Goal: Task Accomplishment & Management: Manage account settings

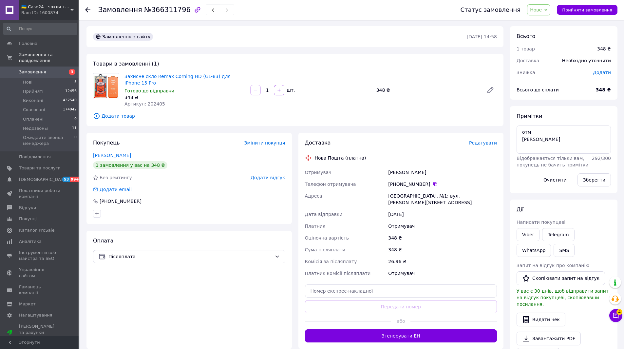
click at [542, 10] on span "Нове" at bounding box center [536, 9] width 12 height 5
click at [553, 64] on li "Недозвоны" at bounding box center [564, 62] width 74 height 10
click at [30, 79] on span "Нові" at bounding box center [27, 82] width 9 height 6
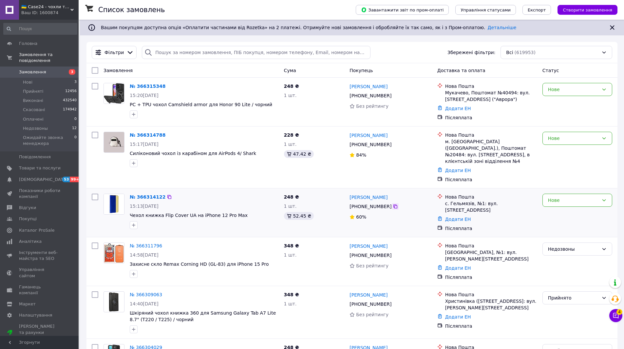
click at [393, 204] on icon at bounding box center [395, 206] width 5 height 5
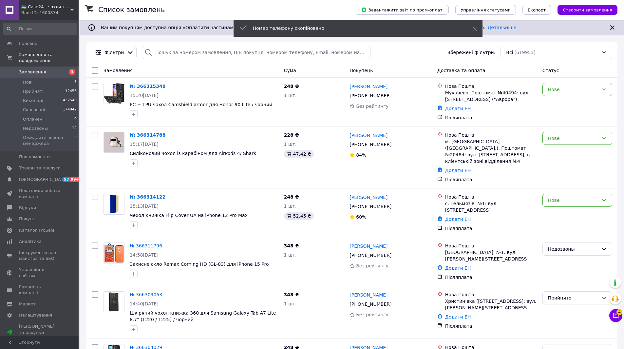
click at [49, 69] on span "Замовлення" at bounding box center [40, 72] width 42 height 6
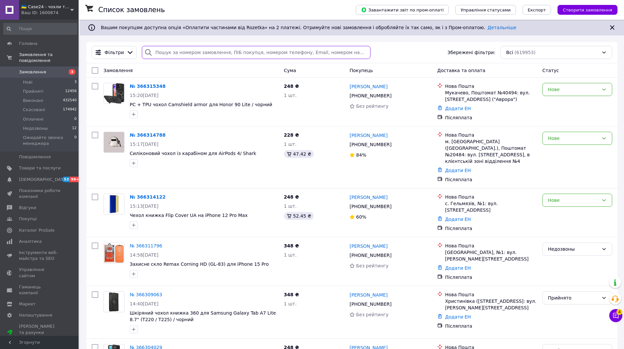
click at [172, 54] on input "search" at bounding box center [256, 52] width 228 height 13
paste input "+380661238250"
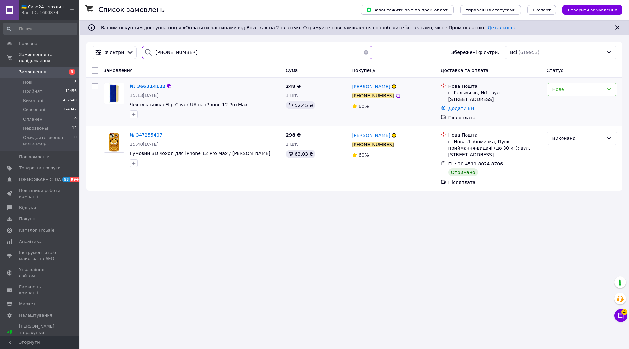
type input "+380661238250"
drag, startPoint x: 236, startPoint y: 105, endPoint x: 211, endPoint y: 105, distance: 25.5
click at [211, 105] on span "Чехол книжка Flip Cover UA на iPhone 12 Pro Max" at bounding box center [205, 104] width 151 height 7
copy span "12 Pro Max"
click at [116, 93] on img at bounding box center [114, 93] width 20 height 20
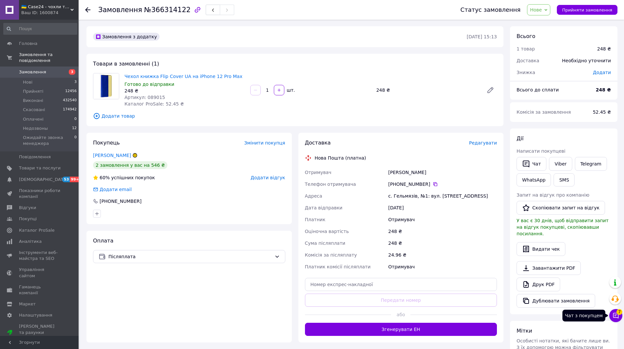
click at [616, 314] on icon at bounding box center [616, 316] width 6 height 6
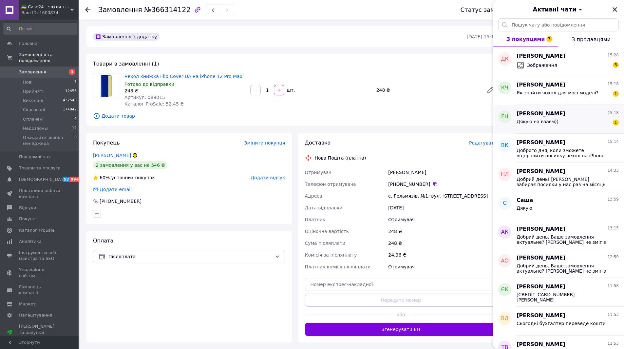
click at [542, 120] on span "Дякую на взаєм))" at bounding box center [537, 121] width 42 height 5
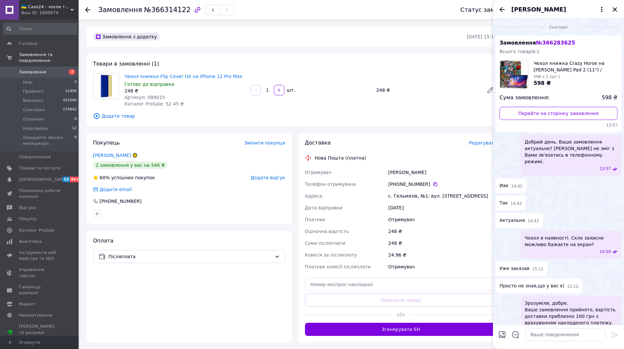
drag, startPoint x: 502, startPoint y: 8, endPoint x: 507, endPoint y: 17, distance: 9.7
click at [502, 8] on icon "Назад" at bounding box center [502, 10] width 8 height 8
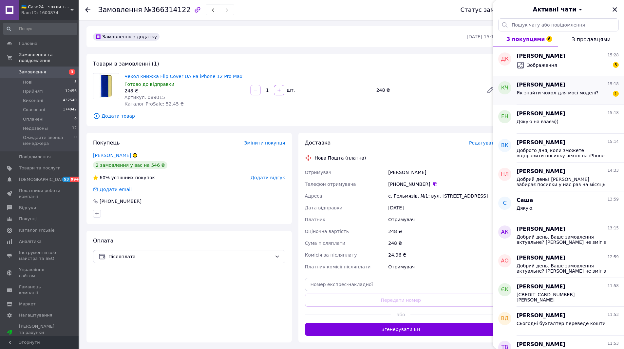
click at [558, 93] on span "Як знайти чохол для моєї моделі?" at bounding box center [557, 92] width 82 height 5
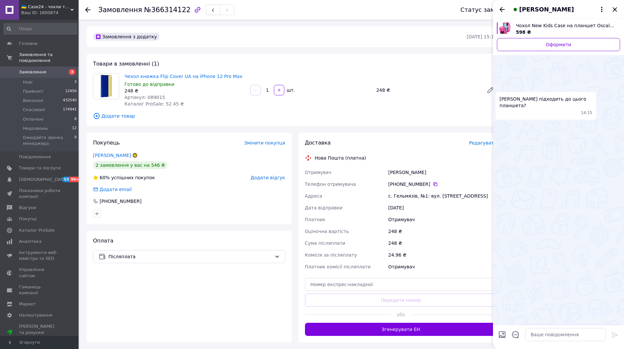
scroll to position [675, 0]
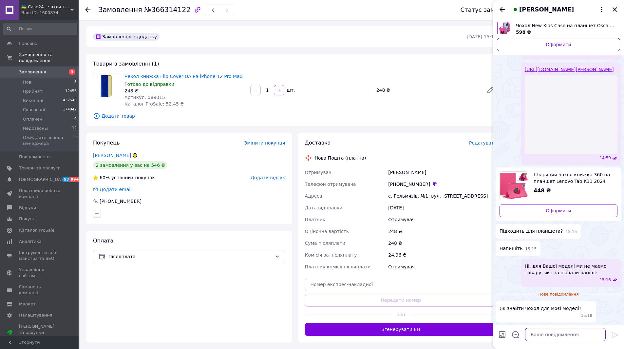
click at [559, 335] on textarea at bounding box center [565, 334] width 81 height 13
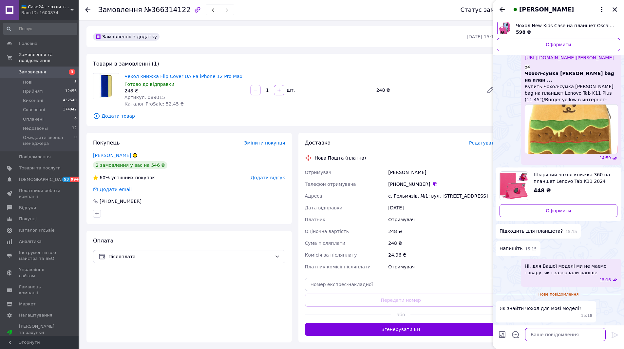
scroll to position [657, 0]
click at [593, 336] on textarea "Можете пошукати на китайських сатах" at bounding box center [559, 334] width 94 height 13
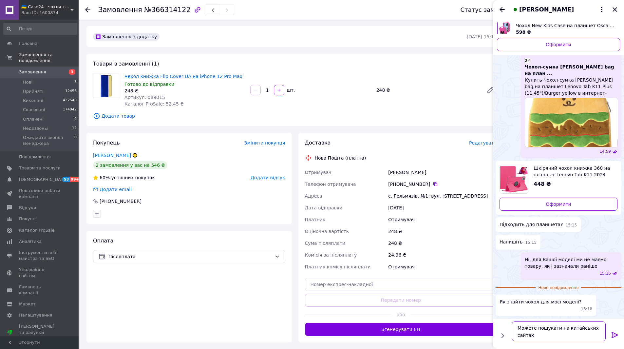
type textarea "Можете пошукати на китайських сайтах"
click at [615, 333] on icon at bounding box center [614, 335] width 6 height 6
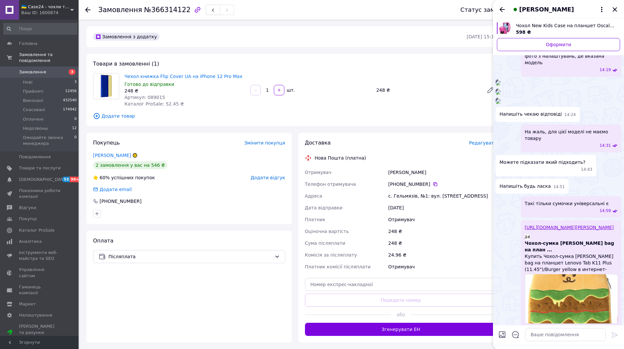
scroll to position [80, 0]
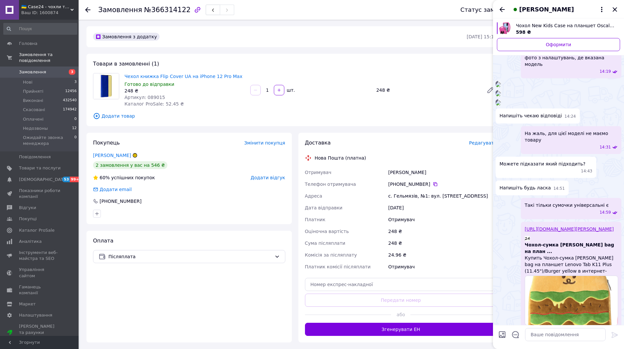
click at [501, 41] on img at bounding box center [498, 38] width 5 height 5
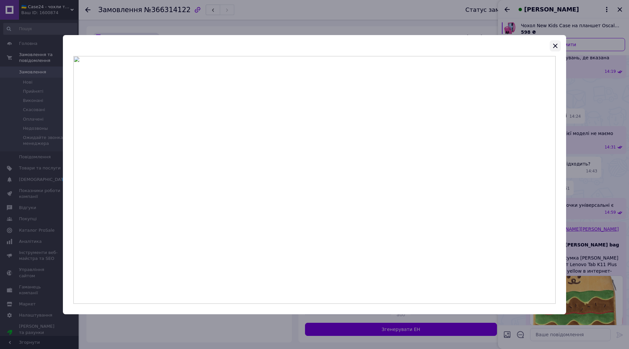
click at [556, 45] on icon "button" at bounding box center [555, 46] width 8 height 8
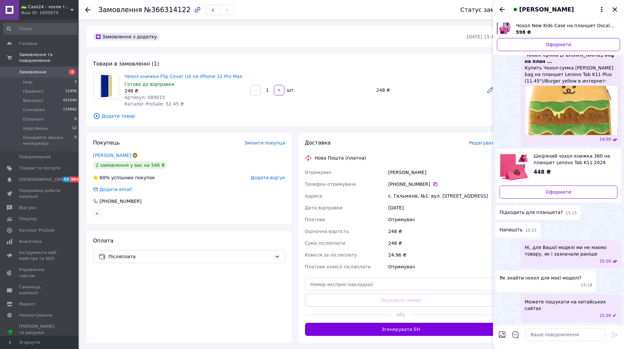
scroll to position [669, 0]
click at [499, 7] on icon "Назад" at bounding box center [502, 10] width 8 height 8
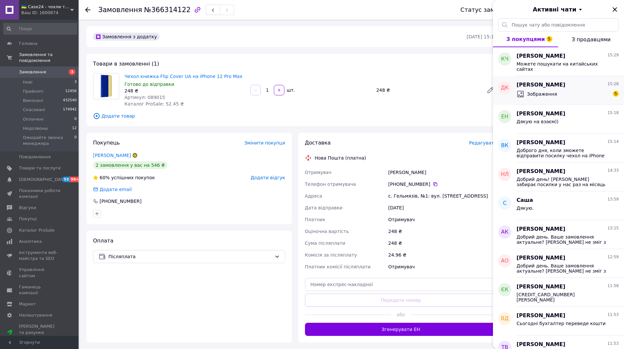
click at [567, 91] on div "Зображення 5" at bounding box center [567, 94] width 102 height 10
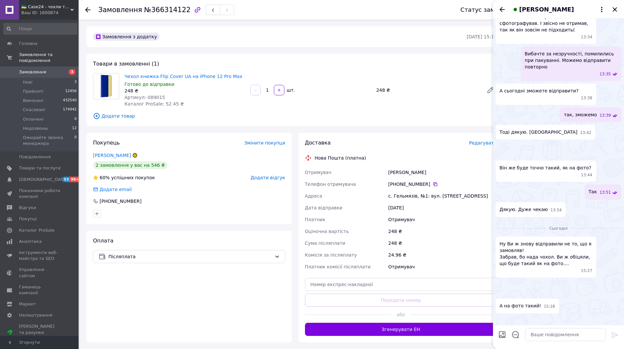
scroll to position [755, 0]
click at [541, 334] on textarea at bounding box center [565, 334] width 81 height 13
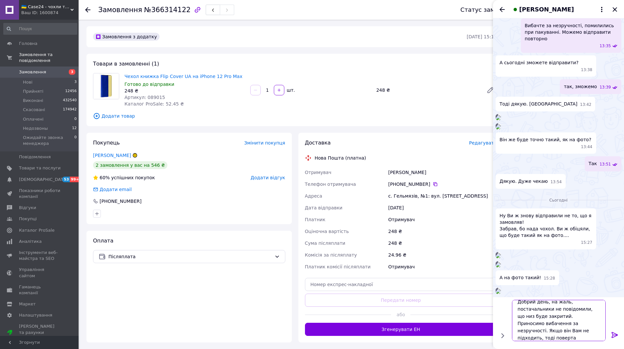
scroll to position [1, 0]
type textarea "Добрий день, на жаль, постачальники не повідомили, що низ буде закритий. Принос…"
click at [615, 333] on icon at bounding box center [615, 335] width 8 height 8
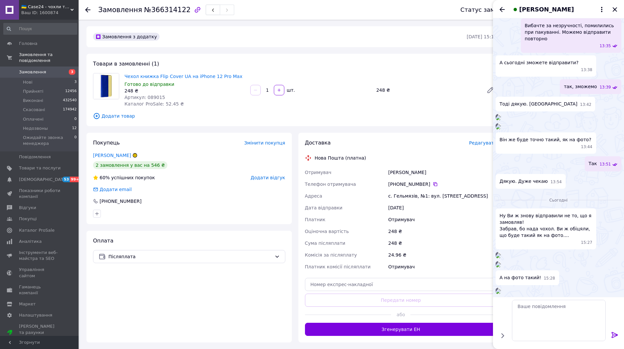
scroll to position [793, 0]
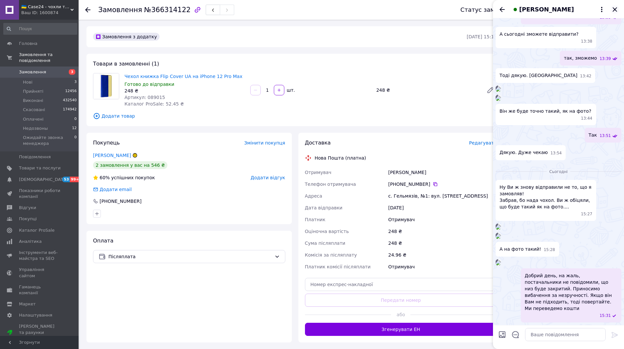
click at [615, 8] on icon "Закрити" at bounding box center [615, 10] width 8 height 8
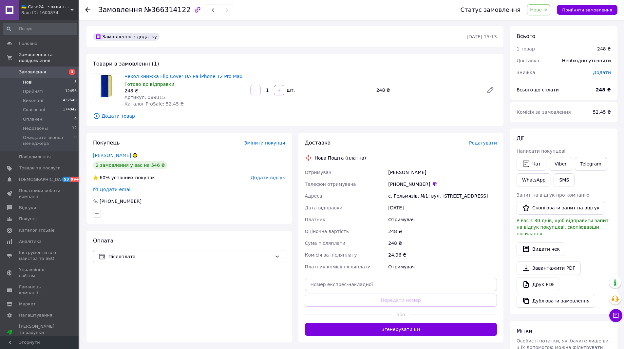
click at [41, 78] on li "Нові 3" at bounding box center [40, 82] width 81 height 9
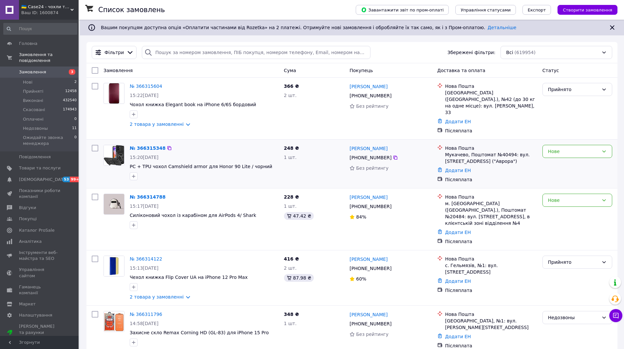
scroll to position [33, 0]
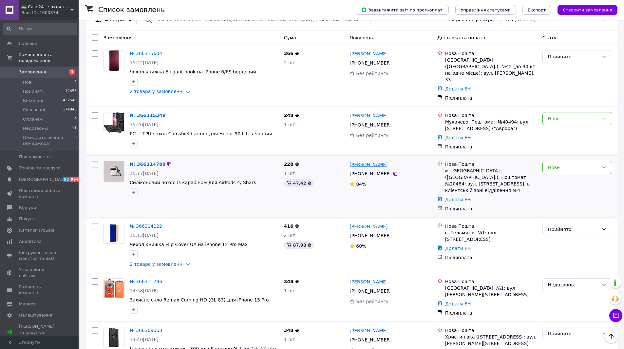
drag, startPoint x: 393, startPoint y: 169, endPoint x: 377, endPoint y: 157, distance: 19.6
click at [393, 171] on icon at bounding box center [395, 173] width 5 height 5
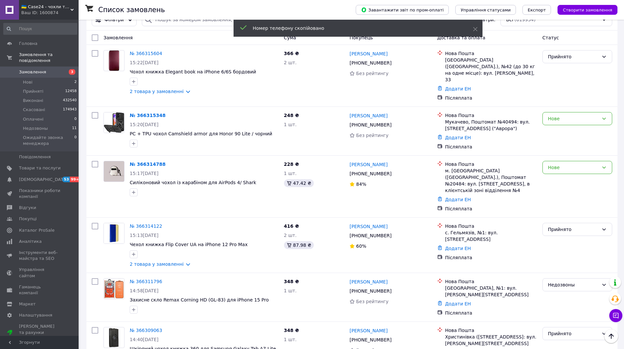
click at [49, 69] on span "Замовлення" at bounding box center [40, 72] width 42 height 6
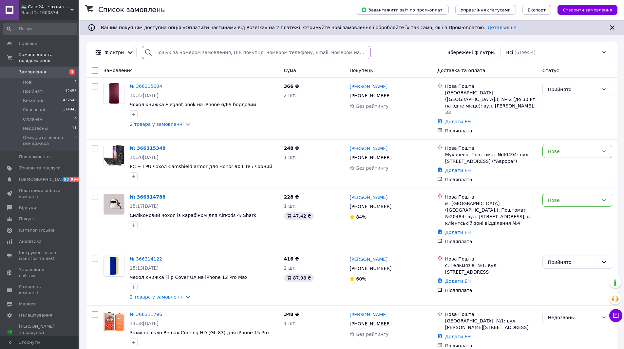
click at [154, 53] on input "search" at bounding box center [256, 52] width 228 height 13
paste input "+380954262742"
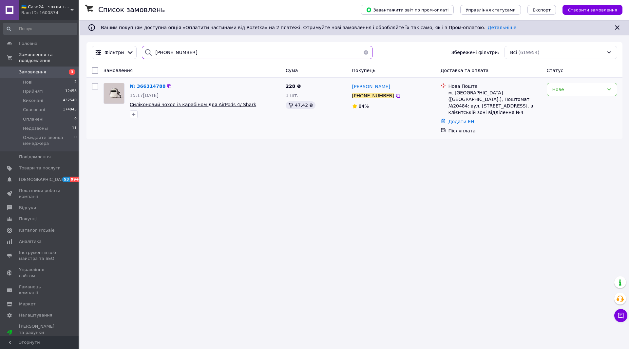
type input "+380954262742"
drag, startPoint x: 231, startPoint y: 107, endPoint x: 208, endPoint y: 107, distance: 22.6
click at [208, 107] on span "Силіконовий чохол із карабіном для AirPods 4/ Shark" at bounding box center [205, 104] width 151 height 7
copy span "AirPods 4/ Shark"
click at [113, 87] on img at bounding box center [114, 93] width 20 height 20
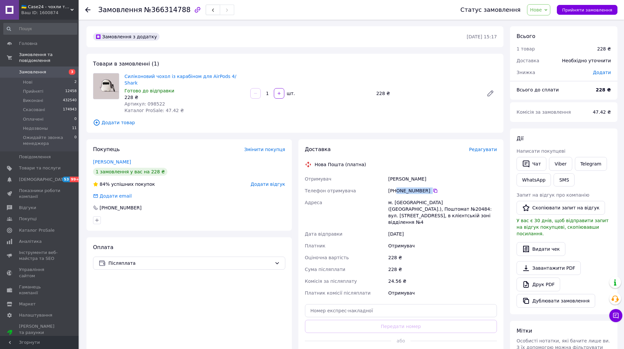
drag, startPoint x: 442, startPoint y: 184, endPoint x: 397, endPoint y: 186, distance: 44.9
click at [397, 187] on div "[PHONE_NUMBER]" at bounding box center [442, 190] width 109 height 7
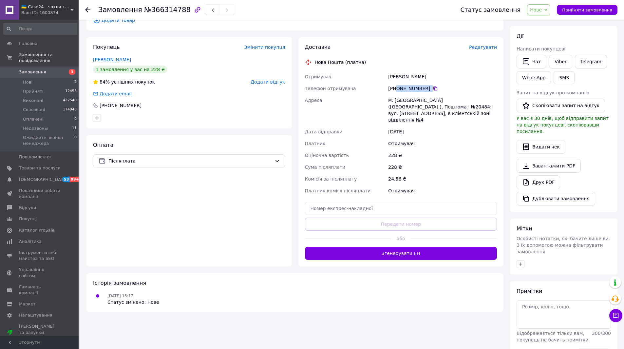
scroll to position [115, 0]
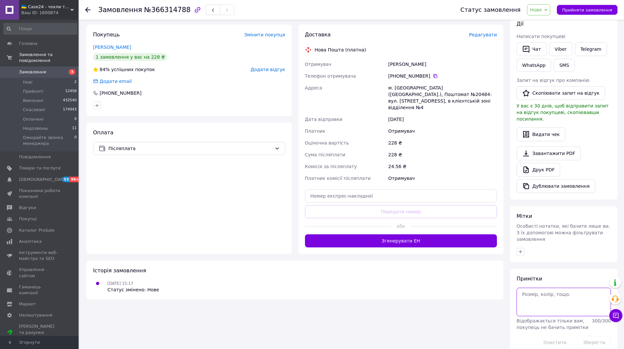
click at [539, 288] on textarea at bounding box center [563, 302] width 94 height 28
type textarea "отм ната"
click at [597, 336] on button "Зберегти" at bounding box center [593, 342] width 33 height 13
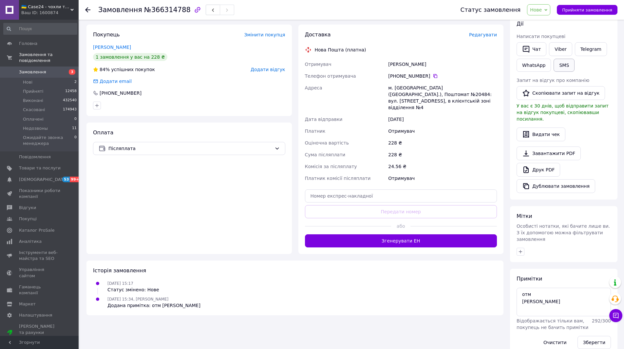
click at [562, 64] on button "SMS" at bounding box center [563, 65] width 21 height 13
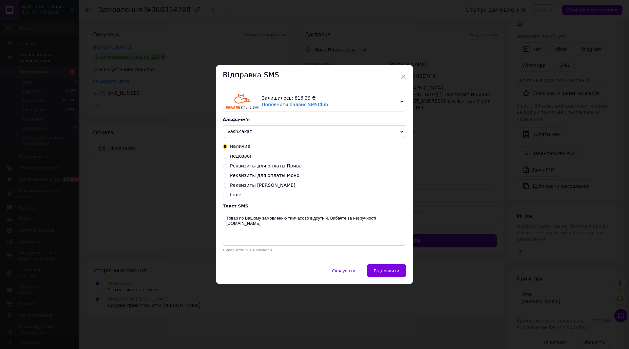
drag, startPoint x: 223, startPoint y: 157, endPoint x: 233, endPoint y: 160, distance: 9.9
click at [223, 157] on input "недозвон" at bounding box center [225, 155] width 5 height 5
radio input "true"
radio input "false"
type textarea "На жаль, ми не змогли зв'язатись з Вами по замовленню Case24.com.ua"
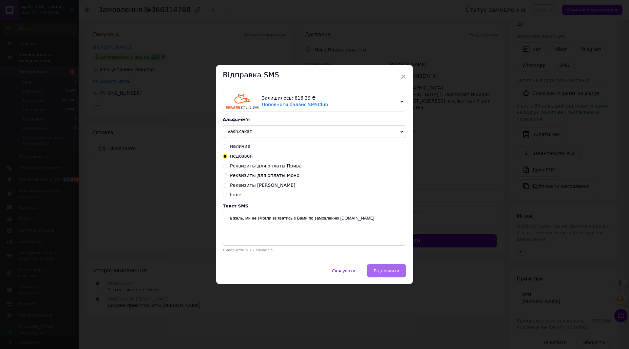
click at [390, 275] on button "Відправити" at bounding box center [386, 270] width 39 height 13
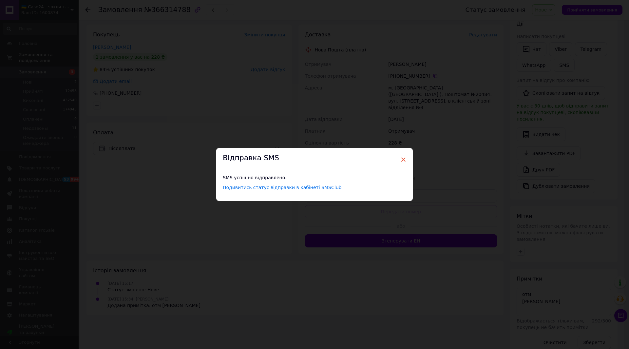
click at [404, 157] on span "×" at bounding box center [403, 159] width 6 height 11
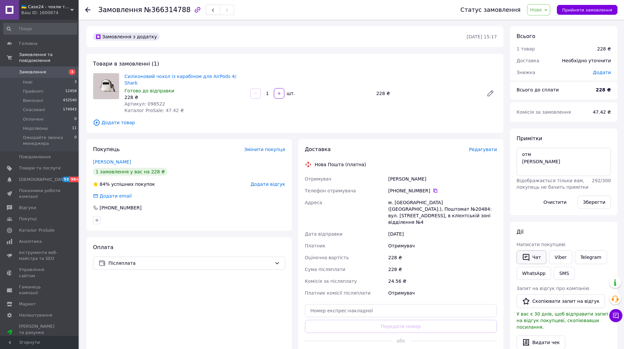
click at [530, 253] on icon "button" at bounding box center [526, 257] width 8 height 8
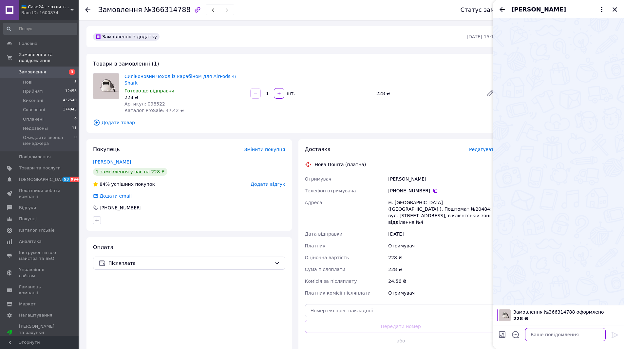
click at [547, 335] on textarea at bounding box center [565, 334] width 81 height 13
paste textarea "Добрий день. Ваше замовлення актуальне? [PERSON_NAME] не зміг з Вами зв'язатись…"
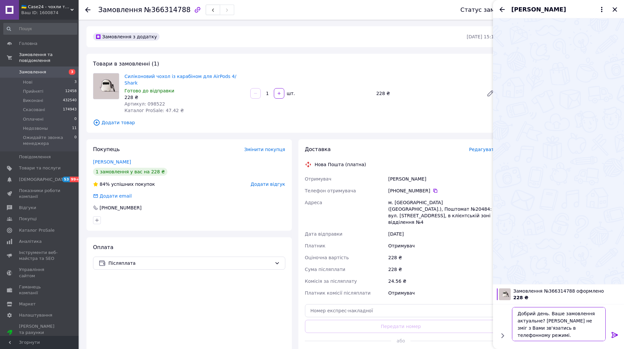
type textarea "Добрий день. Ваше замовлення актуальне? [PERSON_NAME] не зміг з Вами зв'язатись…"
click at [613, 333] on icon at bounding box center [615, 335] width 8 height 8
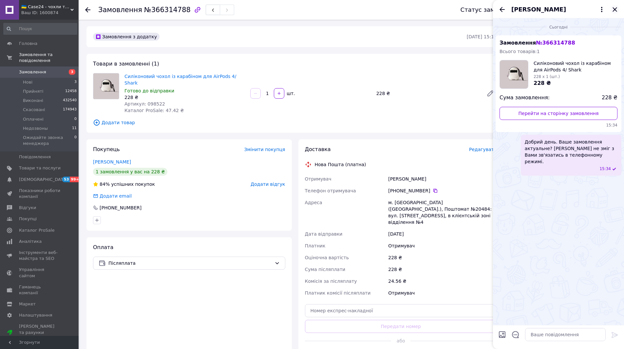
click at [615, 8] on icon "Закрити" at bounding box center [615, 10] width 8 height 8
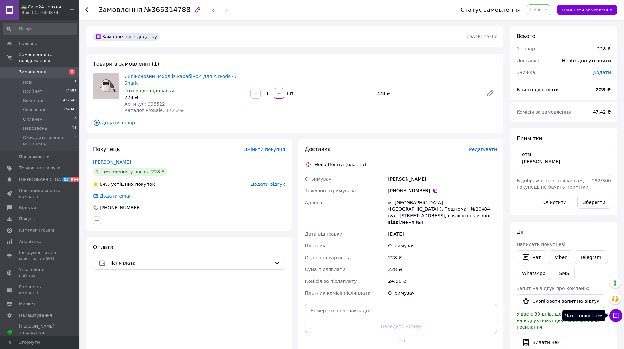
click at [615, 312] on button "Чат з покупцем" at bounding box center [615, 315] width 13 height 13
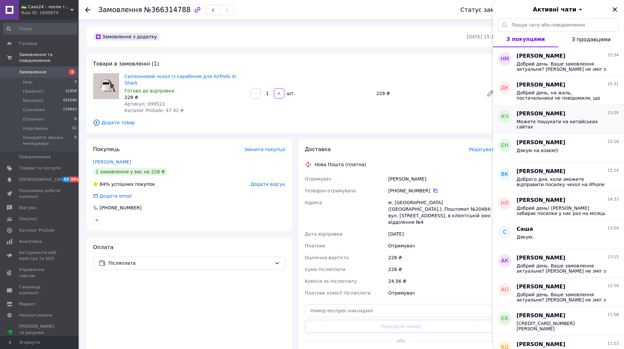
click at [558, 122] on span "Можете пошукати на китайських сайтах" at bounding box center [562, 124] width 93 height 10
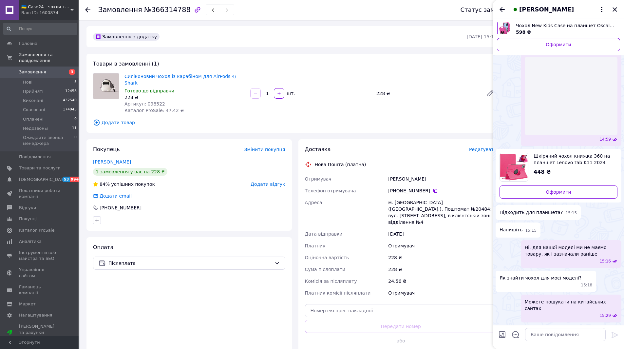
scroll to position [669, 0]
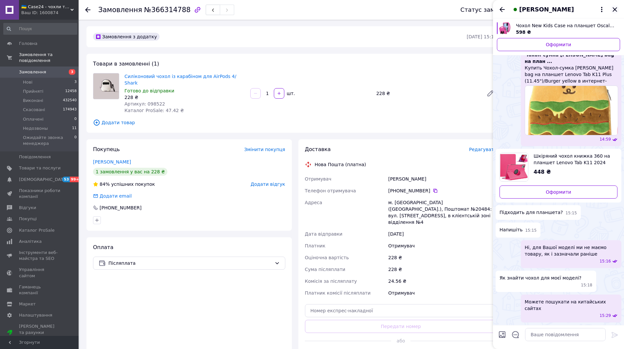
click at [614, 8] on icon "Закрити" at bounding box center [615, 10] width 8 height 8
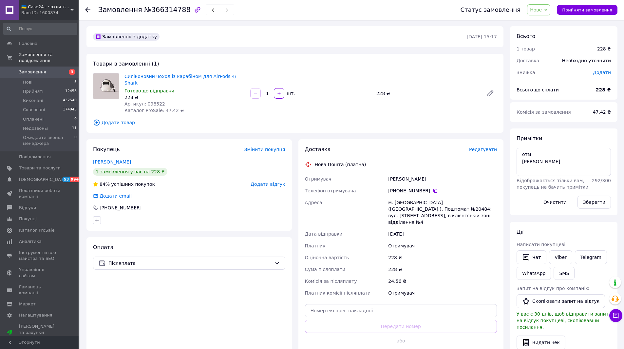
click at [542, 9] on span "Нове" at bounding box center [536, 9] width 12 height 5
click at [562, 60] on li "Недозвоны" at bounding box center [564, 62] width 74 height 10
click at [41, 78] on li "Нові 3" at bounding box center [40, 82] width 81 height 9
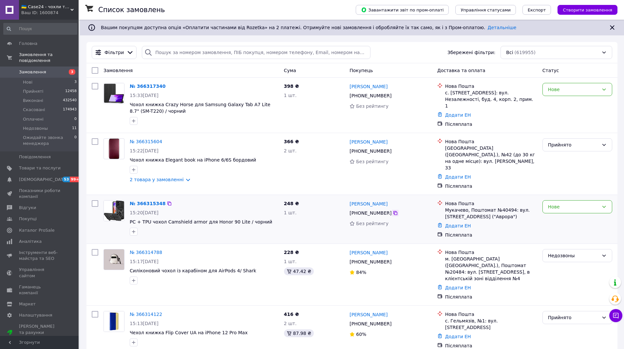
click at [393, 210] on icon at bounding box center [395, 212] width 5 height 5
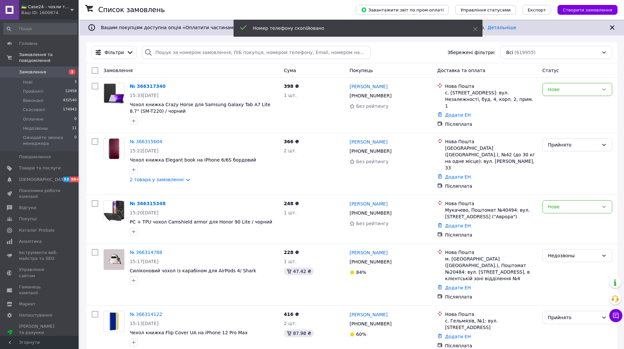
click at [39, 69] on span "Замовлення" at bounding box center [32, 72] width 27 height 6
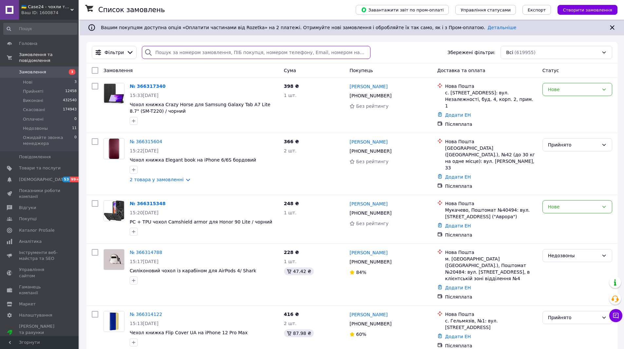
click at [182, 52] on input "search" at bounding box center [256, 52] width 228 height 13
paste input "+380509868751"
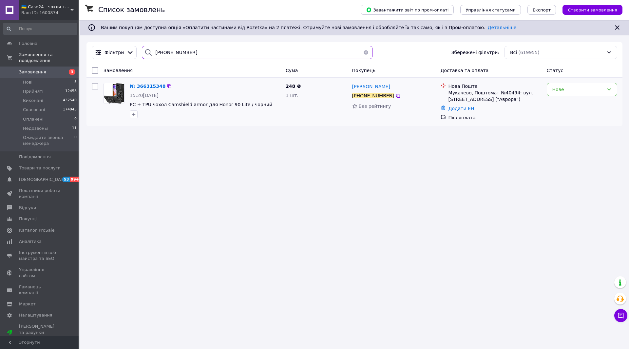
type input "+380509868751"
drag, startPoint x: 260, startPoint y: 105, endPoint x: 209, endPoint y: 106, distance: 50.4
click at [209, 106] on span "PC + TPU чохол Camshield armor для Honor 90 Lite / чорний" at bounding box center [205, 104] width 151 height 7
copy span "Honor 90 Lite / чорний"
click at [119, 93] on img at bounding box center [114, 93] width 20 height 20
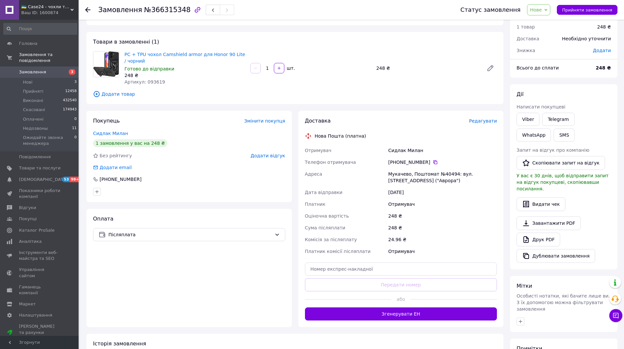
scroll to position [33, 0]
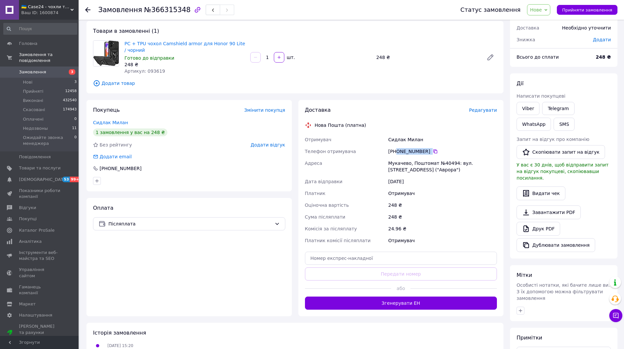
drag, startPoint x: 437, startPoint y: 150, endPoint x: 397, endPoint y: 153, distance: 40.0
click at [397, 153] on div "[PHONE_NUMBER]" at bounding box center [442, 151] width 109 height 7
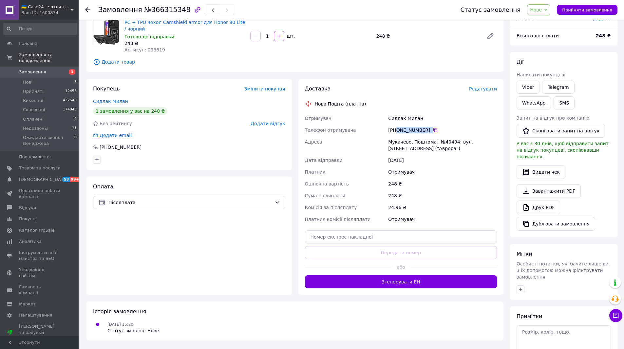
scroll to position [66, 0]
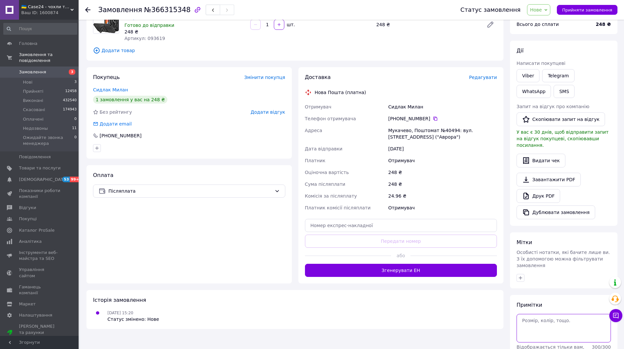
click at [544, 316] on textarea at bounding box center [563, 328] width 94 height 28
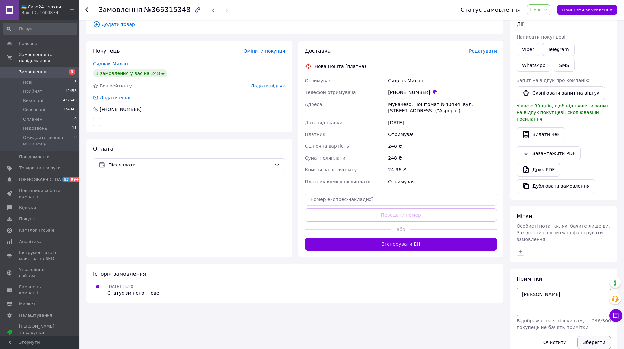
type textarea "ната"
click at [592, 336] on button "Зберегти" at bounding box center [593, 342] width 33 height 13
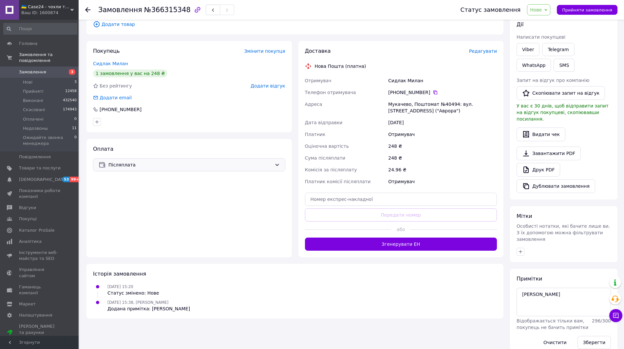
click at [276, 166] on icon at bounding box center [276, 164] width 5 height 5
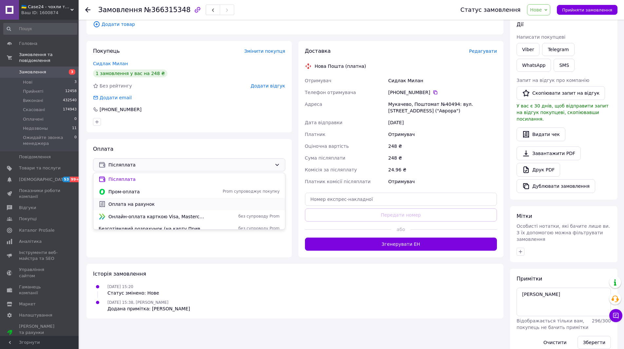
scroll to position [5, 0]
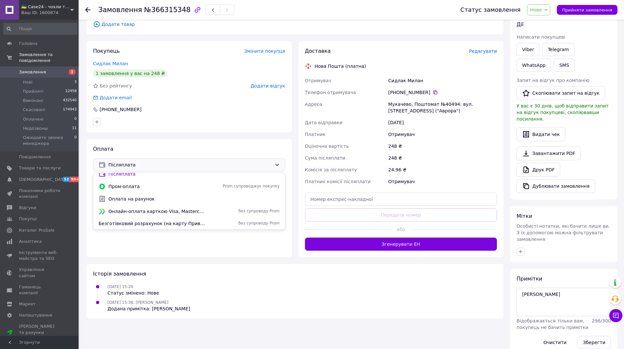
click at [195, 226] on span "Безготівковий розрахунок (на карту Приватбанку)" at bounding box center [152, 223] width 107 height 7
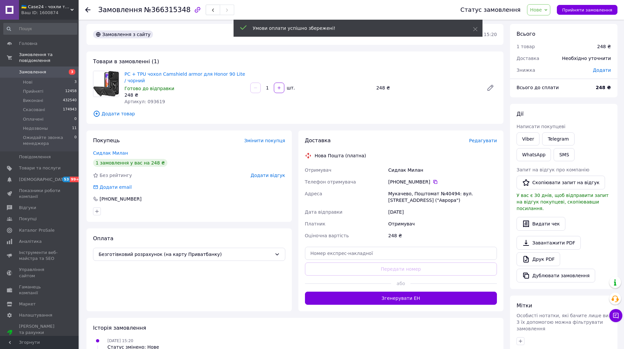
scroll to position [0, 0]
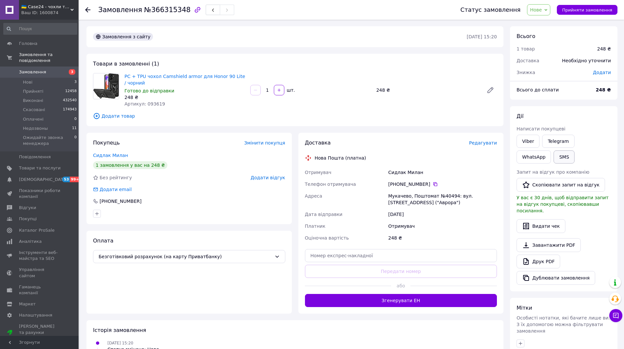
click at [553, 157] on button "SMS" at bounding box center [563, 156] width 21 height 13
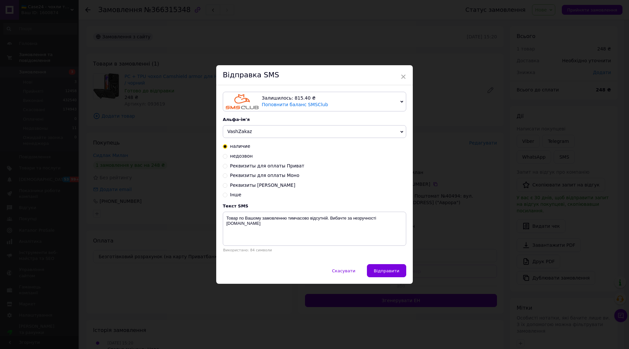
click at [226, 166] on input "Реквизиты для оплаты Приват" at bounding box center [225, 165] width 5 height 5
radio input "true"
radio input "false"
click at [316, 221] on textarea "4246 0010 0940 5691 ФОП Нікітін Д.C." at bounding box center [314, 229] width 183 height 34
type textarea "4246 0010 0940 5691 ФОП Нікітін Д.C. 178 грн"
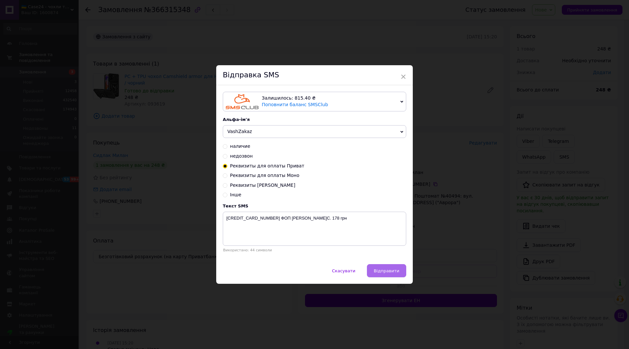
click at [397, 271] on span "Відправити" at bounding box center [387, 270] width 26 height 5
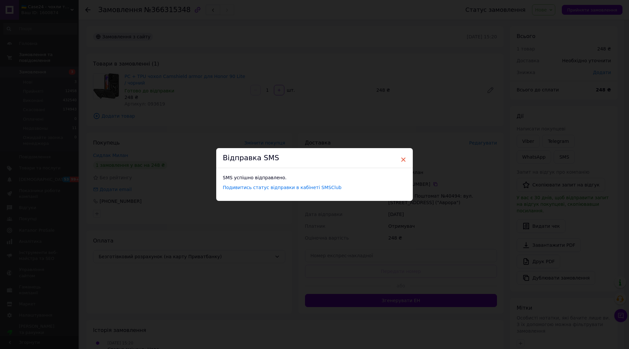
click at [401, 160] on span "×" at bounding box center [403, 159] width 6 height 11
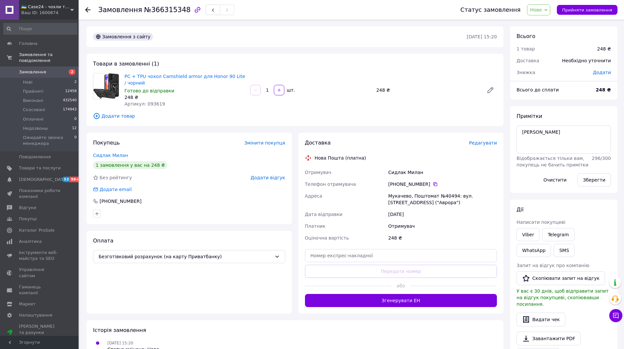
click at [542, 9] on span "Нове" at bounding box center [536, 9] width 12 height 5
click at [549, 23] on li "Прийнято" at bounding box center [564, 23] width 74 height 10
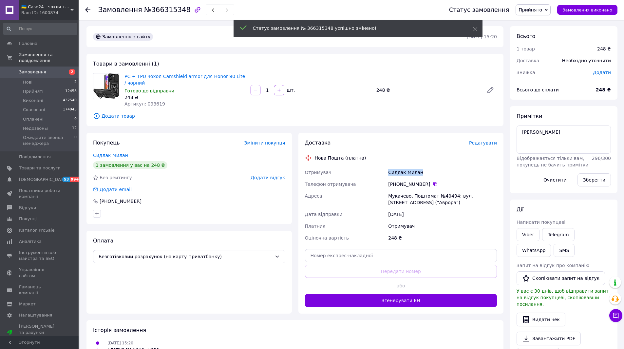
drag, startPoint x: 423, startPoint y: 174, endPoint x: 388, endPoint y: 174, distance: 34.4
click at [388, 174] on div "Сидлак Милан" at bounding box center [442, 172] width 111 height 12
copy div "Сидлак Милан"
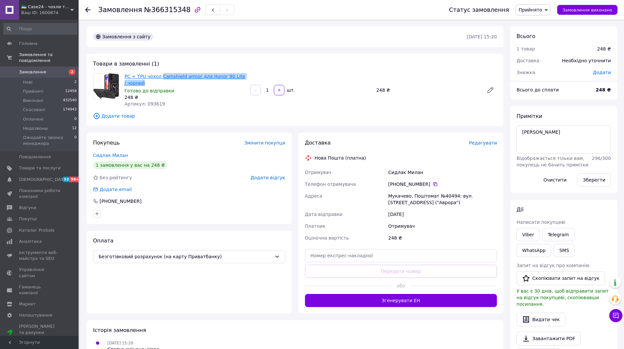
drag, startPoint x: 149, startPoint y: 80, endPoint x: 160, endPoint y: 77, distance: 10.8
click at [160, 77] on span "PC + TPU чохол Camshield armor для Honor 90 Lite / чорний" at bounding box center [184, 79] width 121 height 13
copy link "Camshield armor для Honor 90 Lite / чорний"
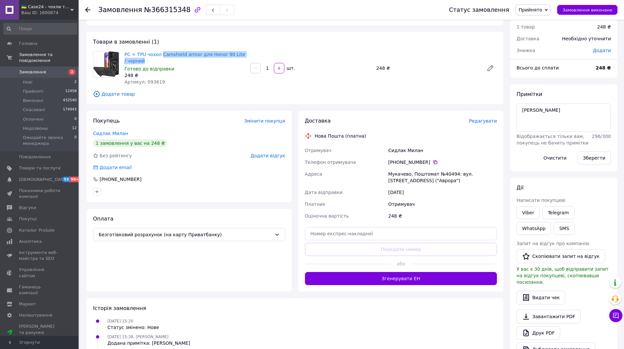
scroll to position [33, 0]
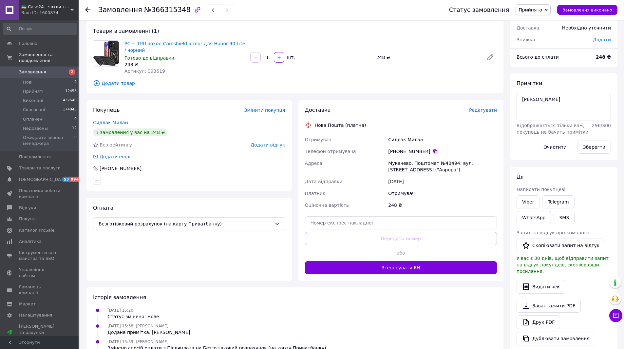
click at [433, 150] on icon at bounding box center [435, 151] width 4 height 4
drag, startPoint x: 409, startPoint y: 164, endPoint x: 385, endPoint y: 166, distance: 24.0
click at [386, 165] on div "Отримувач Сидлак Милан Телефон отримувача +380 50 986 87 51   Адреса Мукачево, …" at bounding box center [401, 172] width 195 height 77
copy div "Адреса Мукачево"
drag, startPoint x: 452, startPoint y: 163, endPoint x: 440, endPoint y: 164, distance: 11.1
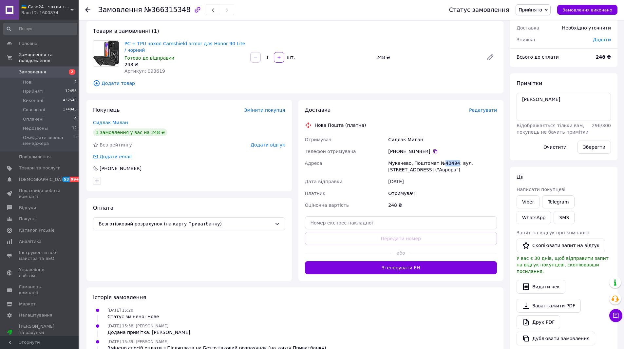
click at [440, 164] on div "Мукачево, Поштомат №40494: вул. [STREET_ADDRESS] ("Аврора")" at bounding box center [442, 166] width 111 height 18
copy div "40494"
drag, startPoint x: 147, startPoint y: 9, endPoint x: 178, endPoint y: 11, distance: 31.2
click at [178, 11] on span "№366315348" at bounding box center [167, 10] width 47 height 8
copy span "366315348"
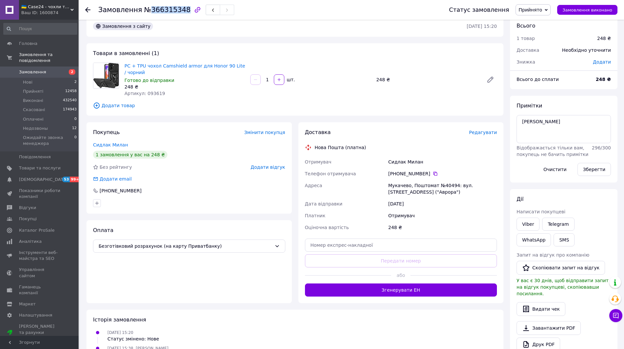
scroll to position [0, 0]
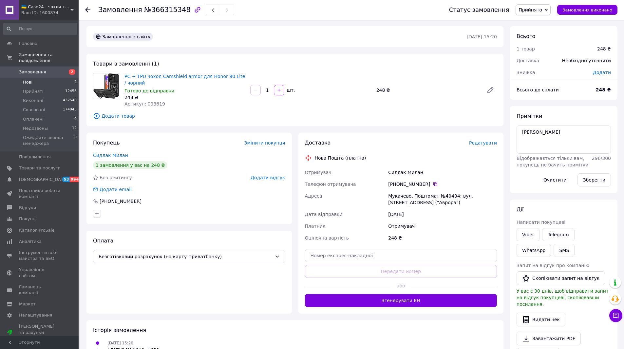
click at [44, 78] on li "Нові 2" at bounding box center [40, 82] width 81 height 9
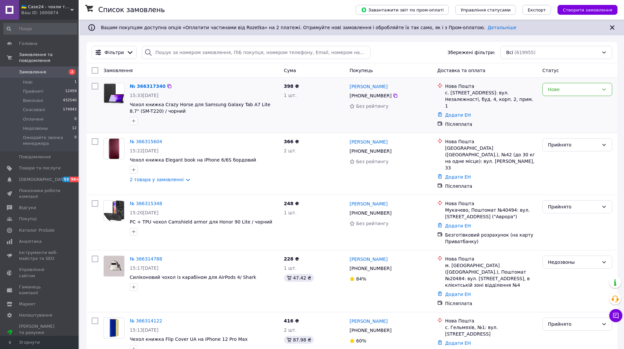
drag, startPoint x: 391, startPoint y: 97, endPoint x: 291, endPoint y: 86, distance: 100.8
click at [393, 97] on icon at bounding box center [395, 95] width 5 height 5
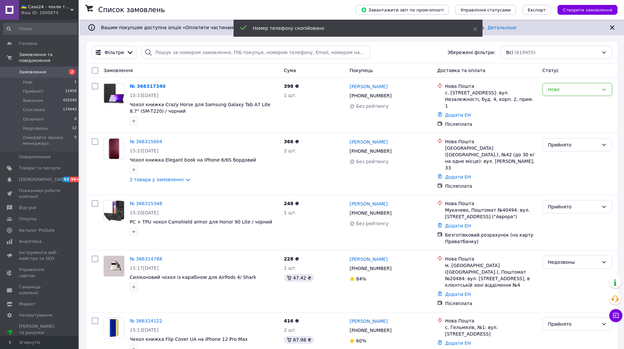
click at [48, 69] on span "Замовлення" at bounding box center [40, 72] width 42 height 6
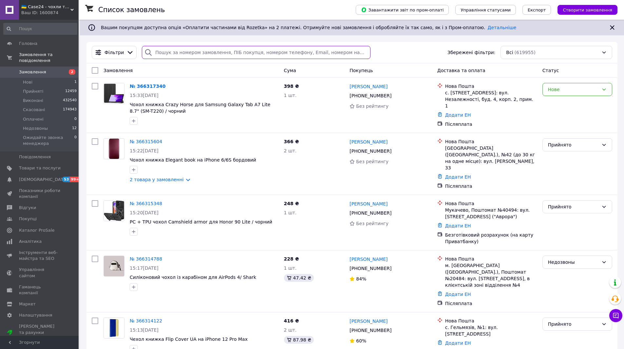
click at [179, 54] on input "search" at bounding box center [256, 52] width 228 height 13
paste input "+380991151521"
type input "+380991151521"
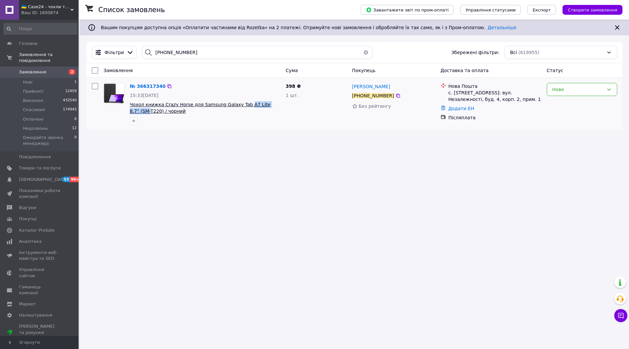
drag, startPoint x: 273, startPoint y: 105, endPoint x: 238, endPoint y: 106, distance: 35.1
click at [238, 106] on span "Чохол книжка Crazy Horse для Samsung Galaxy Tab A7 Lite 8.7" (SM-T220) / чорний" at bounding box center [205, 107] width 151 height 13
copy span "A7 Lite 8.7" (SM-"
click at [115, 90] on img at bounding box center [114, 93] width 20 height 20
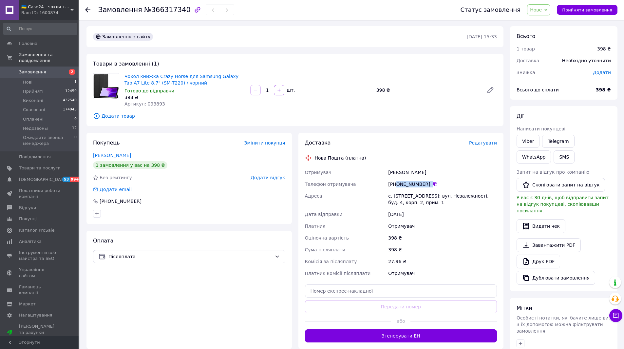
drag, startPoint x: 421, startPoint y: 186, endPoint x: 396, endPoint y: 184, distance: 25.3
click at [396, 184] on div "[PHONE_NUMBER]" at bounding box center [442, 184] width 109 height 7
click at [221, 77] on link "Чохол книжка Crazy Horse для Samsung Galaxy Tab A7 Lite 8.7" (SM-T220) / чорний" at bounding box center [181, 80] width 114 height 12
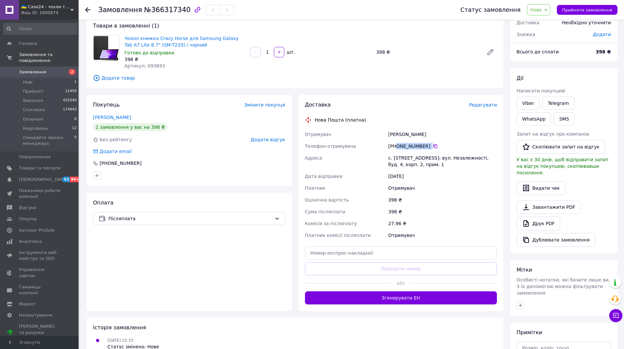
scroll to position [66, 0]
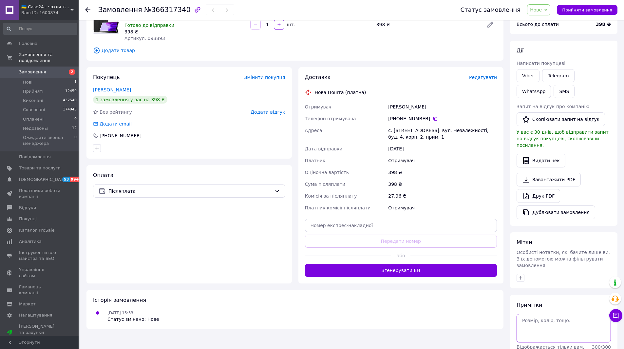
click at [534, 316] on textarea at bounding box center [563, 328] width 94 height 28
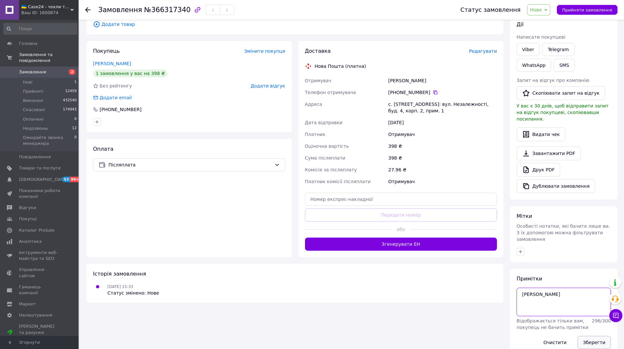
type textarea "[PERSON_NAME]"
click at [596, 336] on button "Зберегти" at bounding box center [593, 342] width 33 height 13
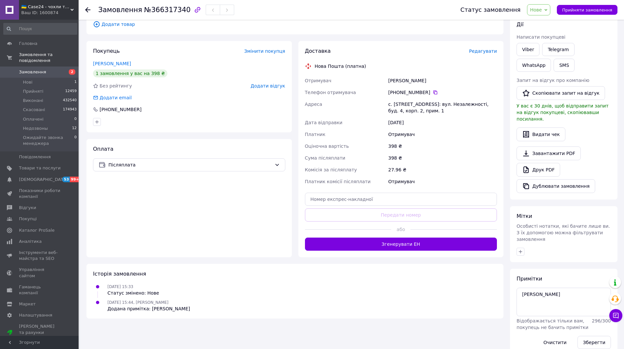
click at [549, 9] on span "Нове" at bounding box center [538, 9] width 23 height 11
click at [549, 21] on li "Прийнято" at bounding box center [564, 23] width 74 height 10
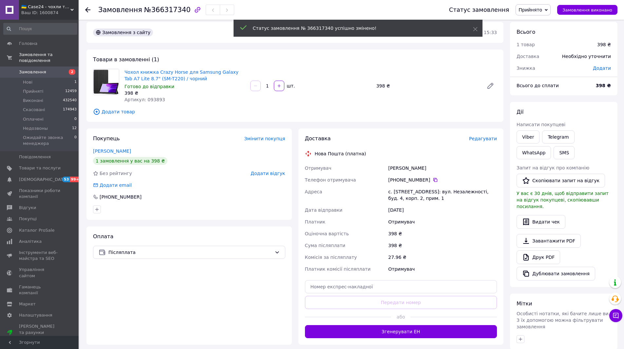
scroll to position [0, 0]
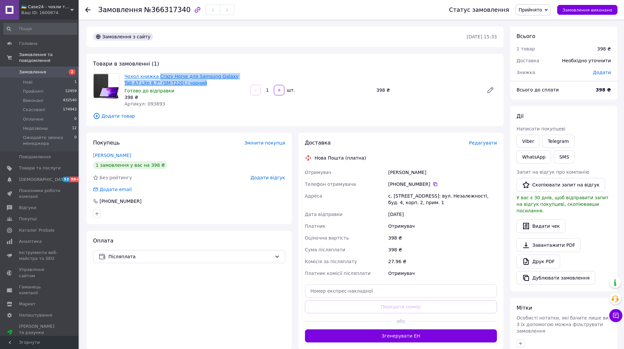
drag, startPoint x: 186, startPoint y: 81, endPoint x: 155, endPoint y: 76, distance: 31.2
click at [155, 76] on span "Чохол книжка Crazy Horse для Samsung Galaxy Tab A7 Lite 8.7" (SM-T220) / чорний" at bounding box center [184, 79] width 121 height 13
copy link "Crazy Horse для Samsung Galaxy Tab A7 Lite 8.7" (SM-T220) / чорний"
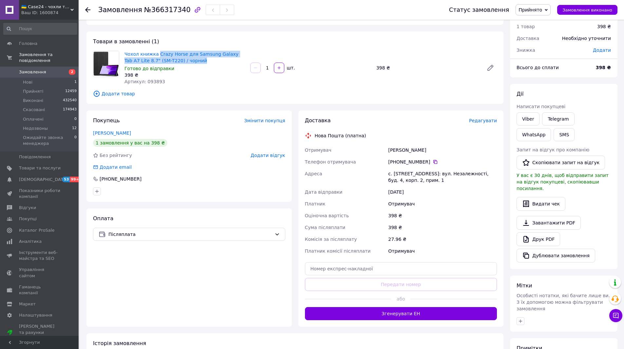
scroll to position [66, 0]
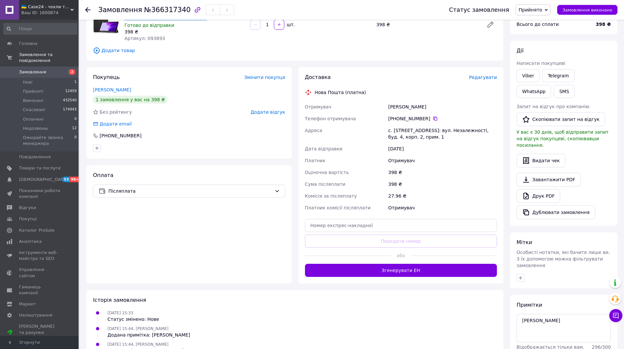
drag, startPoint x: 454, startPoint y: 109, endPoint x: 395, endPoint y: 109, distance: 59.0
click at [395, 109] on div "Драгомерецький Володимир" at bounding box center [442, 107] width 111 height 12
click at [460, 105] on div "Драгомерецький Володимир" at bounding box center [442, 107] width 111 height 12
drag, startPoint x: 450, startPoint y: 108, endPoint x: 380, endPoint y: 107, distance: 70.4
click at [380, 107] on div "Отримувач Драгомерецький Володимир Телефон отримувача +380 99 115 15 21   Адрес…" at bounding box center [401, 157] width 195 height 113
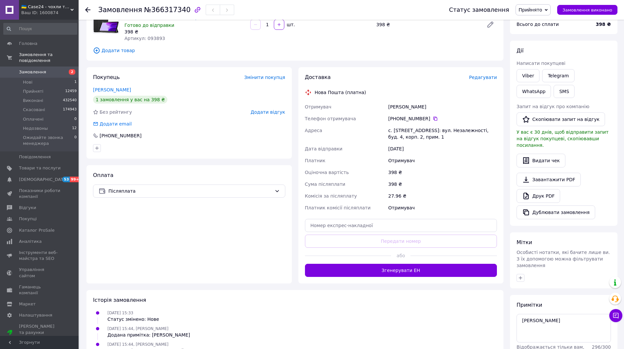
copy div "Отримувач Драгомерецький Володимир"
drag, startPoint x: 431, startPoint y: 116, endPoint x: 313, endPoint y: 32, distance: 144.9
click at [433, 117] on icon at bounding box center [435, 118] width 5 height 5
drag, startPoint x: 413, startPoint y: 132, endPoint x: 393, endPoint y: 133, distance: 20.0
click at [393, 133] on div "с. [STREET_ADDRESS]: вул. Незалежності, буд. 4, корп. 2, прим. 1" at bounding box center [442, 133] width 111 height 18
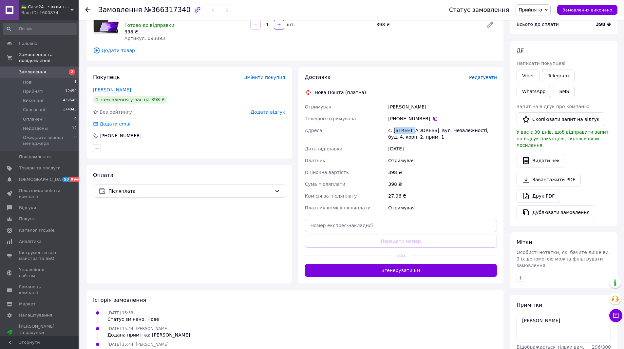
copy div "Фонтанка"
drag, startPoint x: 148, startPoint y: 10, endPoint x: 178, endPoint y: 12, distance: 30.5
click at [178, 12] on span "№366317340" at bounding box center [167, 10] width 47 height 8
copy span "366317340"
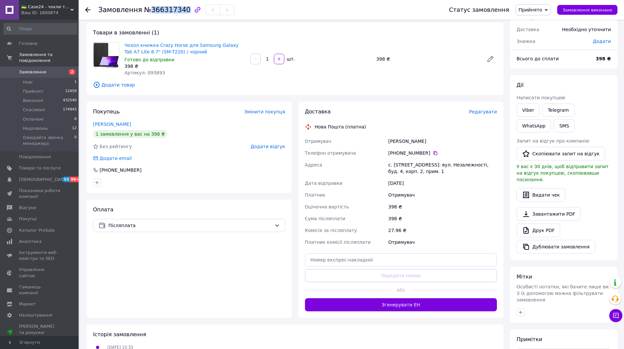
scroll to position [0, 0]
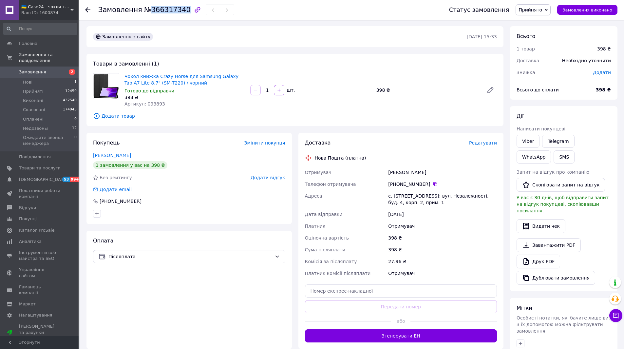
click at [42, 69] on span "Замовлення" at bounding box center [32, 72] width 27 height 6
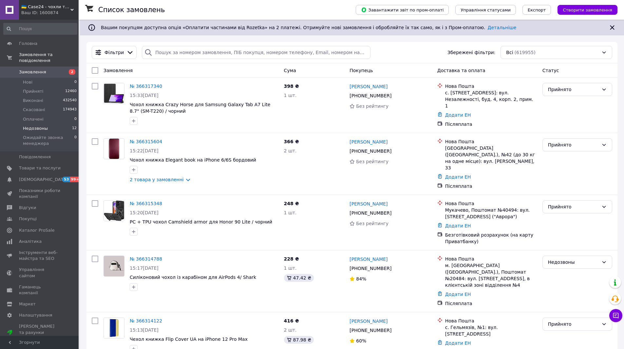
click at [38, 125] on span "Недозвоны" at bounding box center [35, 128] width 25 height 6
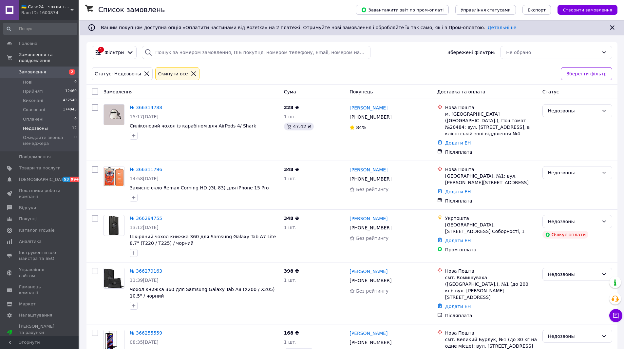
click at [32, 69] on span "Замовлення" at bounding box center [32, 72] width 27 height 6
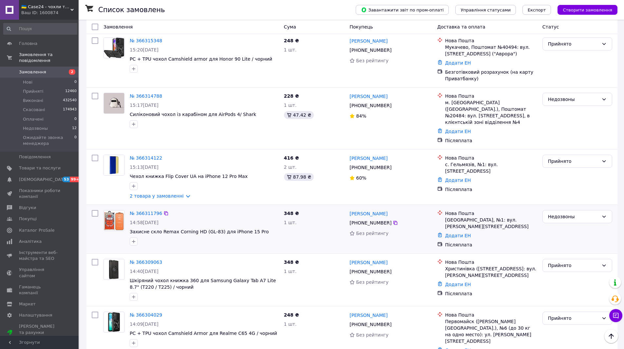
scroll to position [229, 0]
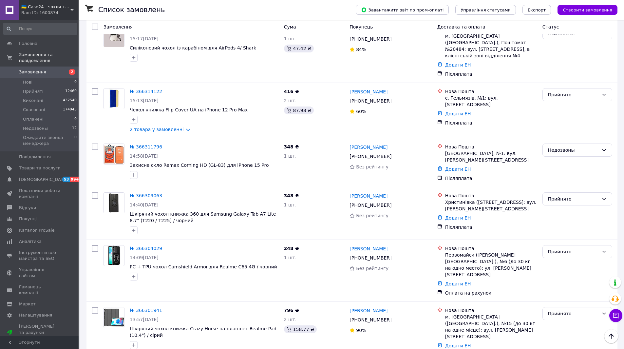
drag, startPoint x: 41, startPoint y: 121, endPoint x: 99, endPoint y: 8, distance: 126.5
click at [41, 125] on span "Недозвоны" at bounding box center [35, 128] width 25 height 6
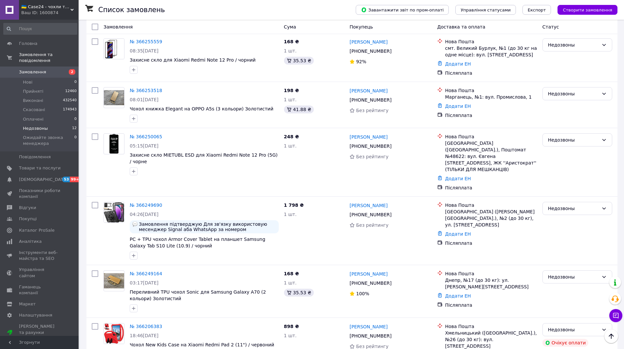
scroll to position [295, 0]
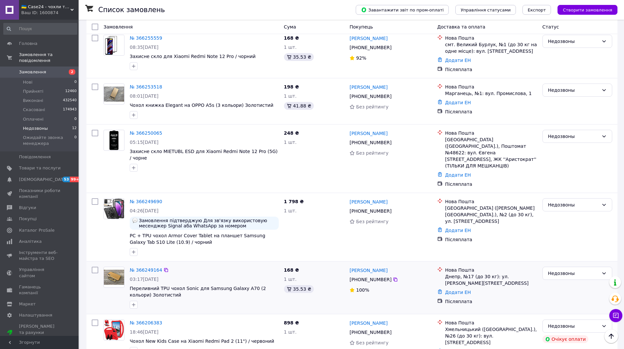
click at [122, 270] on img at bounding box center [114, 277] width 20 height 15
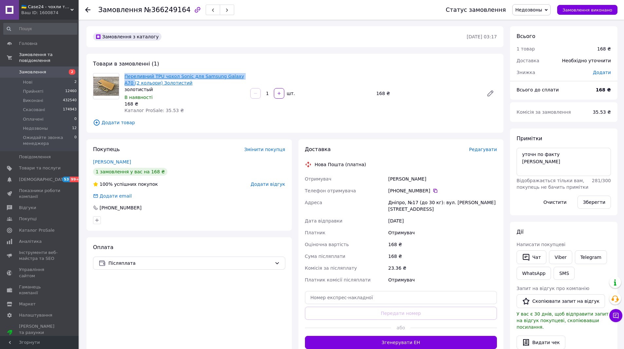
drag, startPoint x: 124, startPoint y: 75, endPoint x: 239, endPoint y: 78, distance: 114.7
click at [239, 78] on div "Переливний TPU чохол Sonic для Samsung Galaxy A70 (2 кольори) Золотистий золоти…" at bounding box center [185, 93] width 126 height 43
drag, startPoint x: 432, startPoint y: 191, endPoint x: 222, endPoint y: 103, distance: 228.0
click at [392, 193] on div "[PHONE_NUMBER]" at bounding box center [442, 190] width 109 height 7
click at [186, 77] on link "Переливний TPU чохол Sonic для Samsung Galaxy A70 (2 кольори) Золотистий" at bounding box center [184, 80] width 120 height 12
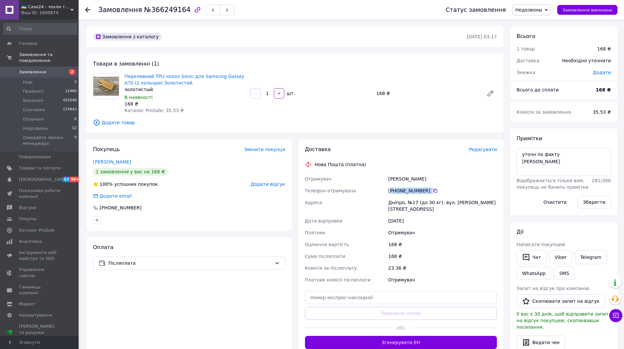
click at [438, 190] on div "[PHONE_NUMBER]" at bounding box center [442, 190] width 109 height 7
click at [441, 189] on div "[PHONE_NUMBER]" at bounding box center [442, 190] width 109 height 7
drag, startPoint x: 423, startPoint y: 191, endPoint x: 397, endPoint y: 189, distance: 26.6
click at [397, 189] on div "[PHONE_NUMBER]" at bounding box center [442, 190] width 109 height 7
click at [520, 155] on textarea "уточн по факту ната" at bounding box center [563, 162] width 94 height 28
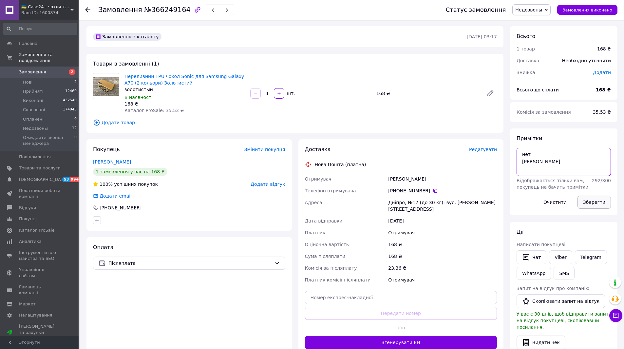
type textarea "нет ната"
click at [597, 199] on button "Зберегти" at bounding box center [593, 202] width 33 height 13
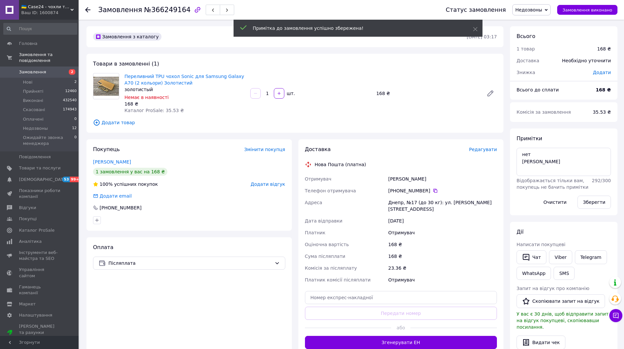
click at [535, 8] on span "Недозвоны" at bounding box center [528, 9] width 27 height 5
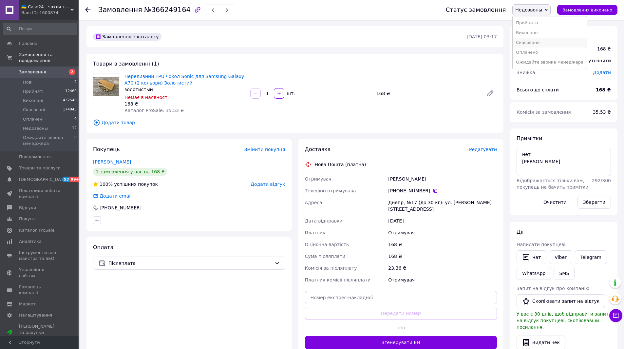
click at [536, 43] on li "Скасовано" at bounding box center [550, 43] width 74 height 10
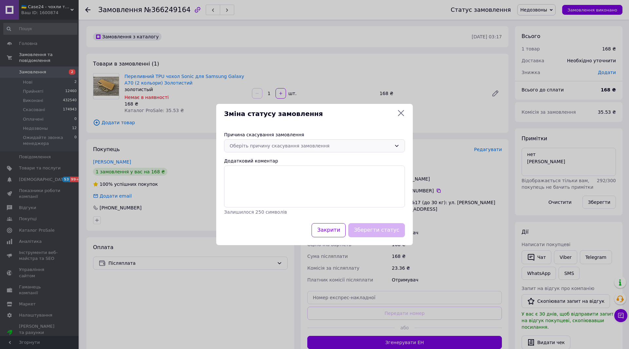
click at [352, 145] on div "Оберіть причину скасування замовлення" at bounding box center [311, 145] width 162 height 7
click at [269, 159] on li "Немає в наявності" at bounding box center [314, 160] width 180 height 12
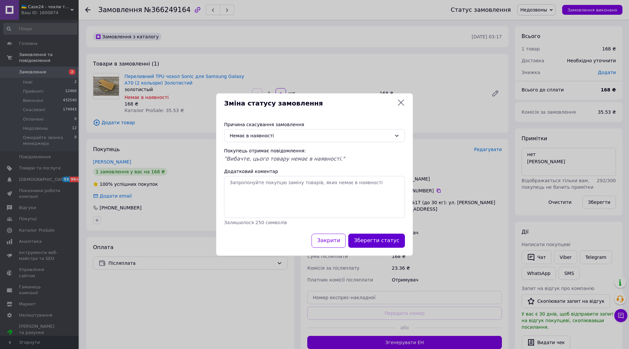
click at [378, 237] on button "Зберегти статус" at bounding box center [376, 241] width 57 height 14
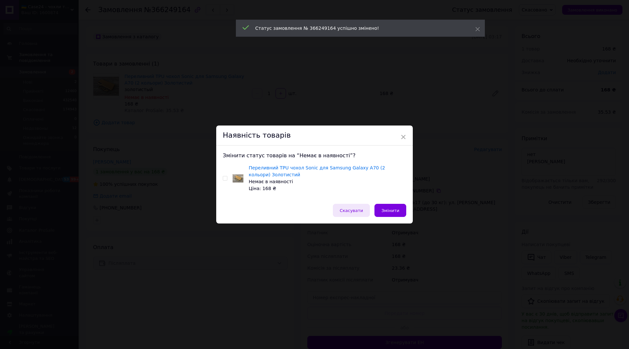
click at [356, 209] on span "Скасувати" at bounding box center [351, 210] width 23 height 5
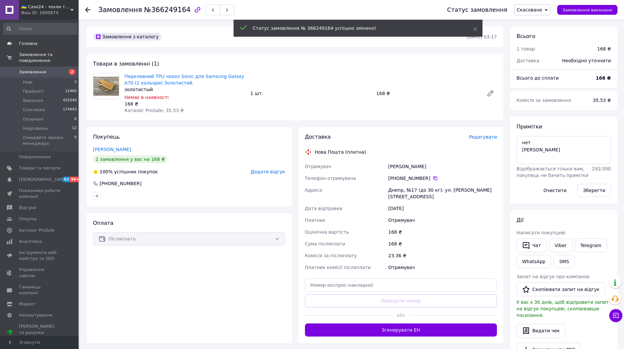
drag, startPoint x: 48, startPoint y: 61, endPoint x: 46, endPoint y: 49, distance: 12.6
click at [48, 66] on link "Замовлення 2" at bounding box center [40, 71] width 81 height 11
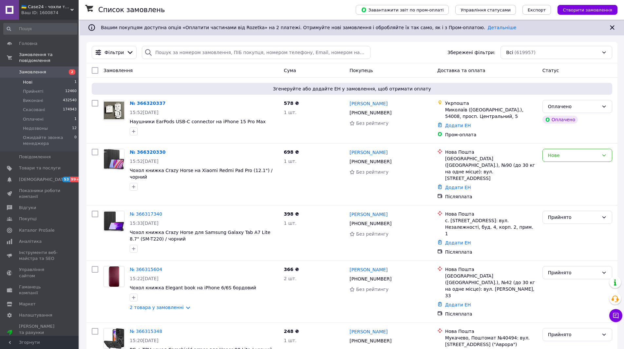
click at [39, 78] on li "Нові 1" at bounding box center [40, 82] width 81 height 9
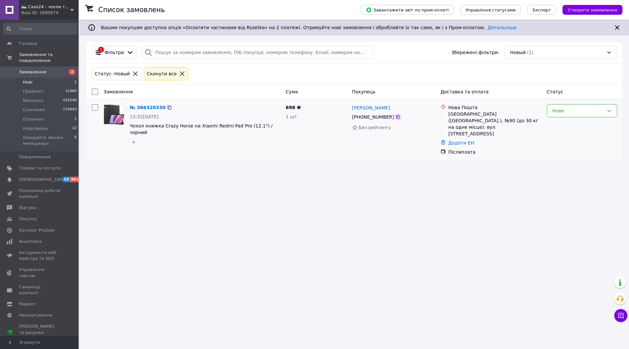
click at [395, 115] on icon at bounding box center [397, 116] width 5 height 5
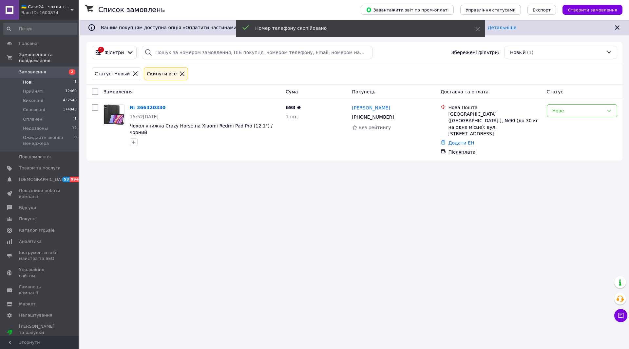
click at [49, 69] on span "Замовлення" at bounding box center [40, 72] width 42 height 6
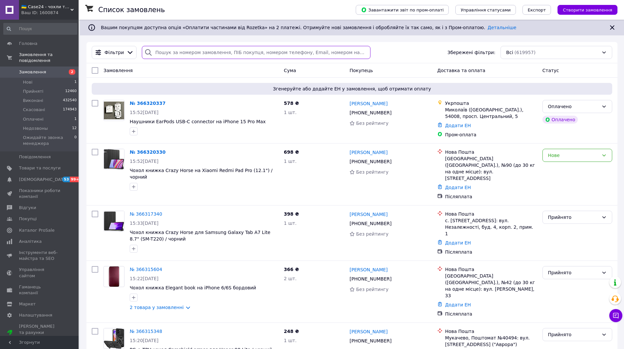
click at [187, 51] on input "search" at bounding box center [256, 52] width 228 height 13
paste input "+380633660485"
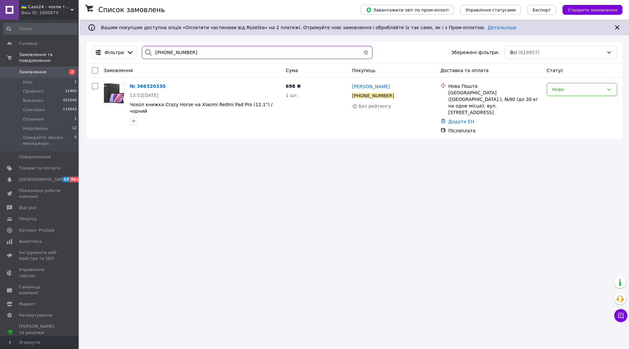
drag, startPoint x: 197, startPoint y: 49, endPoint x: 160, endPoint y: 50, distance: 36.7
click at [160, 50] on input "+380633660485" at bounding box center [257, 52] width 231 height 13
type input "+380633660485"
drag, startPoint x: 248, startPoint y: 109, endPoint x: 208, endPoint y: 105, distance: 40.1
click at [208, 105] on span "Чохол книжка Crazy Horse на Xiaomi Redmi Pad Pro (12.1") / чорний" at bounding box center [205, 107] width 151 height 13
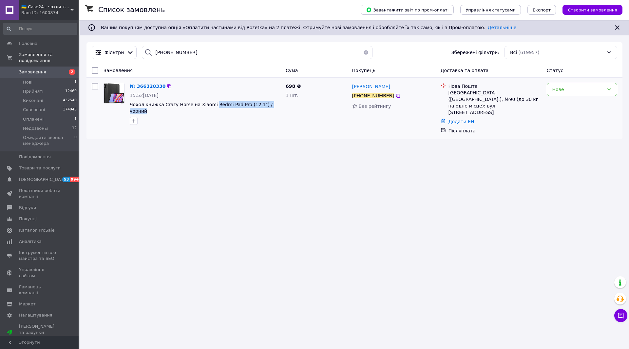
click at [117, 84] on img at bounding box center [114, 93] width 20 height 20
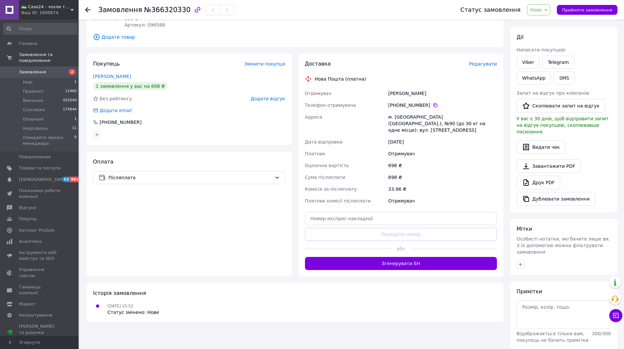
scroll to position [92, 0]
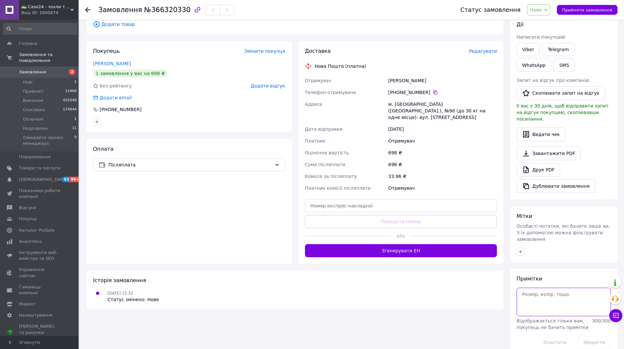
click at [531, 288] on textarea at bounding box center [563, 302] width 94 height 28
type textarea "[PERSON_NAME]"
click at [590, 336] on button "Зберегти" at bounding box center [593, 342] width 33 height 13
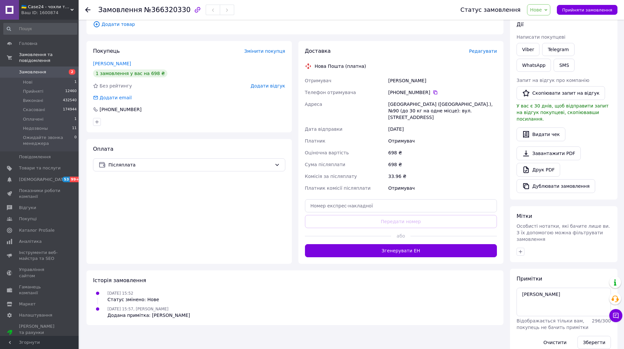
click at [542, 9] on span "Нове" at bounding box center [536, 9] width 12 height 5
drag, startPoint x: 544, startPoint y: 23, endPoint x: 523, endPoint y: 35, distance: 25.1
click at [544, 22] on li "Прийнято" at bounding box center [564, 23] width 74 height 10
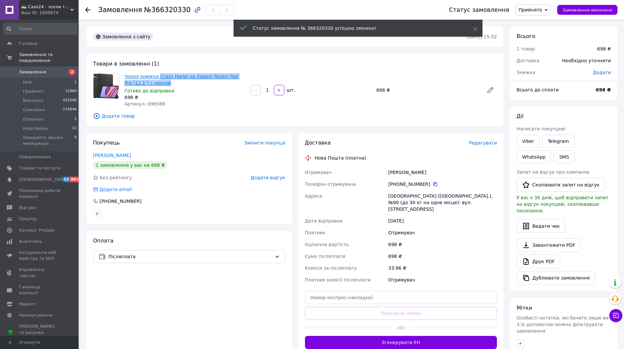
drag, startPoint x: 165, startPoint y: 82, endPoint x: 155, endPoint y: 76, distance: 11.4
click at [155, 76] on span "Чохол книжка Crazy Horse на Xiaomi Redmi Pad Pro (12.1") / чорний" at bounding box center [184, 79] width 121 height 13
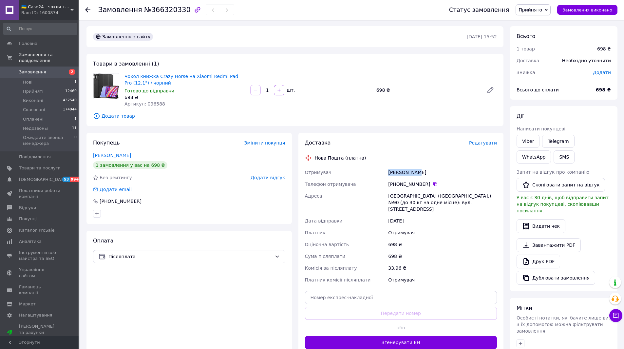
drag, startPoint x: 419, startPoint y: 173, endPoint x: 378, endPoint y: 173, distance: 40.9
click at [378, 173] on div "Отримувач Ярема Марта Телефон отримувача +380 63 366 04 85   Адреса Львів (Льві…" at bounding box center [401, 225] width 195 height 119
click at [433, 183] on icon at bounding box center [435, 183] width 5 height 5
drag, startPoint x: 401, startPoint y: 196, endPoint x: 379, endPoint y: 196, distance: 21.6
click at [379, 196] on div "Отримувач Ярема Марта Телефон отримувача +380 63 366 04 85   Адреса Львів (Льві…" at bounding box center [401, 225] width 195 height 119
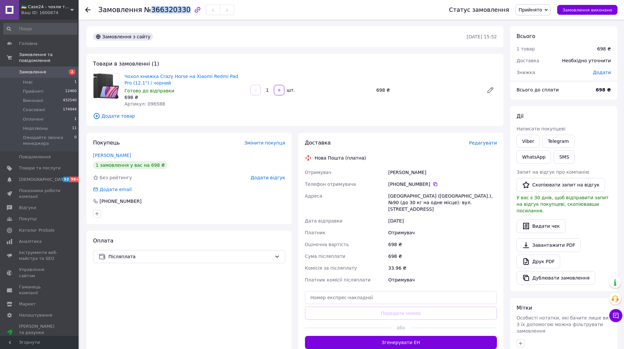
drag, startPoint x: 147, startPoint y: 10, endPoint x: 178, endPoint y: 12, distance: 31.5
click at [178, 12] on span "№366320330" at bounding box center [167, 10] width 47 height 8
click at [47, 115] on li "Оплачені 1" at bounding box center [40, 119] width 81 height 9
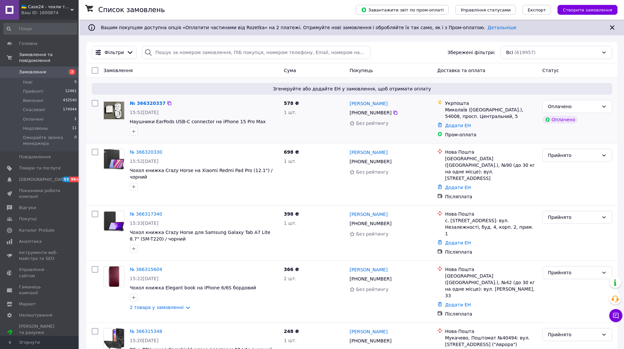
drag, startPoint x: 392, startPoint y: 113, endPoint x: 386, endPoint y: 112, distance: 5.6
click at [393, 113] on icon at bounding box center [395, 112] width 5 height 5
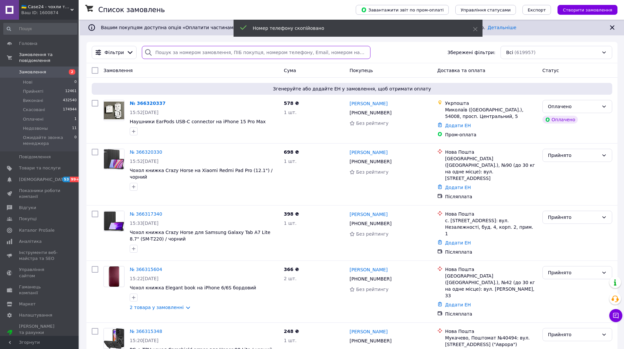
click at [174, 53] on input "search" at bounding box center [256, 52] width 228 height 13
paste input "+380501096435"
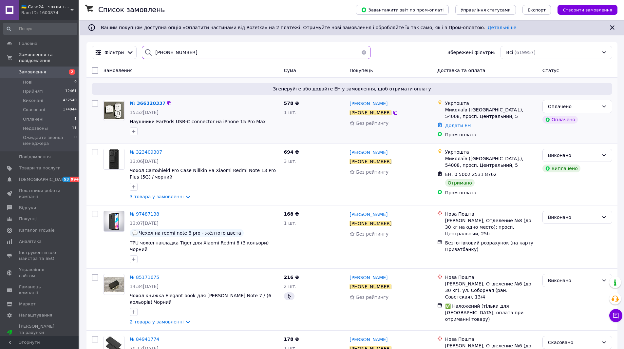
type input "+380501096435"
drag, startPoint x: 252, startPoint y: 122, endPoint x: 185, endPoint y: 124, distance: 67.2
click at [185, 124] on span "Наушники EarPods USB-C connector на iPhone 15 Pro Max" at bounding box center [204, 121] width 149 height 7
click at [123, 109] on img at bounding box center [114, 111] width 20 height 18
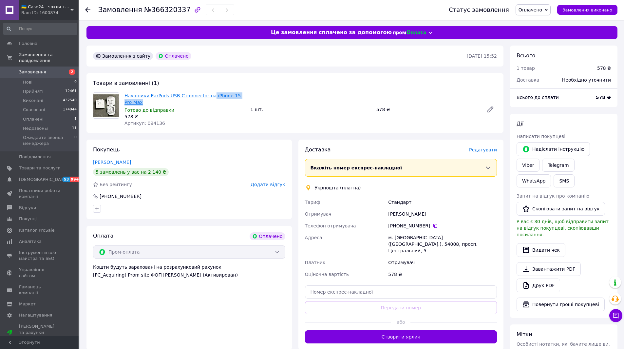
drag, startPoint x: 247, startPoint y: 95, endPoint x: 206, endPoint y: 98, distance: 41.3
click at [206, 98] on div "Наушники EarPods USB-C connector на iPhone 15 Pro Max Готово до відправки 578 ₴…" at bounding box center [185, 109] width 126 height 37
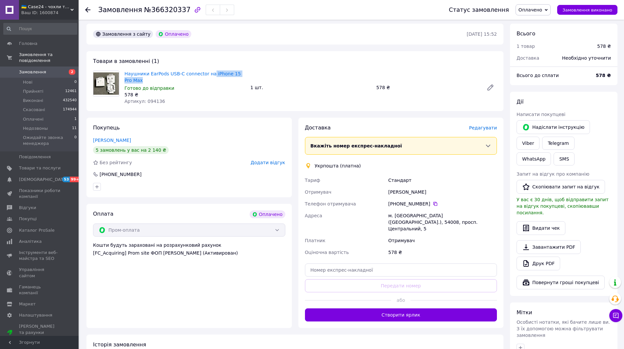
scroll to position [66, 0]
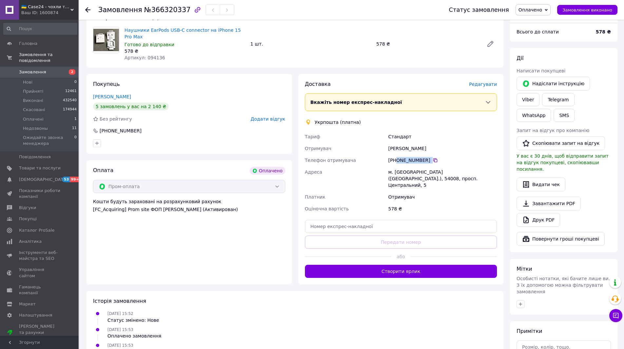
drag, startPoint x: 422, startPoint y: 157, endPoint x: 396, endPoint y: 156, distance: 26.5
click at [396, 156] on div "[PHONE_NUMBER]" at bounding box center [442, 160] width 111 height 12
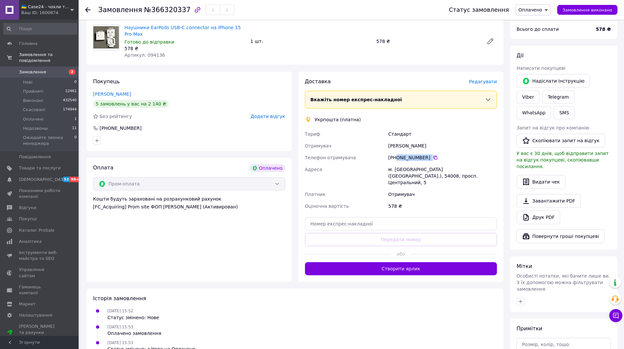
scroll to position [102, 0]
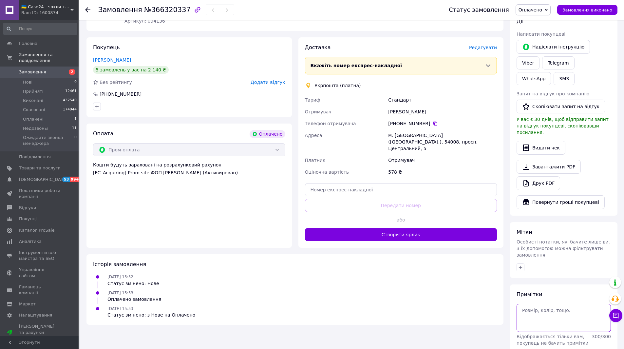
click at [538, 304] on textarea at bounding box center [563, 318] width 94 height 28
type textarea "[PERSON_NAME]"
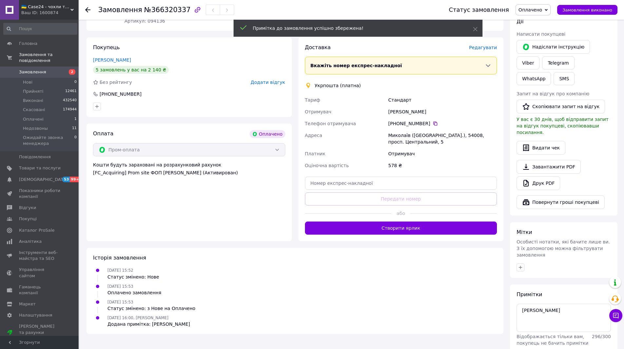
click at [541, 11] on span "Оплачено" at bounding box center [530, 9] width 24 height 5
click at [538, 24] on li "Прийнято" at bounding box center [553, 23] width 74 height 10
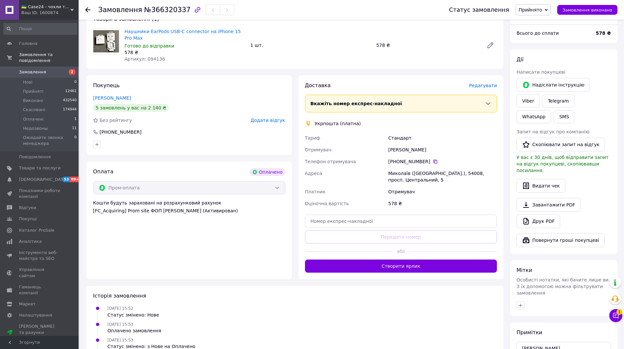
scroll to position [0, 0]
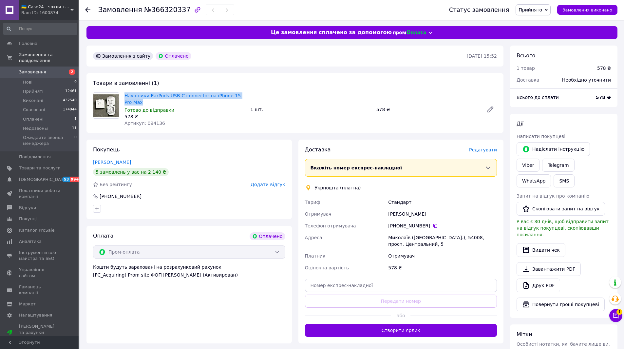
drag, startPoint x: 197, startPoint y: 94, endPoint x: 124, endPoint y: 92, distance: 73.1
click at [124, 92] on div "Наушники EarPods USB-C connector на iPhone 15 Pro Max Готово до відправки 578 ₴…" at bounding box center [185, 109] width 126 height 37
drag, startPoint x: 392, startPoint y: 211, endPoint x: 386, endPoint y: 211, distance: 6.2
click at [386, 211] on div "Тариф Стандарт Отримувач Альона Біла Телефон отримувача +380 50 109 64 35   Адр…" at bounding box center [401, 234] width 195 height 77
click at [433, 224] on icon at bounding box center [435, 226] width 4 height 4
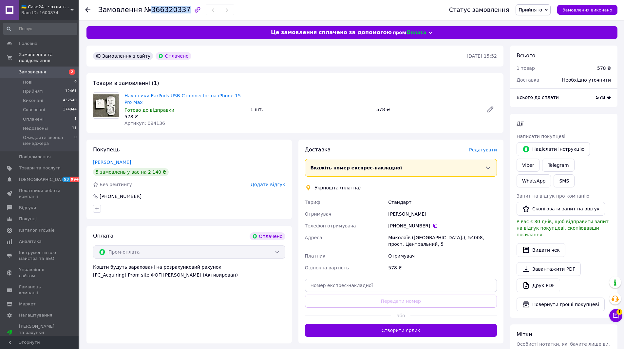
drag, startPoint x: 147, startPoint y: 10, endPoint x: 178, endPoint y: 12, distance: 31.5
click at [178, 12] on span "№366320337" at bounding box center [167, 10] width 47 height 8
click at [618, 314] on span "1" at bounding box center [619, 312] width 6 height 6
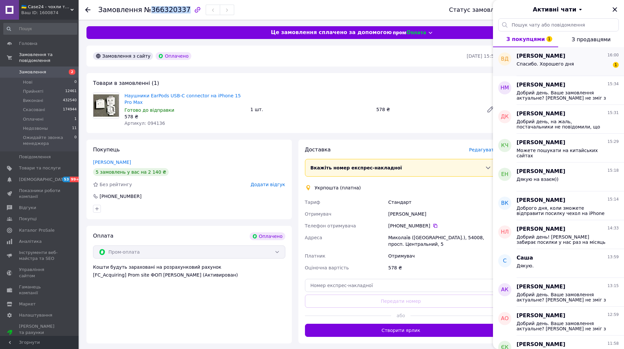
click at [538, 58] on span "Валерия Дорогина" at bounding box center [540, 56] width 49 height 8
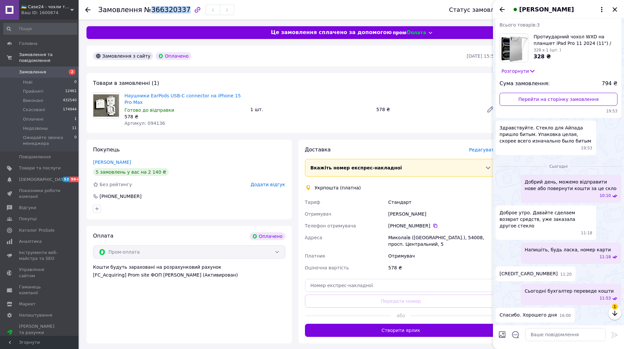
scroll to position [125, 0]
drag, startPoint x: 500, startPoint y: 8, endPoint x: 502, endPoint y: 15, distance: 7.5
click at [500, 8] on icon "Назад" at bounding box center [502, 10] width 8 height 8
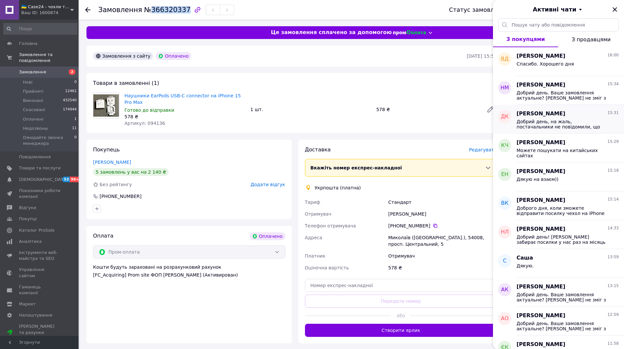
click at [567, 118] on div "Добрий день, на жаль, постачальники не повідомили, що низ буде закритий. Принос…" at bounding box center [567, 124] width 102 height 12
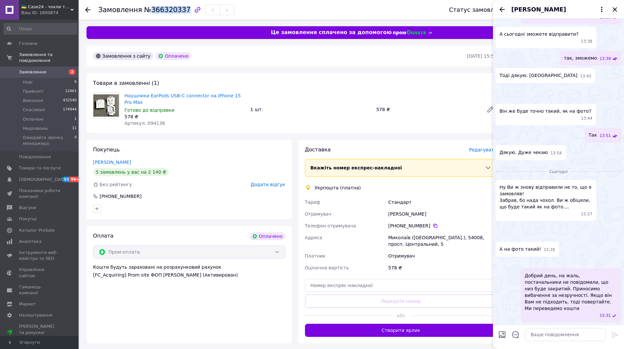
scroll to position [793, 0]
click at [503, 9] on icon "Назад" at bounding box center [501, 9] width 5 height 5
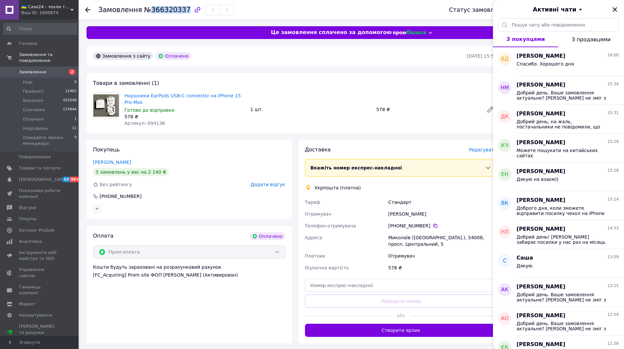
click at [615, 8] on icon "Закрити" at bounding box center [615, 10] width 8 height 8
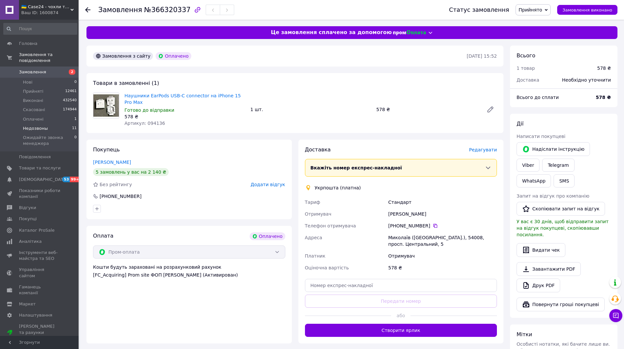
click at [51, 124] on li "Недозвоны 11" at bounding box center [40, 128] width 81 height 9
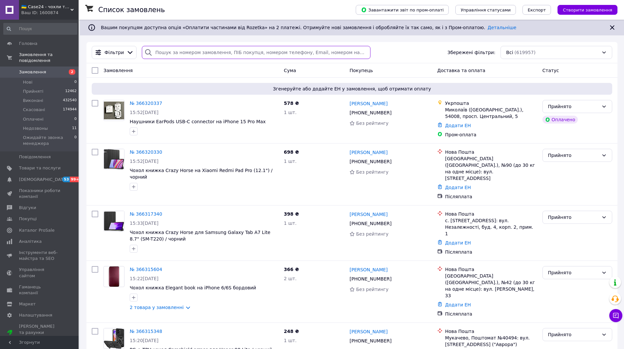
click at [193, 52] on input "search" at bounding box center [256, 52] width 228 height 13
paste input "0678039606"
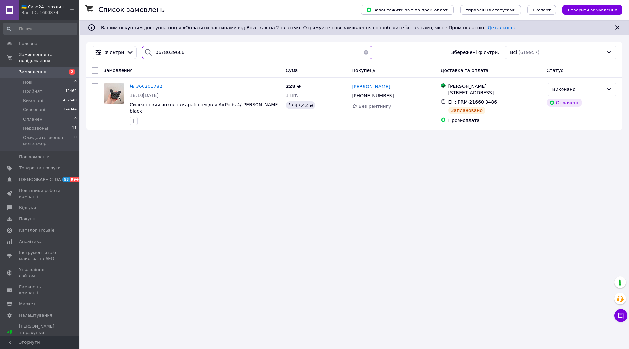
drag, startPoint x: 198, startPoint y: 53, endPoint x: 173, endPoint y: 51, distance: 25.6
click at [163, 51] on input "0678039606" at bounding box center [257, 52] width 231 height 13
click at [194, 51] on input "0678039606" at bounding box center [257, 52] width 231 height 13
drag, startPoint x: 202, startPoint y: 51, endPoint x: 144, endPoint y: 51, distance: 57.3
click at [144, 51] on div "0678039606" at bounding box center [257, 52] width 231 height 13
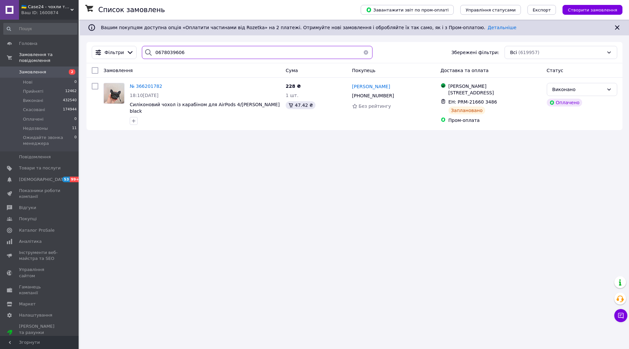
paste input "098761921"
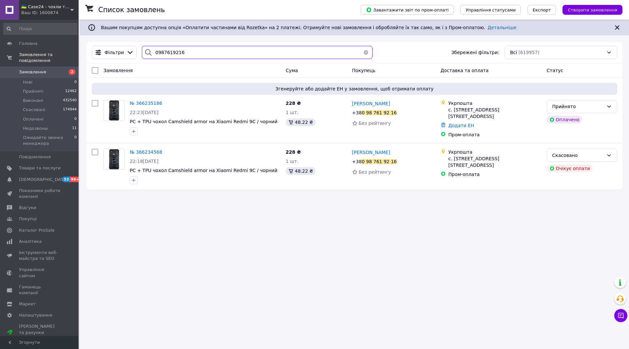
drag, startPoint x: 185, startPoint y: 51, endPoint x: 156, endPoint y: 54, distance: 29.3
click at [143, 53] on div "0987619216" at bounding box center [257, 52] width 231 height 13
type input "0987619216"
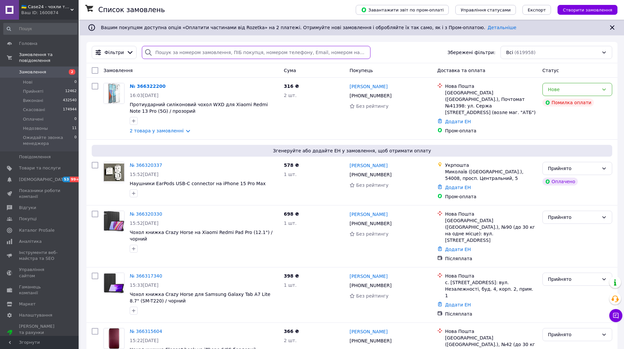
click at [188, 54] on input "search" at bounding box center [256, 52] width 228 height 13
paste input "0668242939"
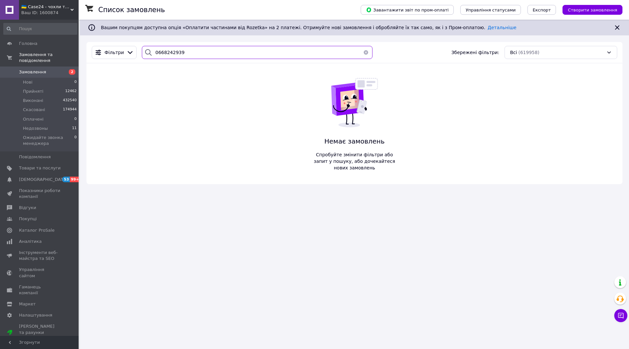
drag, startPoint x: 181, startPoint y: 52, endPoint x: 150, endPoint y: 52, distance: 30.8
click at [150, 52] on div "0668242939" at bounding box center [257, 52] width 231 height 13
click at [184, 47] on input "0668242939" at bounding box center [257, 52] width 231 height 13
drag, startPoint x: 185, startPoint y: 56, endPoint x: 136, endPoint y: 58, distance: 49.2
click at [139, 58] on div "0668242939" at bounding box center [257, 52] width 236 height 13
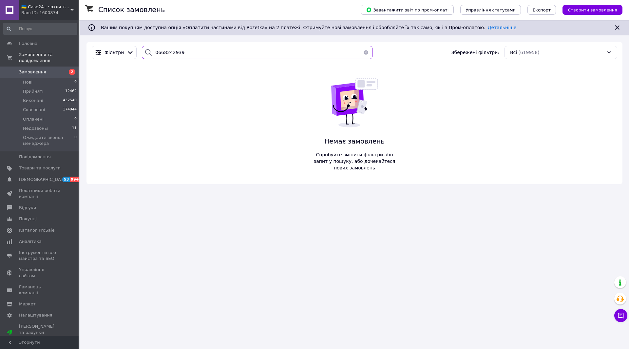
paste input "501337647"
drag, startPoint x: 181, startPoint y: 54, endPoint x: 148, endPoint y: 54, distance: 32.4
click at [148, 54] on div "0501337647" at bounding box center [257, 52] width 231 height 13
click at [193, 53] on input "0501337647" at bounding box center [257, 52] width 231 height 13
drag, startPoint x: 203, startPoint y: 53, endPoint x: 142, endPoint y: 53, distance: 60.6
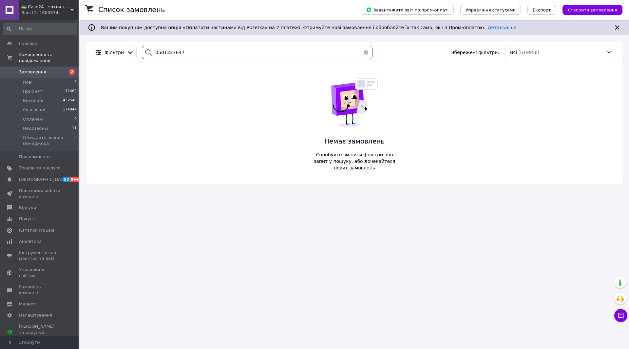
click at [142, 53] on div "0501337647" at bounding box center [257, 52] width 231 height 13
paste input "984644043"
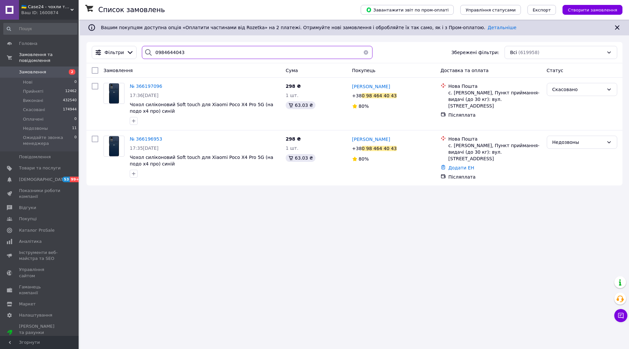
drag, startPoint x: 176, startPoint y: 52, endPoint x: 164, endPoint y: 52, distance: 11.8
click at [153, 52] on input "0984644043" at bounding box center [257, 52] width 231 height 13
type input "0984644043"
click at [116, 156] on img at bounding box center [113, 146] width 11 height 20
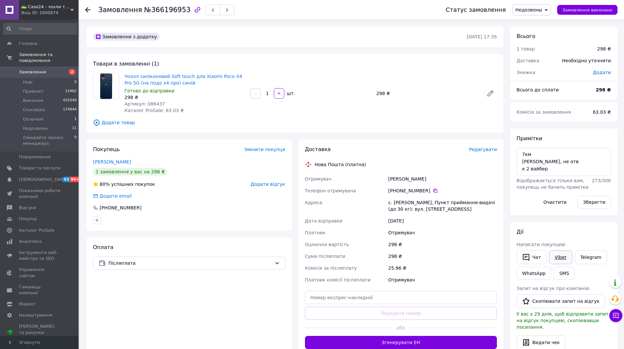
click at [558, 257] on link "Viber" at bounding box center [560, 257] width 23 height 14
click at [559, 256] on link "Viber" at bounding box center [560, 257] width 23 height 14
click at [564, 271] on button "SMS" at bounding box center [563, 273] width 21 height 13
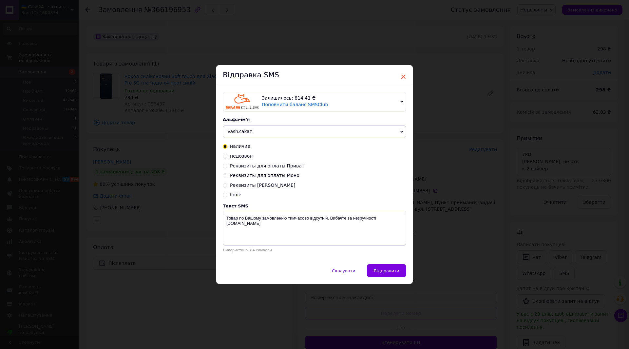
click at [401, 73] on span "×" at bounding box center [403, 76] width 6 height 11
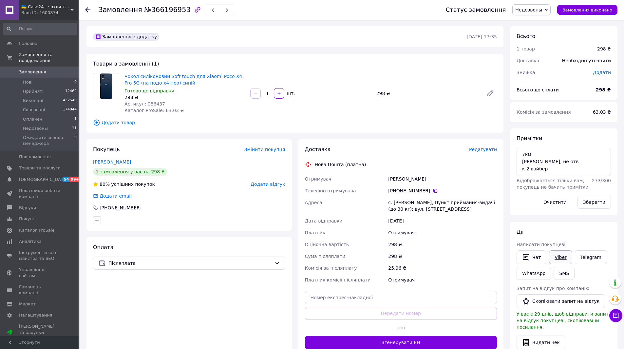
click at [559, 256] on link "Viber" at bounding box center [560, 257] width 23 height 14
click at [547, 170] on textarea "7км кейт, не отв к 2 вайбер" at bounding box center [563, 162] width 94 height 28
type textarea "7км кейт, не отв к 2 вайбер ната-3"
click at [600, 205] on button "Зберегти" at bounding box center [593, 202] width 33 height 13
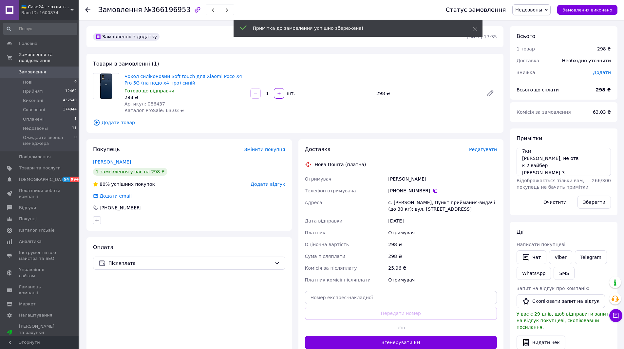
drag, startPoint x: 39, startPoint y: 62, endPoint x: 44, endPoint y: 66, distance: 6.5
click at [39, 66] on link "Замовлення 0" at bounding box center [40, 71] width 81 height 11
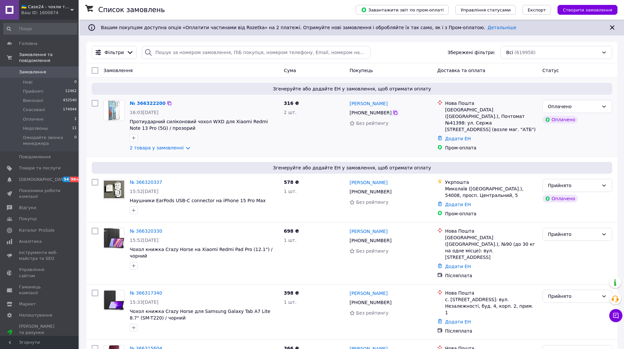
click at [393, 112] on icon at bounding box center [395, 113] width 4 height 4
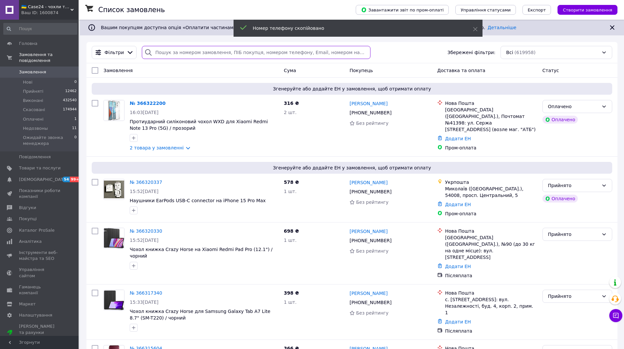
click at [168, 55] on input "search" at bounding box center [256, 52] width 228 height 13
paste input "+380662502170"
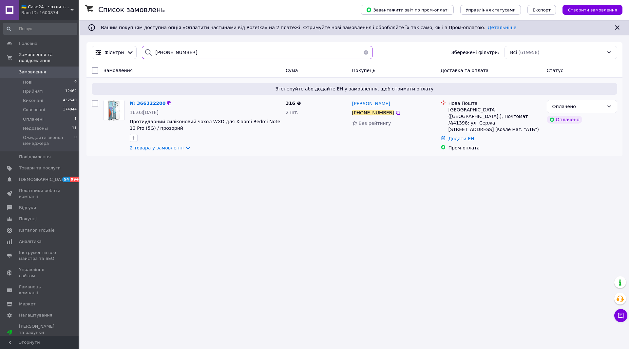
type input "+380662502170"
click at [108, 109] on img at bounding box center [114, 110] width 20 height 20
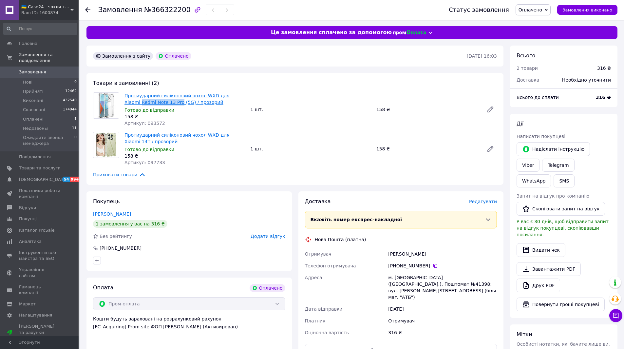
drag, startPoint x: 123, startPoint y: 103, endPoint x: 163, endPoint y: 103, distance: 40.3
click at [163, 103] on div "Протиударний силіконовий чохол WXD для Xiaomi Redmi Note 13 Pro (5G) / прозорий…" at bounding box center [185, 109] width 126 height 37
copy link "Redmi Note 13 Pro"
drag, startPoint x: 247, startPoint y: 135, endPoint x: 234, endPoint y: 134, distance: 13.5
click at [234, 134] on div "Протиударний силіконовий чохол WXD для Xiaomi 14T / прозорий Готово до відправк…" at bounding box center [185, 148] width 126 height 37
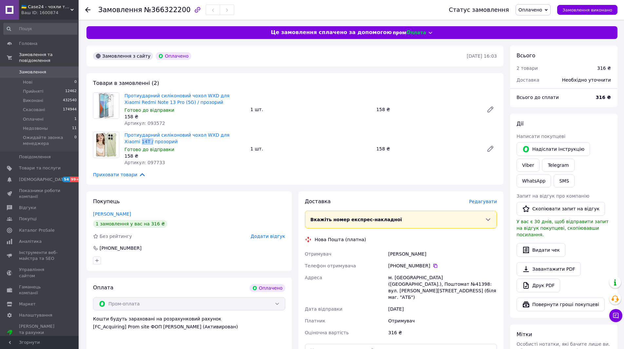
copy link "14T /"
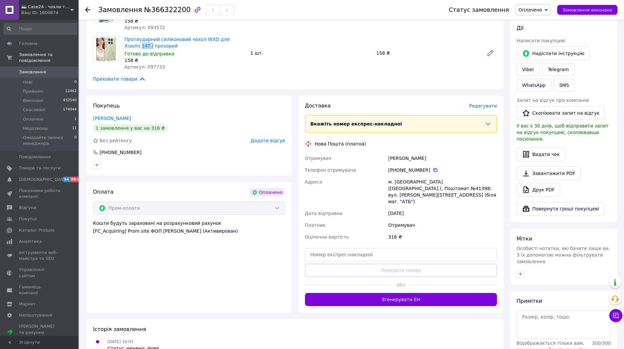
scroll to position [98, 0]
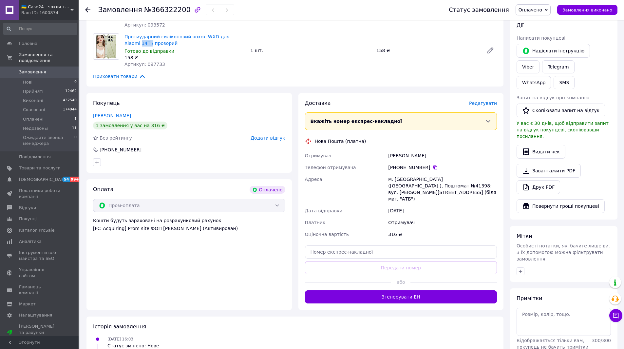
click at [542, 10] on span "Оплачено" at bounding box center [530, 9] width 24 height 5
click at [541, 24] on li "Прийнято" at bounding box center [553, 23] width 74 height 10
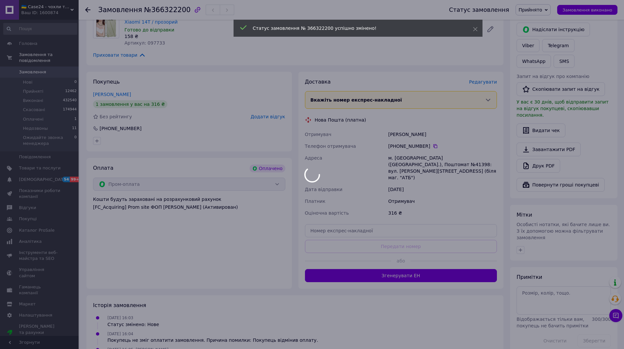
scroll to position [131, 0]
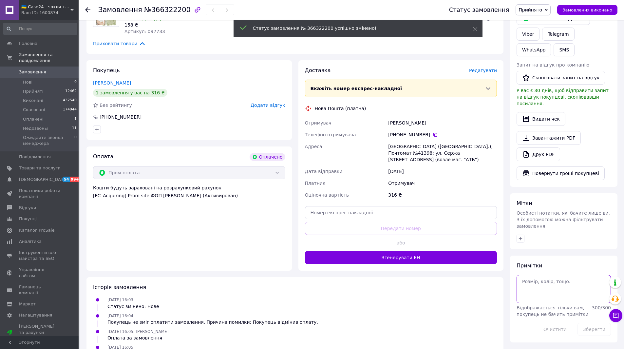
click at [532, 275] on textarea at bounding box center [563, 289] width 94 height 28
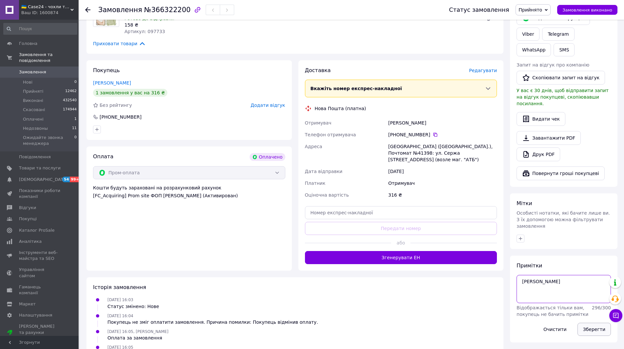
type textarea "[PERSON_NAME]"
drag, startPoint x: 584, startPoint y: 297, endPoint x: 574, endPoint y: 292, distance: 11.3
click at [584, 323] on button "Зберегти" at bounding box center [593, 329] width 33 height 13
drag, startPoint x: 442, startPoint y: 134, endPoint x: 397, endPoint y: 135, distance: 45.2
click at [397, 135] on div "[PHONE_NUMBER]" at bounding box center [442, 134] width 109 height 7
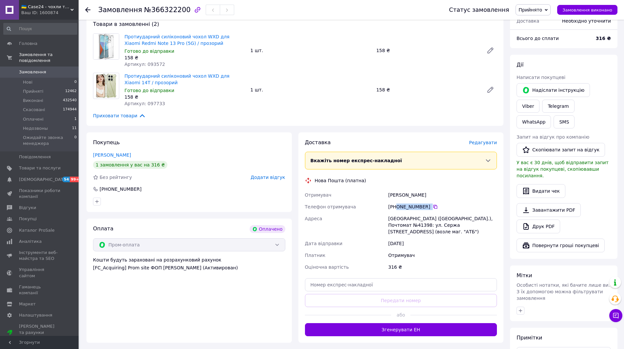
scroll to position [0, 0]
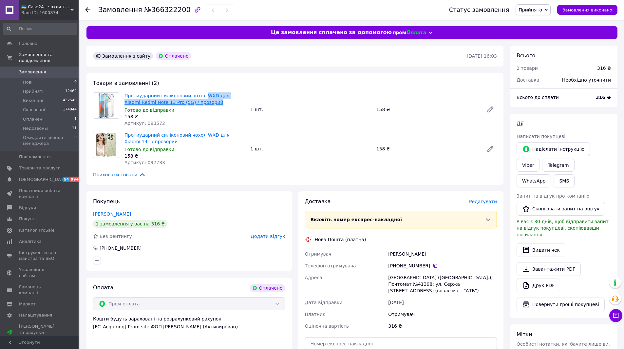
drag, startPoint x: 201, startPoint y: 103, endPoint x: 198, endPoint y: 96, distance: 7.5
click at [198, 96] on span "Протиударний силіконовий чохол WXD для Xiaomi Redmi Note 13 Pro (5G) / прозорий" at bounding box center [184, 98] width 121 height 13
copy link "WXD для Xiaomi Redmi Note 13 Pro (5G) / прозорий"
drag, startPoint x: 148, startPoint y: 139, endPoint x: 198, endPoint y: 136, distance: 49.9
click at [198, 136] on span "Протиударний силіконовий чохол WXD для Xiaomi 14T / прозорий" at bounding box center [184, 138] width 121 height 13
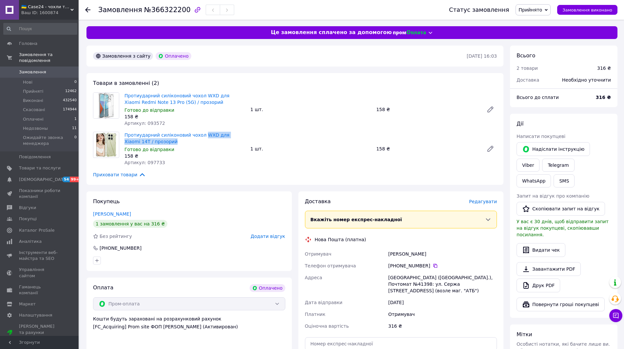
copy link "WXD для Xiaomi 14T / прозорий"
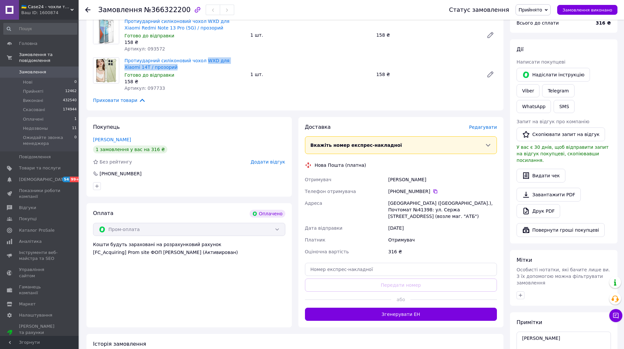
scroll to position [98, 0]
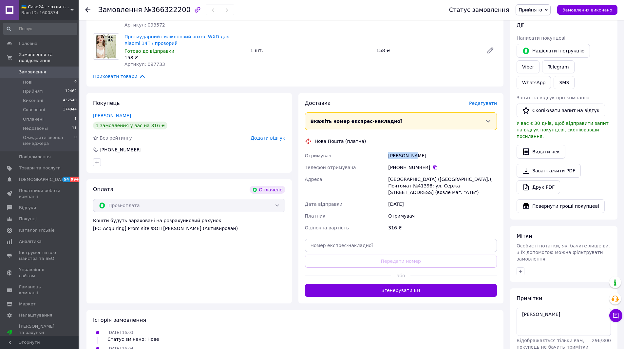
drag, startPoint x: 417, startPoint y: 155, endPoint x: 387, endPoint y: 158, distance: 30.2
click at [387, 158] on div "Кисель Зоя" at bounding box center [442, 156] width 111 height 12
copy div "Кисель Зоя"
click at [433, 165] on icon at bounding box center [435, 167] width 5 height 5
drag, startPoint x: 398, startPoint y: 181, endPoint x: 381, endPoint y: 182, distance: 16.8
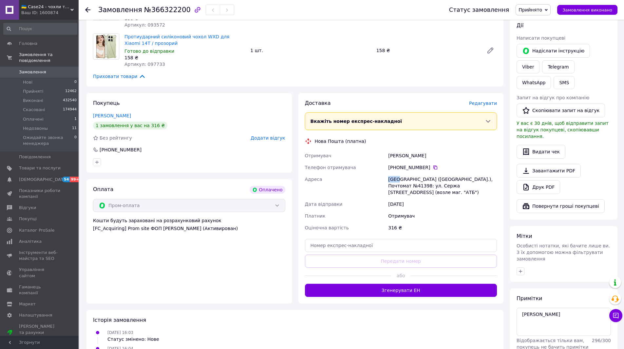
click at [381, 182] on div "Отримувач Кисель Зоя Телефон отримувача +380 66 250 21 70   Адреса Киев (Киевск…" at bounding box center [401, 192] width 195 height 84
copy div "Адреса Киев"
drag, startPoint x: 473, startPoint y: 179, endPoint x: 461, endPoint y: 180, distance: 11.8
click at [461, 180] on div "[GEOGRAPHIC_DATA] ([GEOGRAPHIC_DATA].), Почтомат №41398: ул. Сержа [STREET_ADDR…" at bounding box center [442, 185] width 111 height 25
copy div "41398"
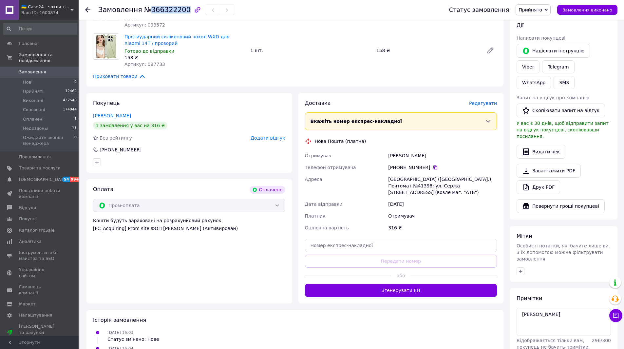
drag, startPoint x: 145, startPoint y: 8, endPoint x: 178, endPoint y: 10, distance: 32.9
click at [178, 10] on span "№366322200" at bounding box center [167, 10] width 47 height 8
copy span "366322200"
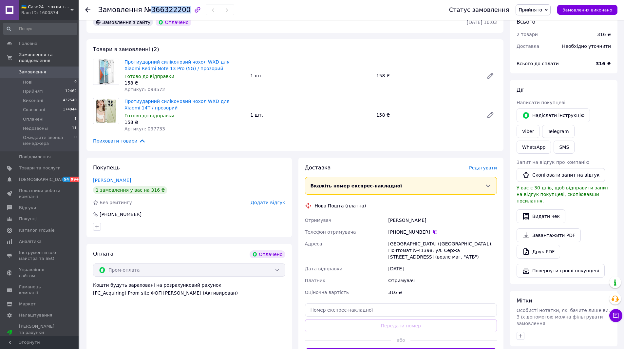
scroll to position [0, 0]
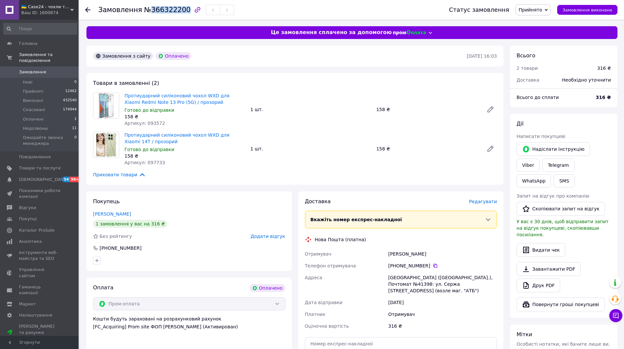
click at [32, 66] on link "Замовлення 0" at bounding box center [40, 71] width 81 height 11
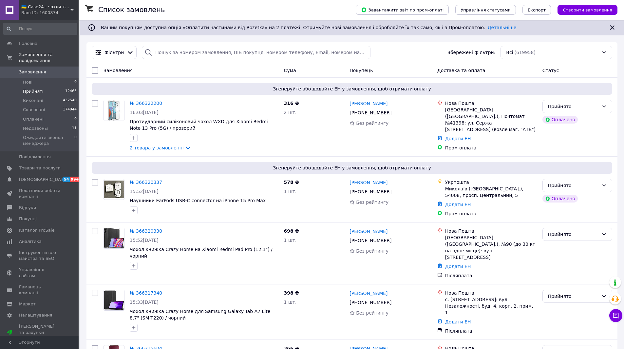
drag, startPoint x: 33, startPoint y: 63, endPoint x: 70, endPoint y: 84, distance: 42.4
click at [33, 69] on span "Замовлення" at bounding box center [32, 72] width 27 height 6
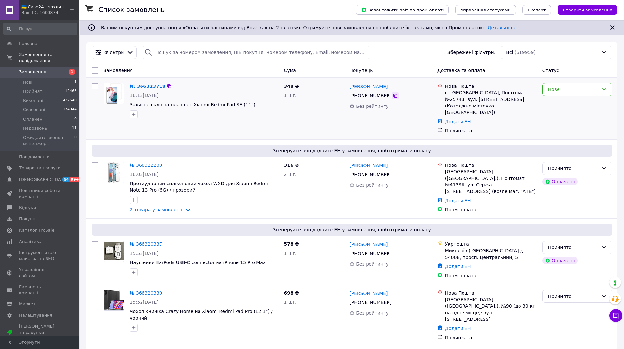
click at [393, 95] on icon at bounding box center [395, 96] width 4 height 4
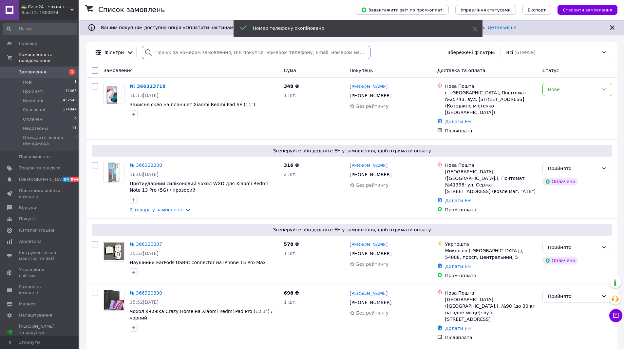
click at [173, 53] on input "search" at bounding box center [256, 52] width 228 height 13
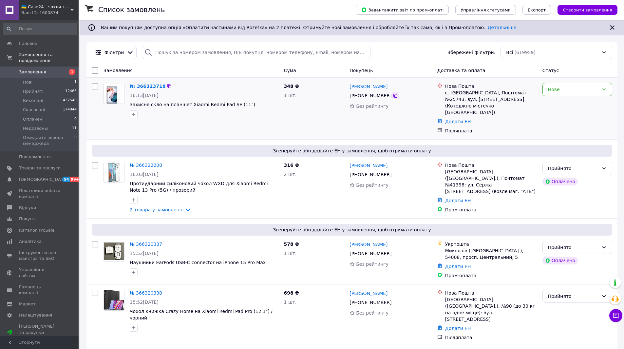
click at [393, 97] on icon at bounding box center [395, 95] width 5 height 5
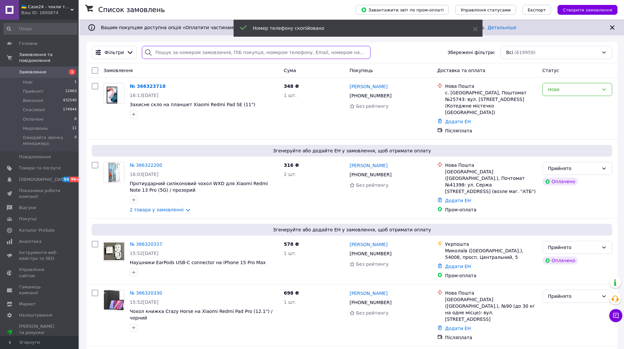
click at [190, 54] on input "search" at bounding box center [256, 52] width 228 height 13
paste input "[PHONE_NUMBER]"
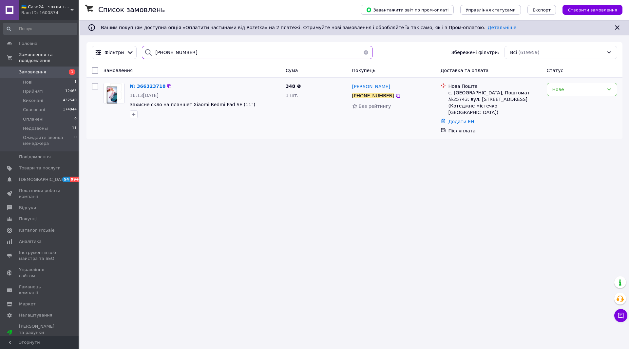
type input "[PHONE_NUMBER]"
drag, startPoint x: 238, startPoint y: 105, endPoint x: 199, endPoint y: 105, distance: 38.6
click at [199, 105] on span "Захисне скло на планшет Xiaomi Redmi Pad SE (11")" at bounding box center [205, 104] width 151 height 7
click at [109, 91] on img at bounding box center [114, 93] width 20 height 20
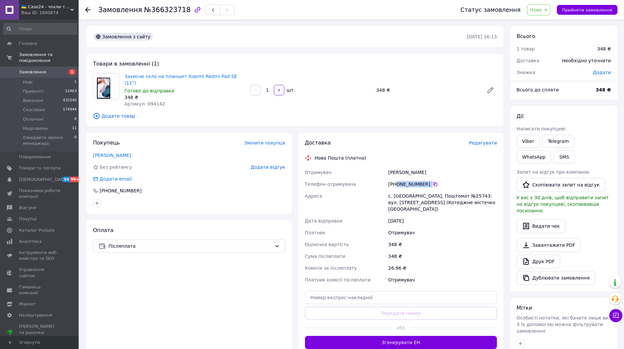
drag, startPoint x: 416, startPoint y: 177, endPoint x: 396, endPoint y: 177, distance: 19.7
click at [396, 181] on div "[PHONE_NUMBER]" at bounding box center [442, 184] width 109 height 7
click at [279, 243] on icon at bounding box center [276, 245] width 5 height 5
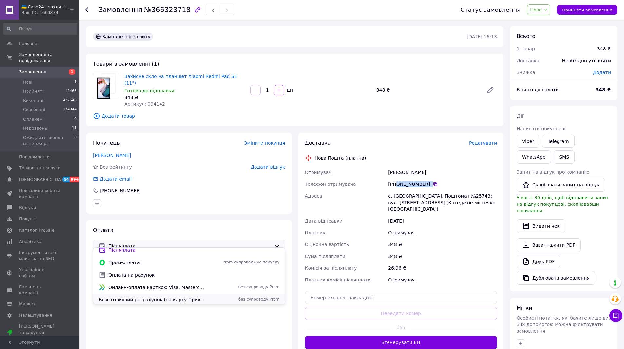
scroll to position [5, 0]
click at [181, 297] on span "Безготівковий розрахунок (на карту Приватбанку)" at bounding box center [152, 298] width 107 height 7
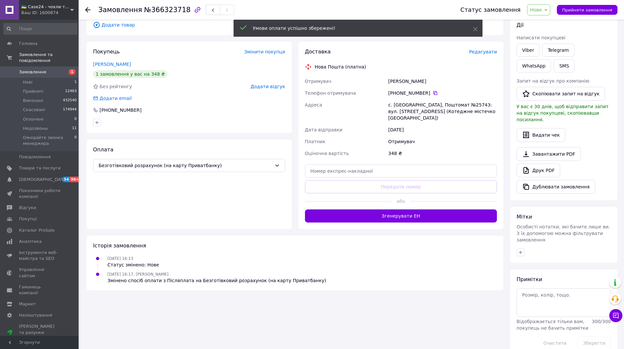
scroll to position [92, 0]
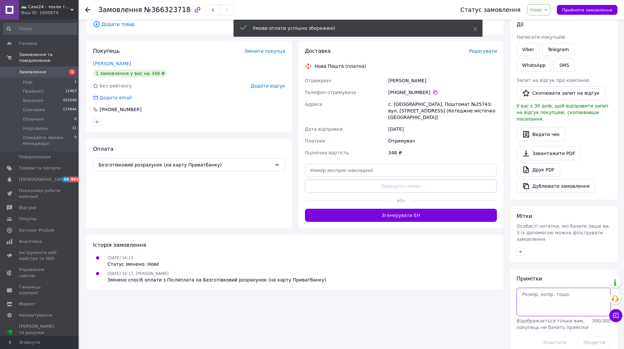
drag, startPoint x: 525, startPoint y: 287, endPoint x: 508, endPoint y: 290, distance: 17.6
click at [525, 288] on textarea at bounding box center [563, 302] width 94 height 28
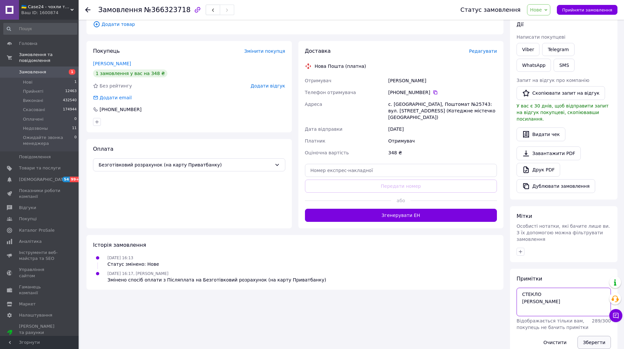
type textarea "СТЕКЛО [PERSON_NAME]"
click at [598, 336] on button "Зберегти" at bounding box center [593, 342] width 33 height 13
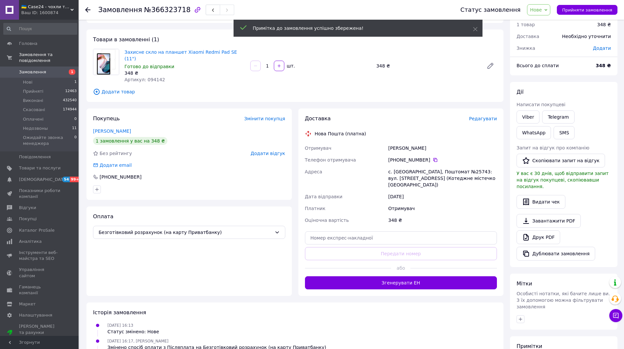
scroll to position [0, 0]
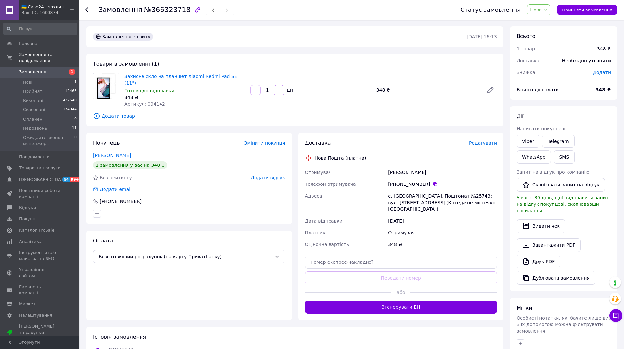
click at [542, 8] on span "Нове" at bounding box center [536, 9] width 12 height 5
click at [543, 23] on li "Прийнято" at bounding box center [564, 23] width 74 height 10
click at [553, 151] on button "SMS" at bounding box center [563, 156] width 21 height 13
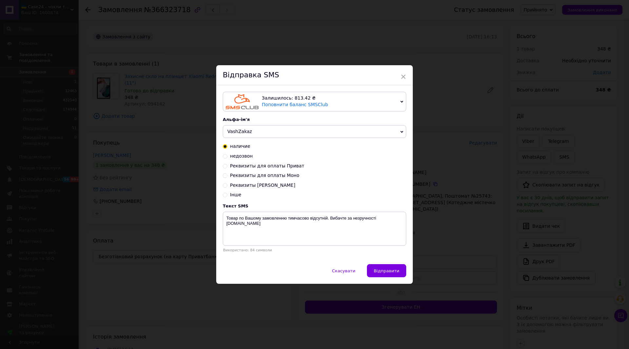
click at [224, 166] on input "Реквизиты для оплаты Приват" at bounding box center [225, 165] width 5 height 5
radio input "true"
radio input "false"
click at [314, 222] on textarea "4246 0010 0940 5691 ФОП Нікітін Д.C." at bounding box center [314, 229] width 183 height 34
type textarea "4246 0010 0940 5691 ФОП Нікітін Д.C. 348 грн"
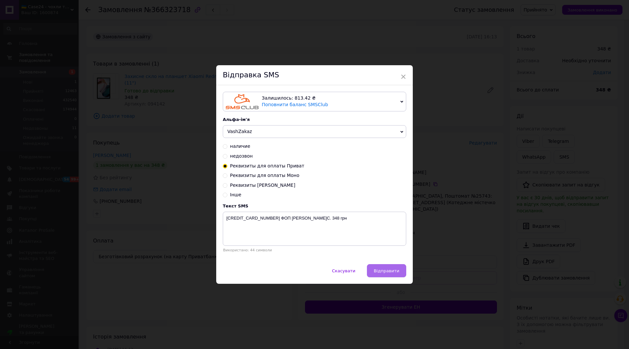
click at [389, 267] on button "Відправити" at bounding box center [386, 270] width 39 height 13
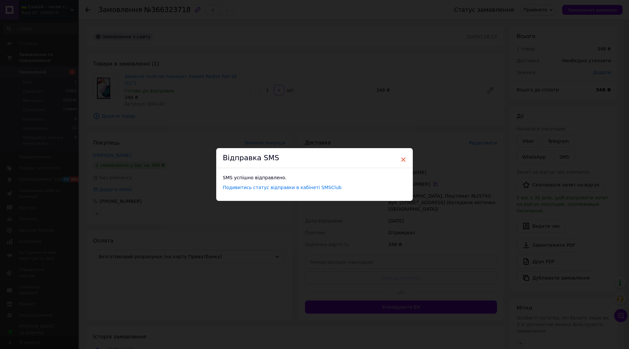
click at [405, 157] on span "×" at bounding box center [403, 159] width 6 height 11
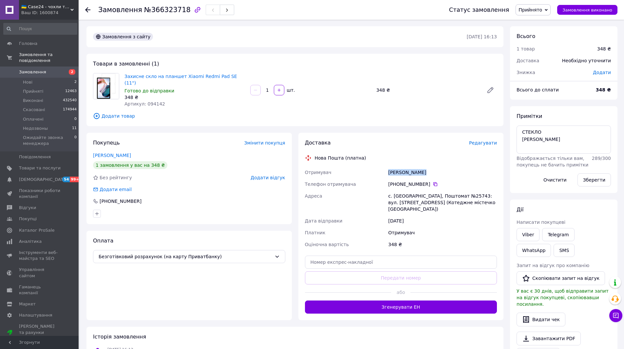
drag, startPoint x: 427, startPoint y: 167, endPoint x: 388, endPoint y: 167, distance: 38.6
click at [388, 167] on div "[PERSON_NAME]" at bounding box center [442, 172] width 111 height 12
copy div "[PERSON_NAME]"
drag, startPoint x: 148, startPoint y: 12, endPoint x: 178, endPoint y: 16, distance: 30.0
click at [178, 16] on div "Замовлення №366323718" at bounding box center [267, 10] width 338 height 20
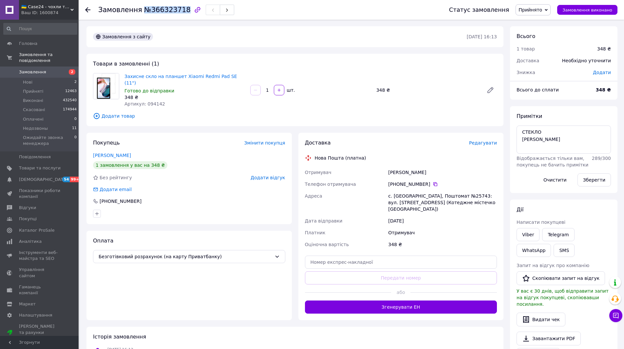
copy span "№366323718"
click at [50, 69] on span "Замовлення" at bounding box center [40, 72] width 42 height 6
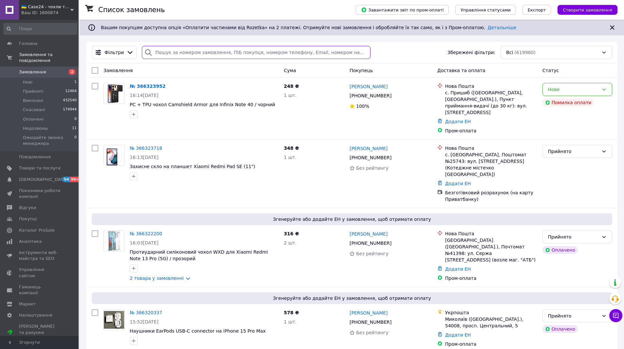
click at [184, 55] on input "search" at bounding box center [256, 52] width 228 height 13
paste input "№366304029"
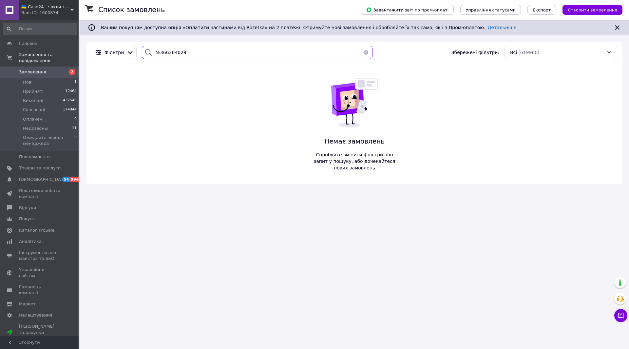
click at [158, 52] on input "№366304029" at bounding box center [257, 52] width 231 height 13
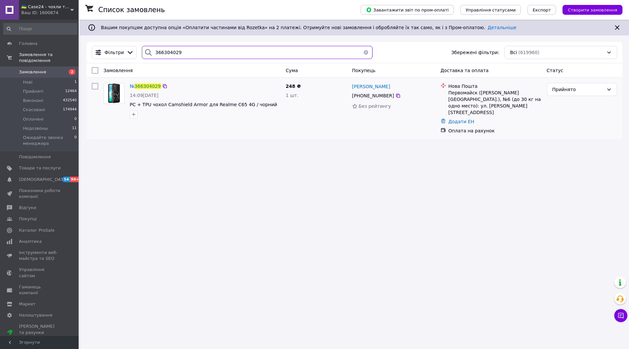
type input "366304029"
click at [118, 91] on img at bounding box center [113, 93] width 13 height 20
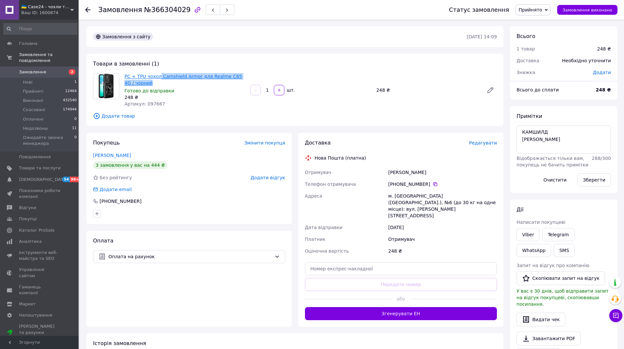
drag, startPoint x: 147, startPoint y: 82, endPoint x: 157, endPoint y: 75, distance: 11.9
click at [157, 75] on span "PC + TPU чохол Camshield Armor для Realme C65 4G / чорний" at bounding box center [184, 79] width 121 height 13
copy link "Camshield Armor для Realme C65 4G / чорний"
drag, startPoint x: 437, startPoint y: 173, endPoint x: 387, endPoint y: 173, distance: 49.5
click at [387, 173] on div "[PERSON_NAME]" at bounding box center [442, 172] width 111 height 12
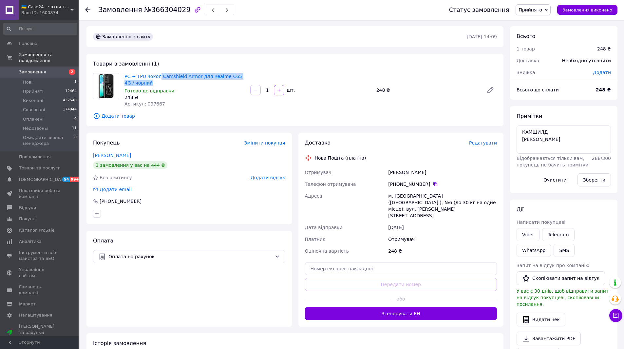
copy div "[PERSON_NAME]"
drag, startPoint x: 430, startPoint y: 185, endPoint x: 269, endPoint y: 40, distance: 216.6
click at [433, 184] on icon at bounding box center [435, 183] width 5 height 5
drag, startPoint x: 421, startPoint y: 197, endPoint x: 395, endPoint y: 198, distance: 26.9
click at [395, 198] on div "м. [GEOGRAPHIC_DATA] ([GEOGRAPHIC_DATA].), №6 (до 30 кг на одне місце): вул. [P…" at bounding box center [442, 205] width 111 height 31
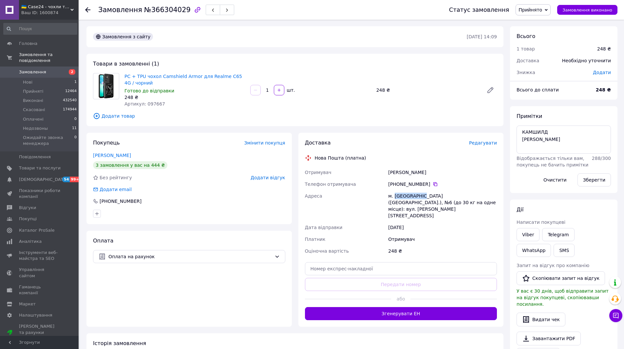
copy div "Первомайськ"
drag, startPoint x: 146, startPoint y: 11, endPoint x: 179, endPoint y: 12, distance: 32.4
click at [179, 12] on span "№366304029" at bounding box center [167, 10] width 47 height 8
copy span "366304029"
click at [43, 69] on span "Замовлення" at bounding box center [40, 72] width 42 height 6
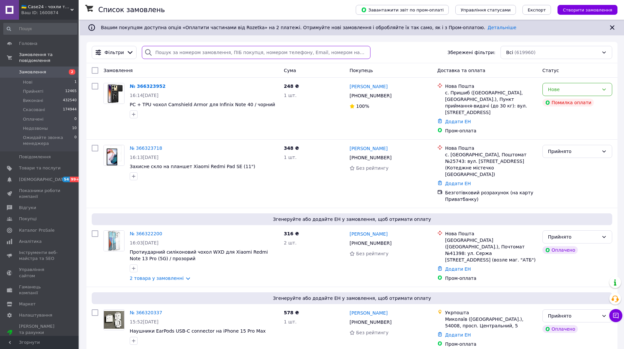
click at [181, 53] on input "search" at bounding box center [256, 52] width 228 height 13
paste input "№366253923"
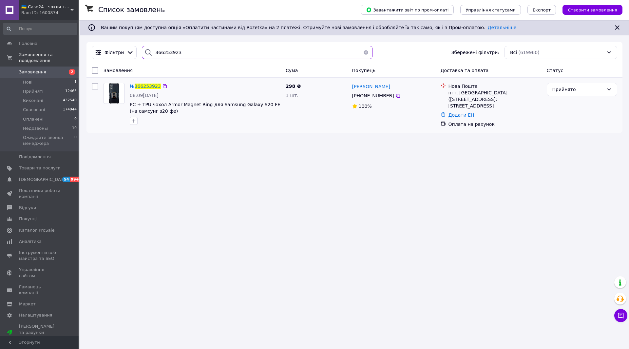
type input "366253923"
click at [117, 97] on img at bounding box center [113, 93] width 11 height 20
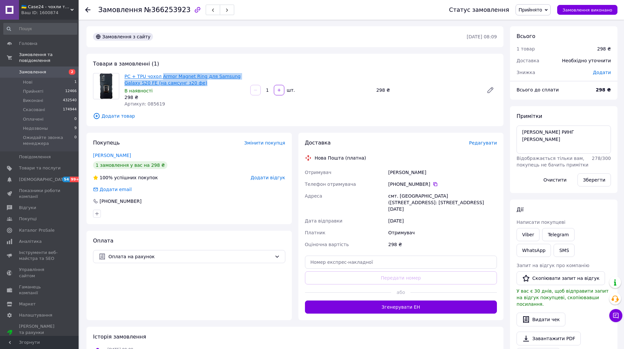
drag, startPoint x: 181, startPoint y: 83, endPoint x: 159, endPoint y: 74, distance: 23.7
click at [159, 74] on span "PC + TPU чохол Armor Magnet Ring для Samsung Galaxy S20 FE (на самсунг з20 фе)" at bounding box center [184, 79] width 121 height 13
copy link "Armor Magnet Ring для Samsung Galaxy S20 FE (на самсунг з20 фе)"
drag, startPoint x: 573, startPoint y: 132, endPoint x: 523, endPoint y: 132, distance: 50.4
click at [523, 132] on textarea "[PERSON_NAME] РИНГ [PERSON_NAME]" at bounding box center [563, 139] width 94 height 28
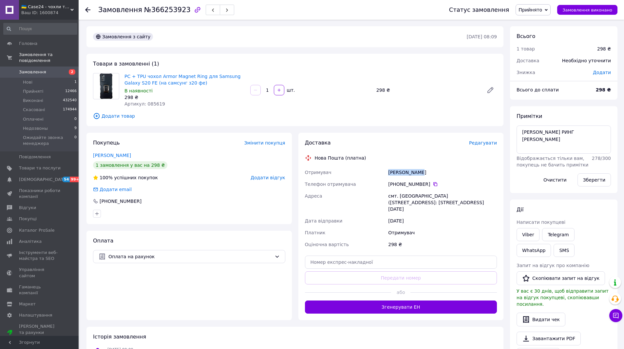
drag, startPoint x: 421, startPoint y: 172, endPoint x: 388, endPoint y: 173, distance: 33.1
click at [388, 173] on div "[PERSON_NAME]" at bounding box center [442, 172] width 111 height 12
copy div "[PERSON_NAME]"
click at [433, 183] on icon at bounding box center [435, 184] width 4 height 4
drag, startPoint x: 419, startPoint y: 197, endPoint x: 399, endPoint y: 195, distance: 20.8
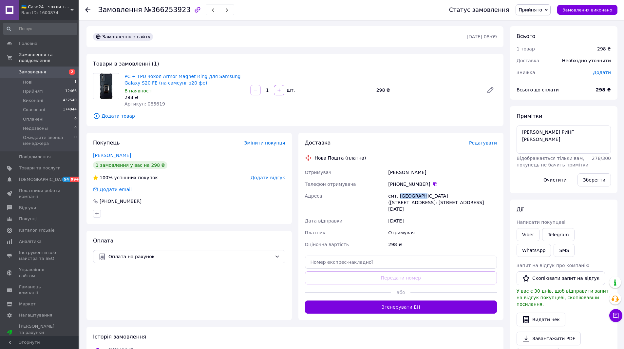
click at [399, 195] on div "смт. [GEOGRAPHIC_DATA] ([STREET_ADDRESS]: [STREET_ADDRESS][DATE]" at bounding box center [442, 202] width 111 height 25
copy div "Малинівка"
drag, startPoint x: 145, startPoint y: 10, endPoint x: 177, endPoint y: 16, distance: 32.3
click at [177, 16] on div "Замовлення №366253923" at bounding box center [267, 10] width 338 height 20
copy span "366253923"
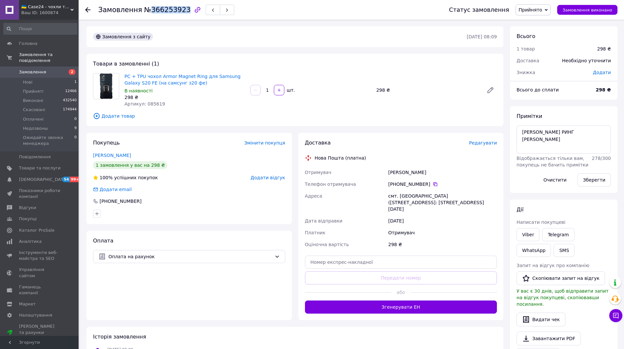
click at [39, 69] on span "Замовлення" at bounding box center [32, 72] width 27 height 6
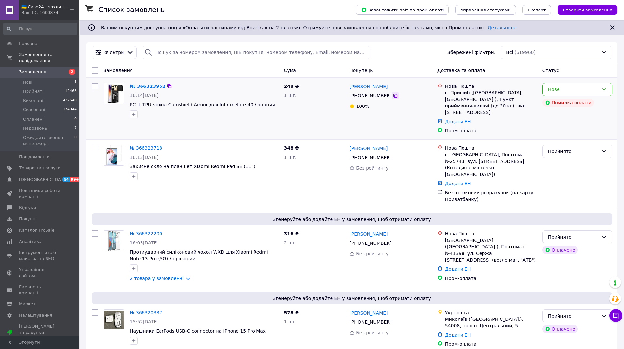
click at [393, 95] on icon at bounding box center [395, 96] width 4 height 4
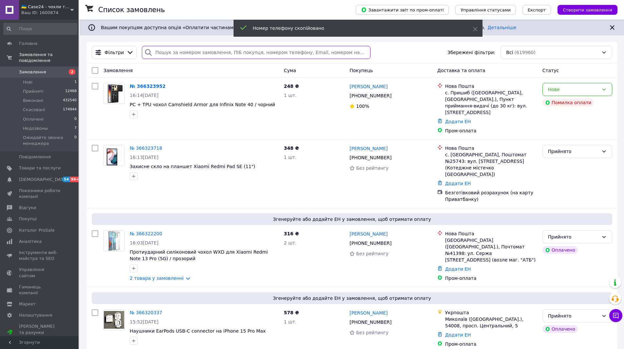
click at [174, 54] on input "search" at bounding box center [256, 52] width 228 height 13
paste input "[PHONE_NUMBER]"
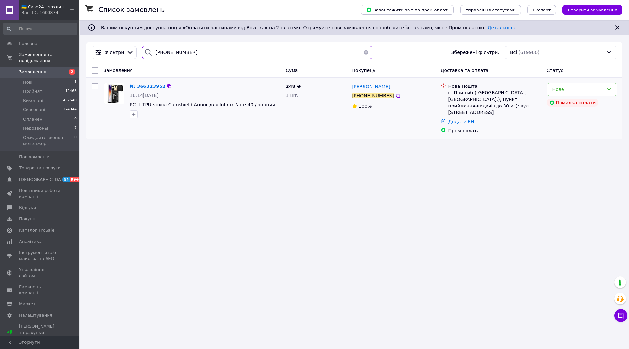
type input "[PHONE_NUMBER]"
drag, startPoint x: 259, startPoint y: 104, endPoint x: 209, endPoint y: 105, distance: 50.8
click at [209, 105] on span "PC + TPU чохол Camshield Armor для Infinix Note 40 / чорний" at bounding box center [205, 104] width 151 height 7
drag, startPoint x: 115, startPoint y: 88, endPoint x: 75, endPoint y: 7, distance: 90.8
click at [116, 88] on img at bounding box center [114, 93] width 20 height 20
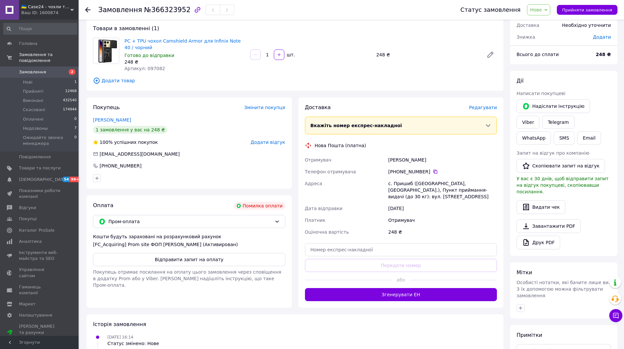
scroll to position [66, 0]
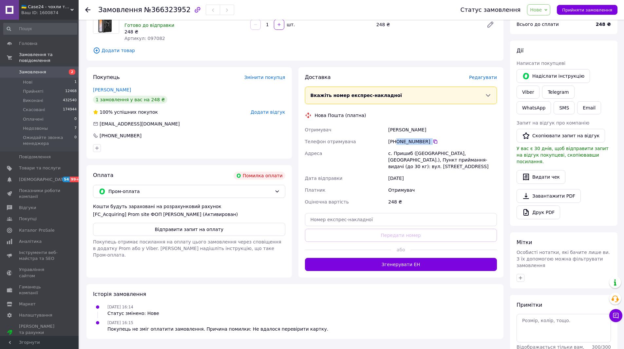
drag, startPoint x: 422, startPoint y: 138, endPoint x: 397, endPoint y: 139, distance: 25.3
click at [397, 139] on div "[PHONE_NUMBER]" at bounding box center [442, 142] width 111 height 12
click at [533, 315] on textarea at bounding box center [563, 328] width 94 height 28
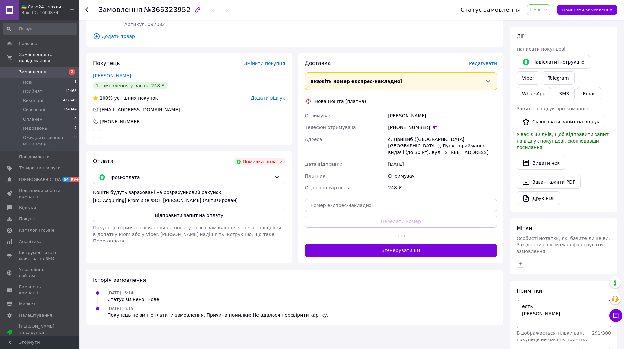
scroll to position [92, 0]
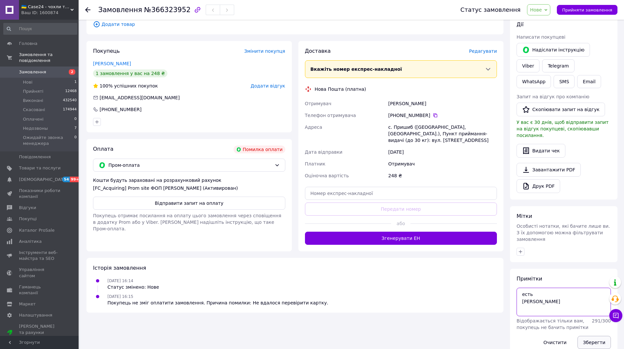
type textarea "есть [PERSON_NAME]"
click at [595, 336] on button "Зберегти" at bounding box center [593, 342] width 33 height 13
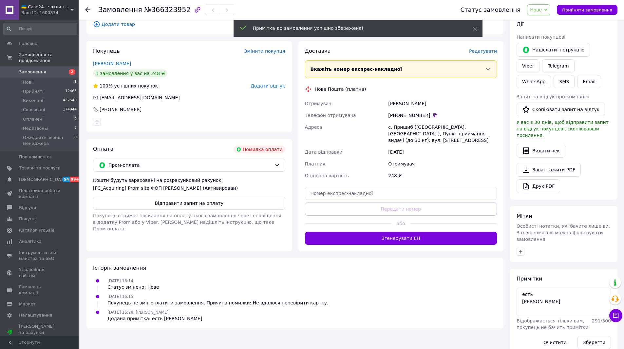
click at [542, 10] on span "Нове" at bounding box center [536, 9] width 12 height 5
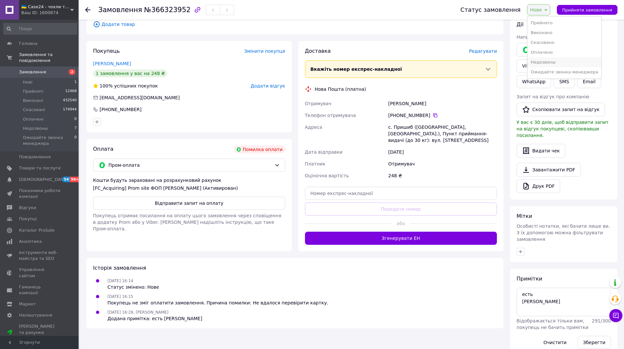
click at [556, 61] on li "Недозвоны" at bounding box center [564, 62] width 74 height 10
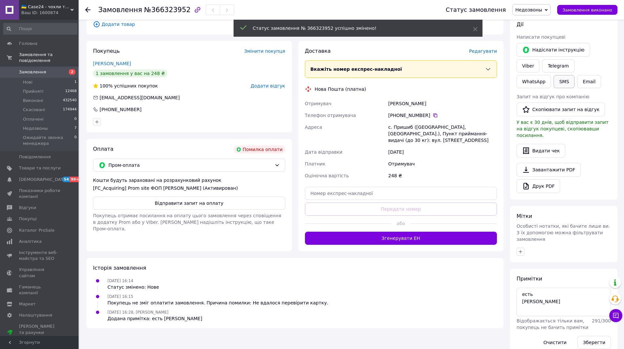
click at [574, 75] on button "SMS" at bounding box center [563, 81] width 21 height 13
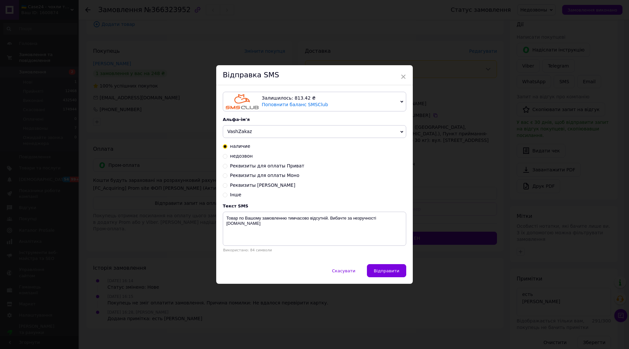
click at [223, 157] on input "недозвон" at bounding box center [225, 155] width 5 height 5
radio input "true"
radio input "false"
type textarea "На жаль, ми не змогли зв'язатись з Вами по замовленню [DOMAIN_NAME]"
click at [385, 273] on span "Відправити" at bounding box center [387, 270] width 26 height 5
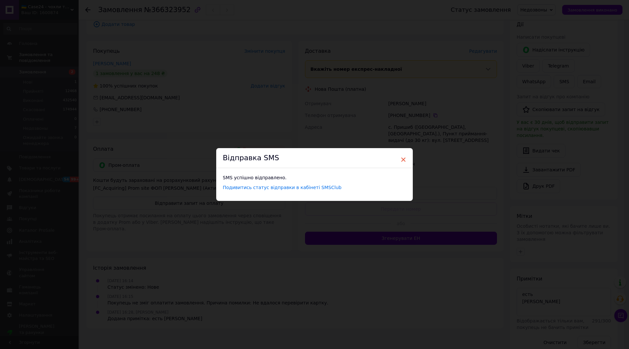
click at [402, 157] on span "×" at bounding box center [403, 159] width 6 height 11
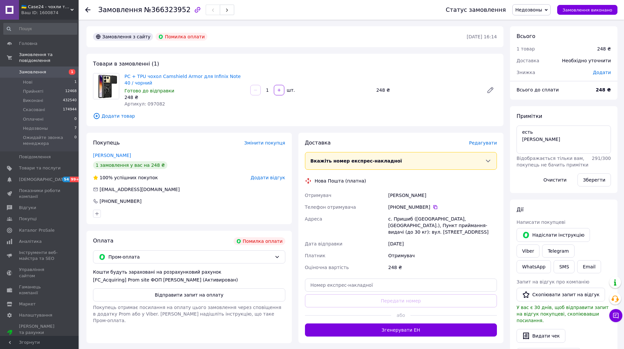
click at [33, 69] on span "Замовлення" at bounding box center [32, 72] width 27 height 6
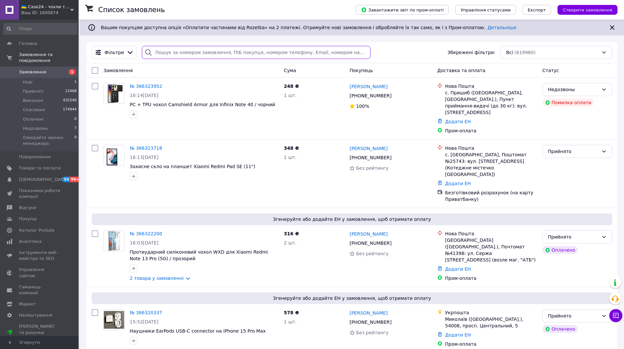
click at [176, 53] on input "search" at bounding box center [256, 52] width 228 height 13
paste input "365925379"
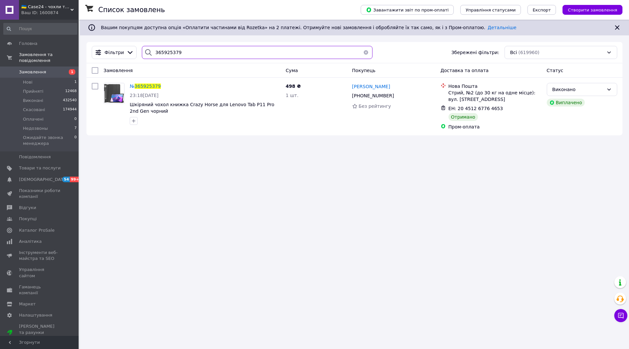
drag, startPoint x: 150, startPoint y: 51, endPoint x: 140, endPoint y: 51, distance: 9.8
click at [142, 51] on div "365925379" at bounding box center [257, 52] width 231 height 13
paste input "6284231"
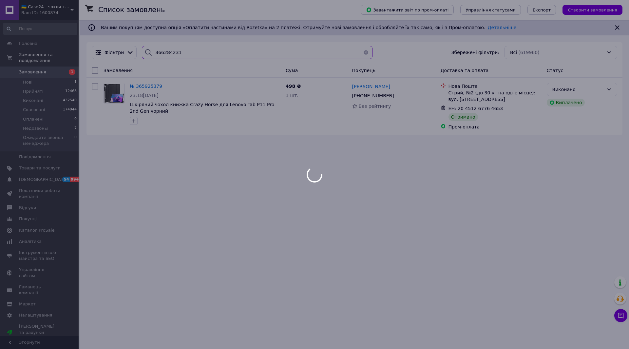
type input "366284231"
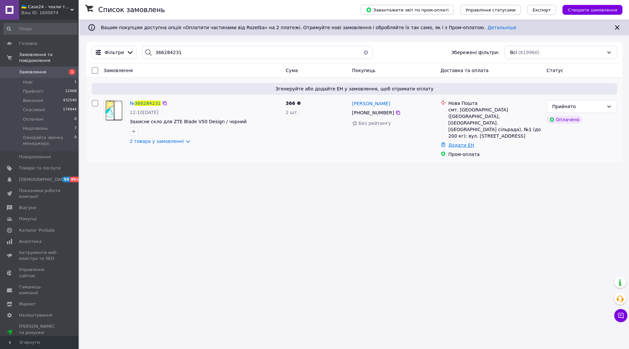
click at [460, 142] on link "Додати ЕН" at bounding box center [461, 144] width 26 height 5
click at [396, 159] on input "Додати ЕН" at bounding box center [421, 158] width 88 height 13
paste input "20451269082952"
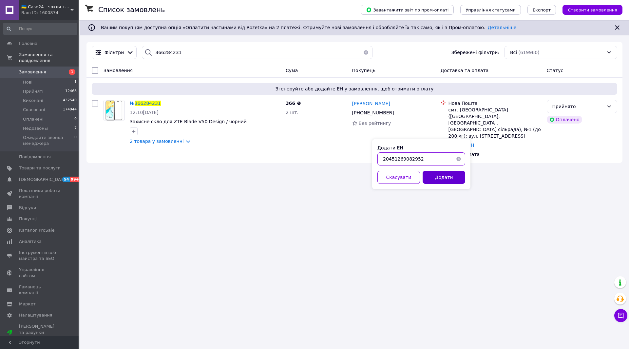
type input "20451269082952"
click at [437, 176] on button "Додати" at bounding box center [443, 177] width 43 height 13
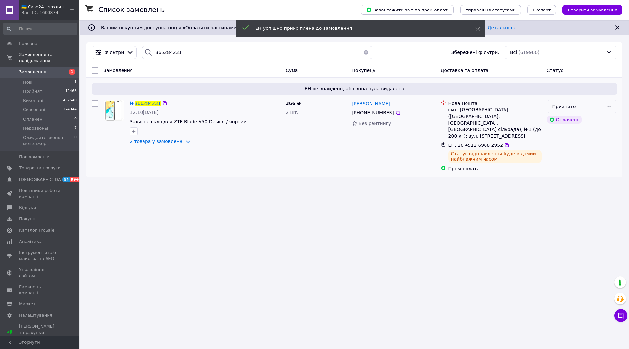
click at [596, 107] on div "Прийнято" at bounding box center [577, 106] width 51 height 7
click at [577, 122] on li "Виконано" at bounding box center [582, 121] width 70 height 12
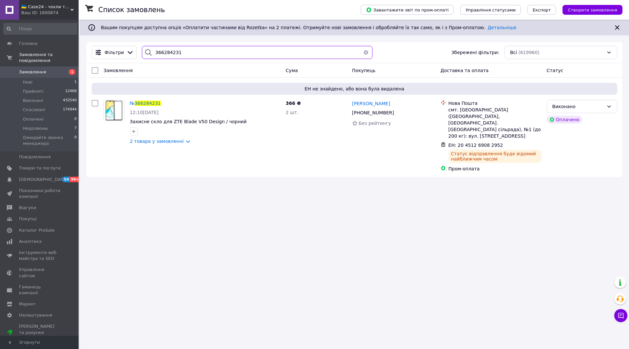
drag, startPoint x: 181, startPoint y: 50, endPoint x: 148, endPoint y: 49, distance: 33.1
click at [148, 49] on div "366284231" at bounding box center [257, 52] width 231 height 13
click at [185, 54] on input "366284231" at bounding box center [257, 52] width 231 height 13
drag, startPoint x: 148, startPoint y: 53, endPoint x: 136, endPoint y: 52, distance: 11.9
click at [136, 52] on div "Фільтри 366284231 Збережені фільтри: Всі (619960)" at bounding box center [354, 52] width 531 height 13
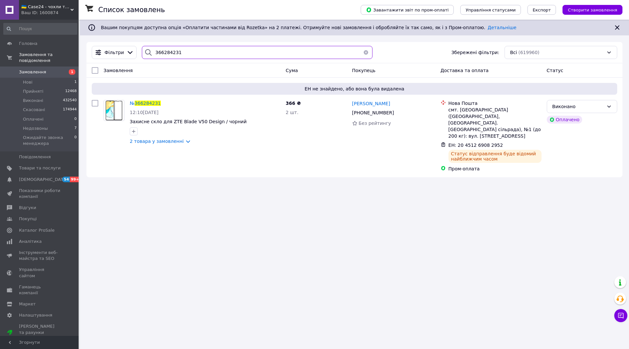
paste input "7227"
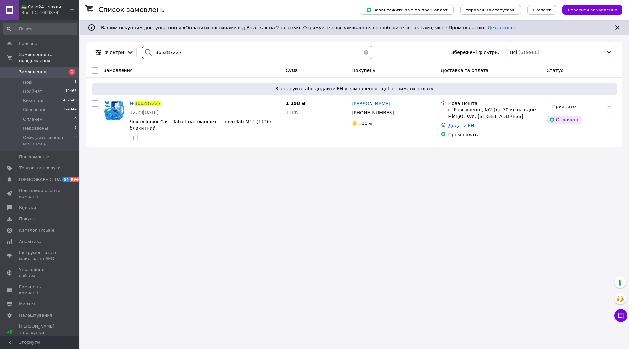
type input "366287227"
click at [462, 128] on link "Додати ЕН" at bounding box center [461, 125] width 26 height 5
click at [402, 152] on input "Додати ЕН" at bounding box center [421, 152] width 88 height 13
paste input "20451269082981"
type input "20451269082981"
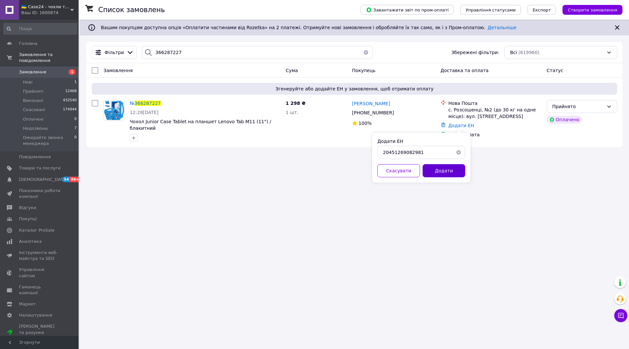
click at [449, 168] on button "Додати" at bounding box center [443, 170] width 43 height 13
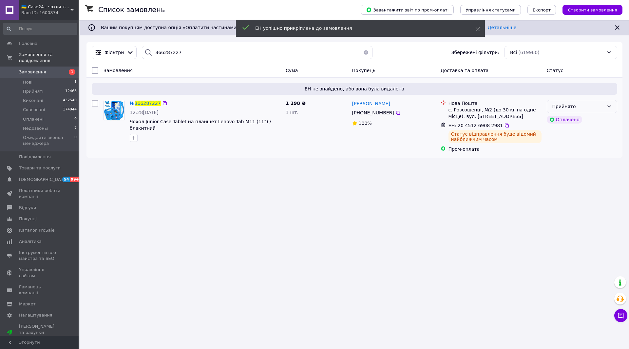
click at [599, 103] on div "Прийнято" at bounding box center [577, 106] width 51 height 7
click at [571, 123] on li "Виконано" at bounding box center [582, 121] width 70 height 12
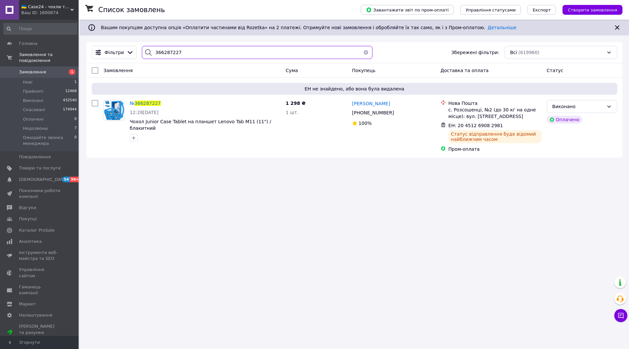
drag, startPoint x: 179, startPoint y: 53, endPoint x: 134, endPoint y: 53, distance: 44.9
click at [134, 53] on div "Фільтри 366287227 Збережені фільтри: Всі (619960)" at bounding box center [354, 52] width 531 height 13
paste input "79171"
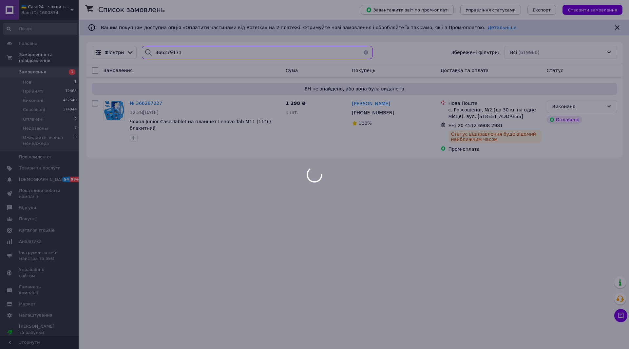
type input "366279171"
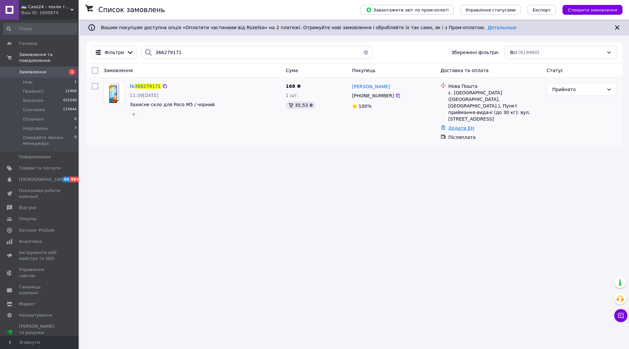
click at [461, 125] on link "Додати ЕН" at bounding box center [461, 127] width 26 height 5
click at [405, 140] on input "Додати ЕН" at bounding box center [421, 141] width 88 height 13
paste input "20451269083011"
type input "20451269083011"
click at [445, 159] on button "Додати" at bounding box center [443, 160] width 43 height 13
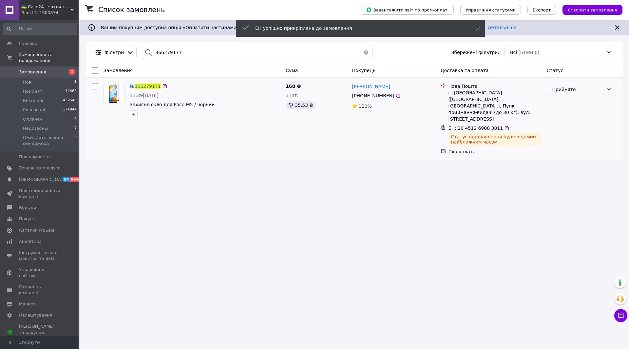
drag, startPoint x: 571, startPoint y: 86, endPoint x: 571, endPoint y: 90, distance: 4.3
click at [571, 86] on div "Прийнято" at bounding box center [577, 89] width 51 height 7
click at [563, 105] on li "Виконано" at bounding box center [582, 104] width 70 height 12
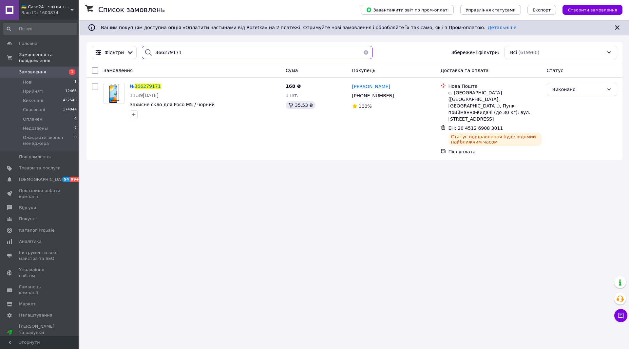
drag, startPoint x: 175, startPoint y: 53, endPoint x: 140, endPoint y: 51, distance: 35.8
click at [142, 51] on div "366279171" at bounding box center [257, 52] width 231 height 13
paste input "288"
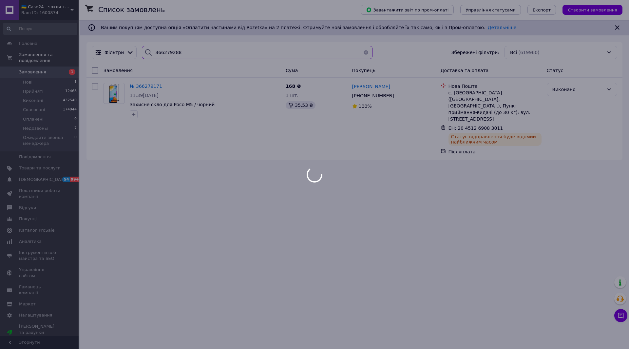
type input "366279288"
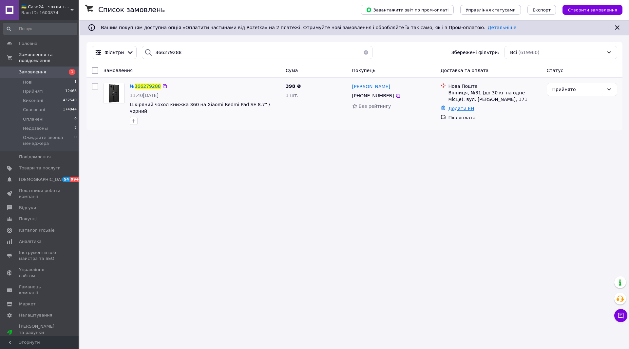
click at [468, 108] on link "Додати ЕН" at bounding box center [461, 108] width 26 height 5
click at [387, 138] on input "Додати ЕН" at bounding box center [421, 135] width 88 height 13
paste input "20451269083058"
type input "20451269083058"
click at [437, 153] on button "Додати" at bounding box center [443, 153] width 43 height 13
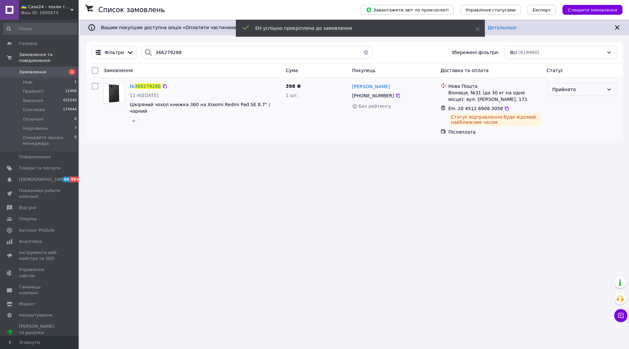
click at [571, 87] on div "Прийнято" at bounding box center [577, 89] width 51 height 7
click at [569, 106] on li "Виконано" at bounding box center [582, 104] width 70 height 12
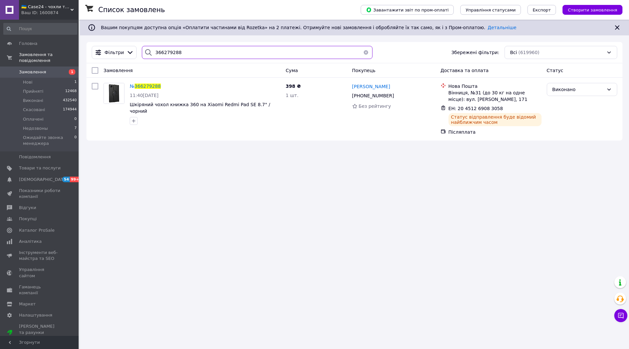
drag, startPoint x: 149, startPoint y: 56, endPoint x: 143, endPoint y: 55, distance: 6.4
click at [143, 55] on div "366279288" at bounding box center [257, 52] width 231 height 13
paste input "87434"
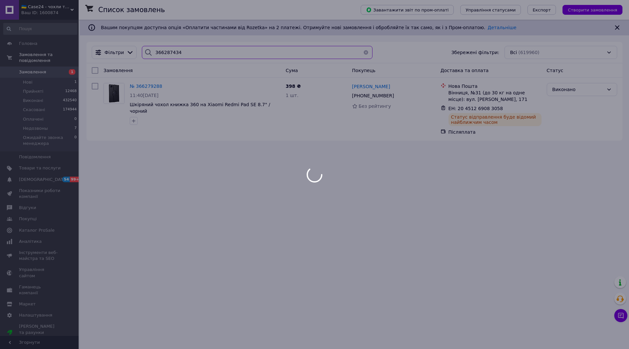
type input "366287434"
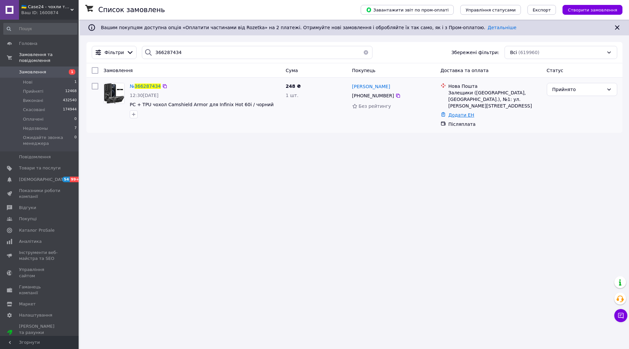
click at [460, 112] on link "Додати ЕН" at bounding box center [461, 114] width 26 height 5
click at [415, 137] on input "Додати ЕН" at bounding box center [421, 135] width 88 height 13
paste input "20451269128898"
type input "20451269128898"
click at [437, 157] on button "Додати" at bounding box center [443, 153] width 43 height 13
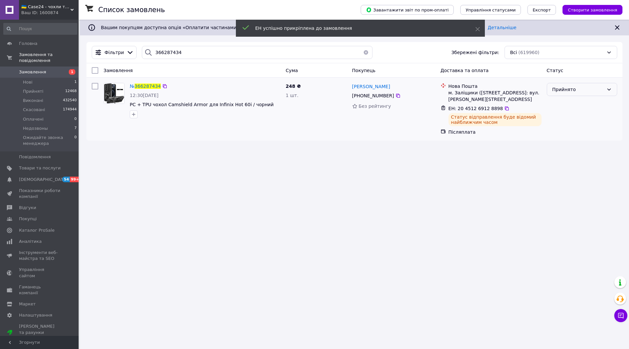
click at [576, 89] on div "Прийнято" at bounding box center [577, 89] width 51 height 7
click at [564, 106] on li "Виконано" at bounding box center [582, 104] width 70 height 12
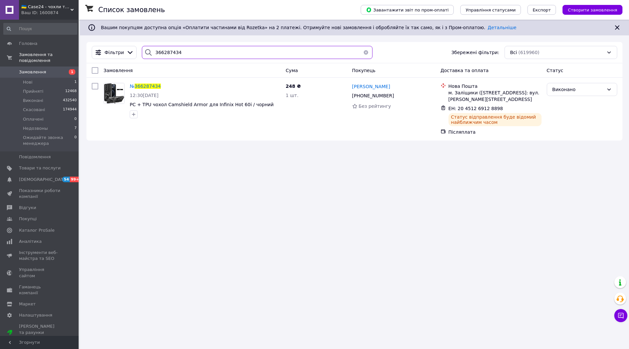
drag, startPoint x: 182, startPoint y: 52, endPoint x: 141, endPoint y: 53, distance: 40.9
click at [142, 53] on div "366287434" at bounding box center [257, 52] width 231 height 13
paste input "04866"
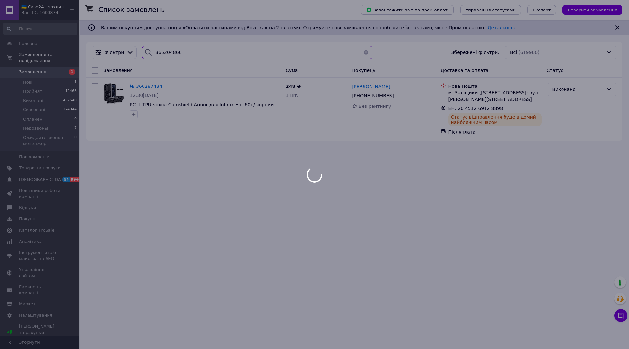
type input "366204866"
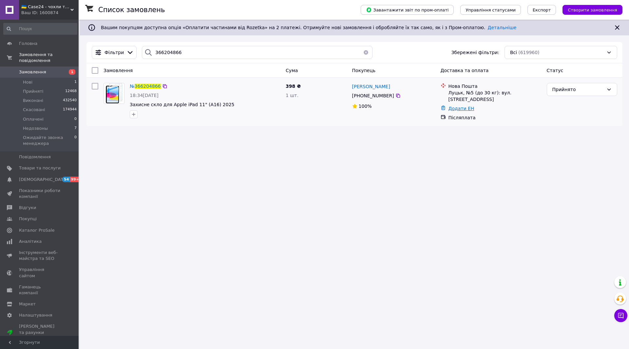
click at [468, 106] on link "Додати ЕН" at bounding box center [461, 108] width 26 height 5
click at [391, 129] on input "Додати ЕН" at bounding box center [421, 128] width 88 height 13
paste input "20451269128938"
type input "20451269128938"
click at [438, 145] on button "Додати" at bounding box center [443, 146] width 43 height 13
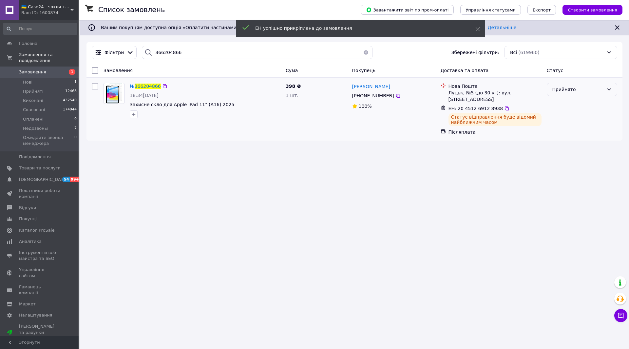
drag, startPoint x: 566, startPoint y: 86, endPoint x: 566, endPoint y: 90, distance: 3.6
click at [566, 87] on div "Прийнято" at bounding box center [577, 89] width 51 height 7
click at [562, 101] on li "Виконано" at bounding box center [582, 104] width 70 height 12
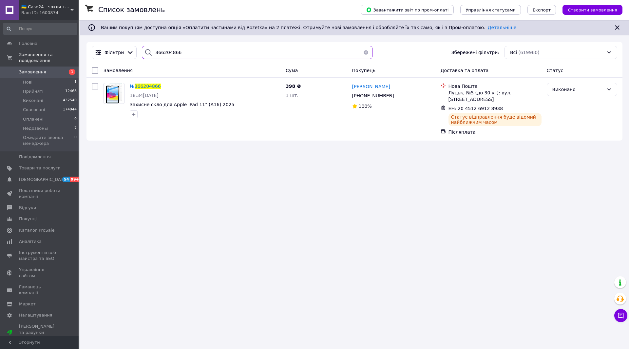
drag, startPoint x: 176, startPoint y: 49, endPoint x: 138, endPoint y: 55, distance: 37.8
click at [139, 55] on div "366204866" at bounding box center [257, 52] width 236 height 13
paste input "89639"
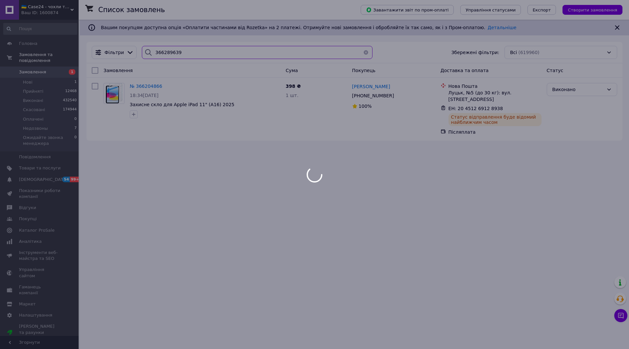
type input "366289639"
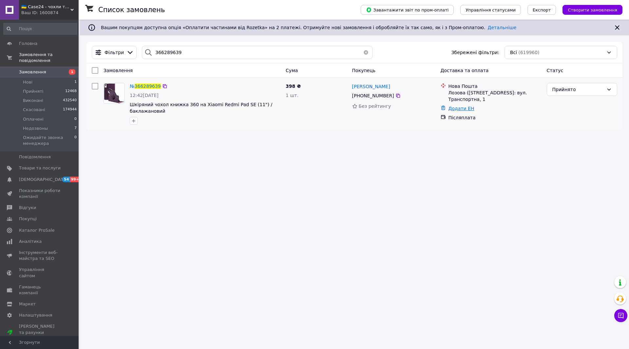
click at [460, 110] on link "Додати ЕН" at bounding box center [461, 108] width 26 height 5
click at [395, 137] on input "Додати ЕН" at bounding box center [421, 135] width 88 height 13
paste input "20451269128967"
type input "20451269128967"
click at [453, 149] on button "Додати" at bounding box center [443, 153] width 43 height 13
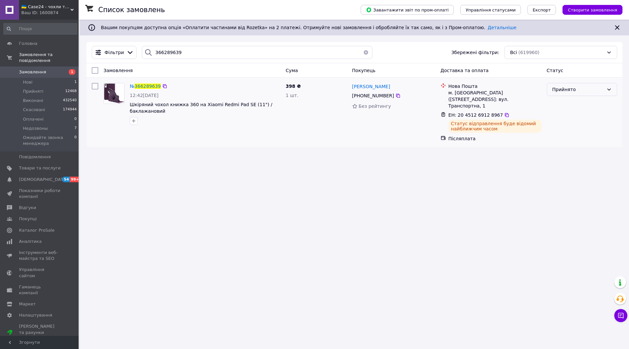
click at [569, 89] on div "Прийнято" at bounding box center [577, 89] width 51 height 7
click at [565, 103] on li "Виконано" at bounding box center [582, 104] width 70 height 12
click at [144, 55] on div "366289639" at bounding box center [257, 52] width 231 height 13
paste input "94231"
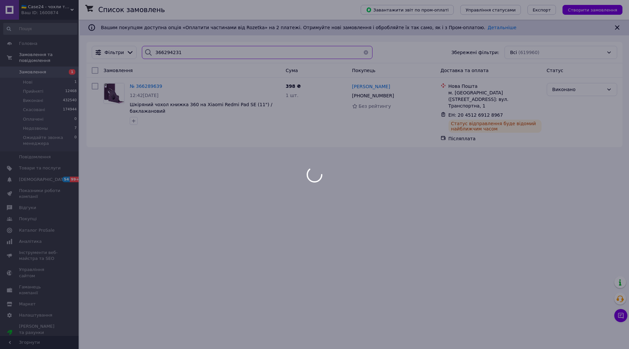
type input "366294231"
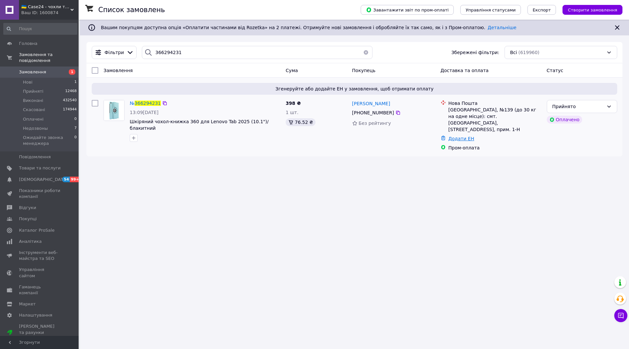
click at [465, 136] on link "Додати ЕН" at bounding box center [461, 138] width 26 height 5
click at [412, 154] on input "Додати ЕН" at bounding box center [421, 158] width 88 height 13
paste input "20451269128988"
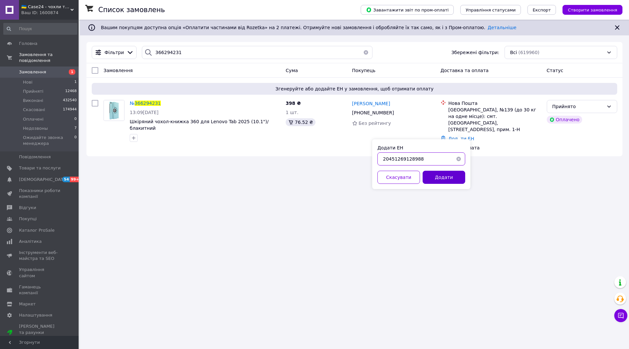
type input "20451269128988"
click at [449, 177] on button "Додати" at bounding box center [443, 177] width 43 height 13
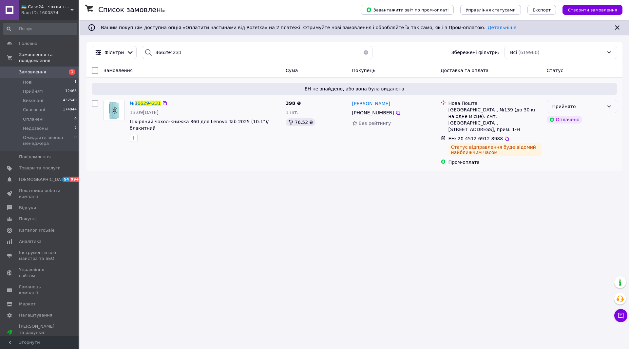
click at [609, 104] on icon at bounding box center [608, 106] width 5 height 5
click at [578, 122] on li "Виконано" at bounding box center [582, 121] width 70 height 12
drag, startPoint x: 156, startPoint y: 54, endPoint x: 144, endPoint y: 54, distance: 12.1
click at [144, 54] on div "366294231" at bounding box center [257, 52] width 231 height 13
paste input "9288"
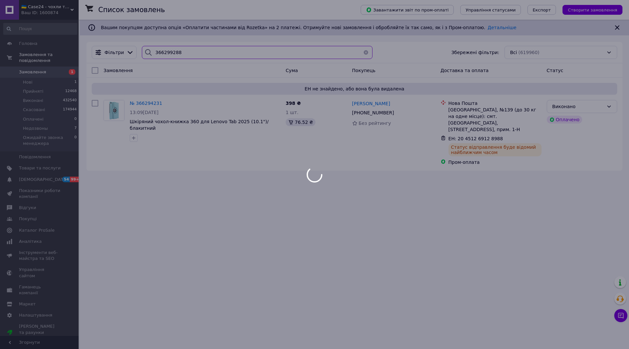
type input "366299288"
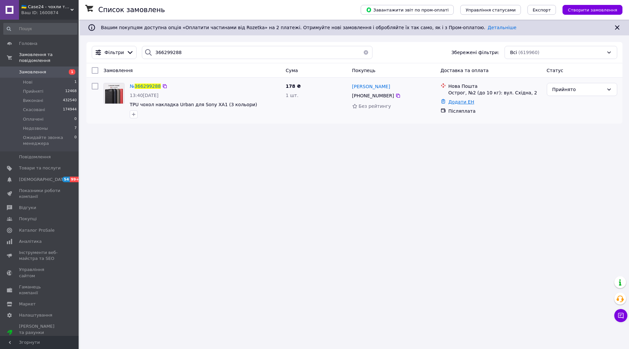
click at [463, 101] on link "Додати ЕН" at bounding box center [461, 101] width 26 height 5
click at [398, 132] on input "Додати ЕН" at bounding box center [421, 128] width 88 height 13
paste input "20451269129009"
type input "20451269129009"
click at [446, 148] on button "Додати" at bounding box center [443, 146] width 43 height 13
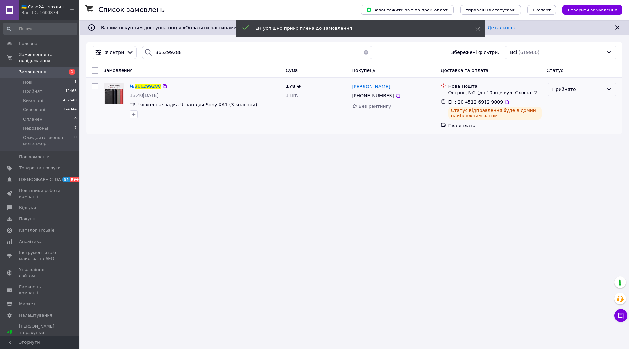
drag, startPoint x: 577, startPoint y: 88, endPoint x: 572, endPoint y: 97, distance: 10.0
click at [576, 88] on div "Прийнято" at bounding box center [577, 89] width 51 height 7
click at [570, 101] on li "Виконано" at bounding box center [582, 104] width 70 height 12
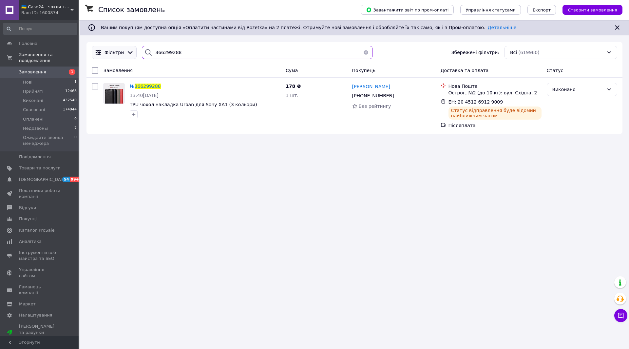
click at [132, 53] on div "Фільтри 366299288 Збережені фільтри: Всі (619960)" at bounding box center [354, 52] width 531 height 13
paste input "89953"
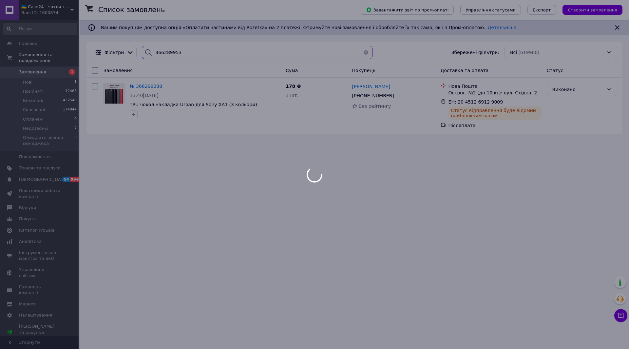
type input "366289953"
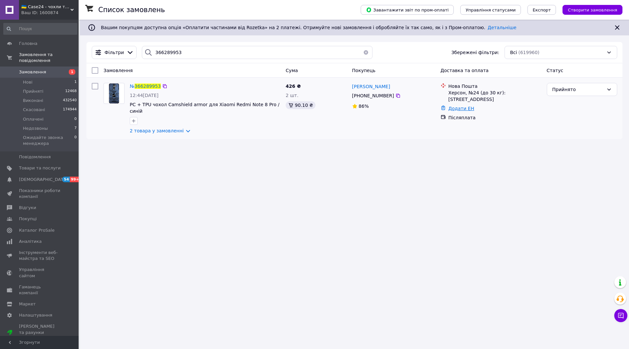
click at [463, 108] on link "Додати ЕН" at bounding box center [461, 108] width 26 height 5
click at [398, 139] on input "Додати ЕН" at bounding box center [421, 135] width 88 height 13
paste input "20451269129034"
type input "20451269129034"
click at [439, 152] on button "Додати" at bounding box center [443, 153] width 43 height 13
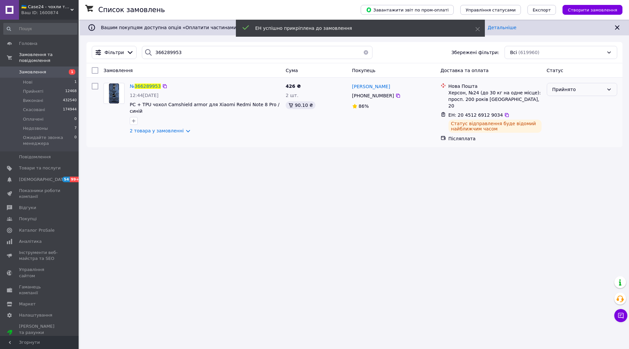
click at [567, 93] on div "Прийнято" at bounding box center [582, 89] width 70 height 13
click at [556, 105] on li "Виконано" at bounding box center [582, 104] width 70 height 12
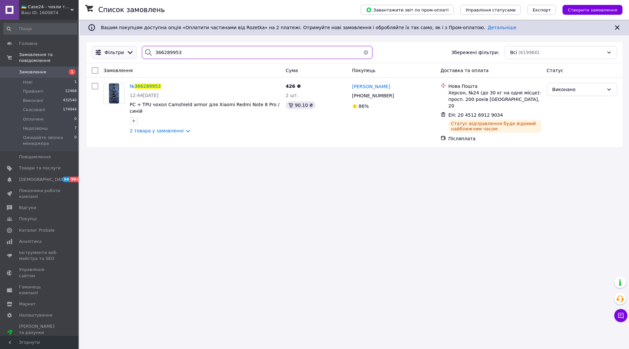
drag, startPoint x: 186, startPoint y: 49, endPoint x: 119, endPoint y: 59, distance: 67.9
click at [119, 59] on div "Фільтри 366289953 Збережені фільтри: Всі (619960)" at bounding box center [354, 52] width 531 height 13
drag, startPoint x: 155, startPoint y: 54, endPoint x: 140, endPoint y: 54, distance: 15.1
click at [142, 54] on div "366289953" at bounding box center [257, 52] width 231 height 13
paste input "193392"
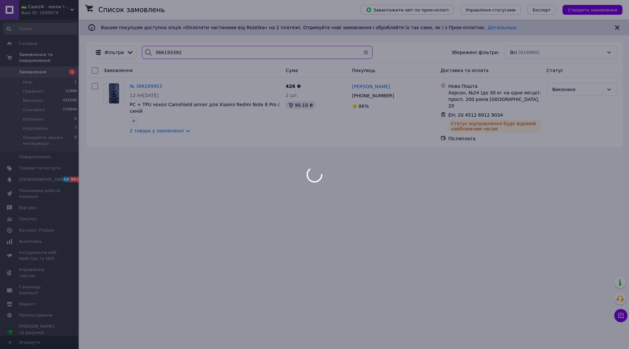
type input "366193392"
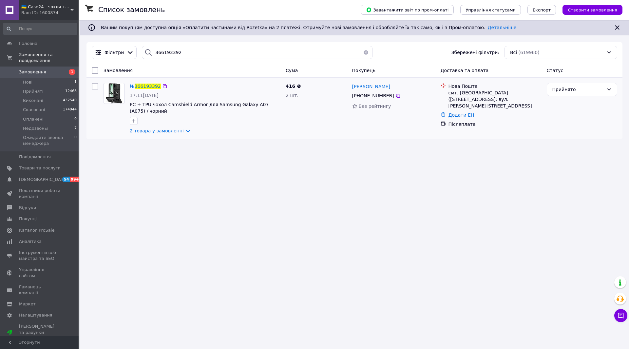
click at [464, 112] on link "Додати ЕН" at bounding box center [461, 114] width 26 height 5
click at [414, 137] on input "Додати ЕН" at bounding box center [421, 135] width 88 height 13
paste input "20451269129228"
type input "20451269129228"
click at [438, 151] on button "Додати" at bounding box center [443, 153] width 43 height 13
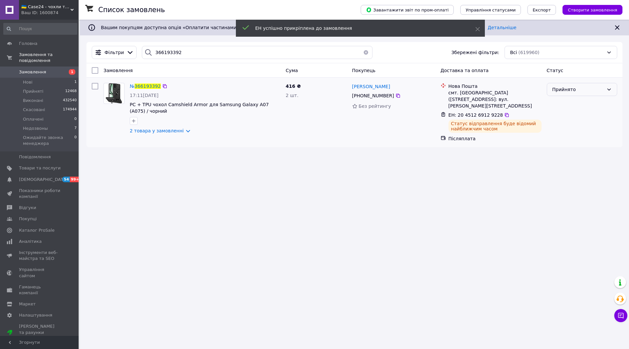
click at [566, 90] on div "Прийнято" at bounding box center [577, 89] width 51 height 7
click at [564, 103] on li "Виконано" at bounding box center [582, 104] width 70 height 12
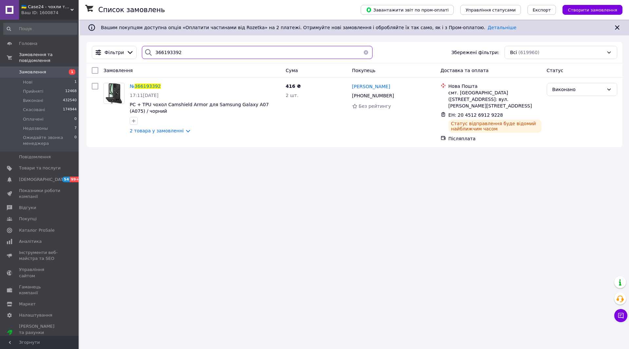
drag, startPoint x: 182, startPoint y: 56, endPoint x: 144, endPoint y: 55, distance: 37.7
click at [144, 55] on div "366193392" at bounding box center [257, 52] width 231 height 13
paste input "211088"
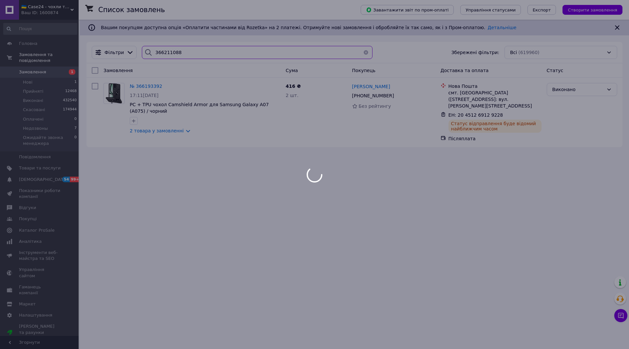
type input "366211088"
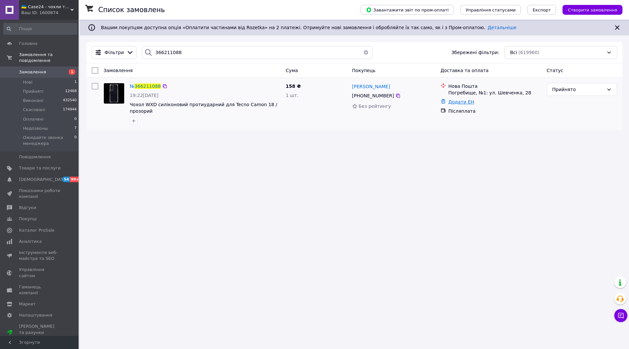
drag, startPoint x: 459, startPoint y: 102, endPoint x: 454, endPoint y: 108, distance: 8.4
click at [459, 102] on link "Додати ЕН" at bounding box center [461, 101] width 26 height 5
click at [416, 131] on input "Додати ЕН" at bounding box center [421, 128] width 88 height 13
paste input "20451269129250"
type input "20451269129250"
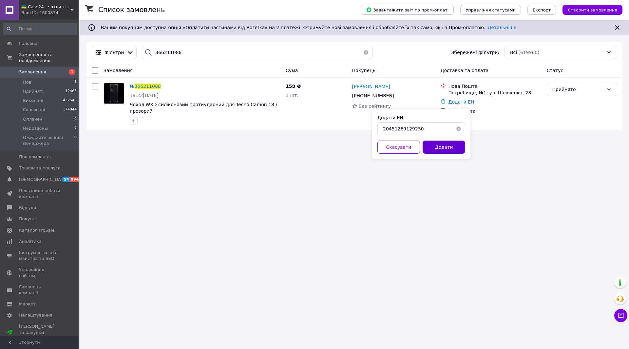
click at [446, 147] on button "Додати" at bounding box center [443, 146] width 43 height 13
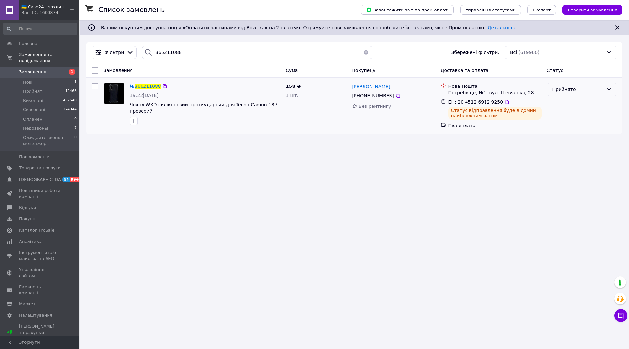
click at [570, 89] on div "Прийнято" at bounding box center [577, 89] width 51 height 7
click at [565, 103] on li "Виконано" at bounding box center [582, 104] width 70 height 12
drag, startPoint x: 184, startPoint y: 54, endPoint x: 140, endPoint y: 54, distance: 43.6
click at [142, 54] on div "366211088" at bounding box center [257, 52] width 231 height 13
paste input "2391"
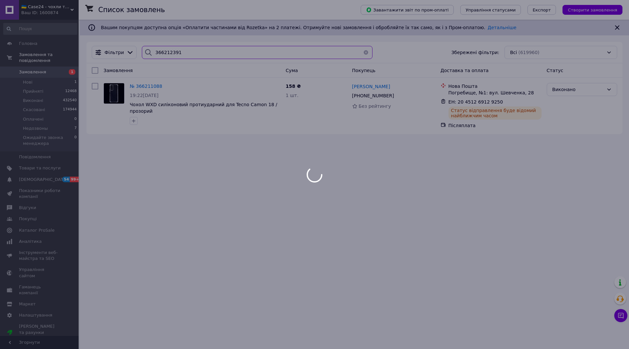
type input "366212391"
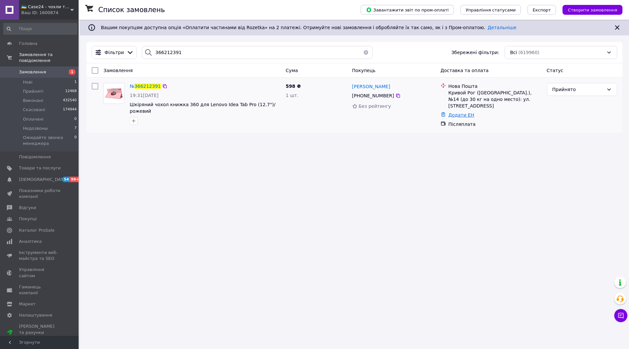
click at [462, 112] on link "Додати ЕН" at bounding box center [461, 114] width 26 height 5
click at [398, 135] on input "Додати ЕН" at bounding box center [421, 135] width 88 height 13
paste input "20451269129278"
type input "20451269129278"
click at [439, 149] on button "Додати" at bounding box center [443, 153] width 43 height 13
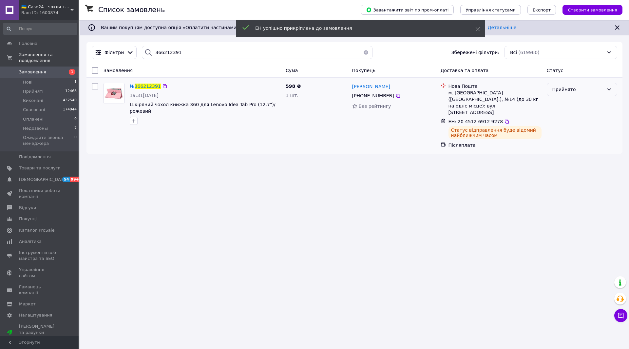
click at [565, 89] on div "Прийнято" at bounding box center [577, 89] width 51 height 7
click at [559, 104] on li "Виконано" at bounding box center [582, 104] width 70 height 12
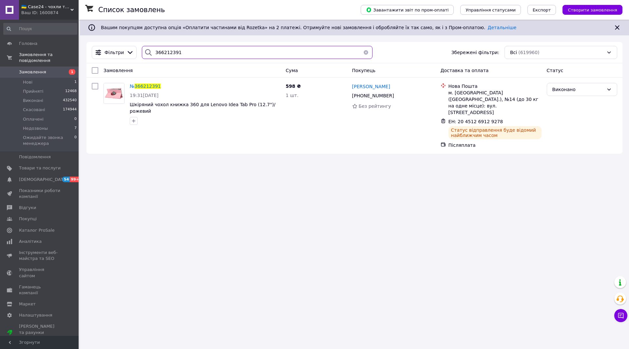
drag, startPoint x: 184, startPoint y: 53, endPoint x: 152, endPoint y: 52, distance: 32.4
click at [152, 52] on div "366212391" at bounding box center [257, 52] width 231 height 13
paste input "83625"
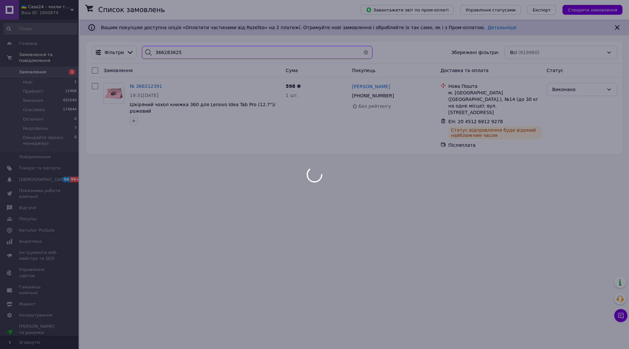
type input "366283625"
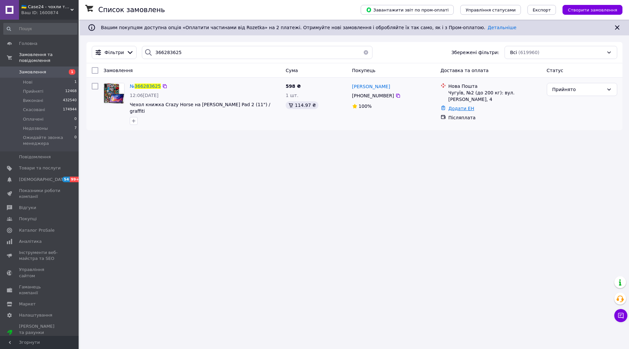
click at [458, 106] on link "Додати ЕН" at bounding box center [461, 108] width 26 height 5
click at [396, 130] on input "Додати ЕН" at bounding box center [421, 128] width 88 height 13
paste input "20451269129298"
type input "20451269129298"
click at [446, 147] on button "Додати" at bounding box center [443, 146] width 43 height 13
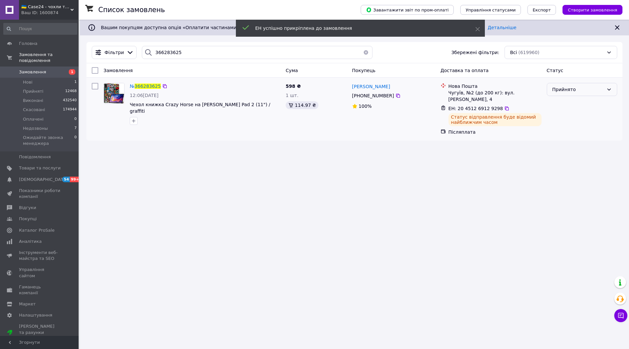
click at [562, 85] on div "Прийнято" at bounding box center [582, 89] width 70 height 13
click at [559, 103] on li "Виконано" at bounding box center [582, 104] width 70 height 12
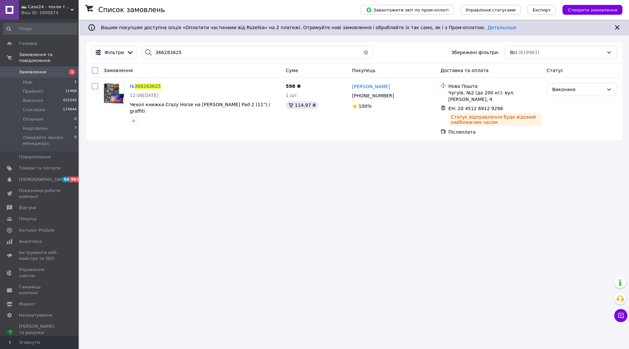
click at [52, 69] on span "Замовлення" at bounding box center [40, 72] width 42 height 6
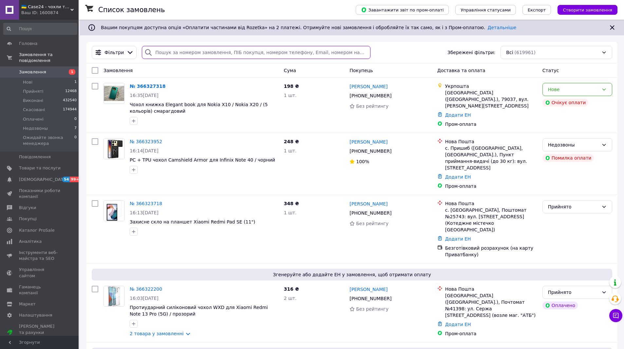
click at [171, 56] on input "search" at bounding box center [256, 52] width 228 height 13
paste input "366309063"
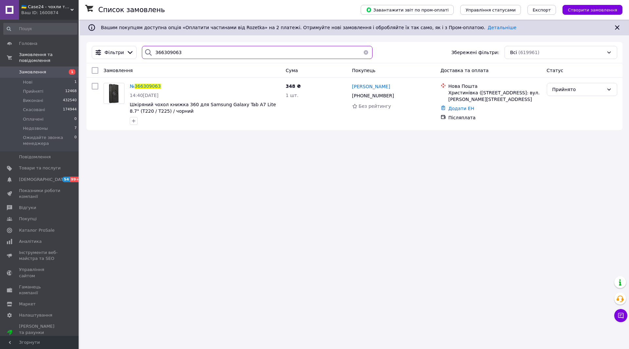
type input "366309063"
click at [464, 109] on link "Додати ЕН" at bounding box center [461, 108] width 26 height 5
click at [406, 137] on input "Додати ЕН" at bounding box center [421, 135] width 88 height 13
paste input "20451269129318"
type input "20451269129318"
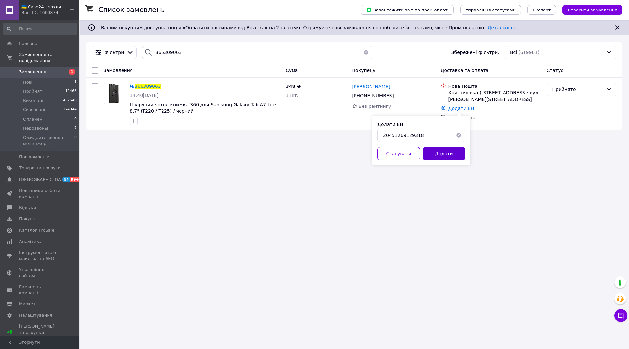
click at [446, 157] on button "Додати" at bounding box center [443, 153] width 43 height 13
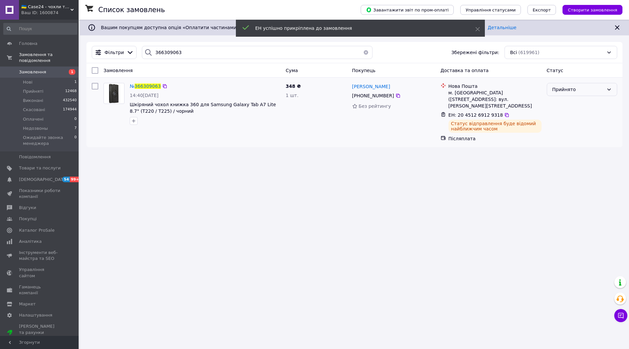
click at [569, 88] on div "Прийнято" at bounding box center [577, 89] width 51 height 7
click at [561, 104] on li "Виконано" at bounding box center [582, 104] width 70 height 12
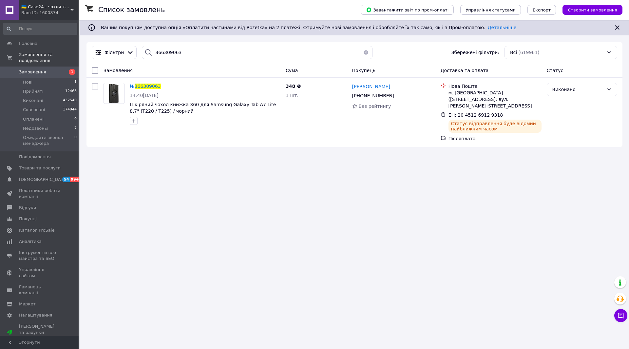
click at [42, 66] on link "Замовлення 1" at bounding box center [40, 71] width 81 height 11
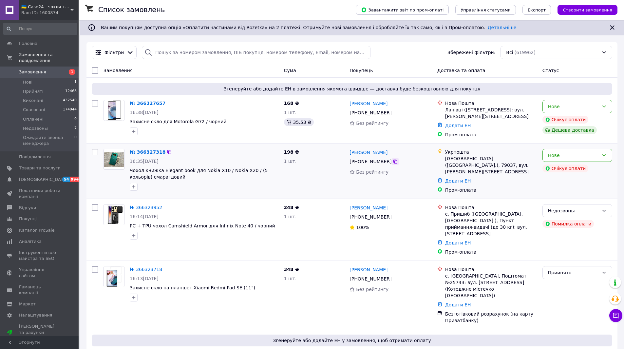
click at [393, 162] on icon at bounding box center [395, 161] width 5 height 5
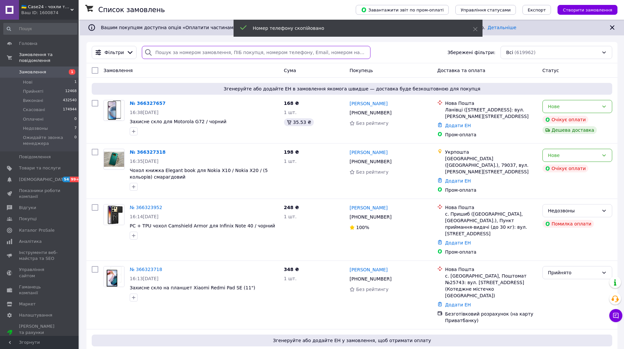
click at [181, 52] on input "search" at bounding box center [256, 52] width 228 height 13
paste input "[PHONE_NUMBER]"
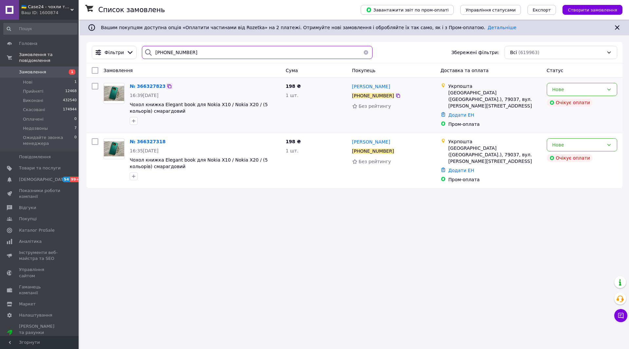
type input "[PHONE_NUMBER]"
click at [167, 84] on icon at bounding box center [169, 86] width 5 height 5
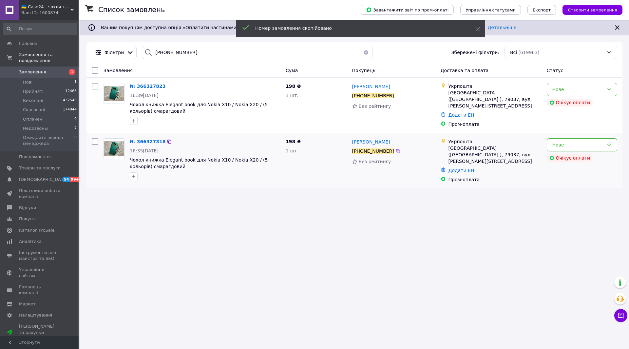
click at [115, 145] on img at bounding box center [114, 148] width 20 height 15
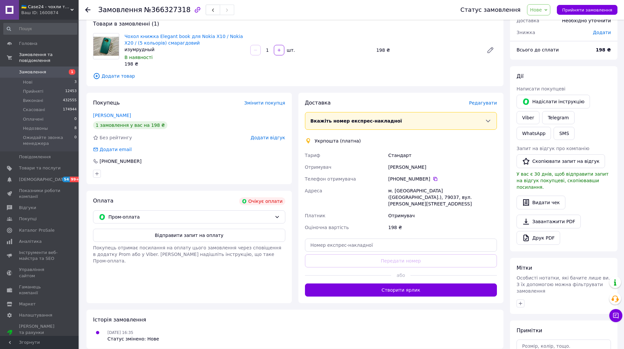
scroll to position [76, 0]
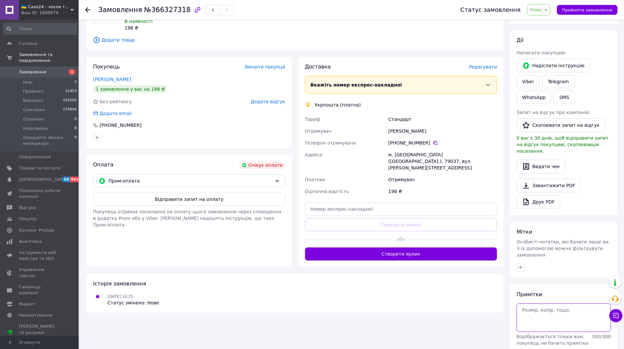
click at [537, 303] on textarea at bounding box center [563, 317] width 94 height 28
paste textarea "366327823"
type textarea "дубль к заказу 366327823 ната"
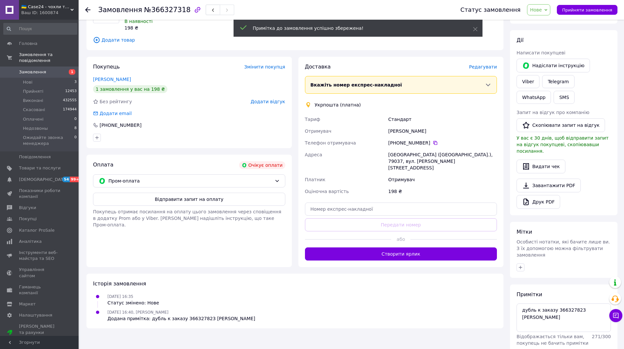
click at [549, 7] on span "Нове" at bounding box center [538, 9] width 23 height 11
click at [550, 43] on li "Скасовано" at bounding box center [564, 43] width 74 height 10
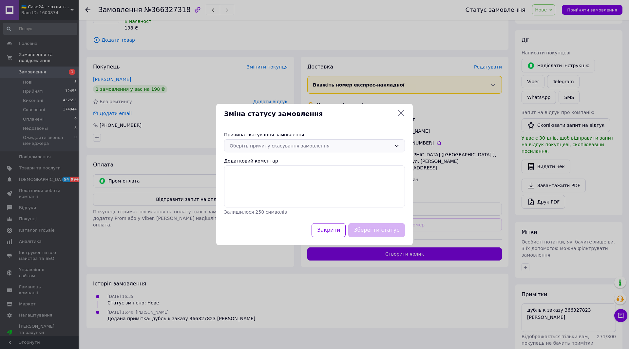
click at [318, 148] on div "Оберіть причину скасування замовлення" at bounding box center [311, 145] width 162 height 7
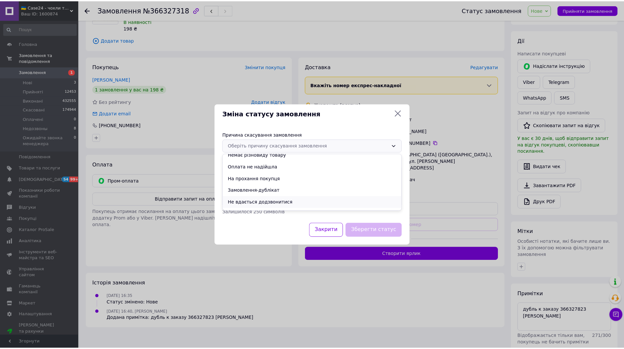
scroll to position [26, 0]
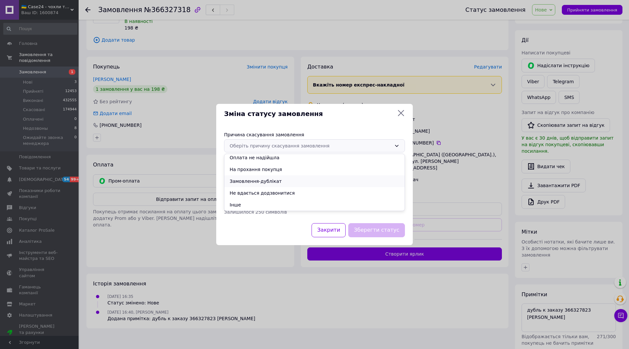
click at [262, 179] on li "Замовлення-дублікат" at bounding box center [314, 181] width 180 height 12
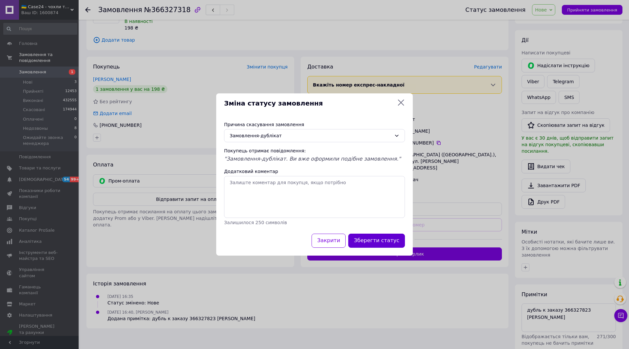
click at [385, 241] on button "Зберегти статус" at bounding box center [376, 241] width 57 height 14
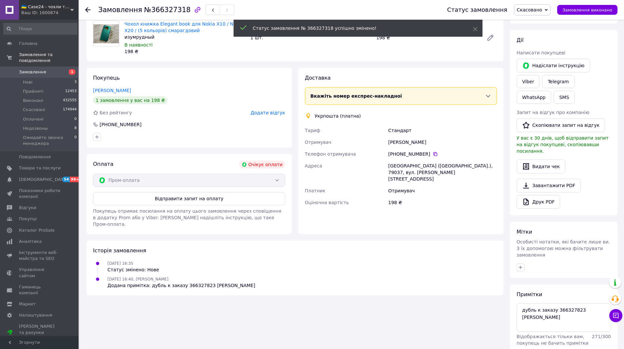
scroll to position [64, 0]
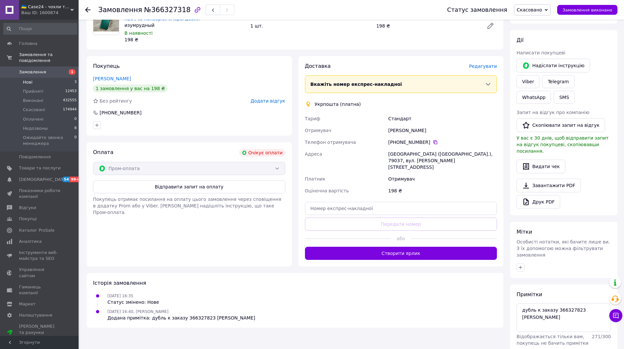
click at [39, 78] on li "Нові 3" at bounding box center [40, 82] width 81 height 9
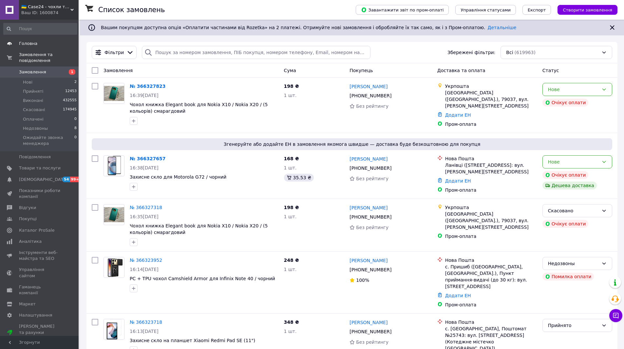
drag, startPoint x: 41, startPoint y: 70, endPoint x: 55, endPoint y: 43, distance: 31.2
click at [41, 70] on link "Замовлення 1" at bounding box center [40, 71] width 81 height 11
click at [40, 69] on span "Замовлення" at bounding box center [32, 72] width 27 height 6
click at [393, 165] on icon at bounding box center [395, 167] width 5 height 5
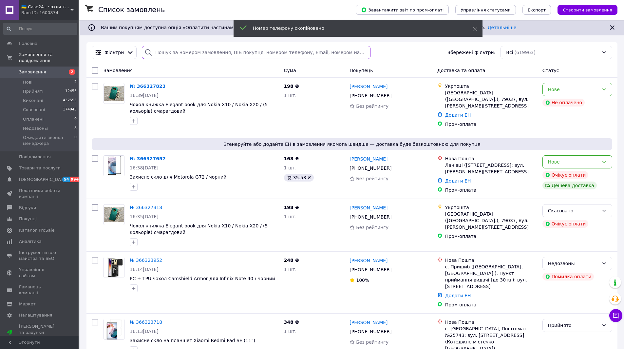
click at [168, 54] on input "search" at bounding box center [256, 52] width 228 height 13
paste input "[PHONE_NUMBER]"
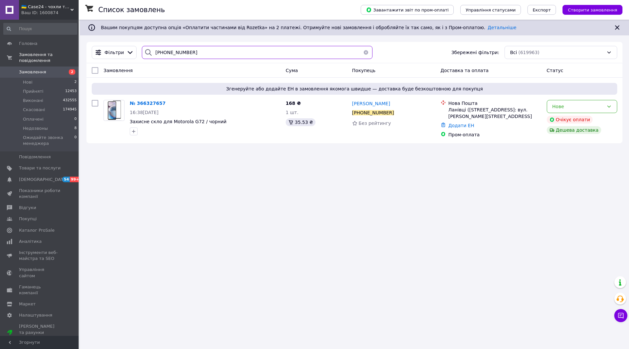
drag, startPoint x: 190, startPoint y: 54, endPoint x: 161, endPoint y: 53, distance: 29.5
click at [161, 53] on input "[PHONE_NUMBER]" at bounding box center [257, 52] width 231 height 13
type input "[PHONE_NUMBER]"
drag, startPoint x: 219, startPoint y: 121, endPoint x: 187, endPoint y: 121, distance: 31.4
click at [187, 121] on span "Захисне скло для Motorola G72 / чорний" at bounding box center [205, 121] width 151 height 7
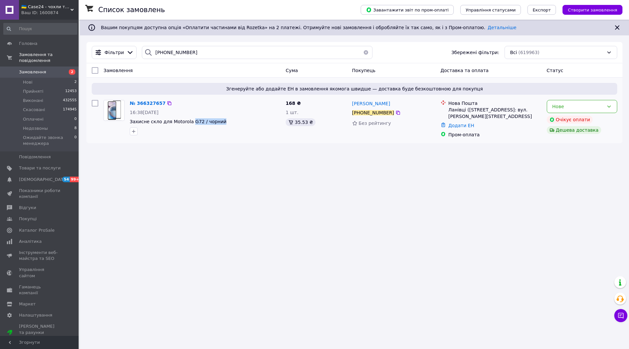
copy span "G72 / чорний"
click at [115, 103] on img at bounding box center [113, 110] width 15 height 20
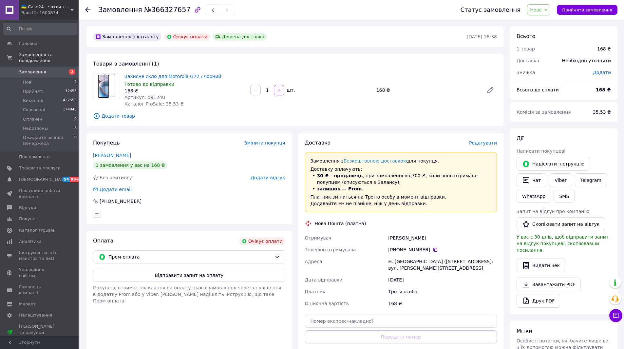
click at [119, 117] on span "Додати товар" at bounding box center [295, 115] width 404 height 7
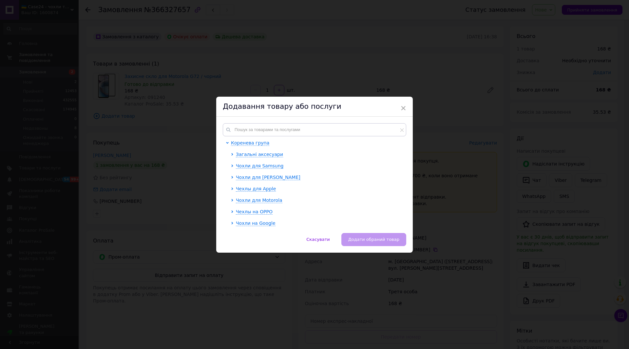
click at [262, 122] on div "Коренева група Загальні аксесуари Чохли для Samsung Чохли для Xiaomi Чехлы для …" at bounding box center [314, 175] width 197 height 116
click at [265, 130] on input "text" at bounding box center [314, 129] width 183 height 13
paste input "201210"
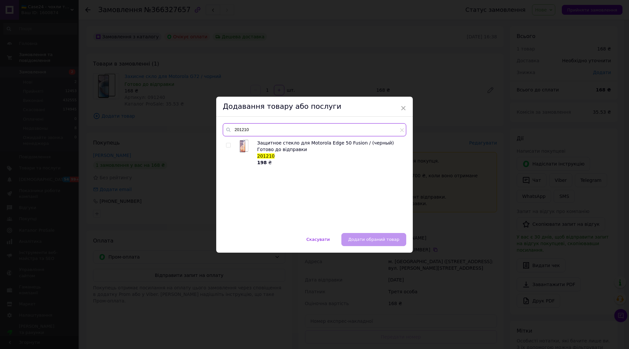
type input "201210"
click at [227, 144] on input "checkbox" at bounding box center [228, 145] width 4 height 4
checkbox input "true"
click at [380, 241] on span "Додати обраний товар" at bounding box center [373, 239] width 51 height 5
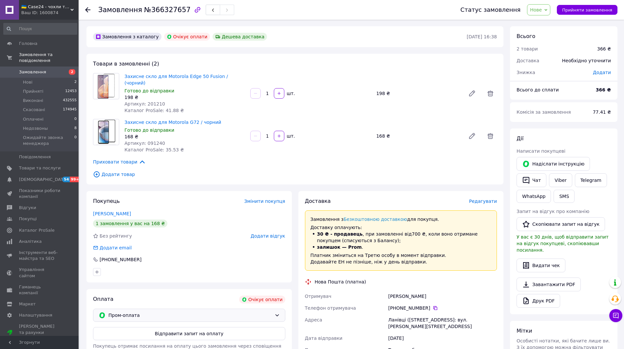
click at [278, 314] on icon at bounding box center [277, 315] width 4 height 2
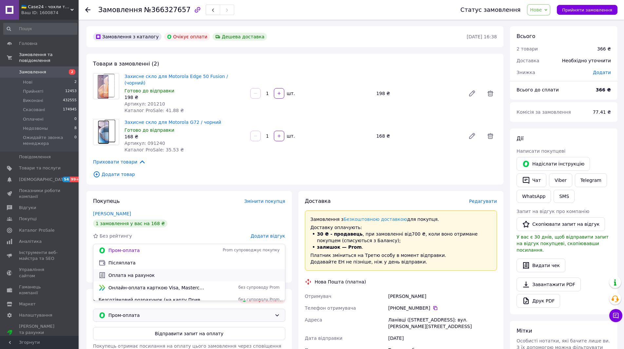
click at [179, 277] on span "Оплата на рахунок" at bounding box center [193, 275] width 171 height 7
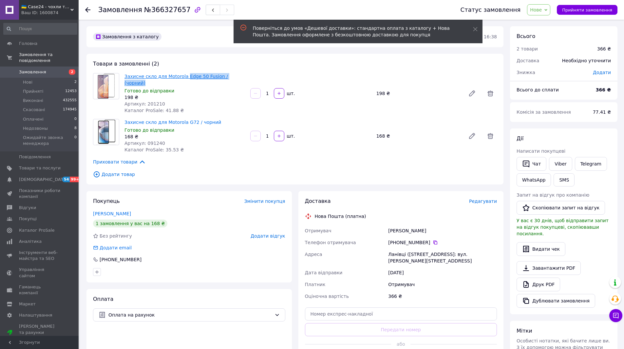
drag, startPoint x: 241, startPoint y: 77, endPoint x: 183, endPoint y: 74, distance: 58.0
click at [183, 74] on span "Захисне скло для Motorola Edge 50 Fusion / (чорний)" at bounding box center [184, 79] width 121 height 13
copy link "Edge 50 Fusion / (чорний)"
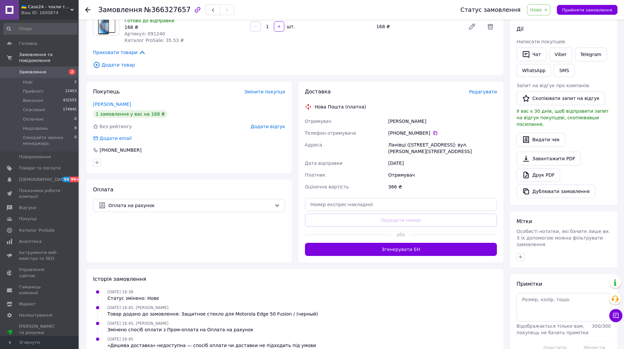
scroll to position [116, 0]
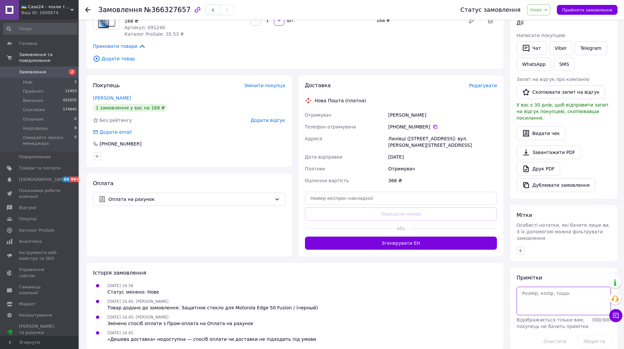
click at [528, 288] on textarea at bounding box center [563, 301] width 94 height 28
drag, startPoint x: 549, startPoint y: 281, endPoint x: 516, endPoint y: 281, distance: 33.1
click at [516, 281] on div "Примітки ФУЛЛ ГЛЮ Відображається тільки вам, покупець не бачить примітки 292 / …" at bounding box center [563, 311] width 107 height 87
click at [552, 287] on textarea "ФУЛЛ ГЛЮ" at bounding box center [563, 301] width 94 height 28
paste textarea "ФУЛЛ ГЛЮ"
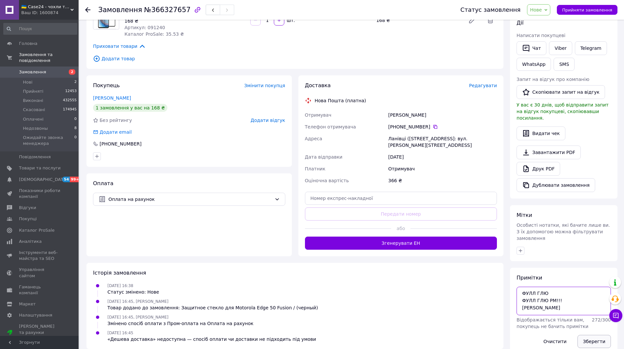
type textarea "ФУЛЛ ГЛЮ ФУЛЛ ГЛЮ РМ!!! [PERSON_NAME]"
click at [594, 335] on button "Зберегти" at bounding box center [593, 341] width 33 height 13
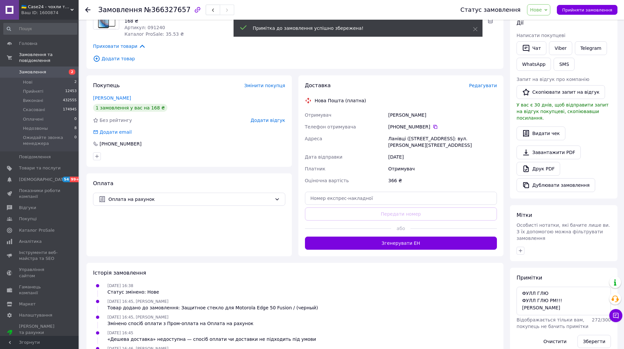
scroll to position [0, 0]
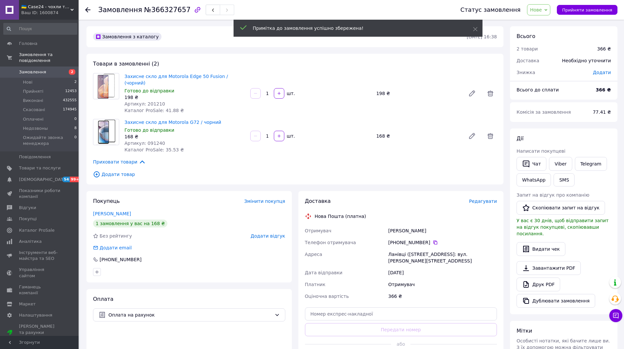
click at [542, 10] on span "Нове" at bounding box center [536, 9] width 12 height 5
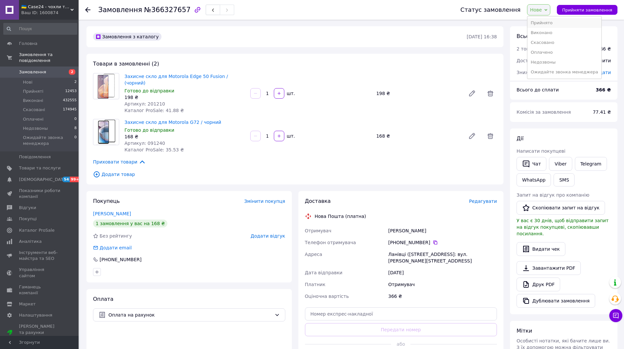
click at [546, 23] on li "Прийнято" at bounding box center [564, 23] width 74 height 10
click at [564, 178] on button "SMS" at bounding box center [563, 179] width 21 height 13
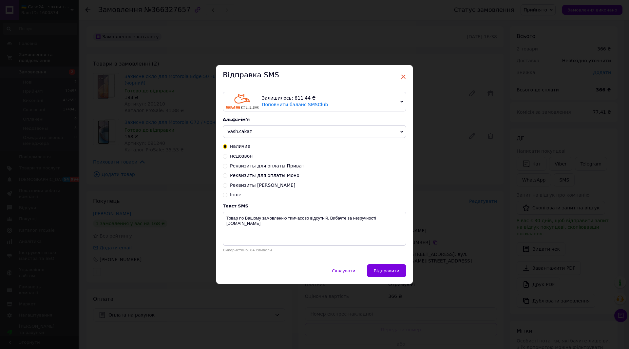
click at [402, 74] on span "×" at bounding box center [403, 76] width 6 height 11
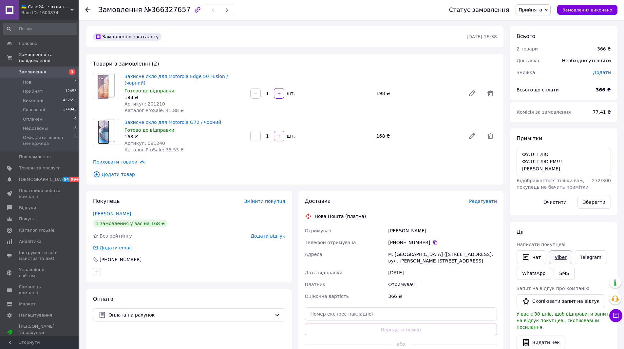
click at [562, 256] on link "Viber" at bounding box center [560, 257] width 23 height 14
drag, startPoint x: 415, startPoint y: 225, endPoint x: 386, endPoint y: 225, distance: 28.5
click at [386, 225] on div "Отримувач [PERSON_NAME] Телефон отримувача [PHONE_NUMBER]   [GEOGRAPHIC_DATA] м…" at bounding box center [401, 263] width 195 height 77
copy div "Отримувач [PERSON_NAME]"
drag, startPoint x: 139, startPoint y: 11, endPoint x: 178, endPoint y: 13, distance: 39.0
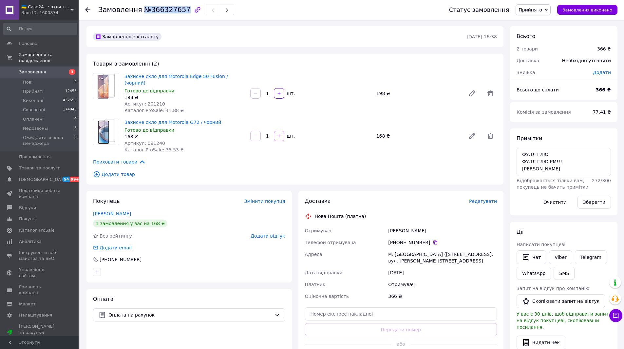
click at [178, 13] on span "№366327657" at bounding box center [167, 10] width 47 height 8
copy span "№366327657"
click at [50, 69] on span "Замовлення" at bounding box center [40, 72] width 42 height 6
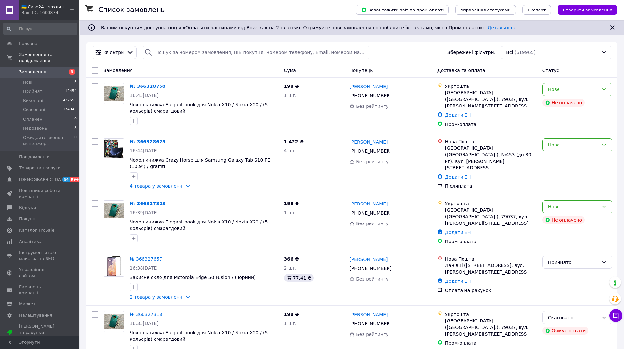
drag, startPoint x: 41, startPoint y: 64, endPoint x: 72, endPoint y: 71, distance: 31.8
click at [41, 69] on span "Замовлення" at bounding box center [32, 72] width 27 height 6
click at [393, 211] on icon at bounding box center [395, 212] width 5 height 5
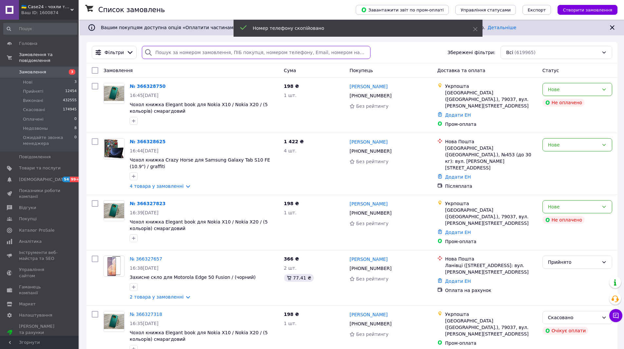
click at [166, 52] on input "search" at bounding box center [256, 52] width 228 height 13
paste input "[PHONE_NUMBER]"
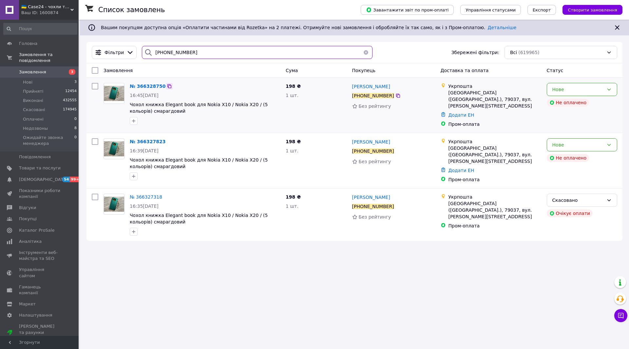
type input "[PHONE_NUMBER]"
click at [167, 84] on icon at bounding box center [169, 86] width 4 height 4
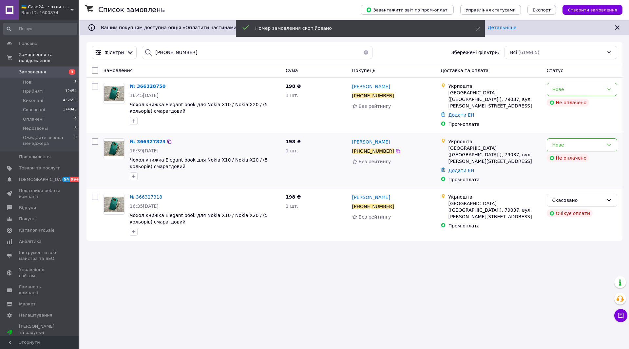
click at [116, 144] on img at bounding box center [114, 148] width 20 height 15
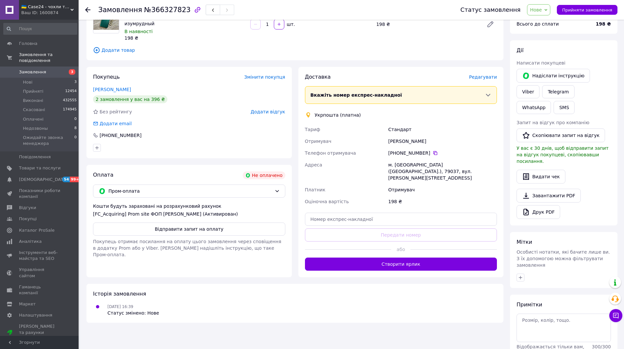
scroll to position [76, 0]
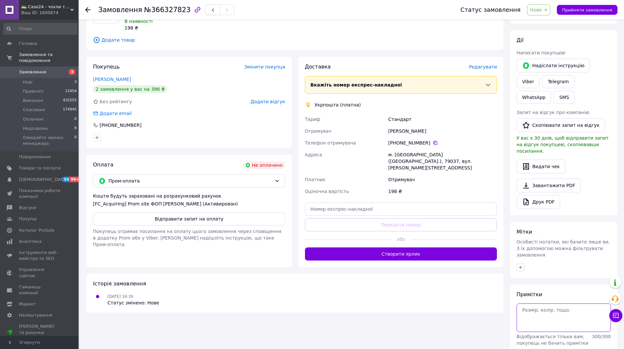
click at [531, 303] on textarea at bounding box center [563, 317] width 94 height 28
click at [562, 303] on textarea "дубль к заказу" at bounding box center [563, 317] width 94 height 28
paste textarea "366328750"
type textarea "дубль к заказу 366328750 [PERSON_NAME]"
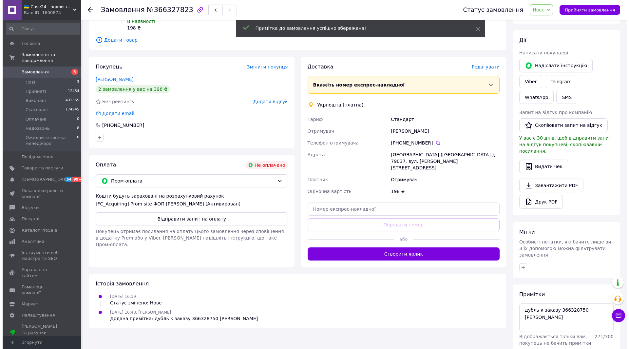
scroll to position [0, 0]
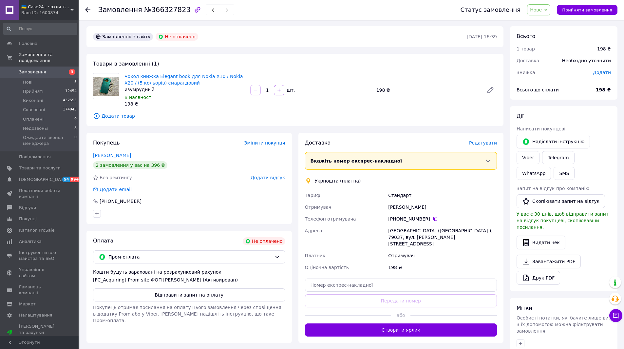
click at [548, 9] on span "Нове" at bounding box center [538, 9] width 23 height 11
click at [550, 44] on li "Скасовано" at bounding box center [564, 43] width 74 height 10
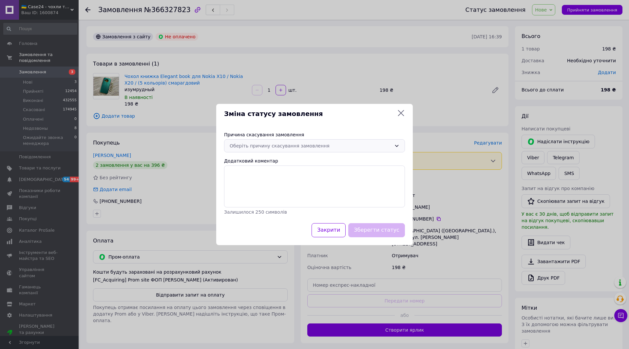
click at [314, 141] on div "Оберіть причину скасування замовлення" at bounding box center [314, 145] width 181 height 13
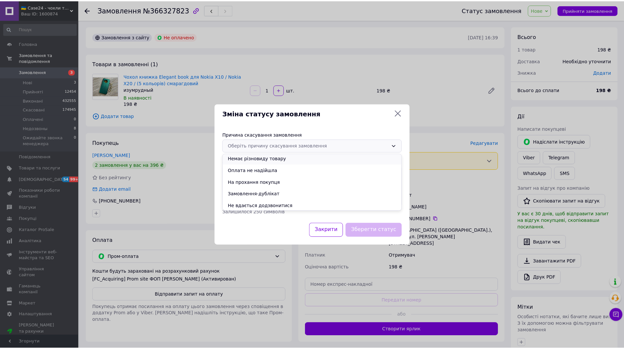
scroll to position [26, 0]
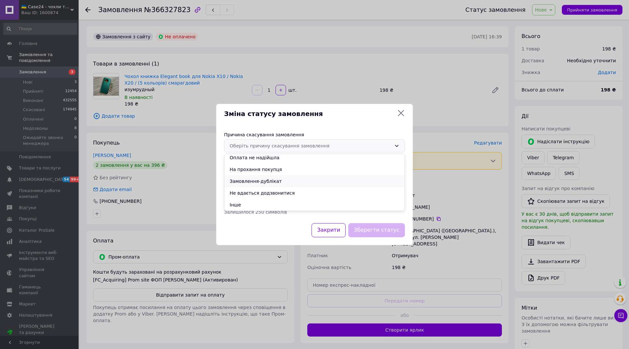
click at [274, 181] on li "Замовлення-дублікат" at bounding box center [314, 181] width 180 height 12
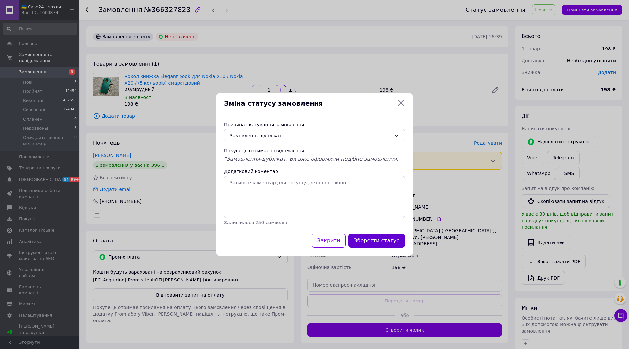
click at [392, 243] on button "Зберегти статус" at bounding box center [376, 241] width 57 height 14
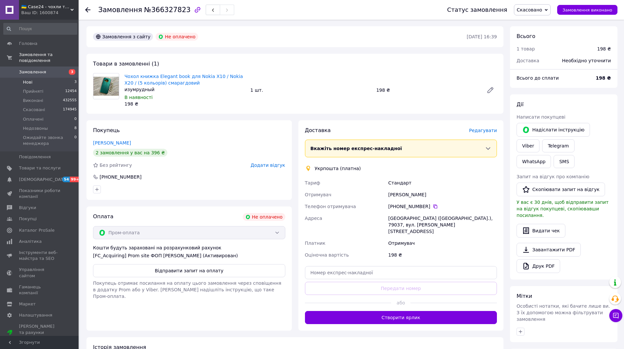
click at [38, 78] on li "Нові 3" at bounding box center [40, 82] width 81 height 9
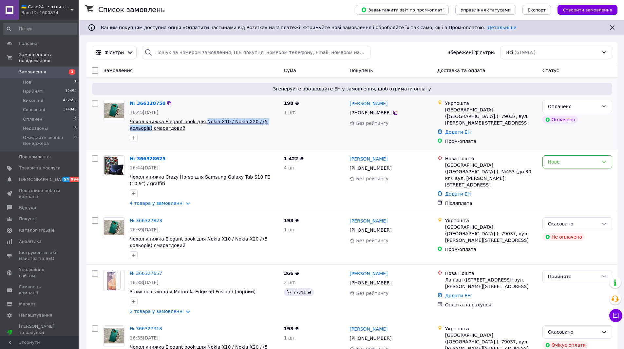
drag, startPoint x: 273, startPoint y: 122, endPoint x: 197, endPoint y: 121, distance: 76.0
click at [197, 121] on span "Чохол книжка Elegant book для Nokia X10 / Nokia X20 / (5 кольорів) смарагдовий" at bounding box center [204, 124] width 149 height 13
copy span "Nokia X10 / Nokia X20 / (5 кольорів)"
click at [112, 106] on img at bounding box center [114, 110] width 20 height 15
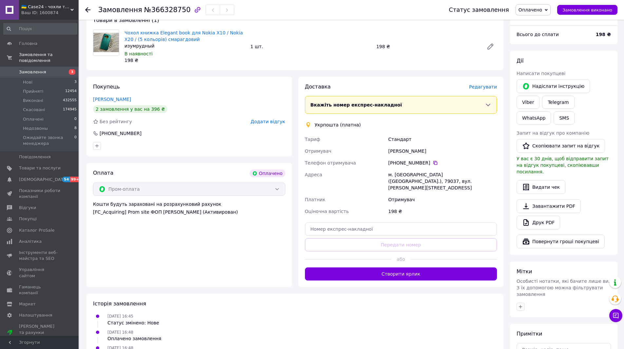
scroll to position [66, 0]
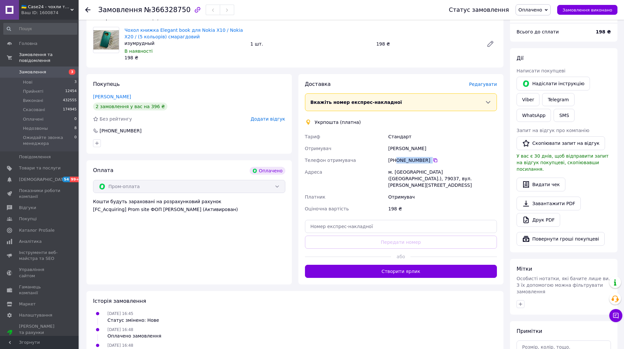
drag, startPoint x: 441, startPoint y: 159, endPoint x: 396, endPoint y: 161, distance: 44.9
click at [396, 161] on div "[PHONE_NUMBER]" at bounding box center [442, 160] width 109 height 7
click at [618, 312] on span at bounding box center [620, 311] width 5 height 5
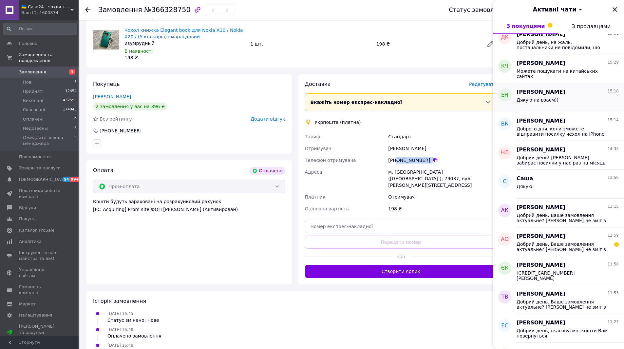
scroll to position [98, 0]
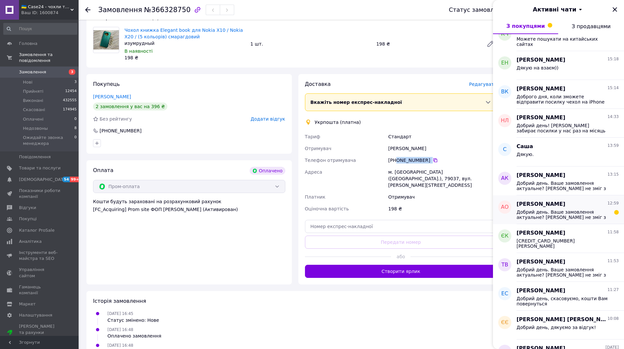
click at [579, 213] on span "Добрий день. Ваше замовлення актуальне? [PERSON_NAME] не зміг з Вами зв'язатись…" at bounding box center [562, 214] width 93 height 10
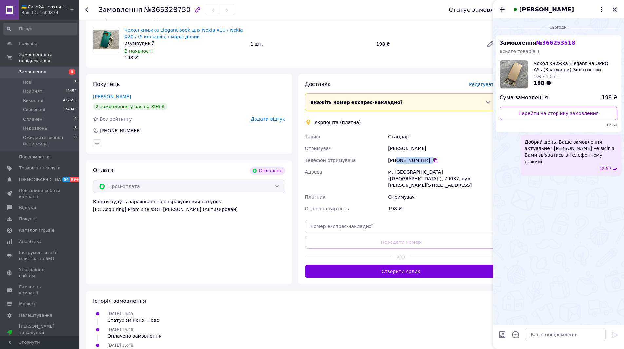
click at [499, 7] on icon "Назад" at bounding box center [502, 10] width 8 height 8
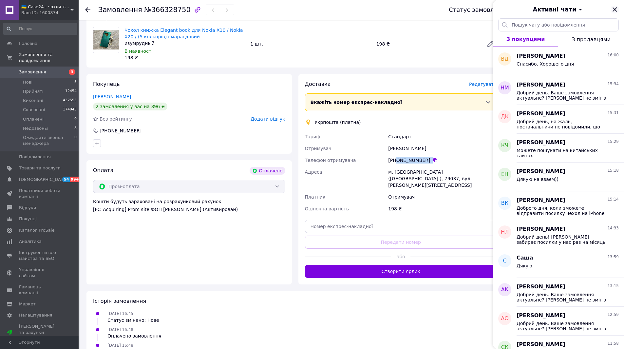
click at [615, 9] on icon "Закрити" at bounding box center [614, 9] width 4 height 4
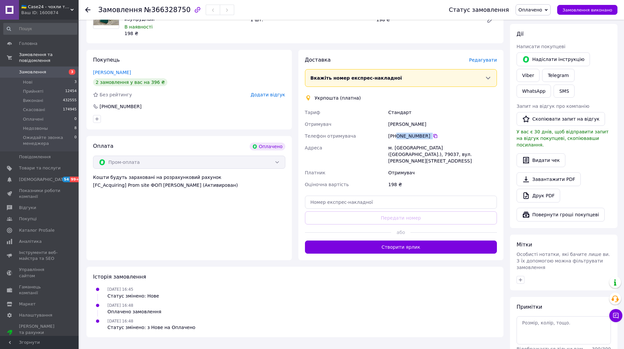
scroll to position [102, 0]
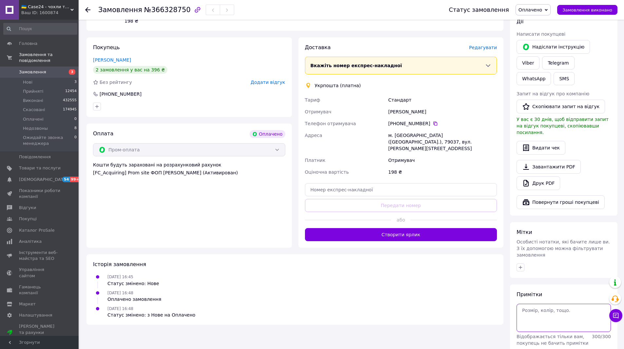
click at [530, 304] on textarea at bounding box center [563, 318] width 94 height 28
type textarea "[PERSON_NAME]"
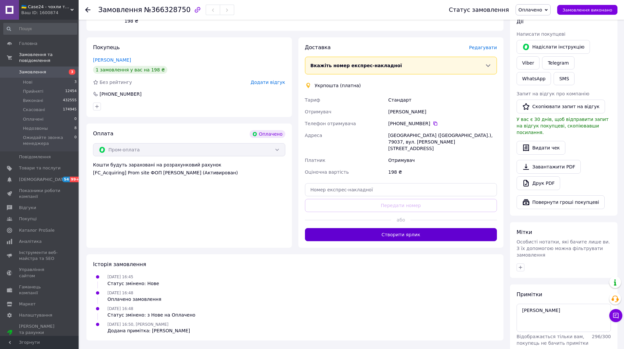
click at [419, 231] on button "Створити ярлик" at bounding box center [401, 234] width 192 height 13
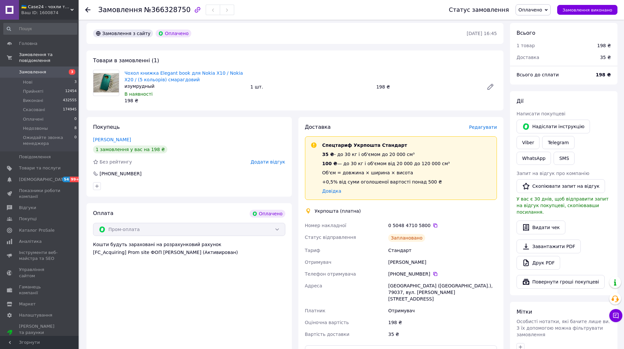
scroll to position [0, 0]
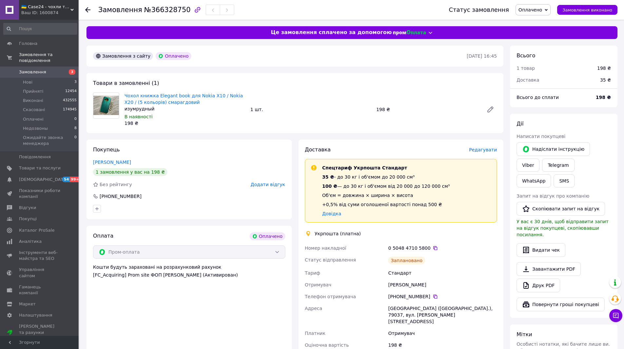
click at [538, 8] on span "Оплачено" at bounding box center [530, 9] width 24 height 5
click at [537, 32] on li "Виконано" at bounding box center [553, 33] width 74 height 10
drag, startPoint x: 123, startPoint y: 94, endPoint x: 238, endPoint y: 93, distance: 115.3
click at [238, 93] on div "Чохол книжка Elegant book для Nokia X10 / Nokia X20 / (5 кольорів) смарагдовий …" at bounding box center [185, 109] width 126 height 37
copy link "Чохол книжка Elegant book для Nokia X10 / Nokia X20"
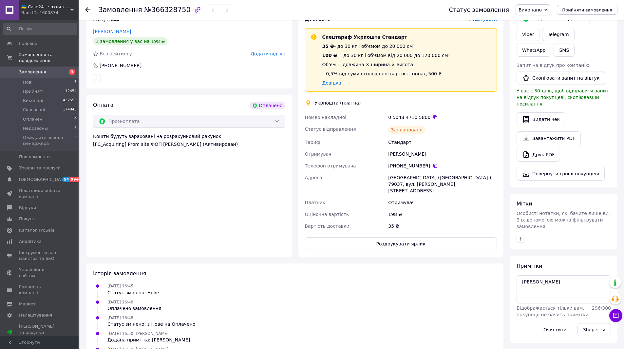
scroll to position [131, 0]
drag, startPoint x: 425, startPoint y: 155, endPoint x: 381, endPoint y: 156, distance: 44.2
click at [381, 156] on div "Номер накладної 0 5048 4710 5800   Статус відправлення Заплановано Тариф Станда…" at bounding box center [401, 171] width 195 height 121
copy div "Отримувач [PERSON_NAME]"
click at [433, 165] on icon at bounding box center [435, 165] width 5 height 5
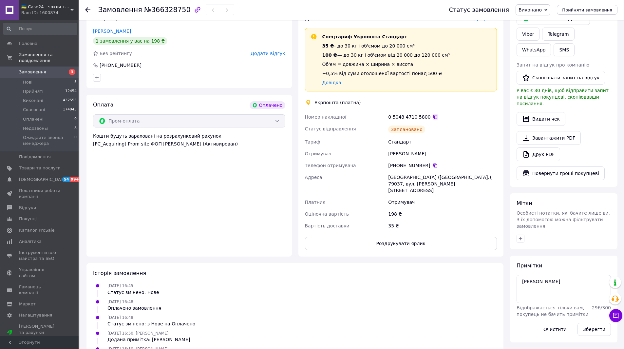
click at [433, 116] on icon at bounding box center [435, 117] width 4 height 4
drag, startPoint x: 163, startPoint y: 14, endPoint x: 179, endPoint y: 11, distance: 16.1
click at [179, 11] on span "№366328750" at bounding box center [167, 10] width 47 height 8
copy span "366328750"
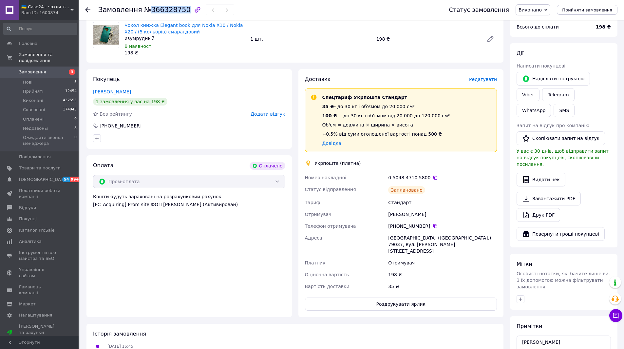
scroll to position [0, 0]
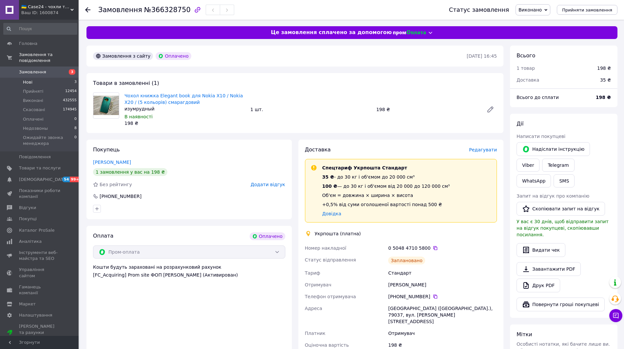
click at [36, 78] on li "Нові 3" at bounding box center [40, 82] width 81 height 9
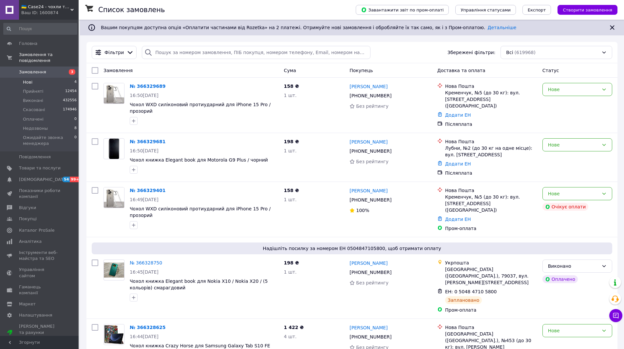
click at [29, 79] on span "Нові" at bounding box center [27, 82] width 9 height 6
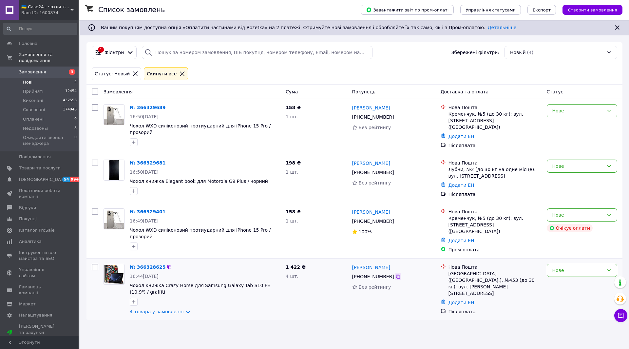
click at [396, 274] on icon at bounding box center [398, 276] width 4 height 4
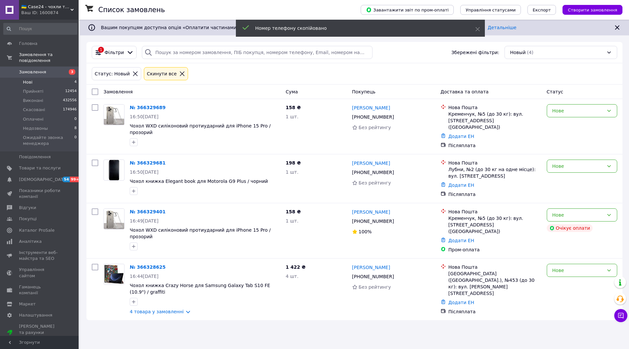
click at [35, 69] on span "Замовлення" at bounding box center [32, 72] width 27 height 6
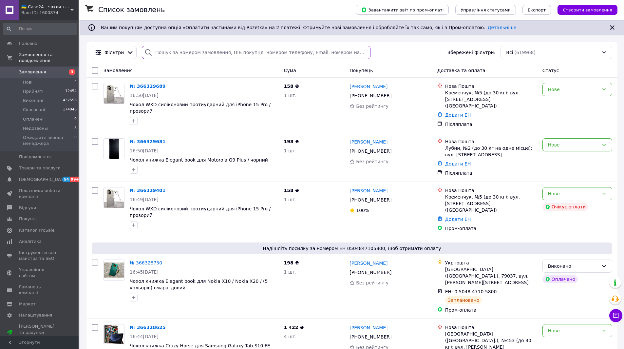
click at [178, 49] on input "search" at bounding box center [256, 52] width 228 height 13
paste input "[PHONE_NUMBER]"
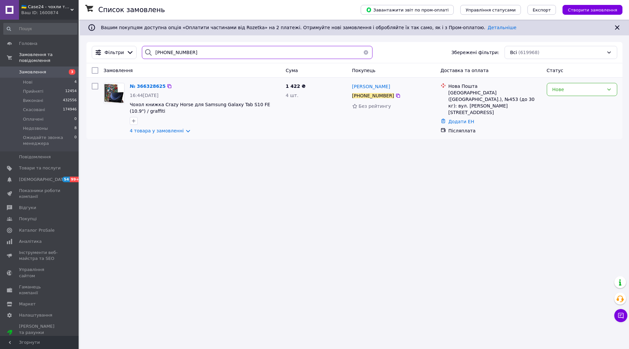
type input "[PHONE_NUMBER]"
click at [116, 91] on img at bounding box center [114, 94] width 20 height 20
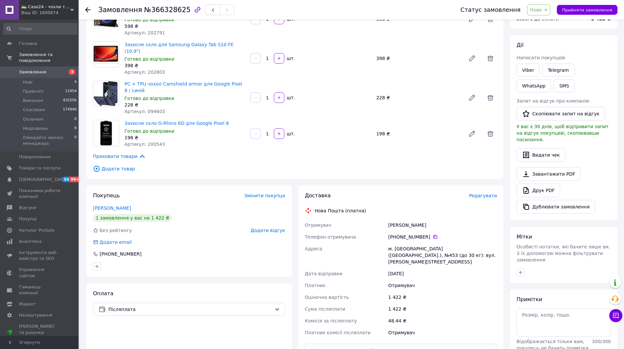
scroll to position [98, 0]
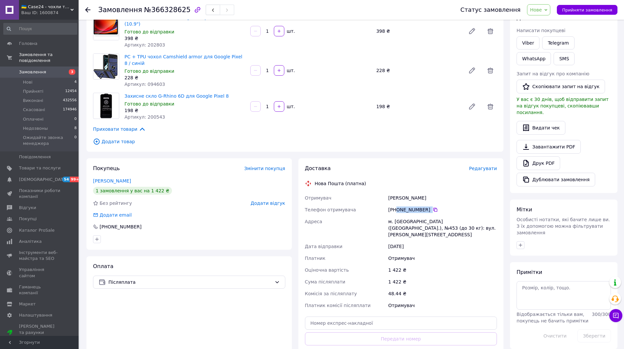
drag, startPoint x: 438, startPoint y: 202, endPoint x: 395, endPoint y: 204, distance: 42.6
click at [395, 206] on div "[PHONE_NUMBER]" at bounding box center [442, 209] width 109 height 7
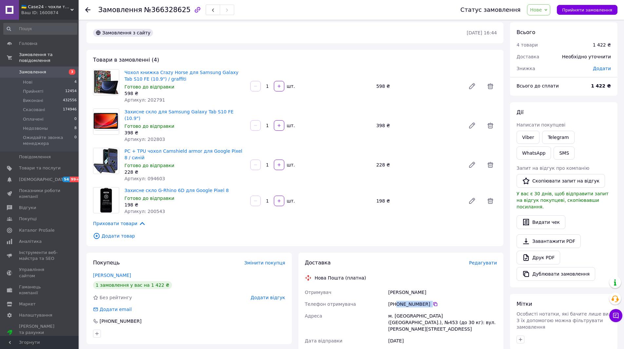
scroll to position [0, 0]
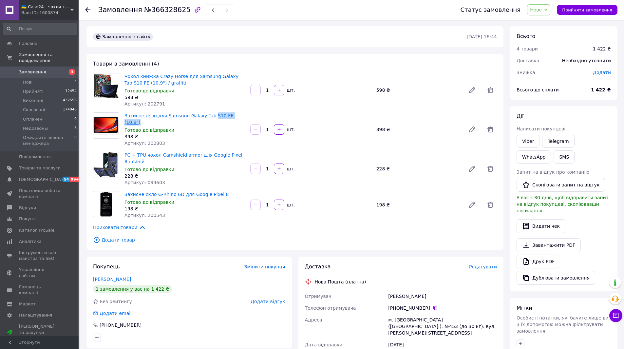
drag, startPoint x: 229, startPoint y: 116, endPoint x: 205, endPoint y: 117, distance: 24.2
click at [205, 117] on span "Захисне скло для Samsung Galaxy Tab S10 FE (10.9")" at bounding box center [184, 118] width 121 height 13
copy link "S10 FE (10.9")"
drag, startPoint x: 236, startPoint y: 149, endPoint x: 218, endPoint y: 149, distance: 18.7
click at [218, 152] on span "PC + TPU чохол Camshield armor для Google Pixel 8 / синій" at bounding box center [184, 158] width 121 height 13
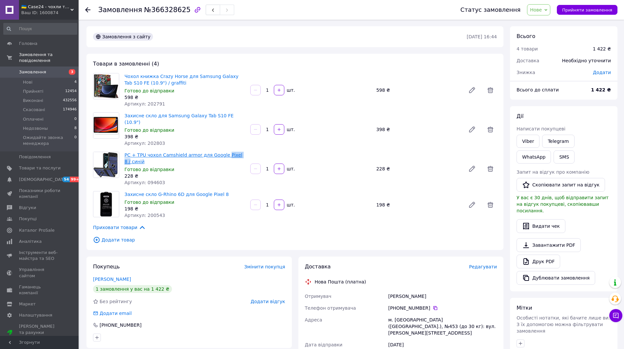
copy link "Pixel 8 /"
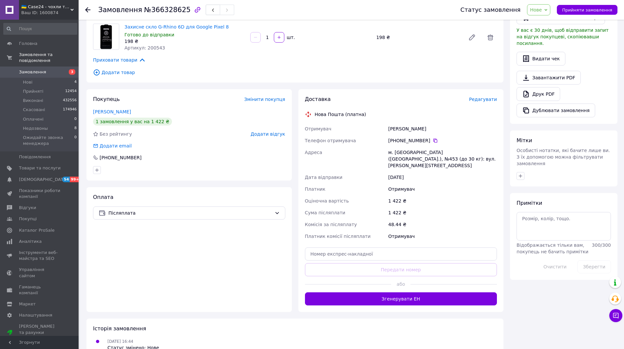
scroll to position [169, 0]
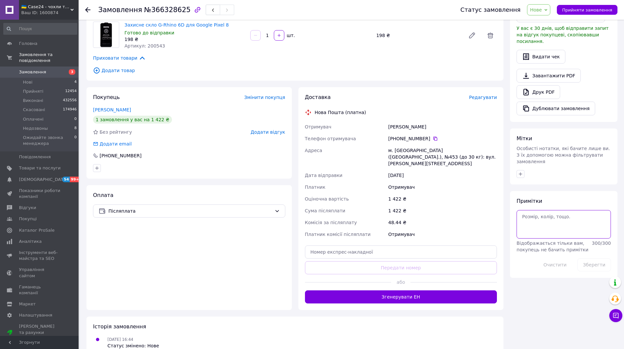
click at [531, 216] on textarea at bounding box center [563, 224] width 94 height 28
type textarea "всё есть ната"
click at [598, 258] on button "Зберегти" at bounding box center [593, 264] width 33 height 13
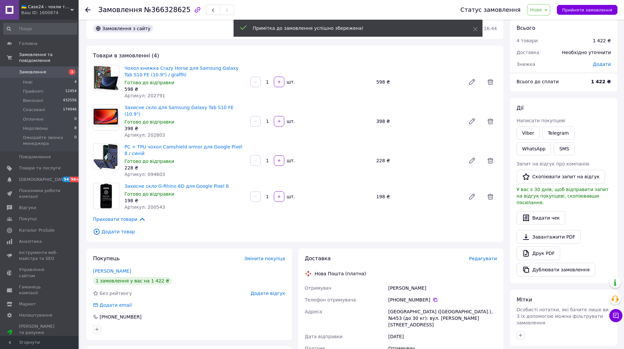
scroll to position [6, 0]
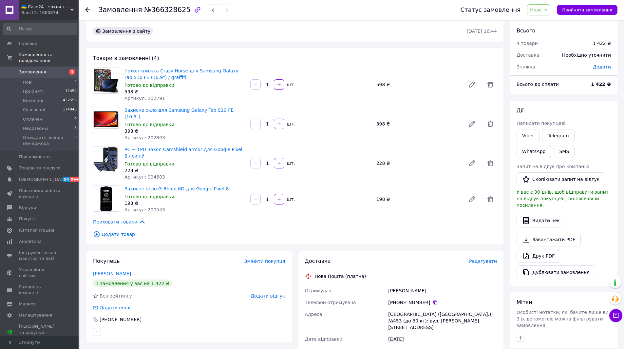
click at [542, 12] on span "Нове" at bounding box center [536, 9] width 12 height 5
click at [548, 60] on li "Недозвоны" at bounding box center [564, 62] width 74 height 10
click at [553, 153] on button "SMS" at bounding box center [563, 151] width 21 height 13
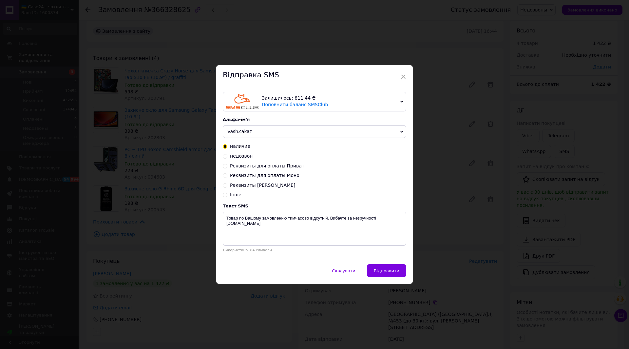
click at [223, 157] on input "недозвон" at bounding box center [225, 155] width 5 height 5
radio input "true"
radio input "false"
type textarea "На жаль, ми не змогли зв'язатись з Вами по замовленню Case24.com.ua"
click at [389, 272] on span "Відправити" at bounding box center [387, 270] width 26 height 5
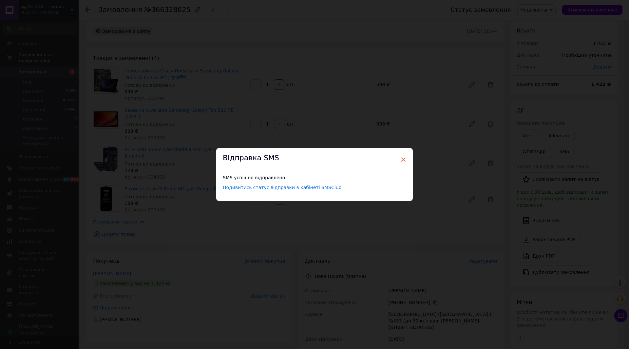
click at [404, 158] on span "×" at bounding box center [403, 159] width 6 height 11
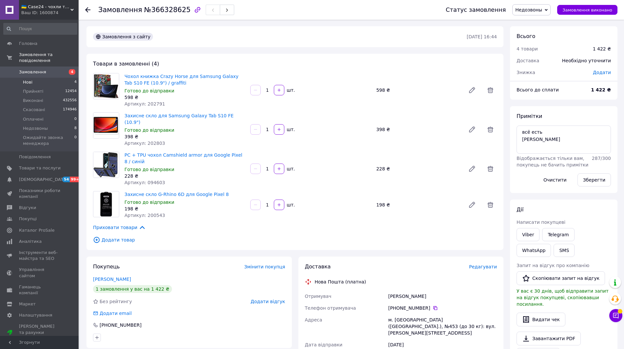
click at [44, 78] on li "Нові 4" at bounding box center [40, 82] width 81 height 9
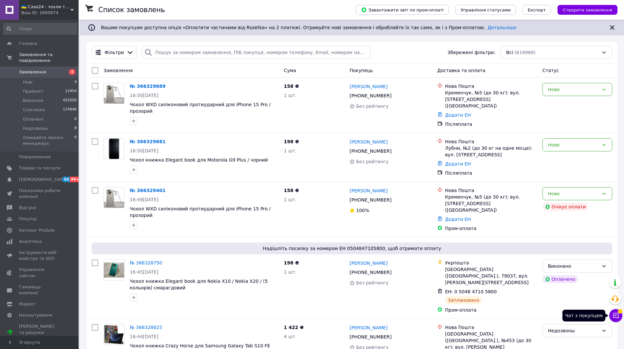
click at [616, 314] on icon at bounding box center [615, 315] width 7 height 7
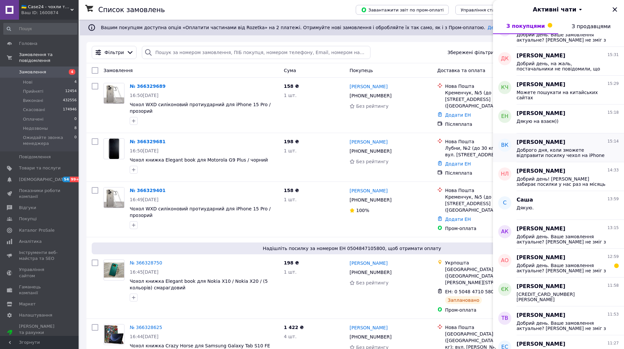
scroll to position [66, 0]
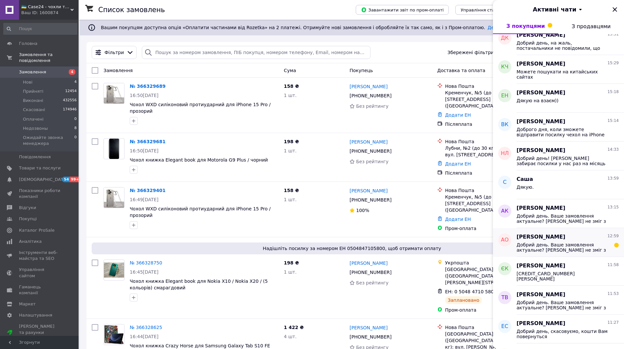
click at [561, 246] on span "Добрий день. Ваше замовлення актуальне? [PERSON_NAME] не зміг з Вами зв'язатись…" at bounding box center [562, 247] width 93 height 10
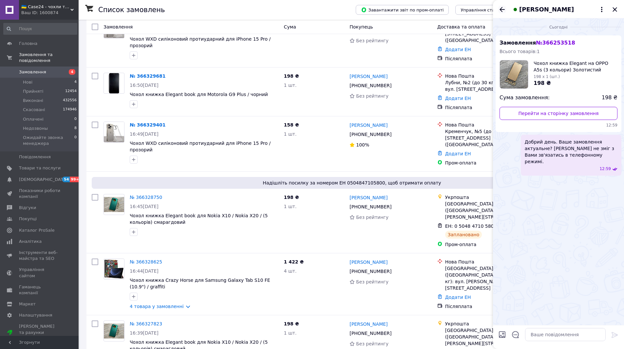
click at [503, 9] on icon "Назад" at bounding box center [502, 10] width 8 height 8
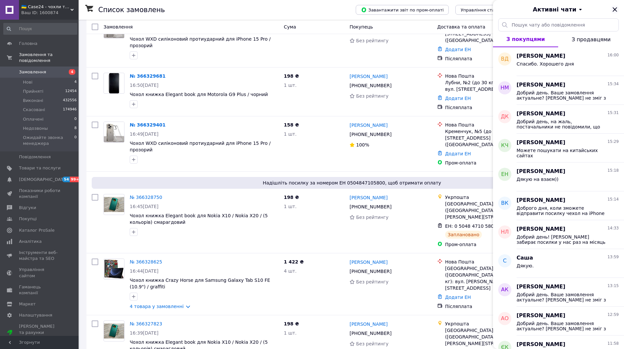
click at [616, 9] on icon "Закрити" at bounding box center [614, 9] width 4 height 4
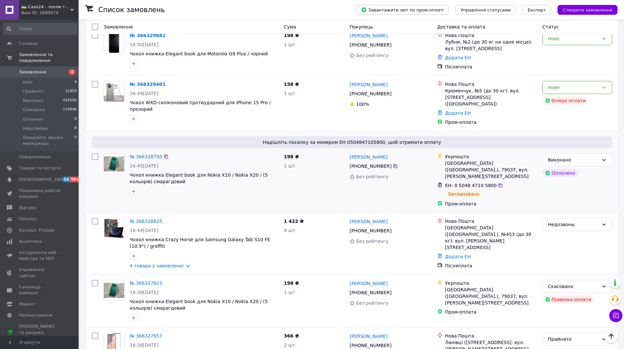
scroll to position [33, 0]
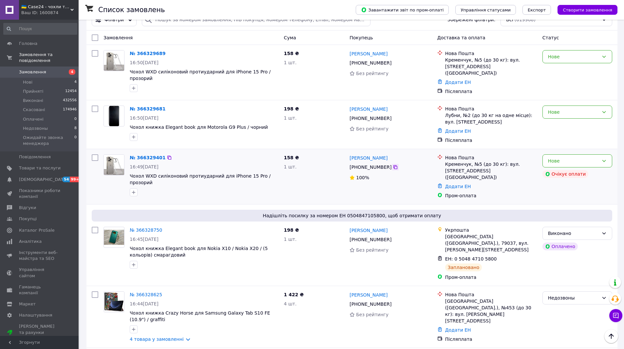
click at [393, 165] on icon at bounding box center [395, 167] width 4 height 4
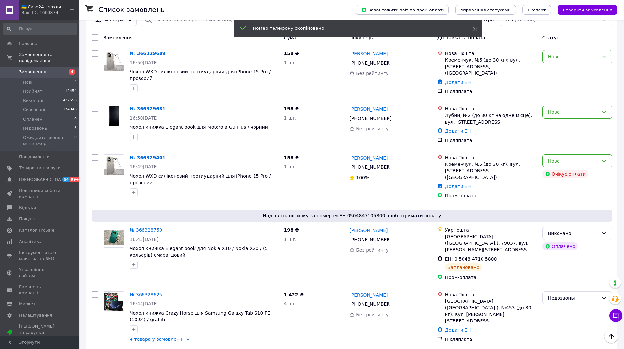
click at [42, 69] on span "Замовлення" at bounding box center [32, 72] width 27 height 6
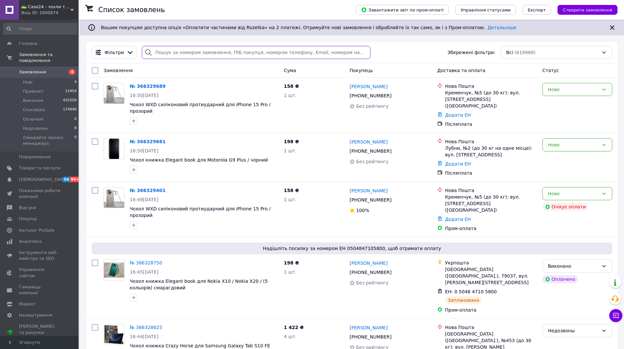
click at [196, 53] on input "search" at bounding box center [256, 52] width 228 height 13
paste input "+380987165686"
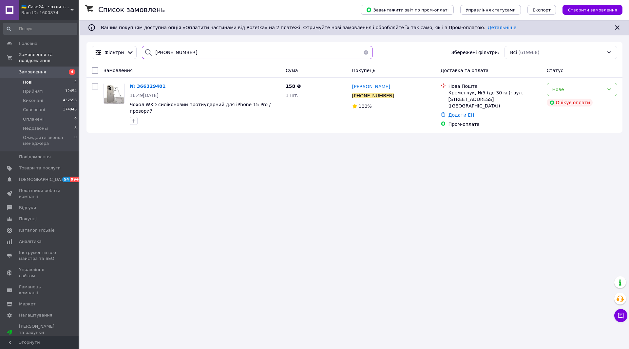
type input "+380987165686"
click at [41, 78] on li "Нові 4" at bounding box center [40, 82] width 81 height 9
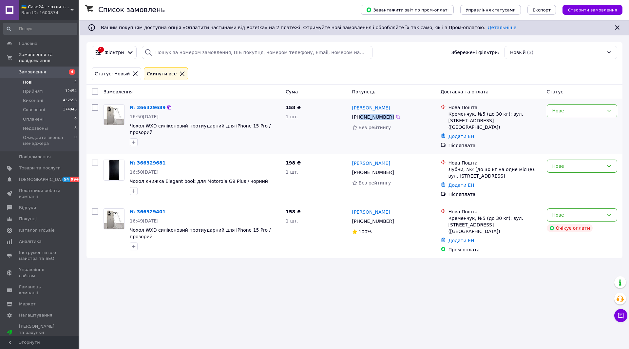
drag, startPoint x: 400, startPoint y: 119, endPoint x: 360, endPoint y: 118, distance: 40.0
click at [360, 118] on div "[PHONE_NUMBER]" at bounding box center [393, 117] width 84 height 8
click at [167, 108] on icon at bounding box center [169, 107] width 4 height 4
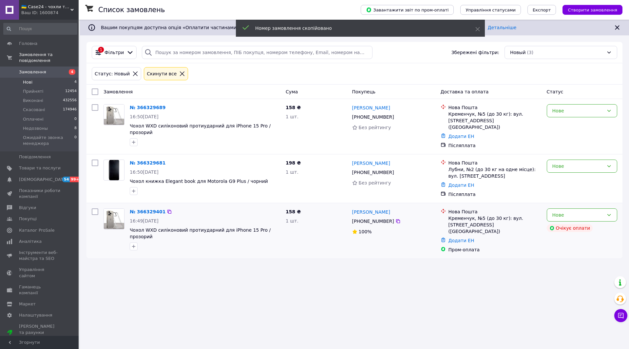
click at [109, 213] on img at bounding box center [114, 219] width 20 height 20
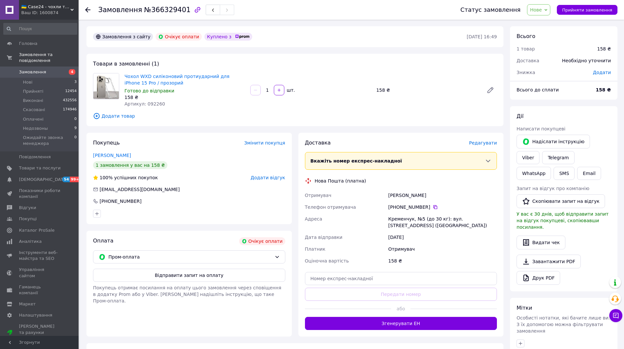
scroll to position [92, 0]
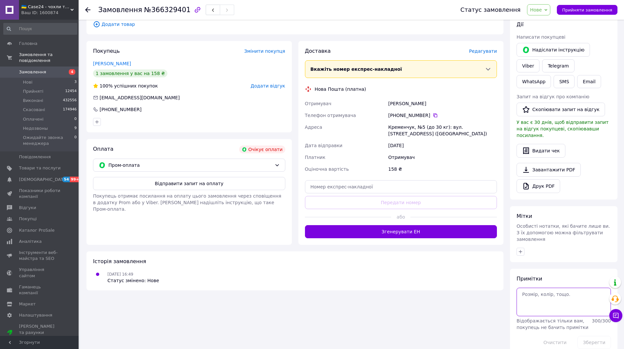
click at [533, 288] on textarea at bounding box center [563, 302] width 94 height 28
paste textarea "366329689"
type textarea "дубль к заказу 366329689 ната"
click at [587, 336] on button "Зберегти" at bounding box center [593, 342] width 33 height 13
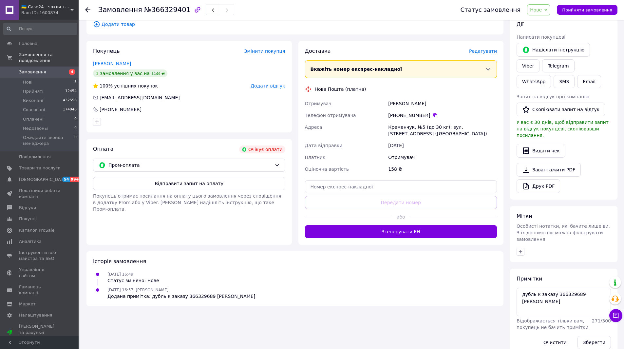
click at [547, 6] on span "Нове" at bounding box center [538, 9] width 23 height 11
click at [557, 44] on li "Скасовано" at bounding box center [564, 43] width 74 height 10
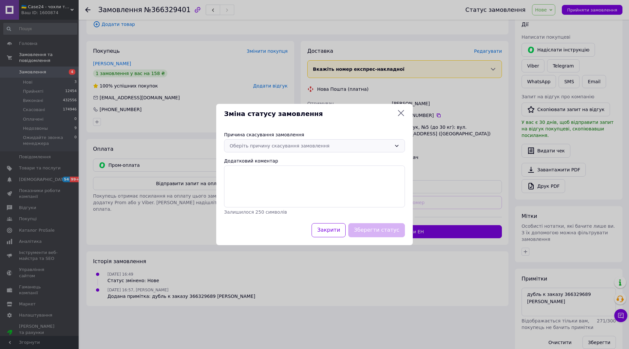
click at [339, 148] on div "Оберіть причину скасування замовлення" at bounding box center [311, 145] width 162 height 7
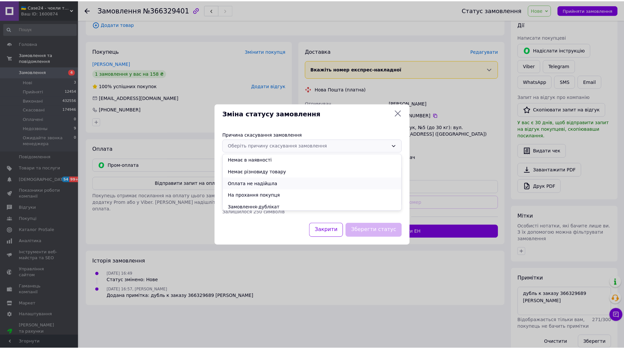
scroll to position [26, 0]
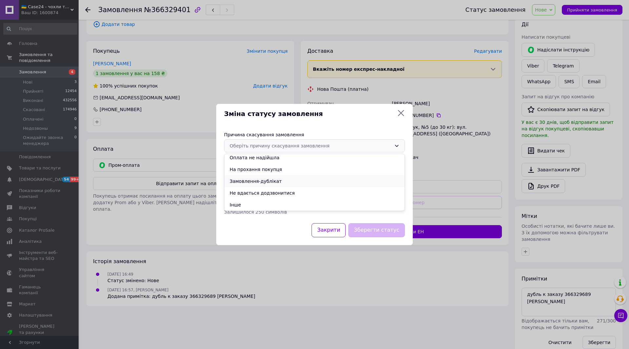
click at [265, 182] on li "Замовлення-дублікат" at bounding box center [314, 181] width 180 height 12
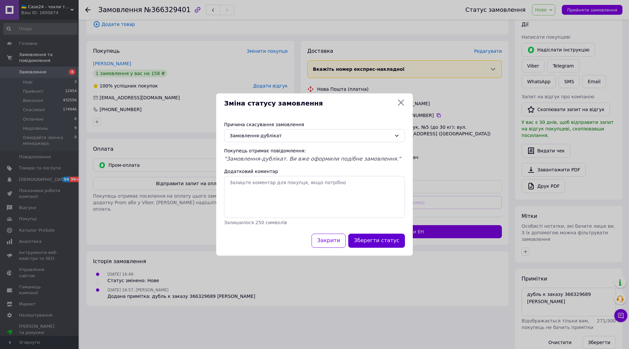
click at [393, 240] on button "Зберегти статус" at bounding box center [376, 241] width 57 height 14
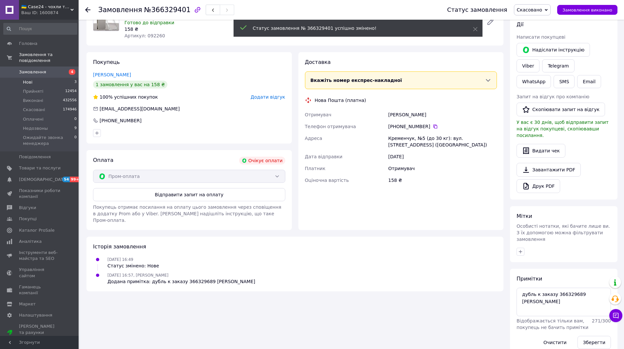
scroll to position [80, 0]
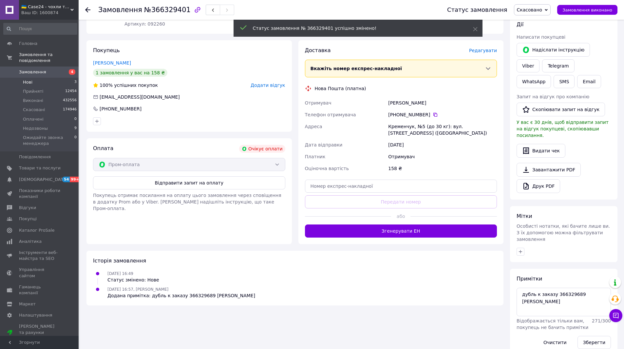
click at [32, 78] on li "Нові 3" at bounding box center [40, 82] width 81 height 9
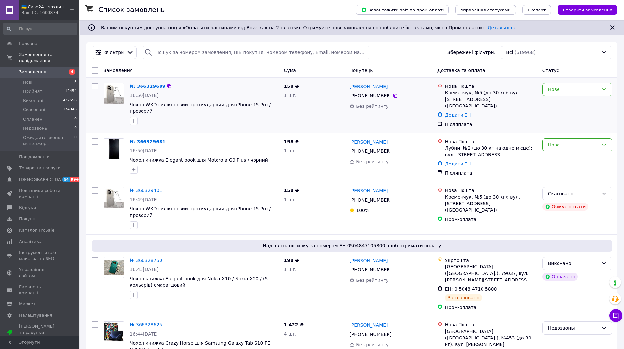
click at [110, 88] on img at bounding box center [114, 93] width 20 height 20
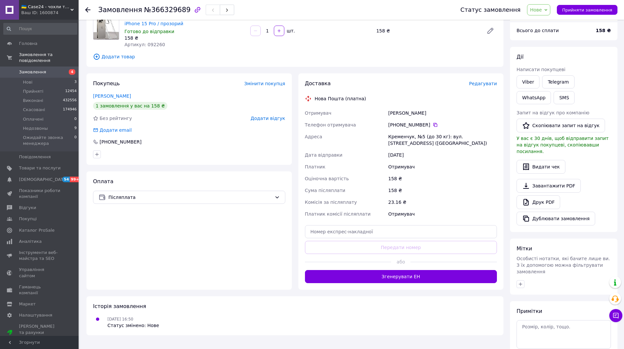
scroll to position [92, 0]
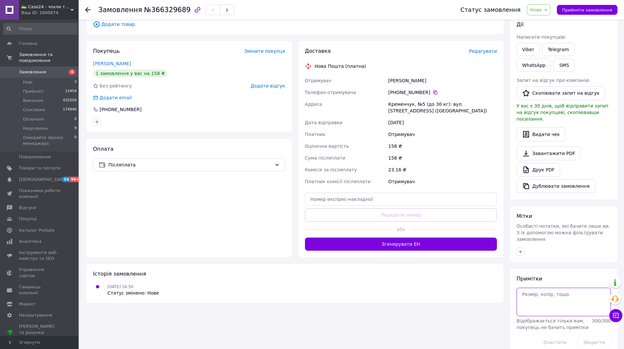
click at [528, 294] on textarea at bounding box center [563, 302] width 94 height 28
type textarea "[PERSON_NAME]"
click at [604, 336] on button "Зберегти" at bounding box center [593, 342] width 33 height 13
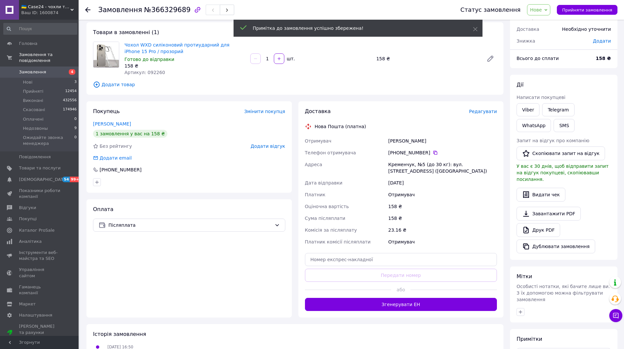
scroll to position [0, 0]
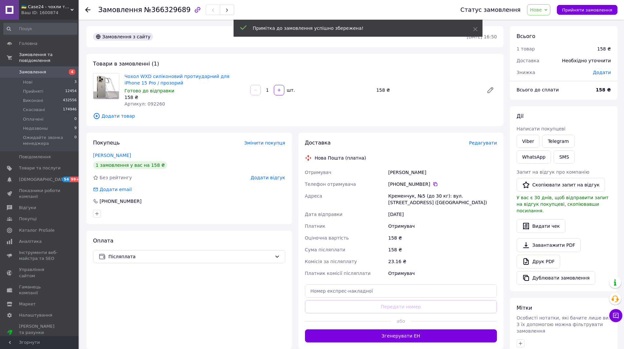
click at [539, 10] on span "Нове" at bounding box center [536, 9] width 12 height 5
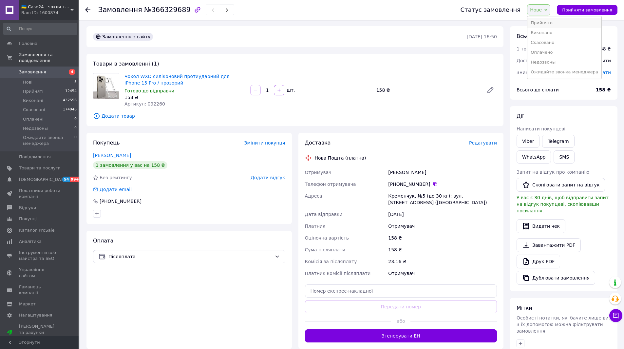
click at [548, 24] on li "Прийнято" at bounding box center [564, 23] width 74 height 10
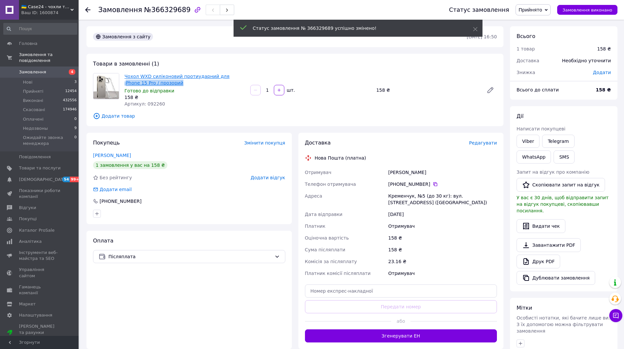
drag, startPoint x: 160, startPoint y: 82, endPoint x: 219, endPoint y: 79, distance: 59.0
click at [219, 79] on span "Чохол WXD силіконовий протиударний для iPhone 15 Pro / прозорий" at bounding box center [184, 79] width 121 height 13
copy link "Phone 15 Pro / прозорий"
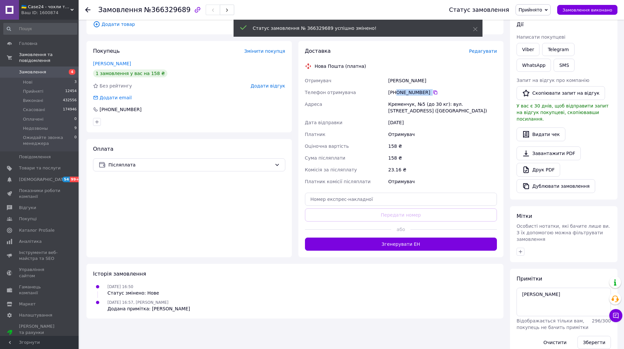
drag, startPoint x: 414, startPoint y: 96, endPoint x: 396, endPoint y: 94, distance: 18.7
click at [396, 94] on div "[PHONE_NUMBER]" at bounding box center [442, 92] width 109 height 7
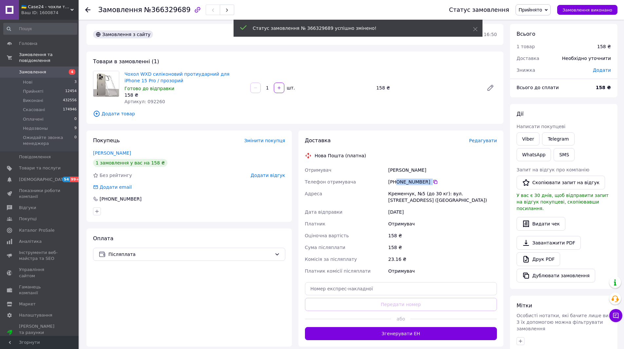
scroll to position [0, 0]
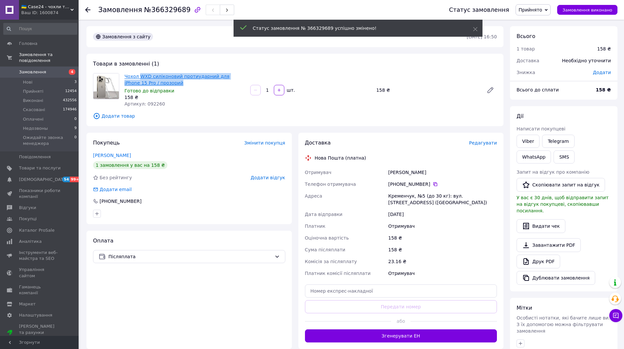
drag, startPoint x: 162, startPoint y: 82, endPoint x: 140, endPoint y: 76, distance: 22.6
click at [140, 76] on span "Чохол WXD силіконовий протиударний для iPhone 15 Pro / прозорий" at bounding box center [184, 79] width 121 height 13
copy link "WXD силіконовий протиударний для iPhone 15 Pro / прозорий"
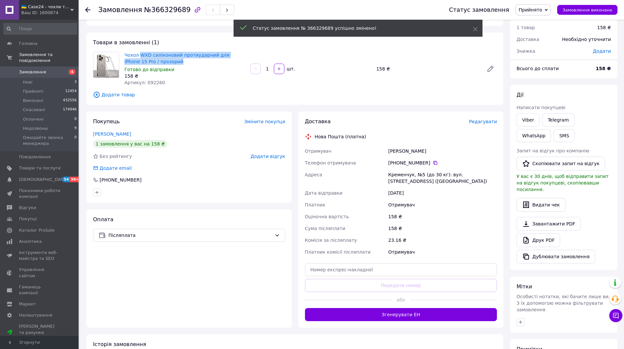
scroll to position [66, 0]
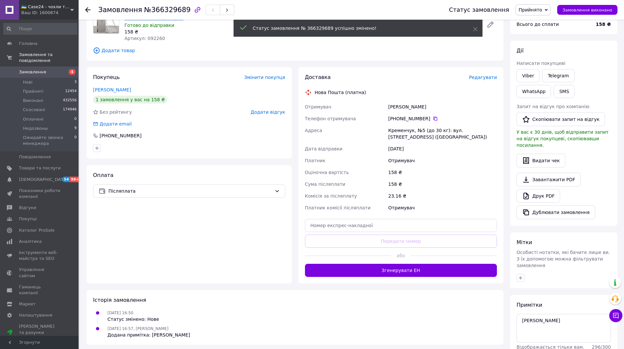
drag, startPoint x: 426, startPoint y: 108, endPoint x: 388, endPoint y: 110, distance: 38.0
click at [388, 110] on div "Рулякова Наталія" at bounding box center [442, 107] width 111 height 12
copy div "Рулякова Наталія"
click at [433, 118] on icon at bounding box center [435, 118] width 5 height 5
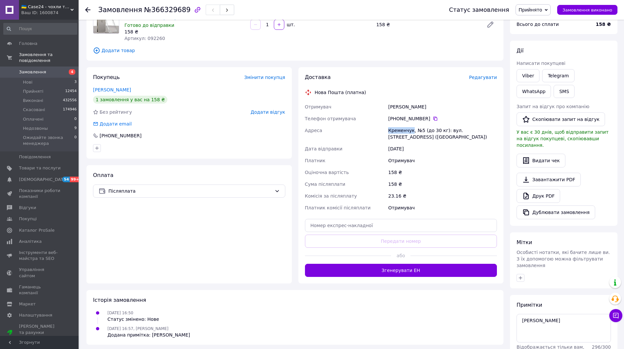
drag, startPoint x: 411, startPoint y: 130, endPoint x: 385, endPoint y: 131, distance: 26.5
click at [385, 131] on div "Отримувач Рулякова Наталія Телефон отримувача +380 98 885 30 92   Адреса Кремен…" at bounding box center [401, 157] width 195 height 113
copy div "Адреса Кременчук"
drag, startPoint x: 144, startPoint y: 12, endPoint x: 163, endPoint y: 21, distance: 20.5
click at [172, 18] on div "Замовлення №366329689" at bounding box center [267, 10] width 338 height 20
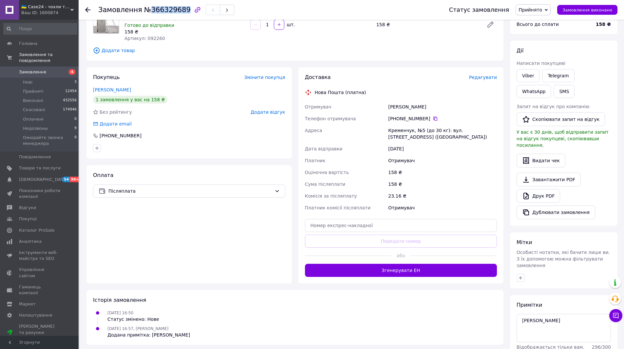
copy span "366329689"
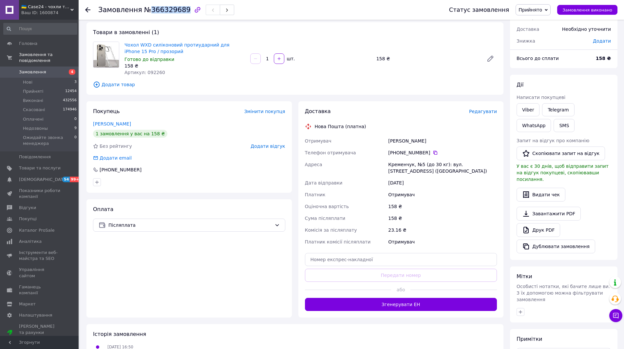
scroll to position [0, 0]
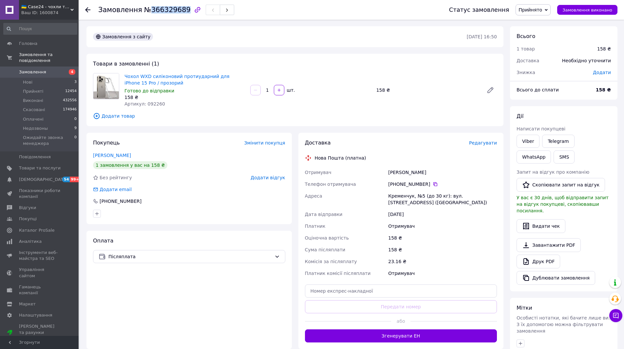
click at [40, 70] on link "Замовлення 4" at bounding box center [40, 71] width 81 height 11
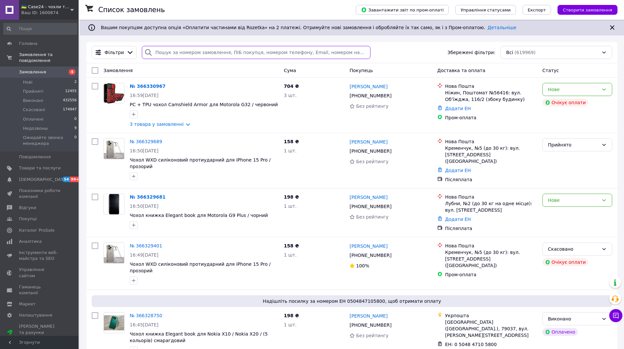
click at [184, 57] on input "search" at bounding box center [256, 52] width 228 height 13
paste input "№366323718"
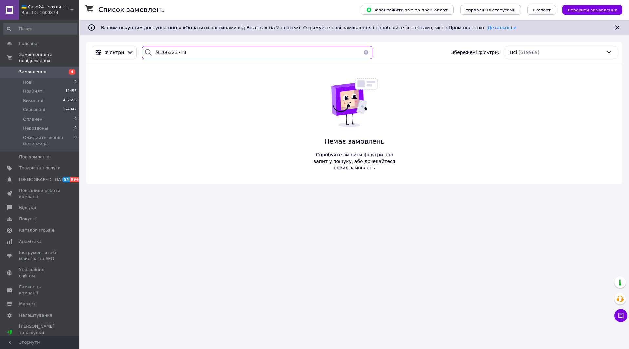
click at [158, 52] on input "№366323718" at bounding box center [257, 52] width 231 height 13
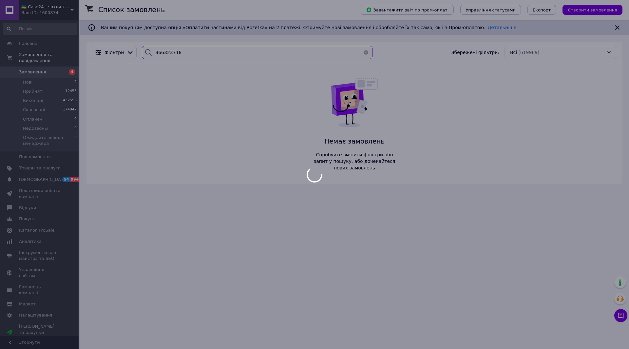
type input "366323718"
click at [181, 51] on div at bounding box center [314, 174] width 629 height 349
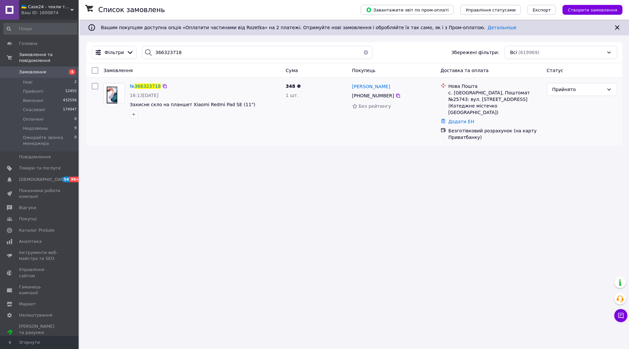
click at [116, 93] on img at bounding box center [114, 93] width 20 height 20
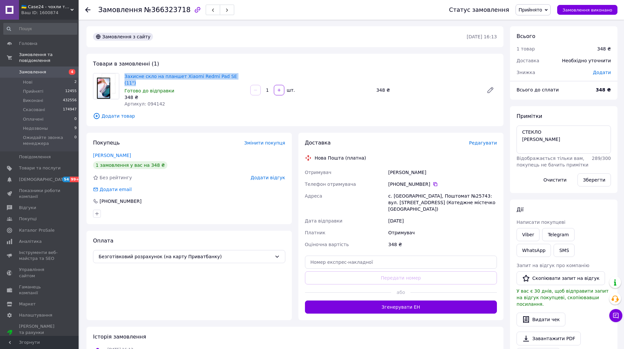
drag, startPoint x: 122, startPoint y: 76, endPoint x: 234, endPoint y: 74, distance: 112.0
click at [234, 74] on div "Захисне скло на планшет Xiaomi Redmi Pad SE (11") Готово до відправки 348 ₴ Арт…" at bounding box center [294, 90] width 409 height 34
copy div "Захисне скло на планшет Xiaomi Redmi Pad SE (11")"
drag, startPoint x: 411, startPoint y: 168, endPoint x: 389, endPoint y: 167, distance: 22.0
click at [389, 167] on div "Акриш Людмила" at bounding box center [442, 172] width 111 height 12
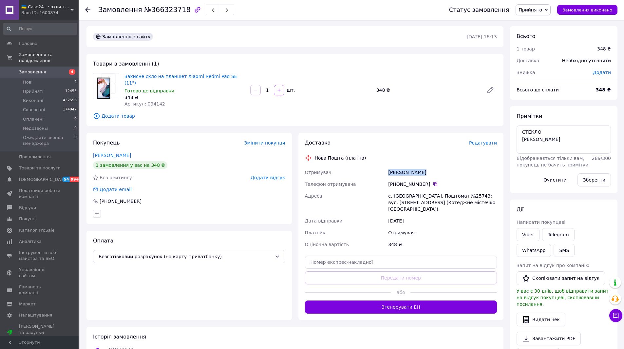
copy div "Акриш Людмила"
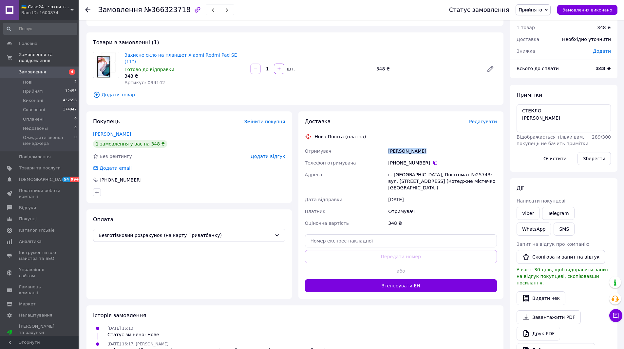
scroll to position [33, 0]
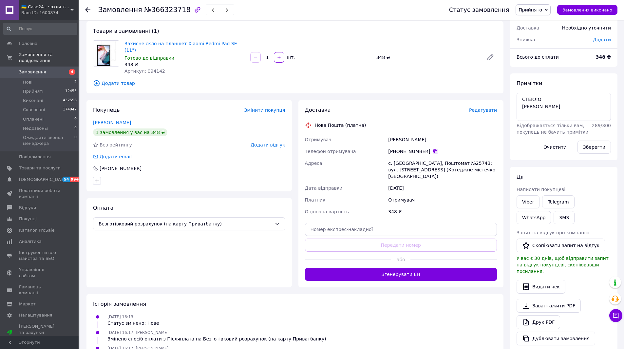
click at [433, 149] on icon at bounding box center [435, 151] width 4 height 4
drag, startPoint x: 421, startPoint y: 156, endPoint x: 393, endPoint y: 158, distance: 27.6
click at [393, 158] on div "с. [GEOGRAPHIC_DATA], Поштомат №25743: вул. [STREET_ADDRESS] (Котеджне містечко…" at bounding box center [442, 169] width 111 height 25
copy div "Нові Петрівці"
drag, startPoint x: 464, startPoint y: 156, endPoint x: 449, endPoint y: 157, distance: 15.1
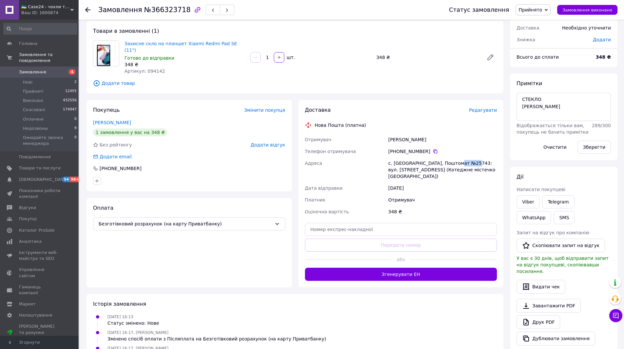
click at [449, 157] on div "с. [GEOGRAPHIC_DATA], Поштомат №25743: вул. [STREET_ADDRESS] (Котеджне містечко…" at bounding box center [442, 169] width 111 height 25
copy div "25743:"
drag, startPoint x: 146, startPoint y: 13, endPoint x: 176, endPoint y: 18, distance: 30.6
click at [176, 18] on div "Замовлення №366323718" at bounding box center [267, 10] width 338 height 20
copy span "366323718"
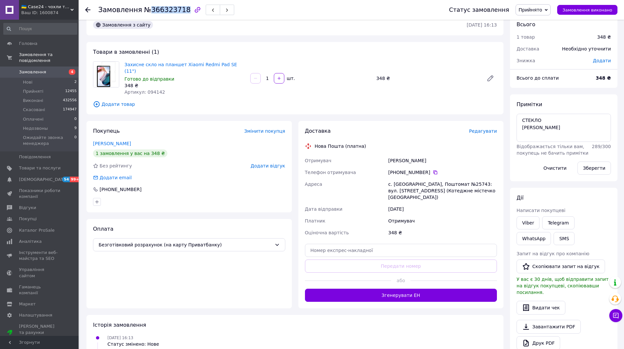
scroll to position [0, 0]
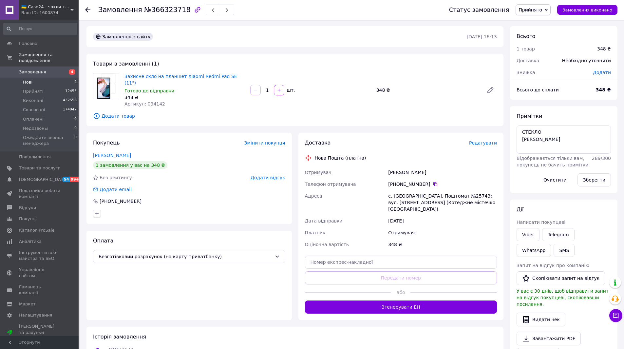
click at [46, 79] on li "Нові 2" at bounding box center [40, 82] width 81 height 9
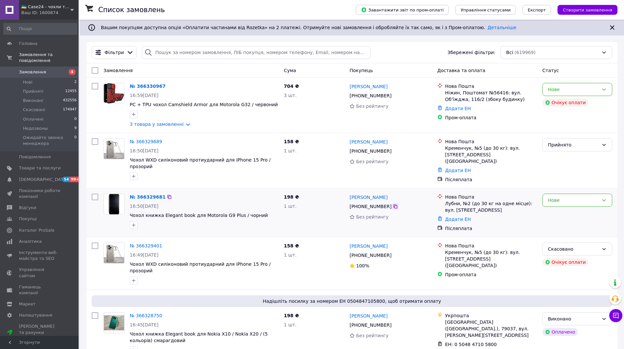
click at [393, 204] on icon at bounding box center [395, 206] width 4 height 4
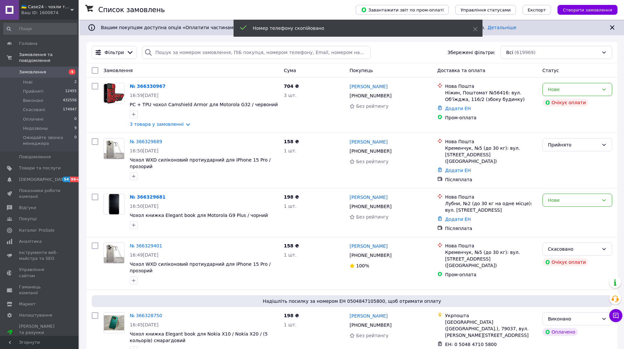
click at [43, 69] on span "Замовлення" at bounding box center [32, 72] width 27 height 6
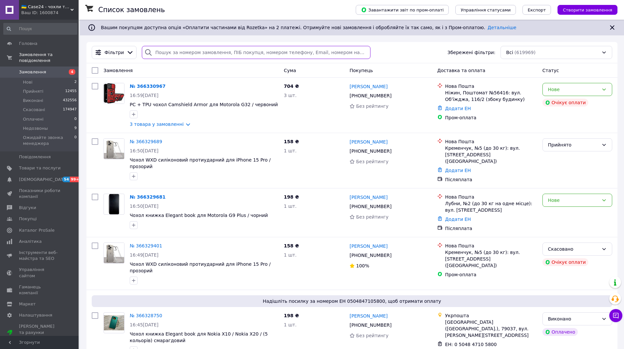
click at [170, 53] on input "search" at bounding box center [256, 52] width 228 height 13
paste input "+380509804903"
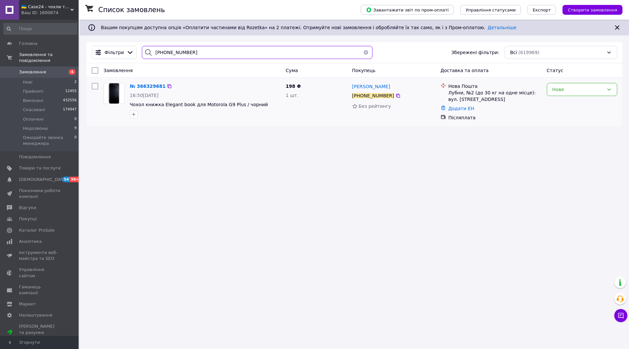
type input "+380509804903"
drag, startPoint x: 255, startPoint y: 106, endPoint x: 218, endPoint y: 105, distance: 36.7
click at [218, 105] on span "Чохол книжка Elegant book для Motorola G9 Plus / чорний" at bounding box center [205, 104] width 151 height 7
click at [120, 88] on img at bounding box center [113, 93] width 11 height 20
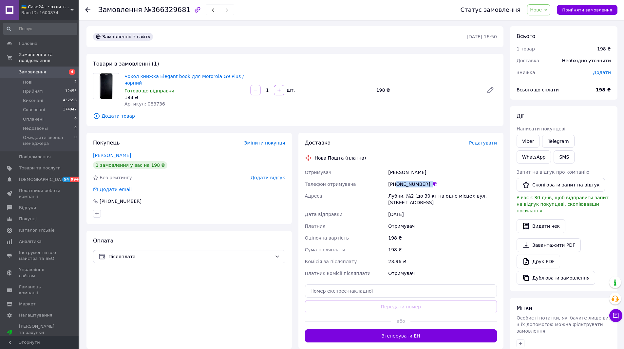
drag, startPoint x: 417, startPoint y: 185, endPoint x: 397, endPoint y: 186, distance: 20.3
click at [397, 186] on div "[PHONE_NUMBER]" at bounding box center [442, 184] width 109 height 7
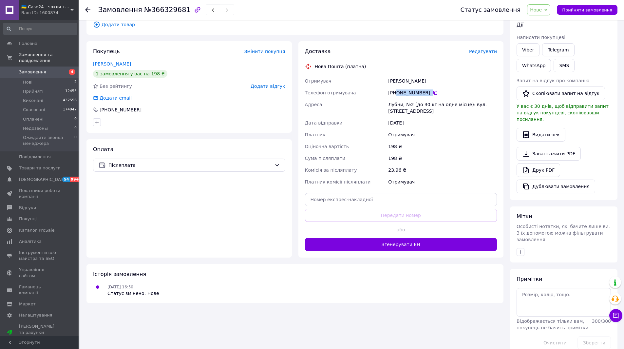
scroll to position [92, 0]
click at [552, 290] on textarea at bounding box center [563, 302] width 94 height 28
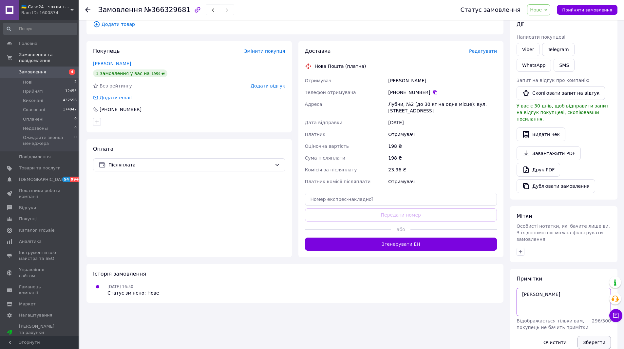
type textarea "[PERSON_NAME]"
click at [592, 336] on button "Зберегти" at bounding box center [593, 342] width 33 height 13
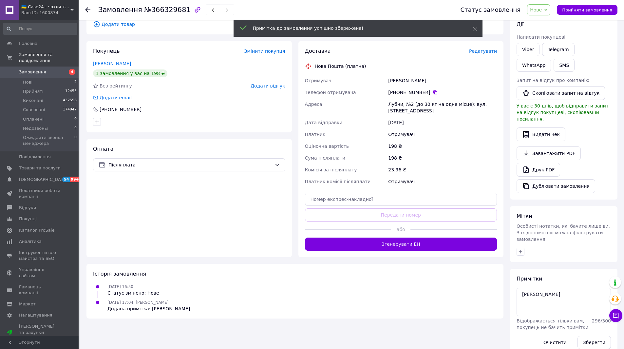
click at [542, 9] on span "Нове" at bounding box center [536, 9] width 12 height 5
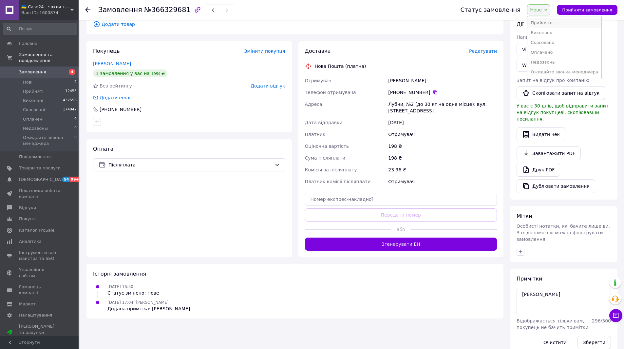
click at [549, 24] on li "Прийнято" at bounding box center [564, 23] width 74 height 10
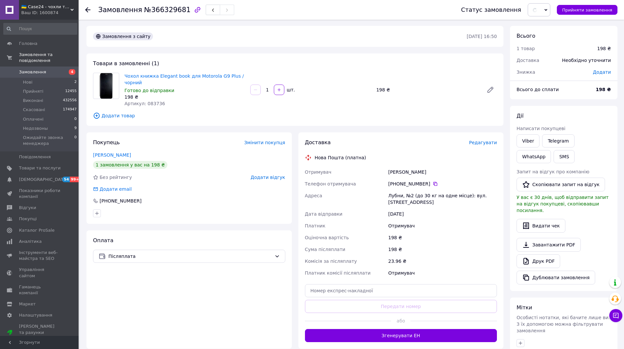
scroll to position [0, 0]
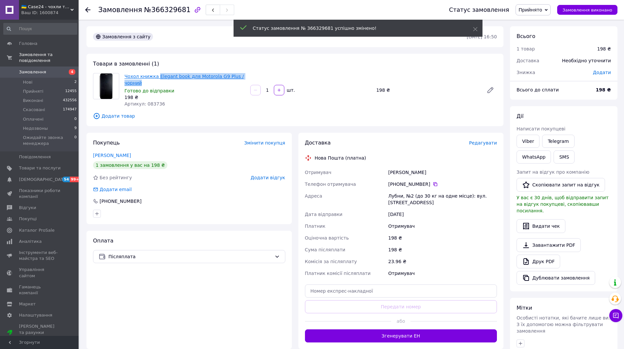
drag, startPoint x: 146, startPoint y: 82, endPoint x: 157, endPoint y: 77, distance: 12.0
click at [156, 77] on span "Чохол книжка Elegant book для Motorola G9 Plus / чорний" at bounding box center [184, 79] width 121 height 13
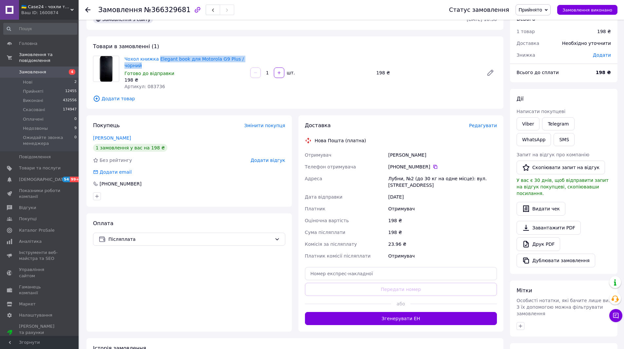
scroll to position [33, 0]
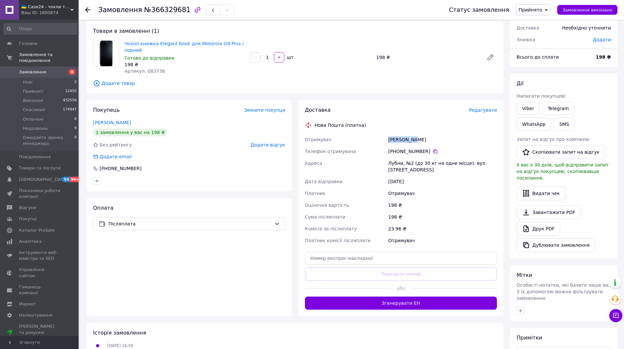
drag, startPoint x: 413, startPoint y: 142, endPoint x: 385, endPoint y: 142, distance: 27.8
click at [385, 142] on div "Отримувач Бірюк Інна Телефон отримувача +380 50 980 49 03   Адреса Лубни, №2 (д…" at bounding box center [401, 190] width 195 height 113
click at [433, 151] on icon at bounding box center [435, 151] width 5 height 5
drag, startPoint x: 402, startPoint y: 165, endPoint x: 388, endPoint y: 166, distance: 13.4
click at [388, 166] on div "Лубни, №2 (до 30 кг на одне місце): вул. [STREET_ADDRESS]" at bounding box center [442, 166] width 111 height 18
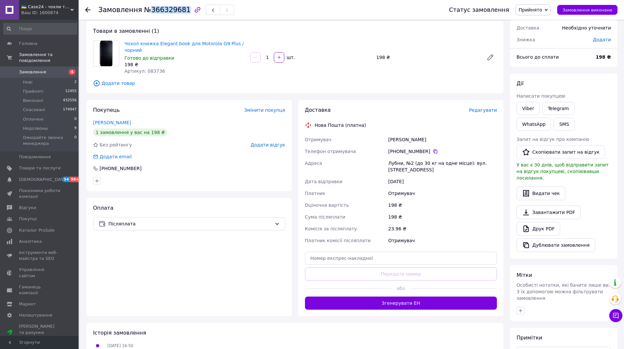
drag, startPoint x: 147, startPoint y: 11, endPoint x: 178, endPoint y: 14, distance: 31.3
click at [178, 14] on span "№366329681" at bounding box center [167, 10] width 47 height 8
click at [33, 78] on li "Нові 2" at bounding box center [40, 82] width 81 height 9
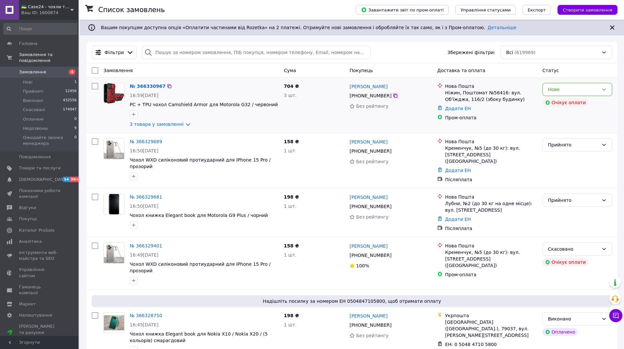
click at [393, 95] on icon at bounding box center [395, 95] width 5 height 5
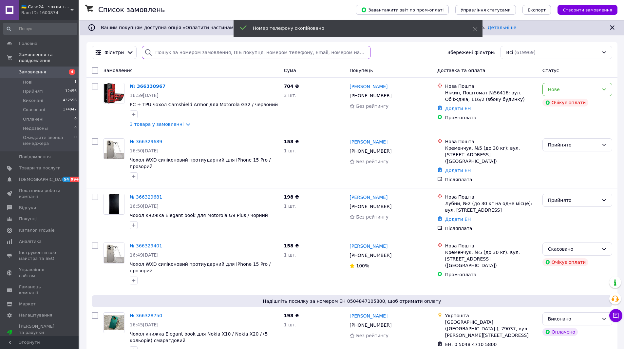
click at [178, 53] on input "search" at bounding box center [256, 52] width 228 height 13
paste input "+380679778182"
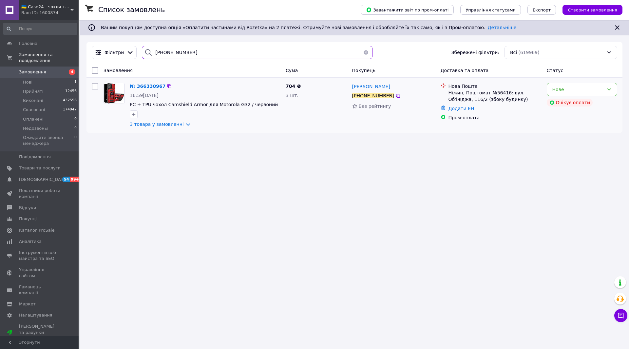
type input "+380679778182"
click at [117, 93] on img at bounding box center [114, 93] width 20 height 20
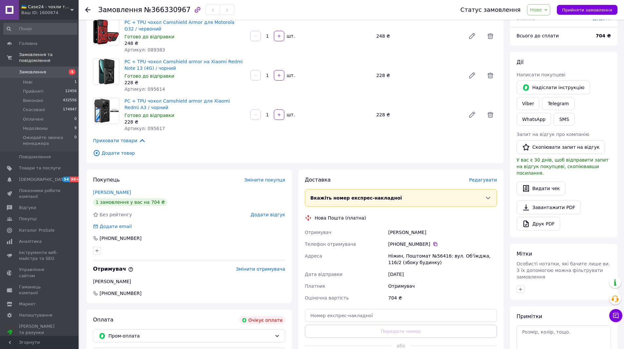
scroll to position [66, 0]
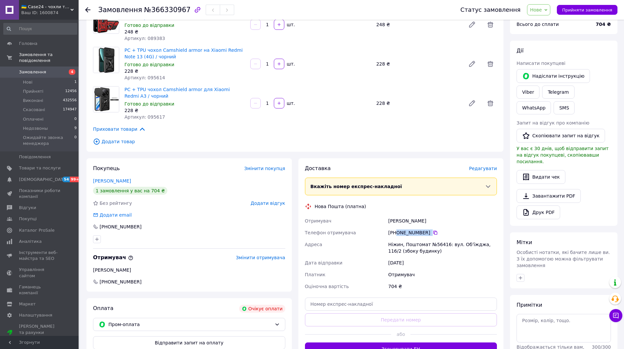
drag, startPoint x: 438, startPoint y: 234, endPoint x: 397, endPoint y: 234, distance: 41.6
click at [397, 234] on div "+380 67 983 89 79" at bounding box center [442, 232] width 109 height 7
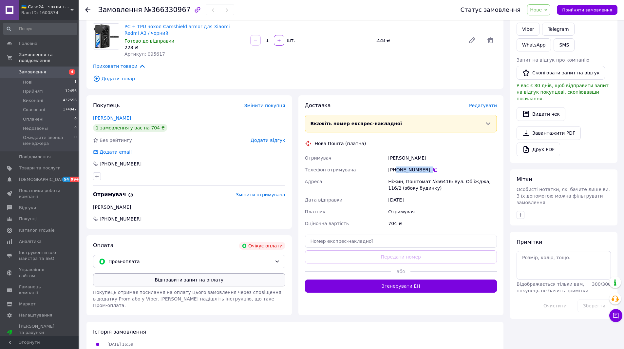
scroll to position [131, 0]
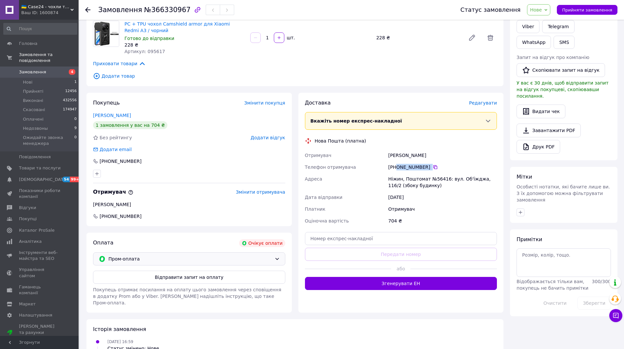
click at [276, 260] on icon at bounding box center [276, 258] width 5 height 5
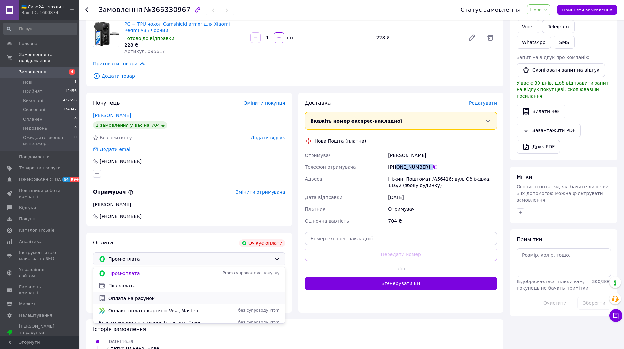
scroll to position [5, 0]
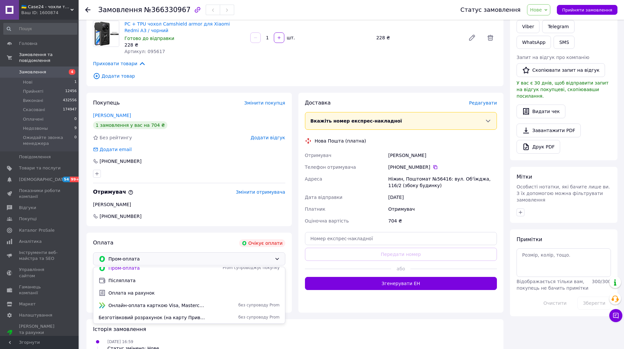
click at [172, 316] on span "Безготівковий розрахунок (на карту Приватбанку)" at bounding box center [152, 317] width 107 height 7
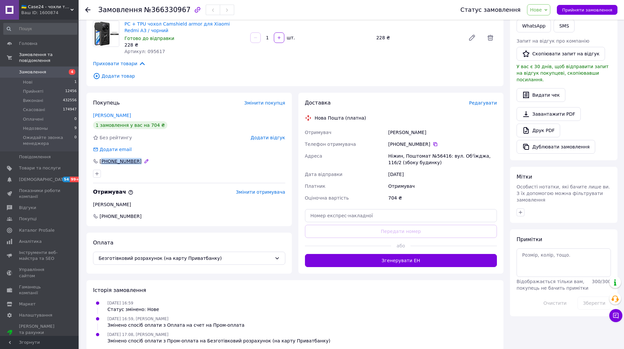
drag, startPoint x: 140, startPoint y: 162, endPoint x: 102, endPoint y: 163, distance: 37.7
click at [102, 163] on div "+380 67 977 81 82" at bounding box center [189, 161] width 192 height 7
click at [541, 11] on span "Нове" at bounding box center [536, 9] width 12 height 5
click at [547, 25] on li "Прийнято" at bounding box center [564, 23] width 74 height 10
click at [537, 248] on textarea at bounding box center [563, 262] width 94 height 28
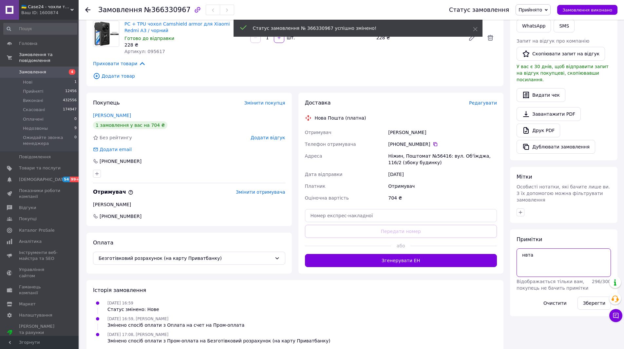
drag, startPoint x: 534, startPoint y: 242, endPoint x: 505, endPoint y: 246, distance: 28.7
click at [505, 246] on div "Замовлення з сайту 12.10.2025 • 16:59 Товари в замовленні (3) PC + TPU чохол Ca…" at bounding box center [351, 122] width 537 height 455
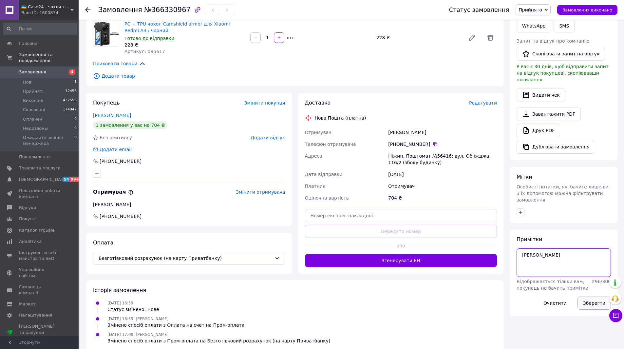
type textarea "[PERSON_NAME]"
click at [600, 296] on button "Зберегти" at bounding box center [593, 302] width 33 height 13
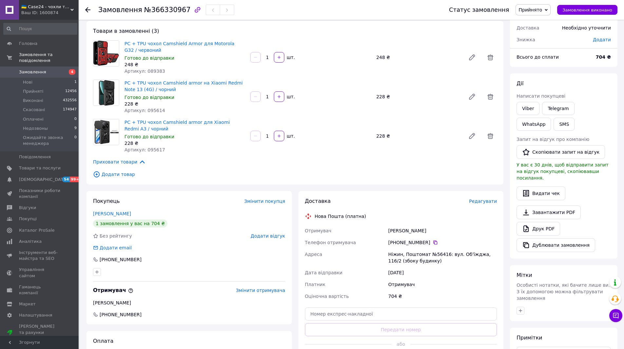
scroll to position [0, 0]
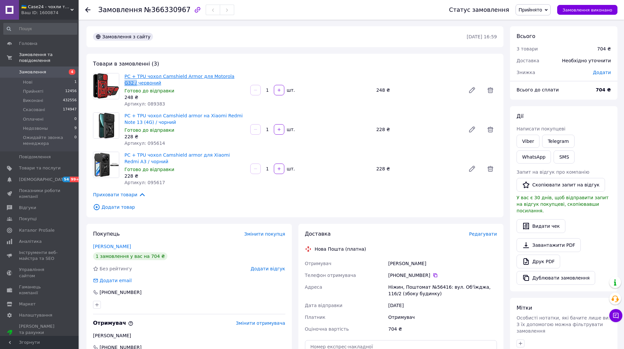
drag, startPoint x: 234, startPoint y: 78, endPoint x: 224, endPoint y: 78, distance: 9.5
click at [224, 78] on span "PC + TPU чохол Camshield Armor для Motorola G32 / червоний" at bounding box center [184, 79] width 121 height 13
drag, startPoint x: 156, startPoint y: 120, endPoint x: 215, endPoint y: 118, distance: 60.0
click at [215, 118] on span "PC + TPU чохол Camshield armor на Xiaomi Redmi Note 13 (4G) / чорний" at bounding box center [184, 118] width 121 height 13
drag, startPoint x: 241, startPoint y: 155, endPoint x: 218, endPoint y: 156, distance: 22.6
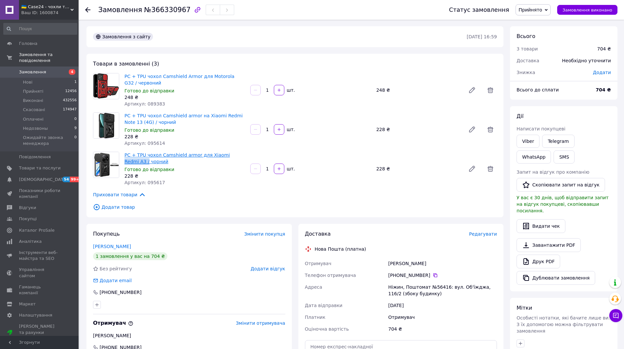
click at [218, 156] on span "PC + TPU чохол Camshield armor для Xiaomi Redmi A3 / чорний" at bounding box center [184, 158] width 121 height 13
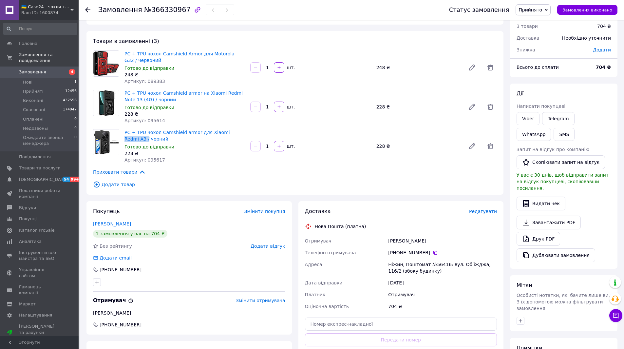
scroll to position [33, 0]
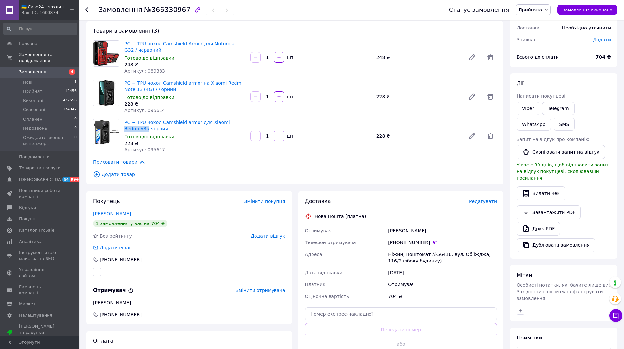
drag, startPoint x: 428, startPoint y: 229, endPoint x: 389, endPoint y: 233, distance: 39.4
click at [389, 233] on div "Нікитенко Олена" at bounding box center [442, 231] width 111 height 12
drag, startPoint x: 148, startPoint y: 51, endPoint x: 159, endPoint y: 42, distance: 14.0
click at [159, 42] on span "PC + TPU чохол Camshield Armor для Motorola G32 / червоний" at bounding box center [184, 46] width 121 height 13
drag, startPoint x: 159, startPoint y: 88, endPoint x: 159, endPoint y: 84, distance: 4.6
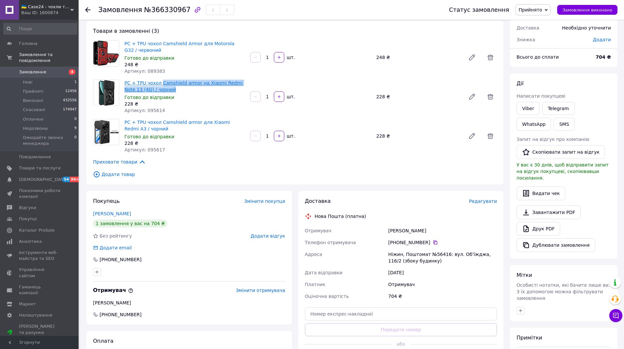
click at [159, 84] on span "PC + TPU чохол Camshield armor на Xiaomi Redmi Note 13 (4G) / чорний" at bounding box center [184, 86] width 121 height 13
drag, startPoint x: 139, startPoint y: 125, endPoint x: 159, endPoint y: 121, distance: 21.0
click at [159, 121] on span "PC + TPU чохол Camshield armor для Xiaomi Redmi A3 / чорний" at bounding box center [184, 125] width 121 height 13
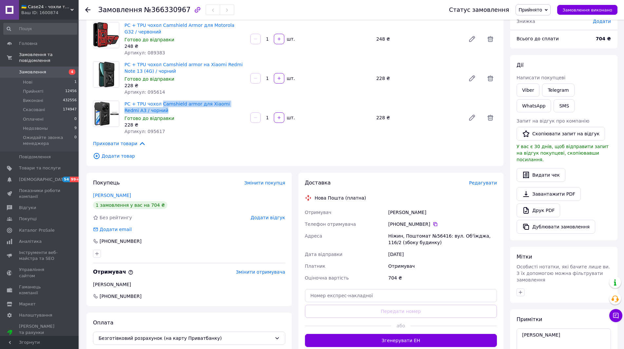
scroll to position [66, 0]
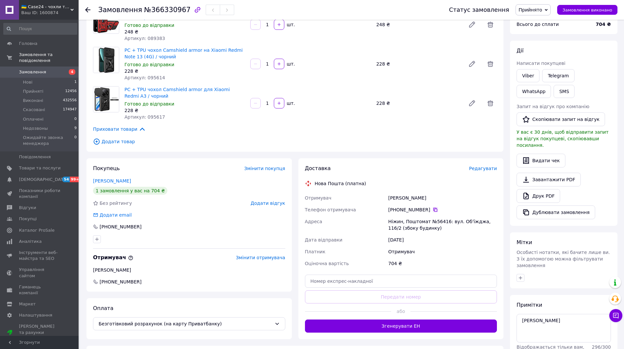
click at [433, 209] on icon at bounding box center [435, 209] width 5 height 5
drag, startPoint x: 398, startPoint y: 224, endPoint x: 389, endPoint y: 223, distance: 8.9
click at [389, 223] on div "Ніжин, Поштомат №56416: вул. Об'їжджа, 116/2 (збоку будинку)" at bounding box center [442, 224] width 111 height 18
drag, startPoint x: 443, startPoint y: 222, endPoint x: 431, endPoint y: 222, distance: 12.1
click at [431, 222] on div "Ніжин, Поштомат №56416: вул. Об'їжджа, 116/2 (збоку будинку)" at bounding box center [442, 224] width 111 height 18
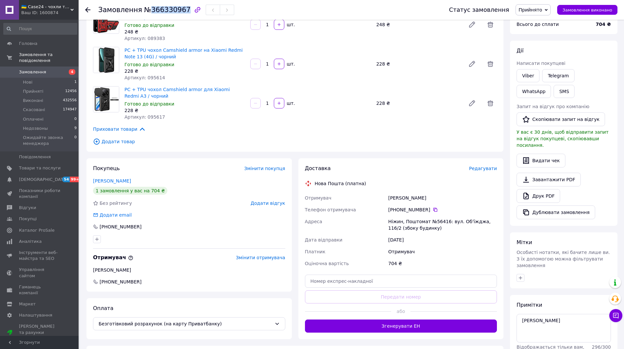
drag, startPoint x: 146, startPoint y: 11, endPoint x: 178, endPoint y: 11, distance: 32.8
click at [178, 11] on span "№366330967" at bounding box center [167, 10] width 47 height 8
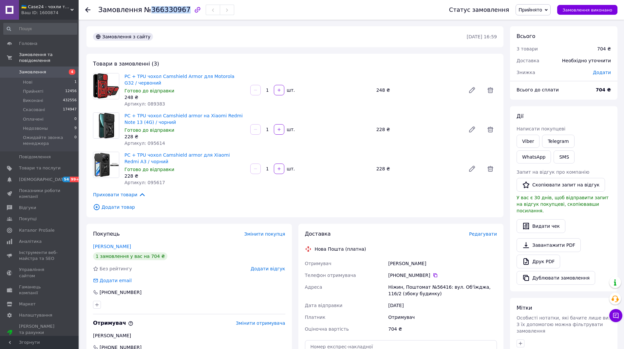
click at [50, 69] on span "Замовлення" at bounding box center [40, 72] width 42 height 6
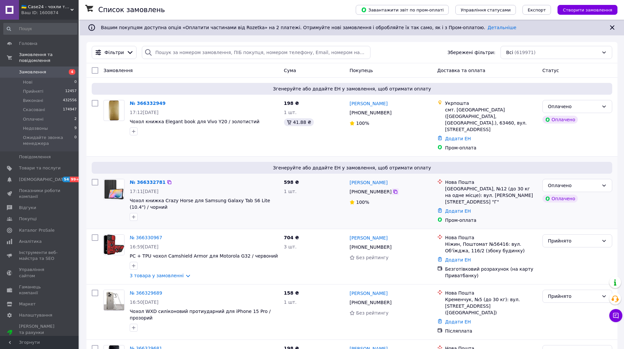
click at [393, 190] on icon at bounding box center [395, 192] width 4 height 4
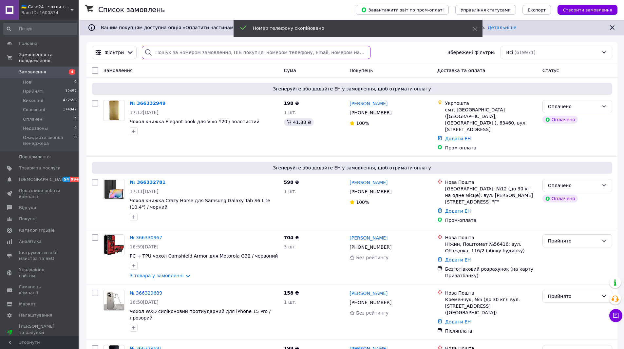
click at [169, 50] on input "search" at bounding box center [256, 52] width 228 height 13
paste input "+380956415218"
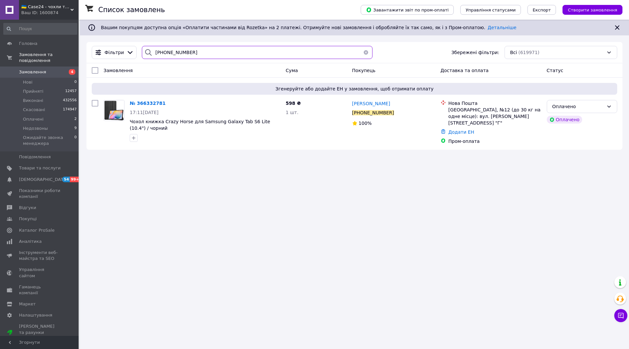
type input "+380956415218"
drag, startPoint x: 270, startPoint y: 122, endPoint x: 237, endPoint y: 123, distance: 32.8
click at [237, 123] on span "Чохол книжка Crazy Horse для Samsung Galaxy Tab S6 Lite (10.4") / чорний" at bounding box center [205, 124] width 151 height 13
click at [119, 109] on img at bounding box center [114, 110] width 20 height 20
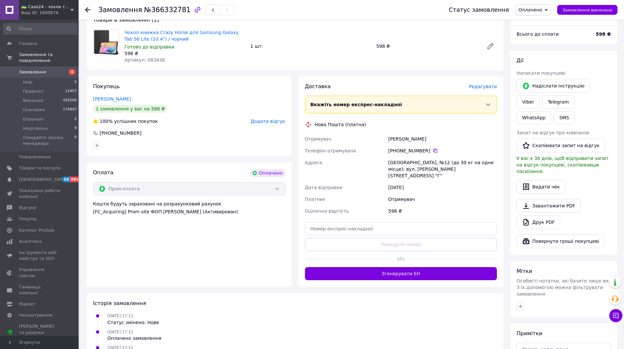
scroll to position [66, 0]
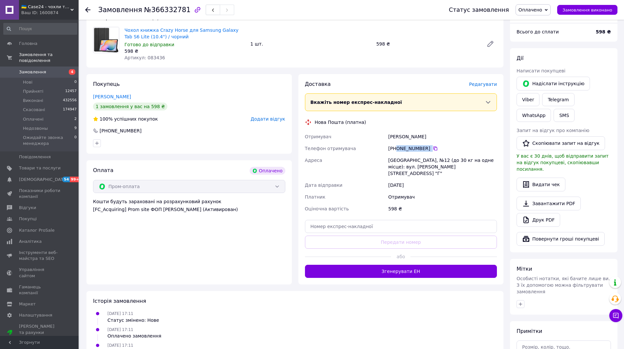
drag, startPoint x: 423, startPoint y: 149, endPoint x: 398, endPoint y: 150, distance: 24.9
click at [396, 150] on div "[PHONE_NUMBER]" at bounding box center [442, 148] width 109 height 7
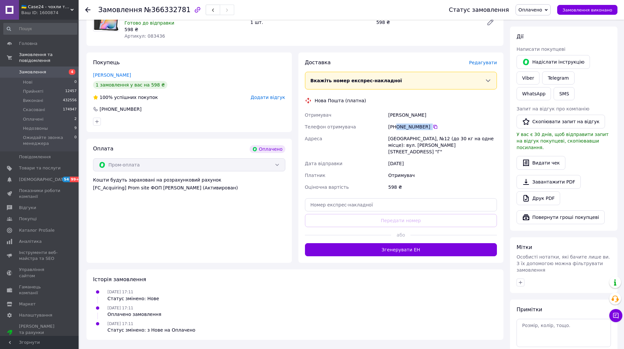
scroll to position [102, 0]
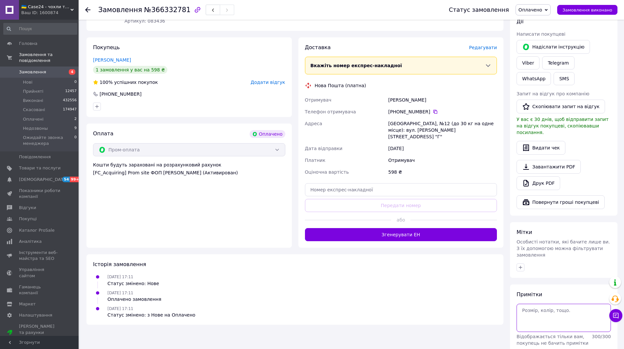
click at [534, 304] on textarea at bounding box center [563, 318] width 94 height 28
type textarea "ната"
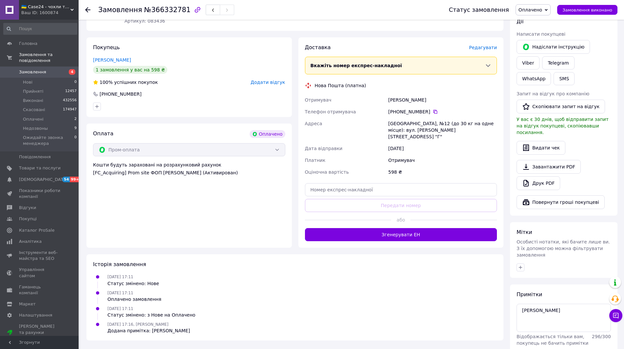
click at [542, 10] on span "Оплачено" at bounding box center [530, 9] width 24 height 5
click at [550, 25] on li "Прийнято" at bounding box center [553, 23] width 74 height 10
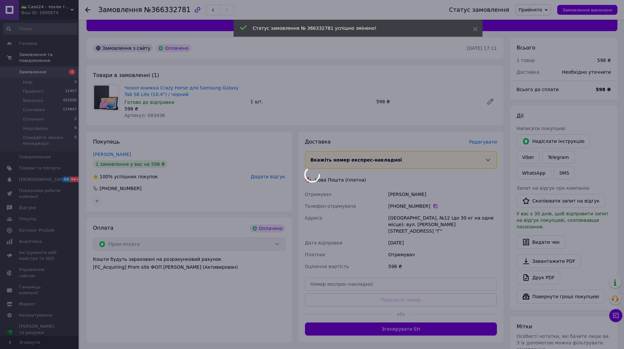
scroll to position [0, 0]
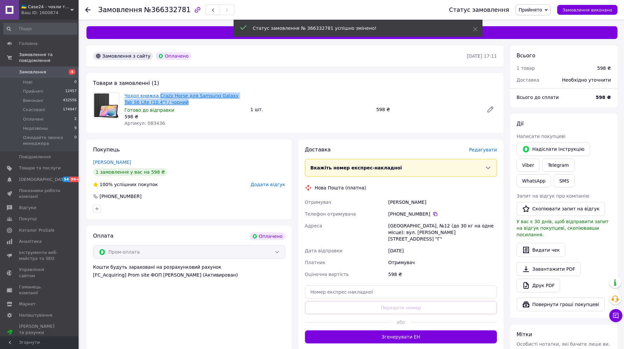
drag, startPoint x: 173, startPoint y: 101, endPoint x: 156, endPoint y: 94, distance: 18.2
click at [156, 94] on span "Чохол книжка Crazy Horse для Samsung Galaxy Tab S6 Lite (10.4") / чорний" at bounding box center [184, 98] width 121 height 13
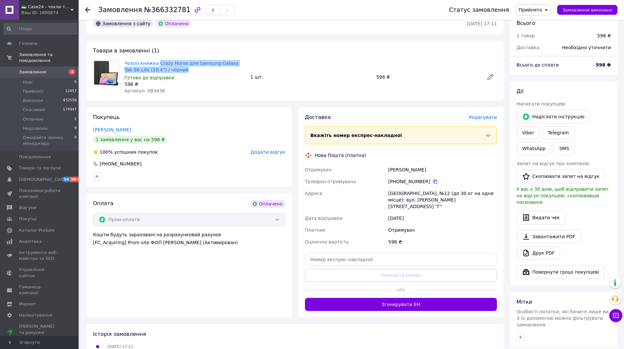
scroll to position [33, 0]
drag, startPoint x: 405, startPoint y: 172, endPoint x: 384, endPoint y: 172, distance: 21.6
click at [384, 172] on div "Отримувач Гутковський Владислав Телефон отримувача +380 95 641 52 18   Адреса К…" at bounding box center [401, 205] width 195 height 84
click at [433, 181] on icon at bounding box center [435, 180] width 5 height 5
drag, startPoint x: 415, startPoint y: 194, endPoint x: 387, endPoint y: 194, distance: 27.8
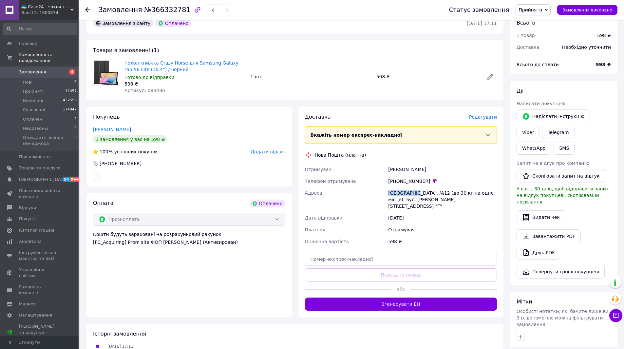
click at [387, 194] on div "[GEOGRAPHIC_DATA], №12 (до 30 кг на одне місце): вул. [PERSON_NAME][STREET_ADDR…" at bounding box center [442, 199] width 111 height 25
drag, startPoint x: 147, startPoint y: 10, endPoint x: 178, endPoint y: 14, distance: 30.8
click at [178, 14] on div "Замовлення №366332781" at bounding box center [166, 9] width 136 height 11
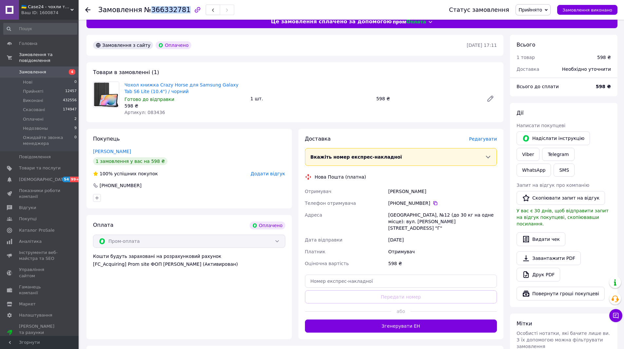
scroll to position [0, 0]
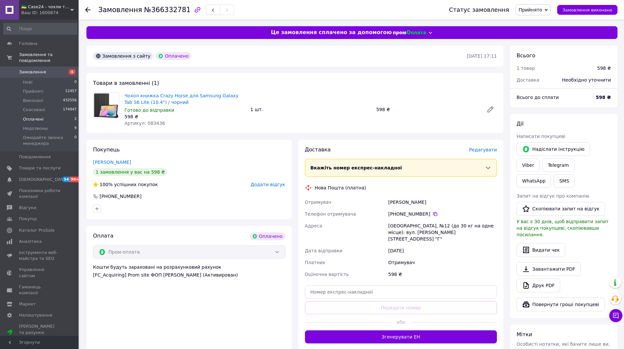
click at [41, 116] on span "Оплачені" at bounding box center [33, 119] width 21 height 6
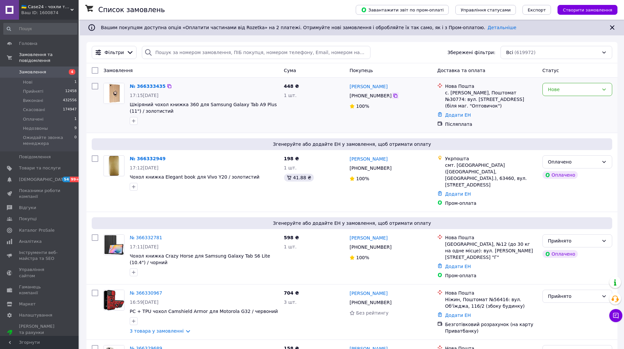
click at [393, 95] on icon at bounding box center [395, 96] width 4 height 4
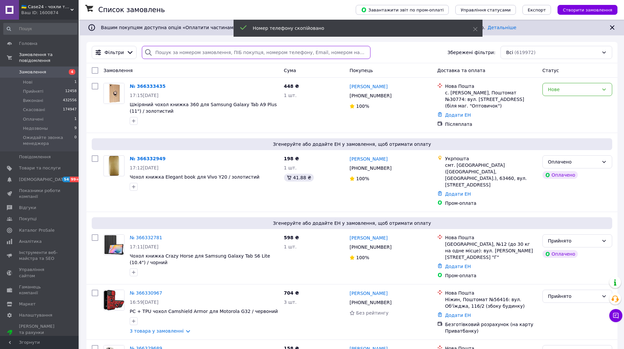
click at [176, 53] on input "search" at bounding box center [256, 52] width 228 height 13
paste input "+380995114627"
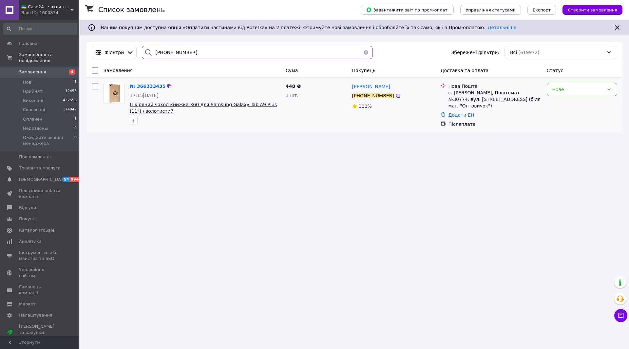
type input "+380995114627"
drag, startPoint x: 267, startPoint y: 106, endPoint x: 242, endPoint y: 108, distance: 25.3
click at [242, 108] on span "Шкіряний чохол книжка 360 для Samsung Galaxy Tab A9 Plus (11") / золотистий" at bounding box center [205, 107] width 151 height 13
click at [112, 89] on img at bounding box center [114, 93] width 20 height 20
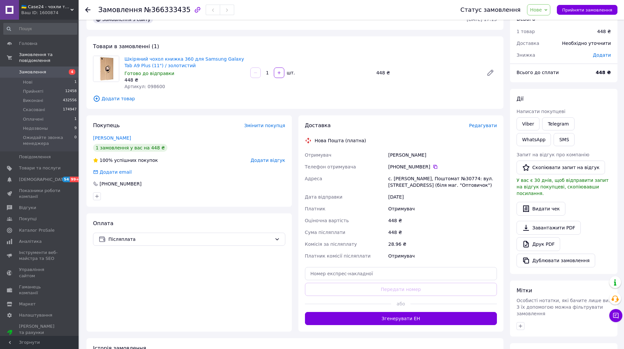
scroll to position [33, 0]
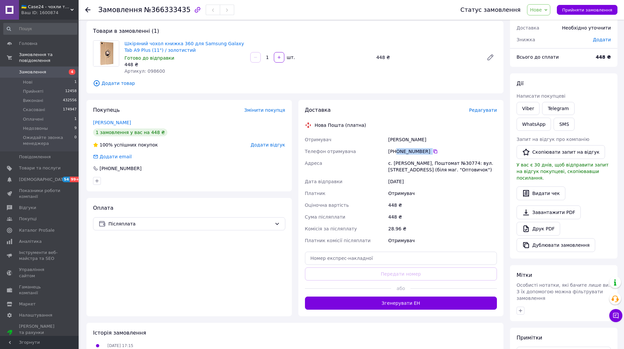
drag, startPoint x: 436, startPoint y: 152, endPoint x: 396, endPoint y: 154, distance: 40.0
click at [396, 154] on div "[PHONE_NUMBER]" at bounding box center [442, 151] width 109 height 7
click at [207, 45] on link "Шкіряний чохол книжка 360 для Samsung Galaxy Tab A9 Plus (11") / золотистий" at bounding box center [184, 47] width 120 height 12
click at [277, 224] on icon at bounding box center [277, 224] width 4 height 2
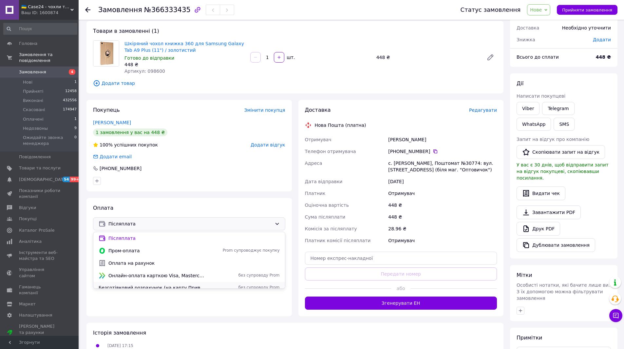
click at [203, 287] on span "Безготівковий розрахунок (на карту Приватбанку)" at bounding box center [152, 287] width 107 height 7
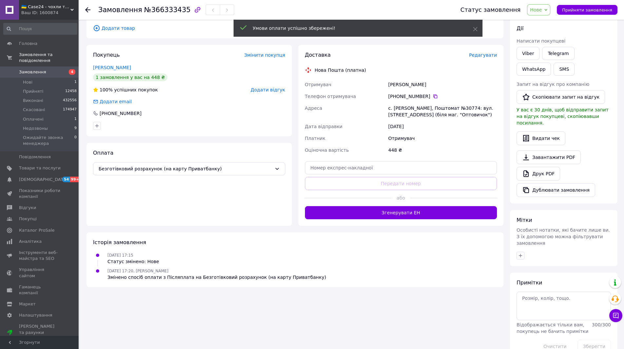
scroll to position [92, 0]
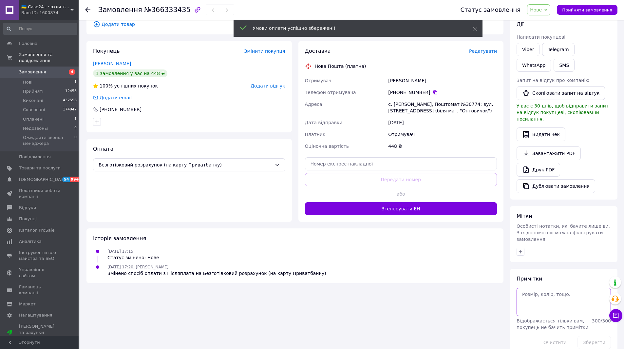
click at [533, 291] on textarea at bounding box center [563, 302] width 94 height 28
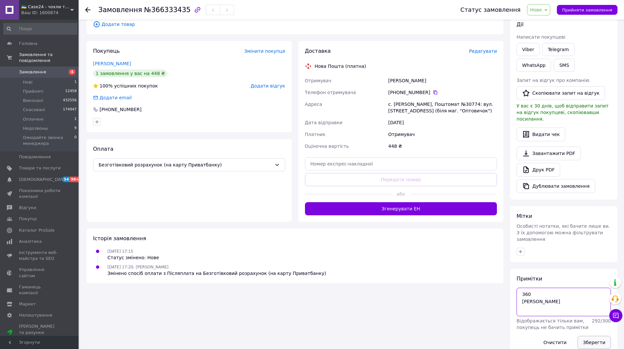
type textarea "360 ната"
click at [598, 336] on button "Зберегти" at bounding box center [593, 342] width 33 height 13
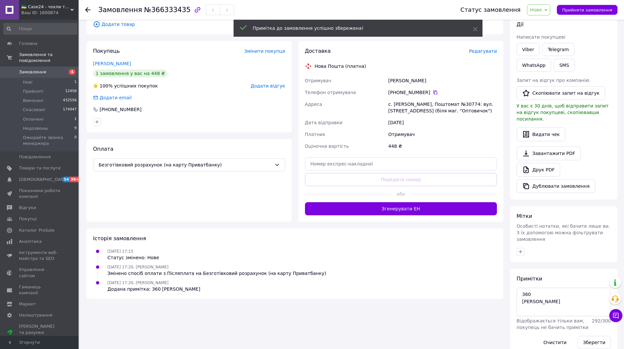
click at [542, 9] on span "Нове" at bounding box center [536, 9] width 12 height 5
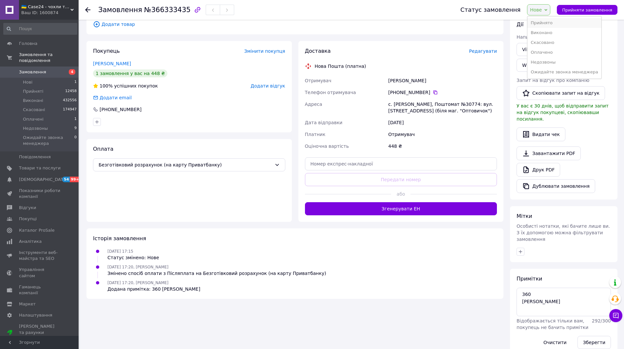
click at [549, 24] on li "Прийнято" at bounding box center [564, 23] width 74 height 10
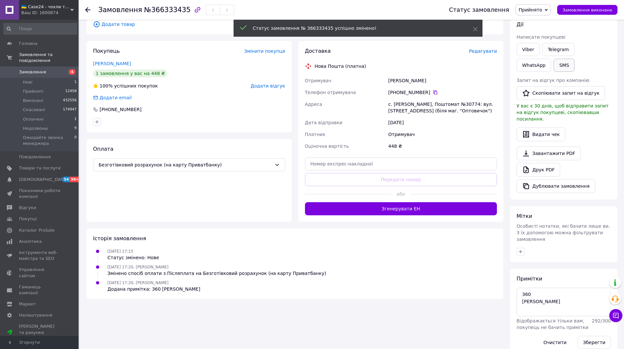
click at [553, 64] on button "SMS" at bounding box center [563, 65] width 21 height 13
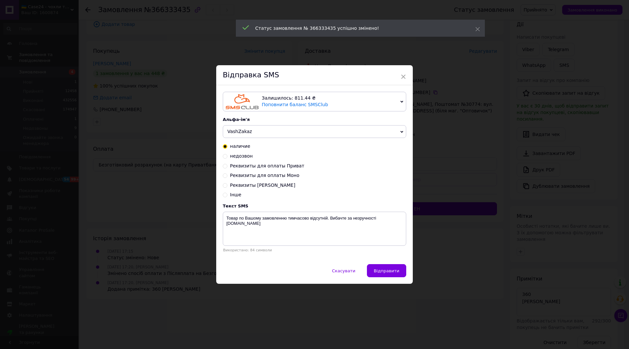
click at [225, 166] on input "Реквизиты для оплаты Приват" at bounding box center [225, 165] width 5 height 5
radio input "true"
radio input "false"
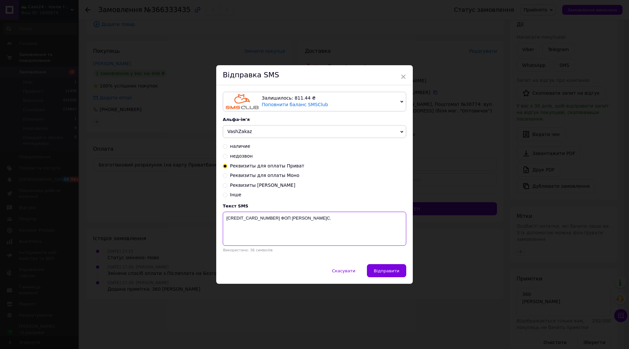
click at [314, 222] on textarea "4246 0010 0940 5691 ФОП Нікітін Д.C." at bounding box center [314, 229] width 183 height 34
type textarea "4246 0010 0940 5691 ФОП Нікітін Д.C. 448 грн"
click at [395, 271] on span "Відправити" at bounding box center [387, 270] width 26 height 5
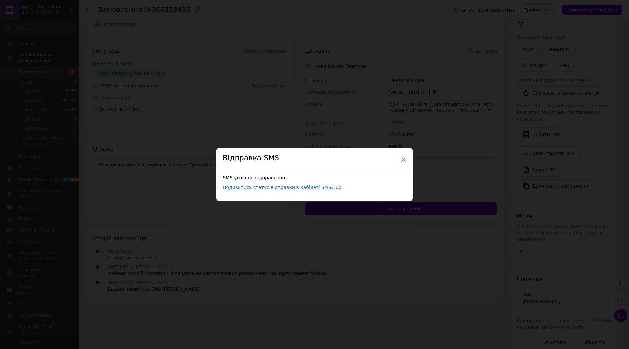
click at [401, 158] on span "×" at bounding box center [403, 159] width 6 height 11
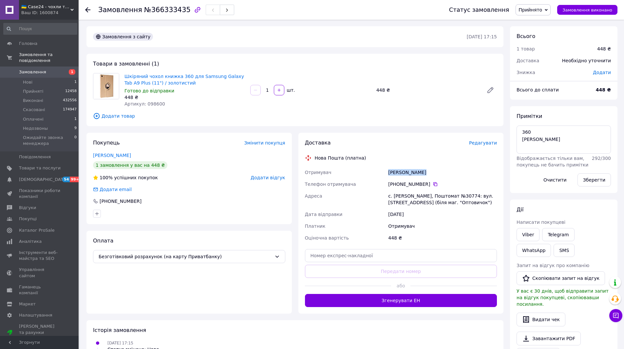
drag, startPoint x: 420, startPoint y: 173, endPoint x: 385, endPoint y: 174, distance: 34.7
click at [385, 174] on div "Отримувач [PERSON_NAME] Телефон отримувача [PHONE_NUMBER]   Адреса с. [PERSON_N…" at bounding box center [401, 204] width 195 height 77
copy div "Отримувач [PERSON_NAME]"
drag, startPoint x: 138, startPoint y: 12, endPoint x: 179, endPoint y: 13, distance: 40.6
click at [179, 13] on h1 "Замовлення №366333435" at bounding box center [144, 10] width 92 height 8
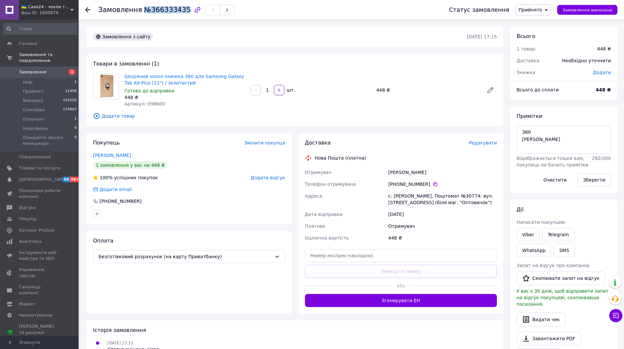
copy span "№366333435"
click at [34, 116] on span "Оплачені" at bounding box center [33, 119] width 21 height 6
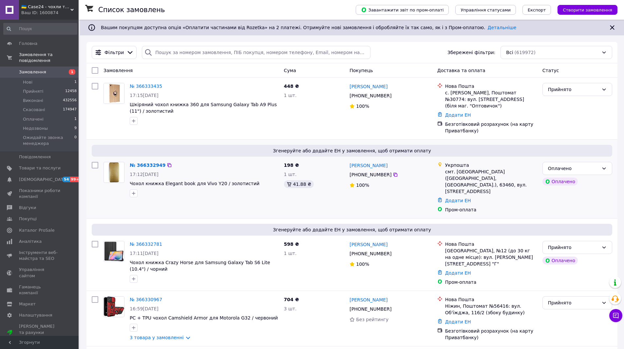
click at [393, 172] on icon at bounding box center [395, 174] width 5 height 5
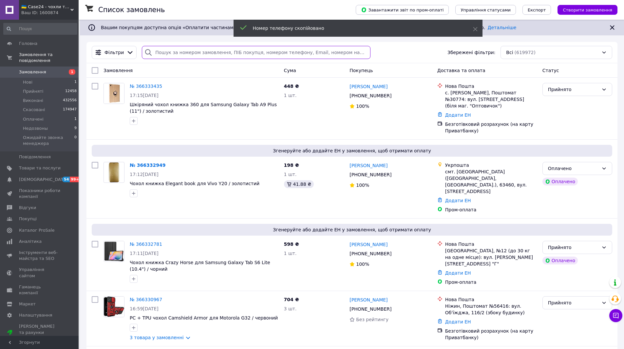
click at [168, 50] on input "search" at bounding box center [256, 52] width 228 height 13
paste input "[PHONE_NUMBER]"
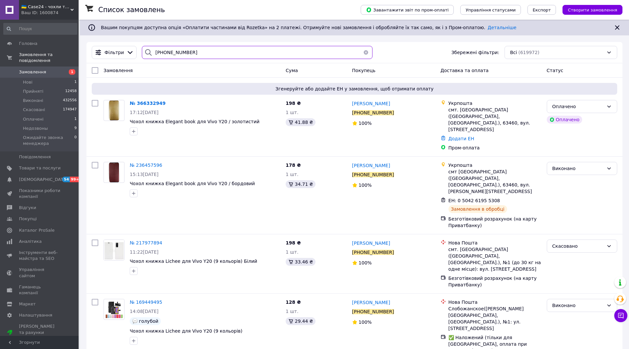
drag, startPoint x: 188, startPoint y: 54, endPoint x: 161, endPoint y: 57, distance: 27.4
click at [161, 57] on input "[PHONE_NUMBER]" at bounding box center [257, 52] width 231 height 13
type input "[PHONE_NUMBER]"
drag, startPoint x: 245, startPoint y: 122, endPoint x: 198, endPoint y: 124, distance: 46.9
click at [198, 124] on span "Чохол книжка Elegant book для Vivo Y20 / золотистий" at bounding box center [205, 121] width 151 height 7
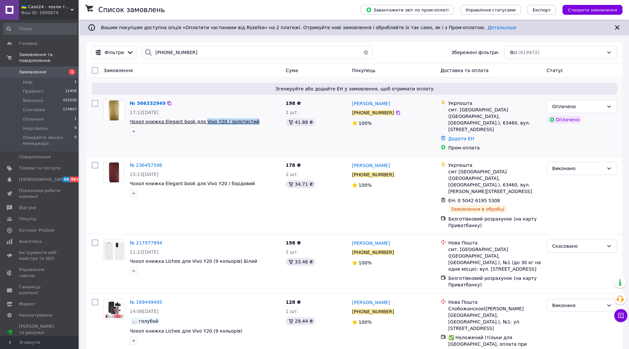
copy span "Vivo Y20 / золотистий"
click at [115, 107] on img at bounding box center [113, 110] width 11 height 20
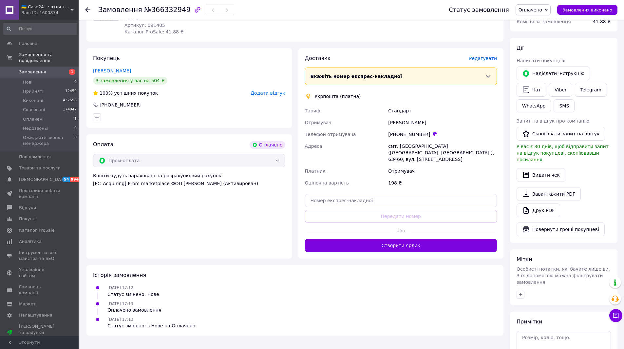
scroll to position [98, 0]
click at [543, 330] on textarea at bounding box center [563, 344] width 94 height 28
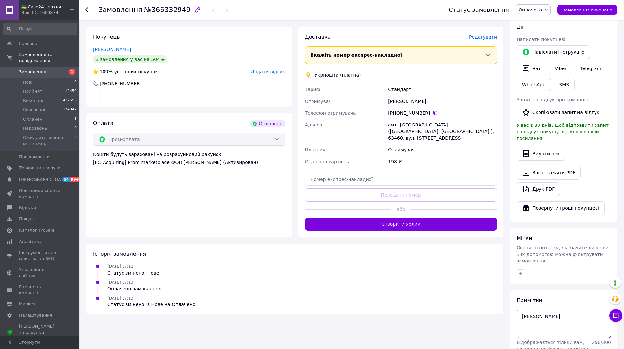
scroll to position [141, 0]
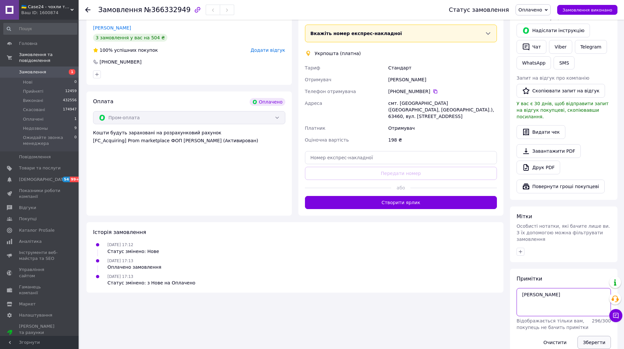
type textarea "ната"
click at [591, 336] on button "Зберегти" at bounding box center [593, 342] width 33 height 13
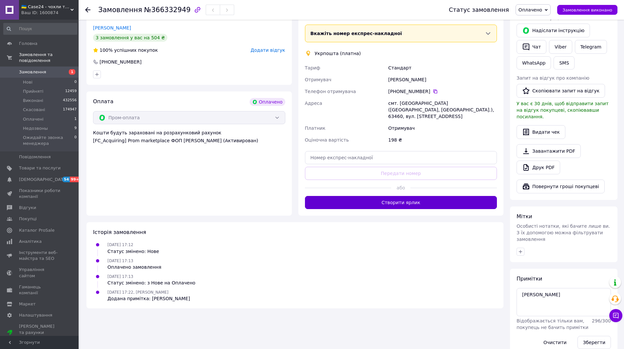
click at [410, 196] on button "Створити ярлик" at bounding box center [401, 202] width 192 height 13
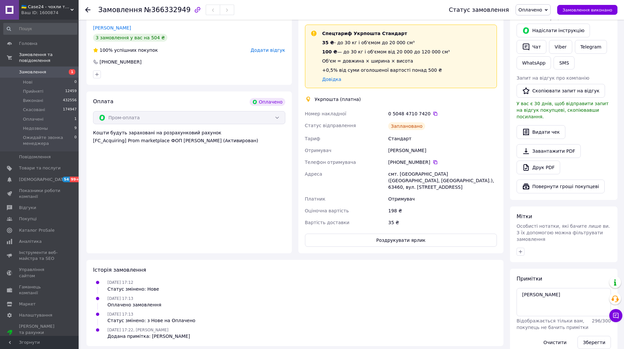
click at [541, 9] on span "Оплачено" at bounding box center [530, 9] width 24 height 5
click at [543, 23] on li "Прийнято" at bounding box center [553, 23] width 74 height 10
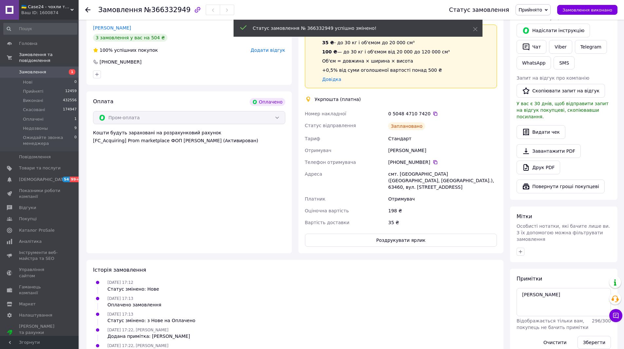
click at [542, 10] on span "Прийнято" at bounding box center [530, 9] width 24 height 5
click at [542, 25] on li "Виконано" at bounding box center [553, 23] width 74 height 10
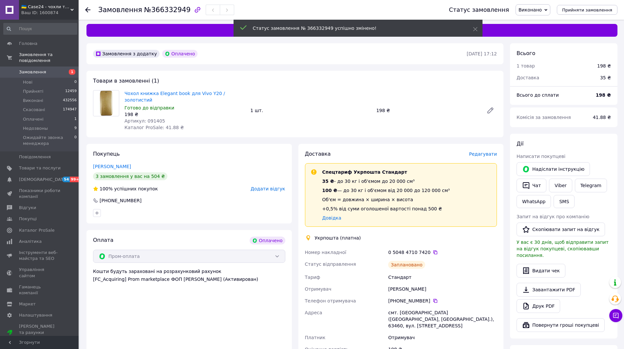
scroll to position [0, 0]
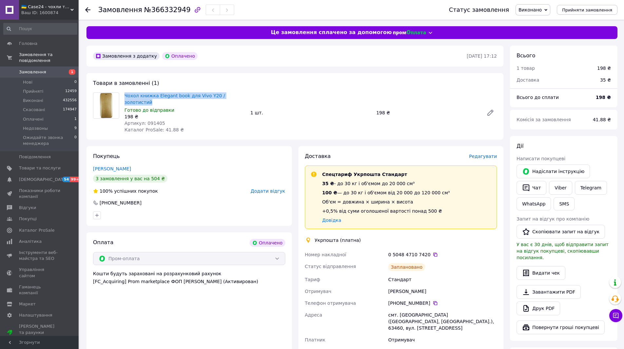
drag, startPoint x: 242, startPoint y: 94, endPoint x: 122, endPoint y: 95, distance: 119.2
click at [122, 95] on div "Чохол книжка Elegant book для Vivo Y20 / золотистий Готово до відправки 198 ₴ А…" at bounding box center [185, 112] width 126 height 43
copy link "Чохол книжка Elegant book для Vivo Y20 / золотистий"
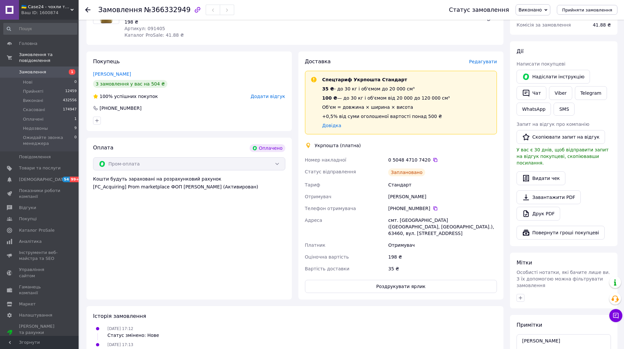
scroll to position [98, 0]
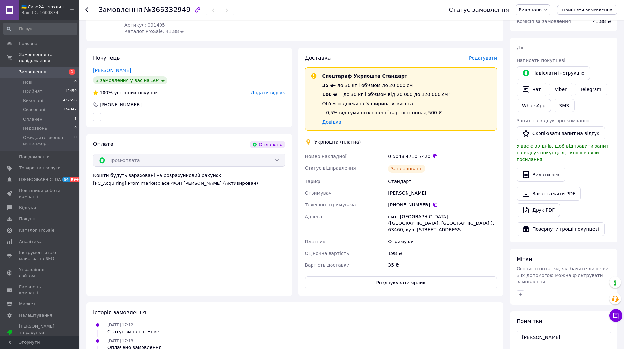
drag, startPoint x: 404, startPoint y: 187, endPoint x: 388, endPoint y: 187, distance: 16.4
click at [388, 187] on div "[PERSON_NAME]" at bounding box center [442, 193] width 111 height 12
copy div "[PERSON_NAME]"
click at [433, 202] on icon at bounding box center [435, 204] width 5 height 5
click at [433, 154] on icon at bounding box center [435, 156] width 5 height 5
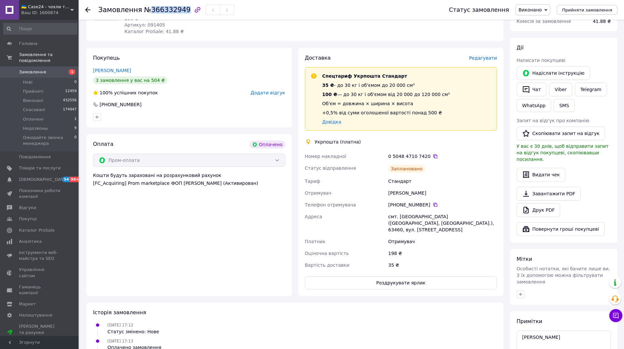
drag, startPoint x: 145, startPoint y: 13, endPoint x: 179, endPoint y: 12, distance: 33.7
click at [179, 12] on span "№366332949" at bounding box center [167, 10] width 47 height 8
copy span "366332949"
click at [32, 69] on span "Замовлення" at bounding box center [32, 72] width 27 height 6
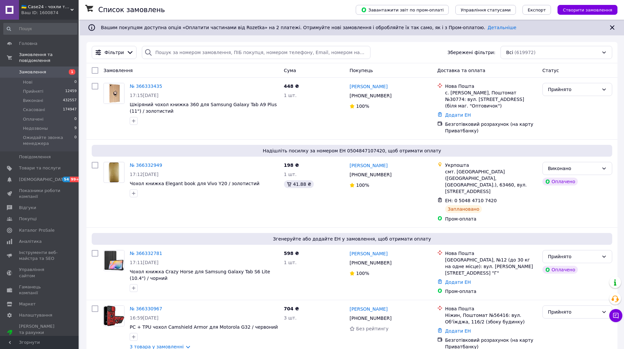
click at [45, 69] on span "Замовлення" at bounding box center [40, 72] width 42 height 6
click at [43, 69] on span "Замовлення" at bounding box center [40, 72] width 42 height 6
drag, startPoint x: 47, startPoint y: 66, endPoint x: 62, endPoint y: 69, distance: 14.4
click at [47, 69] on span "Замовлення" at bounding box center [40, 72] width 42 height 6
click at [42, 69] on span "Замовлення" at bounding box center [32, 72] width 27 height 6
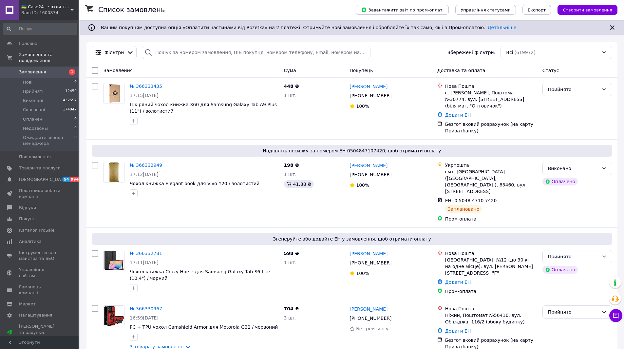
click at [42, 69] on span "Замовлення" at bounding box center [32, 72] width 27 height 6
click at [41, 69] on span "Замовлення" at bounding box center [32, 72] width 27 height 6
click at [44, 69] on span "Замовлення" at bounding box center [40, 72] width 42 height 6
drag, startPoint x: 39, startPoint y: 66, endPoint x: 49, endPoint y: 36, distance: 30.7
click at [40, 69] on span "Замовлення" at bounding box center [32, 72] width 27 height 6
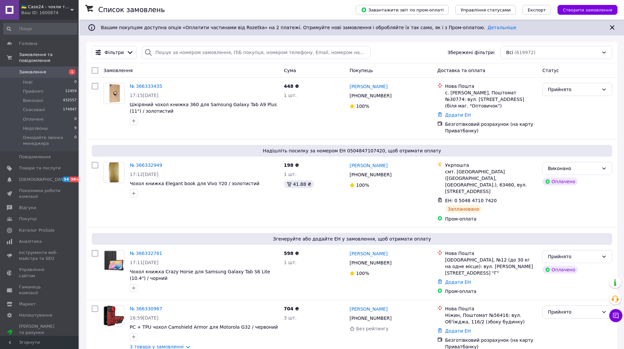
click at [35, 69] on span "Замовлення" at bounding box center [32, 72] width 27 height 6
click at [50, 69] on link "Замовлення 0" at bounding box center [40, 71] width 81 height 11
click at [47, 69] on span "Замовлення" at bounding box center [40, 72] width 42 height 6
drag, startPoint x: 42, startPoint y: 64, endPoint x: 83, endPoint y: 2, distance: 74.3
click at [43, 69] on span "Замовлення" at bounding box center [40, 72] width 42 height 6
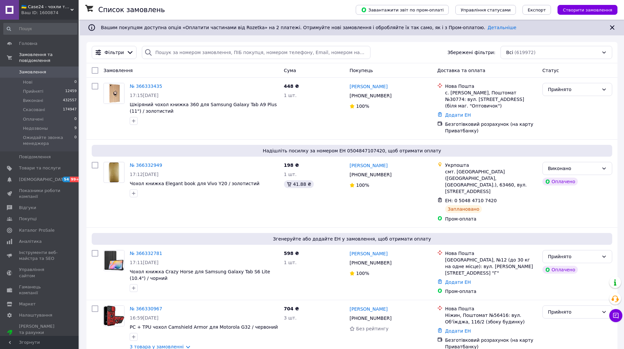
drag, startPoint x: 50, startPoint y: 63, endPoint x: 55, endPoint y: 67, distance: 6.1
click at [50, 69] on span "Замовлення" at bounding box center [40, 72] width 42 height 6
click at [40, 69] on span "Замовлення" at bounding box center [32, 72] width 27 height 6
click at [42, 66] on link "Замовлення 0" at bounding box center [40, 71] width 81 height 11
click at [47, 69] on span "Замовлення" at bounding box center [40, 72] width 42 height 6
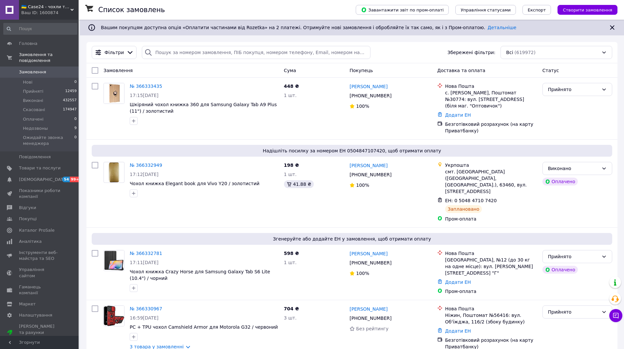
click at [40, 69] on span "Замовлення" at bounding box center [32, 72] width 27 height 6
click at [47, 69] on span "Замовлення" at bounding box center [40, 72] width 42 height 6
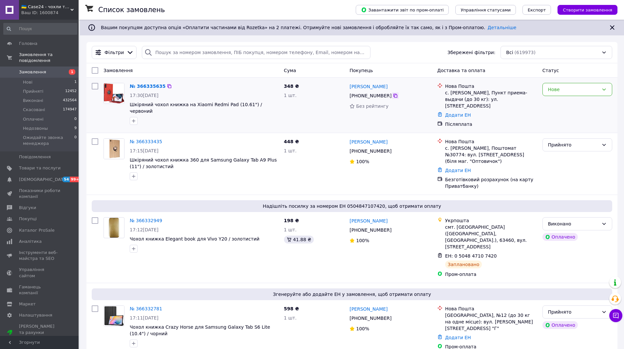
click at [393, 94] on icon at bounding box center [395, 95] width 5 height 5
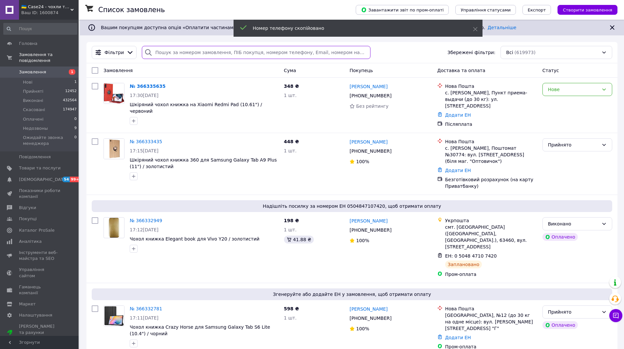
click at [172, 52] on input "search" at bounding box center [256, 52] width 228 height 13
paste input "[PHONE_NUMBER]"
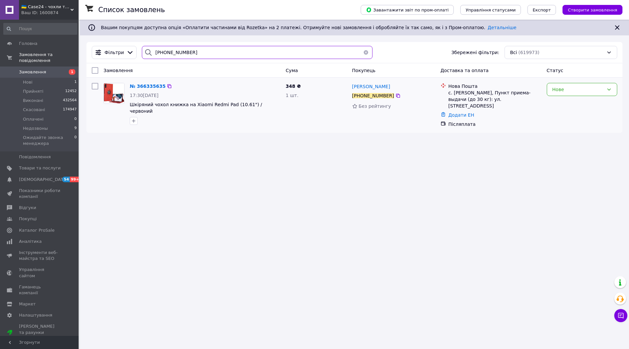
type input "[PHONE_NUMBER]"
drag, startPoint x: 268, startPoint y: 104, endPoint x: 204, endPoint y: 107, distance: 64.3
click at [204, 107] on span "Шкіряний чохол книжка на Xiaomi Redmi Pad (10.61") / червоний" at bounding box center [205, 107] width 151 height 13
copy span "Redmi Pad (10.61") / червоний"
click at [117, 92] on img at bounding box center [114, 93] width 20 height 20
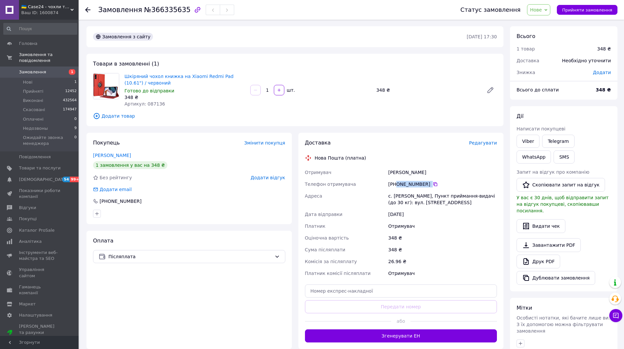
drag, startPoint x: 440, startPoint y: 183, endPoint x: 397, endPoint y: 186, distance: 43.3
click at [397, 186] on div "[PHONE_NUMBER]" at bounding box center [442, 184] width 109 height 7
click at [214, 77] on link "Шкіряний чохол книжка на Xiaomi Redmi Pad (10.61") / червоний" at bounding box center [178, 80] width 109 height 12
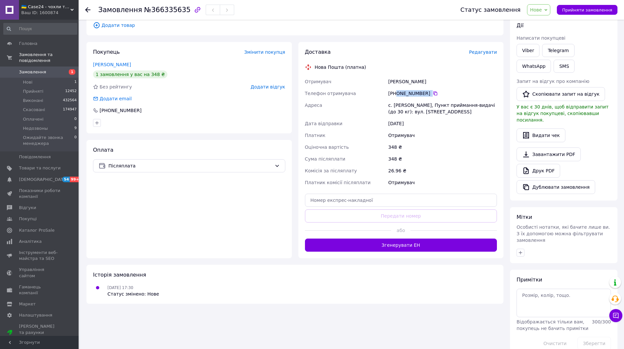
scroll to position [92, 0]
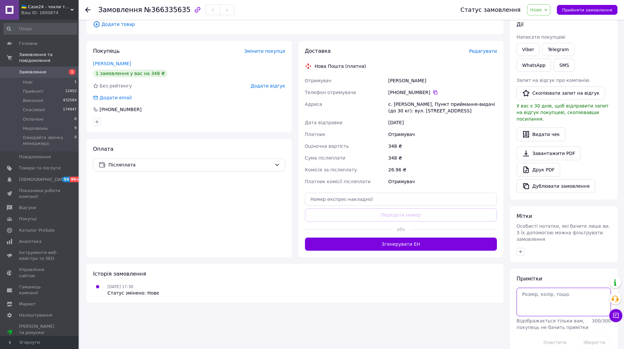
click at [539, 292] on textarea at bounding box center [563, 302] width 94 height 28
type textarea "[PERSON_NAME]"
click at [594, 336] on button "Зберегти" at bounding box center [593, 342] width 33 height 13
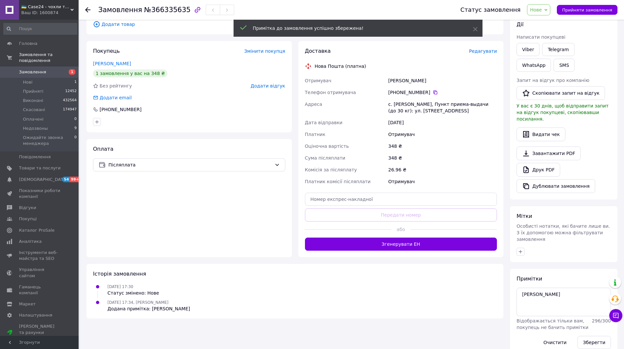
click at [542, 9] on span "Нове" at bounding box center [536, 9] width 12 height 5
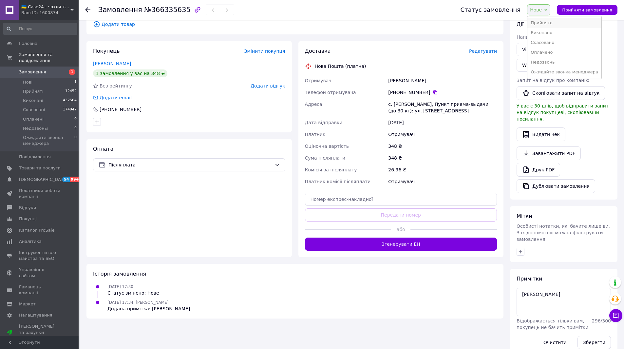
click at [545, 21] on li "Прийнято" at bounding box center [564, 23] width 74 height 10
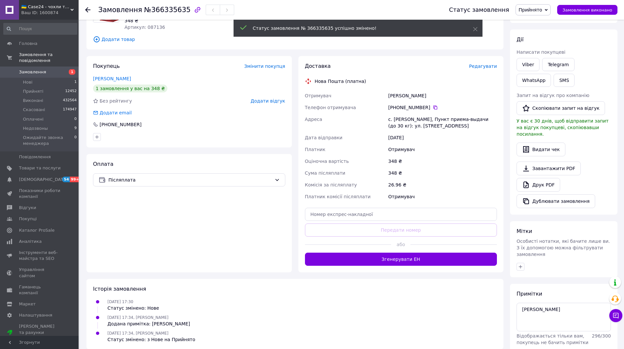
scroll to position [0, 0]
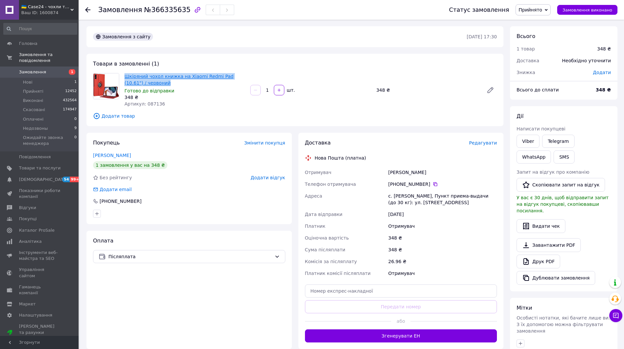
drag, startPoint x: 148, startPoint y: 83, endPoint x: 126, endPoint y: 77, distance: 23.4
click at [126, 77] on span "Шкіряний чохол книжка на Xiaomi Redmi Pad (10.61") / червоний" at bounding box center [184, 79] width 121 height 13
copy link "Шкіряний чохол книжка на Xiaomi Redmi Pad (10.61") / червоний"
drag, startPoint x: 414, startPoint y: 173, endPoint x: 388, endPoint y: 173, distance: 26.2
click at [388, 173] on div "[PERSON_NAME]" at bounding box center [442, 172] width 111 height 12
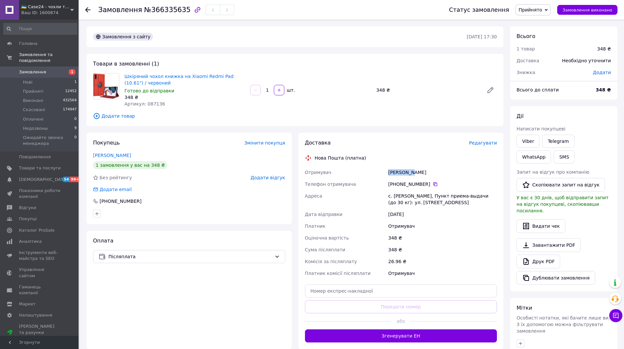
copy div "[PERSON_NAME]"
click at [433, 182] on icon at bounding box center [435, 184] width 4 height 4
drag, startPoint x: 405, startPoint y: 197, endPoint x: 393, endPoint y: 197, distance: 12.1
click at [393, 197] on div "с. [PERSON_NAME], Пункт приема-выдачи (до 30 кг): ул. [STREET_ADDRESS]" at bounding box center [442, 199] width 111 height 18
copy div "[PERSON_NAME]"
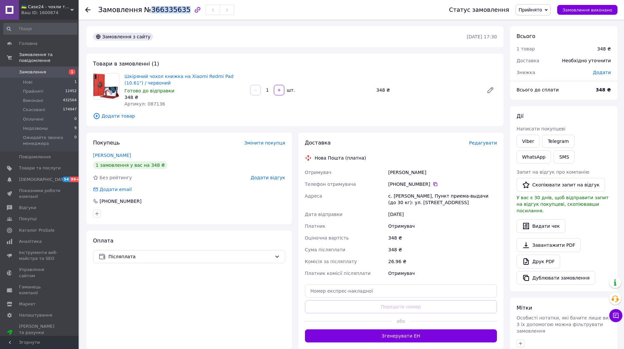
drag, startPoint x: 144, startPoint y: 11, endPoint x: 178, endPoint y: 11, distance: 33.1
click at [178, 11] on span "№366335635" at bounding box center [167, 10] width 47 height 8
copy span "366335635"
click at [48, 69] on span "Замовлення" at bounding box center [40, 72] width 42 height 6
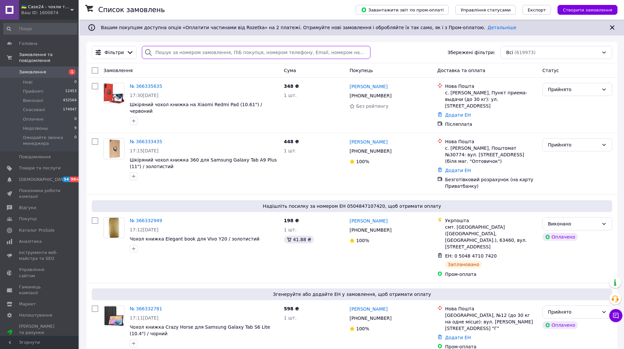
click at [166, 52] on input "search" at bounding box center [256, 52] width 228 height 13
paste input "366315348"
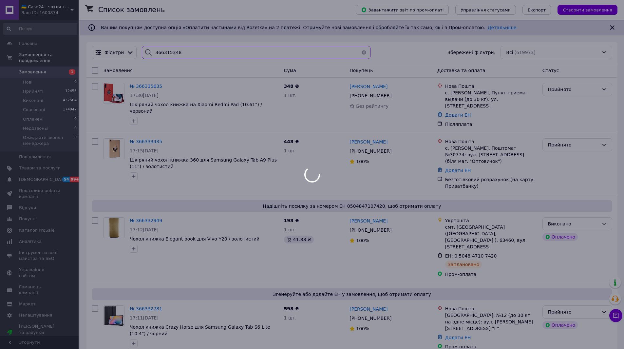
type input "366315348"
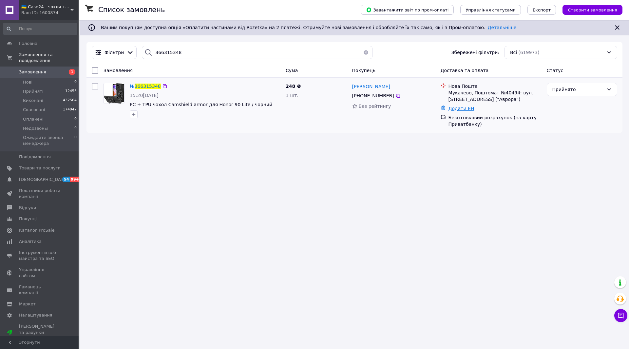
click at [460, 108] on link "Додати ЕН" at bounding box center [461, 108] width 26 height 5
click at [392, 134] on input "Додати ЕН" at bounding box center [421, 135] width 88 height 13
paste input "20451269183641"
type input "20451269183641"
click at [449, 153] on button "Додати" at bounding box center [443, 153] width 43 height 13
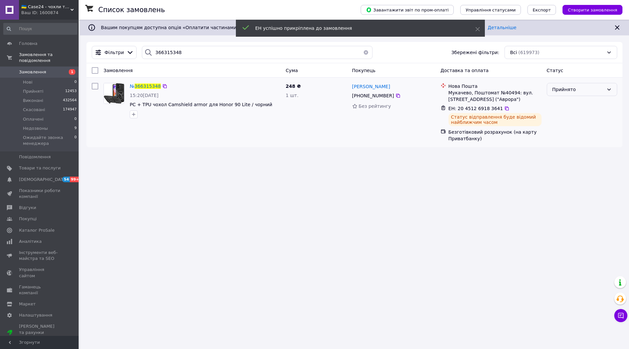
click at [578, 87] on div "Прийнято" at bounding box center [577, 89] width 51 height 7
click at [570, 103] on li "Виконано" at bounding box center [582, 104] width 70 height 12
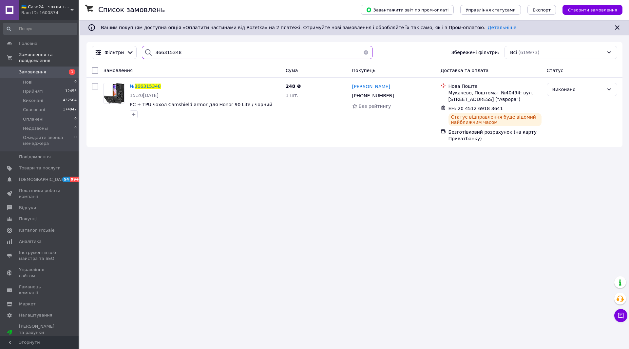
drag, startPoint x: 176, startPoint y: 48, endPoint x: 146, endPoint y: 52, distance: 30.1
click at [146, 52] on div "366315348" at bounding box center [257, 52] width 231 height 13
paste input "2371"
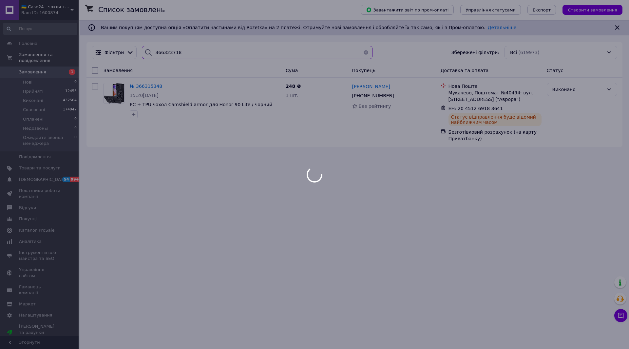
type input "366323718"
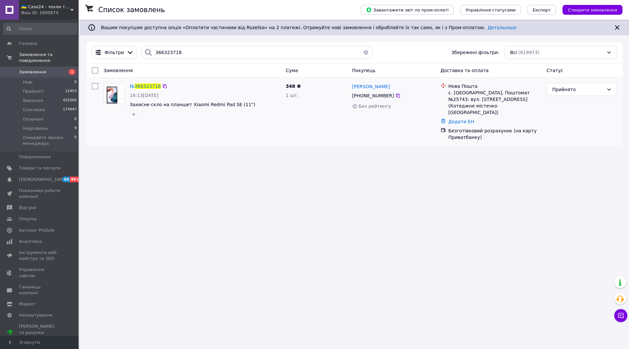
drag, startPoint x: 463, startPoint y: 111, endPoint x: 464, endPoint y: 115, distance: 3.6
click at [463, 117] on div "Додати ЕН" at bounding box center [495, 121] width 96 height 9
click at [464, 119] on link "Додати ЕН" at bounding box center [461, 121] width 26 height 5
click at [427, 144] on input "Додати ЕН" at bounding box center [421, 141] width 88 height 13
paste input "20451269184133"
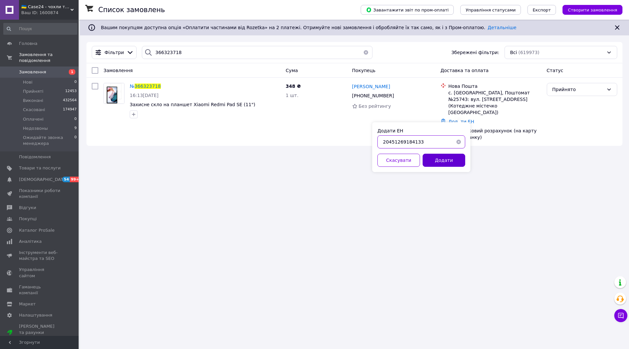
type input "20451269184133"
click at [439, 165] on button "Додати" at bounding box center [443, 160] width 43 height 13
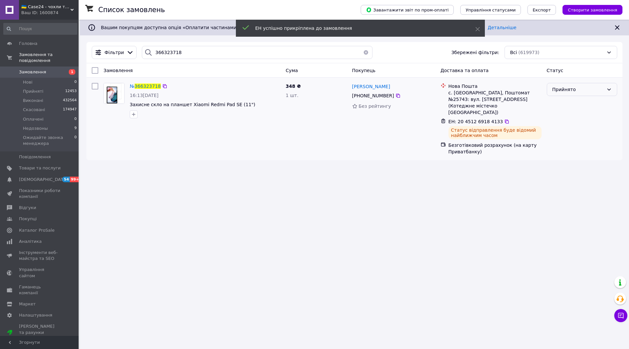
click at [567, 89] on div "Прийнято" at bounding box center [577, 89] width 51 height 7
click at [567, 104] on li "Виконано" at bounding box center [582, 104] width 70 height 12
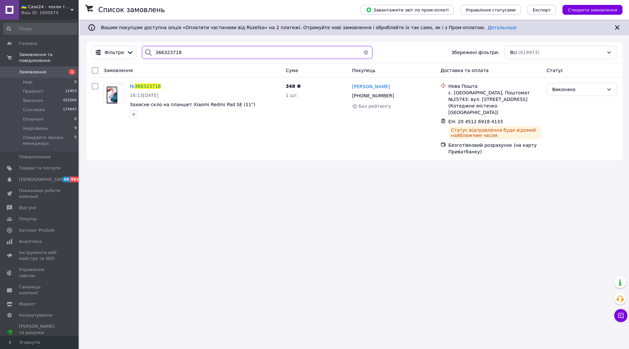
drag, startPoint x: 173, startPoint y: 48, endPoint x: 143, endPoint y: 48, distance: 29.8
click at [143, 48] on div "366323718" at bounding box center [257, 52] width 231 height 13
paste input "9689"
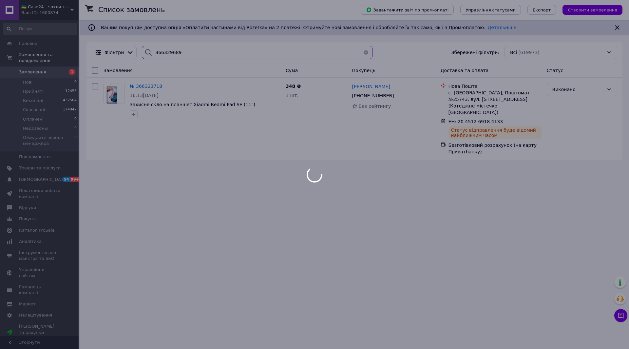
type input "366329689"
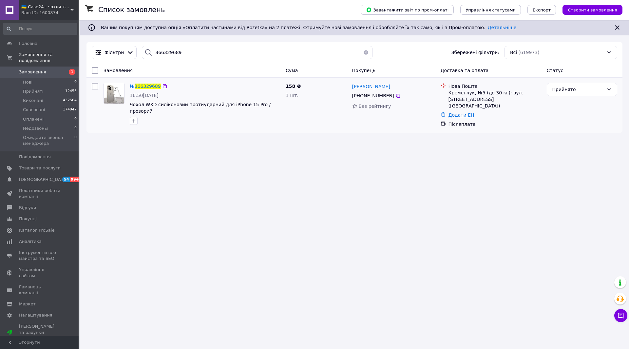
click at [459, 112] on link "Додати ЕН" at bounding box center [461, 114] width 26 height 5
click at [409, 133] on input "Додати ЕН" at bounding box center [421, 135] width 88 height 13
paste input "20451269184560"
type input "20451269184560"
click at [438, 152] on button "Додати" at bounding box center [443, 153] width 43 height 13
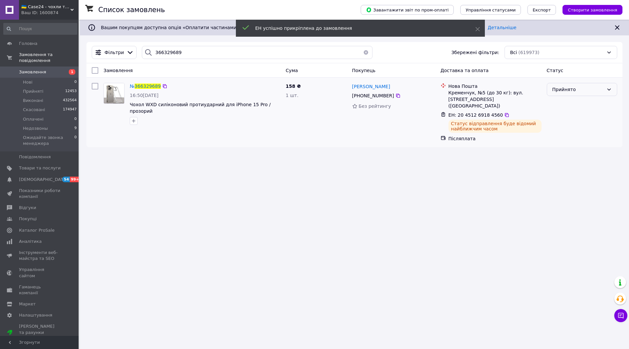
click at [565, 91] on div "Прийнято" at bounding box center [577, 89] width 51 height 7
click at [565, 102] on li "Виконано" at bounding box center [582, 104] width 70 height 12
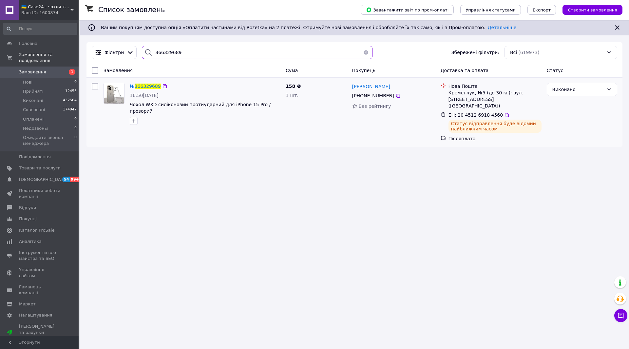
drag, startPoint x: 153, startPoint y: 55, endPoint x: 143, endPoint y: 55, distance: 10.2
click at [143, 55] on div "366329689" at bounding box center [257, 52] width 231 height 13
paste input "1"
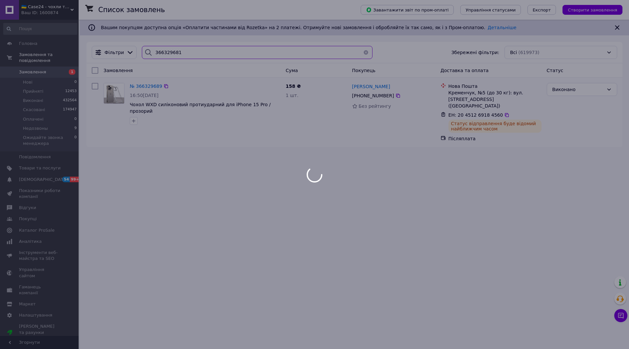
type input "366329681"
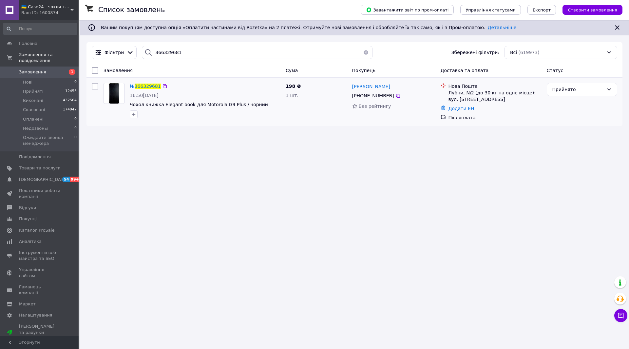
click at [460, 104] on div "Додати ЕН" at bounding box center [495, 108] width 96 height 9
click at [460, 108] on link "Додати ЕН" at bounding box center [461, 108] width 26 height 5
click at [426, 140] on input "Додати ЕН" at bounding box center [421, 135] width 88 height 13
paste input "20451269194947"
type input "20451269194947"
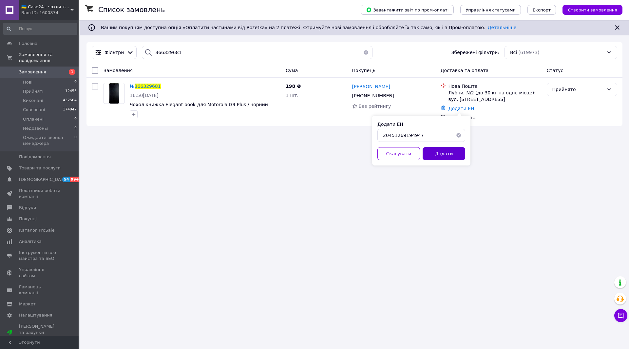
click at [435, 155] on button "Додати" at bounding box center [443, 153] width 43 height 13
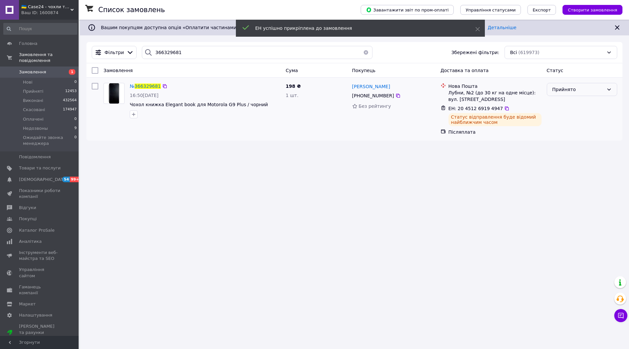
click at [580, 89] on div "Прийнято" at bounding box center [577, 89] width 51 height 7
click at [569, 103] on li "Виконано" at bounding box center [582, 104] width 70 height 12
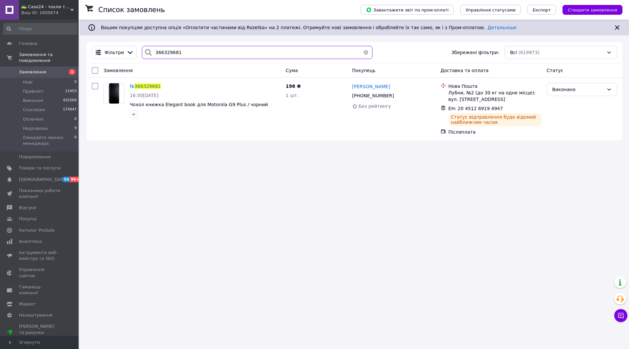
drag, startPoint x: 178, startPoint y: 53, endPoint x: 143, endPoint y: 55, distance: 34.4
click at [143, 55] on div "366329681" at bounding box center [257, 52] width 231 height 13
paste input "327"
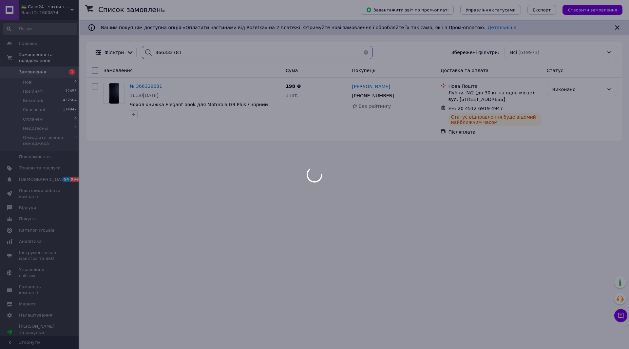
type input "366332781"
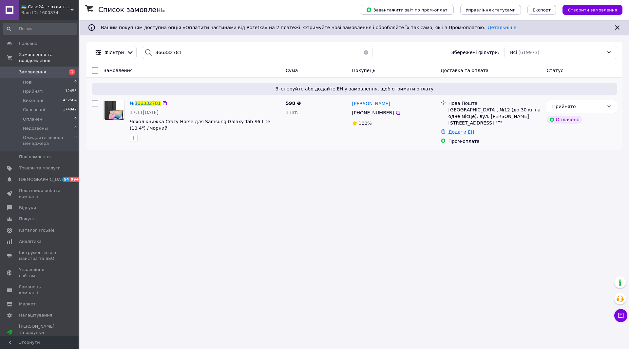
click at [453, 129] on link "Додати ЕН" at bounding box center [461, 131] width 26 height 5
click at [414, 157] on input "Додати ЕН" at bounding box center [421, 152] width 88 height 13
paste input "20451269194955"
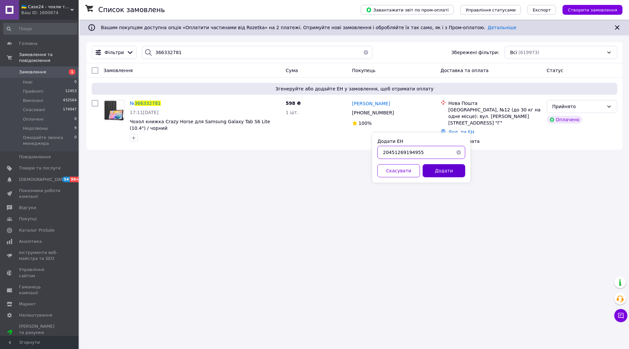
type input "20451269194955"
click at [434, 168] on button "Додати" at bounding box center [443, 170] width 43 height 13
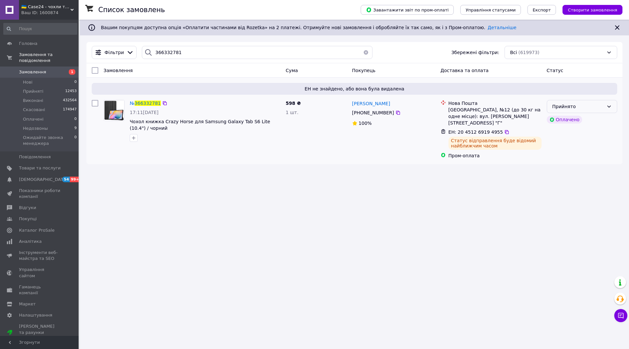
click at [587, 106] on div "Прийнято" at bounding box center [577, 106] width 51 height 7
click at [564, 121] on li "Виконано" at bounding box center [582, 121] width 70 height 12
click at [139, 54] on div "366332781" at bounding box center [257, 52] width 236 height 13
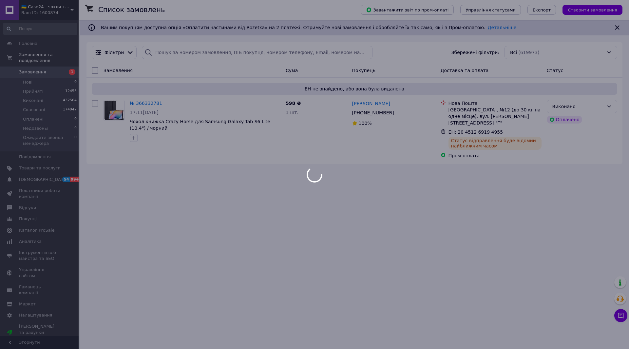
click at [39, 65] on div at bounding box center [314, 174] width 629 height 349
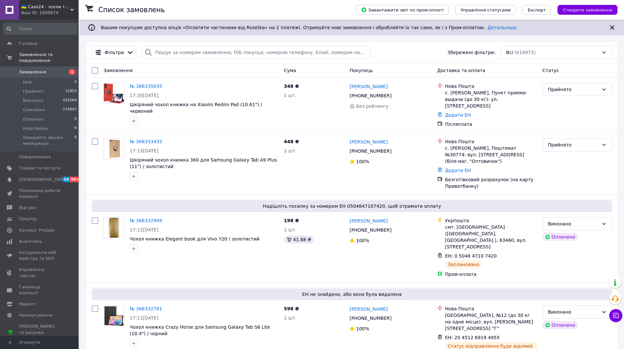
click at [41, 69] on span "Замовлення" at bounding box center [32, 72] width 27 height 6
click at [42, 69] on span "Замовлення" at bounding box center [32, 72] width 27 height 6
drag, startPoint x: 49, startPoint y: 123, endPoint x: 257, endPoint y: 145, distance: 208.8
click at [49, 124] on li "Недозвоны 9" at bounding box center [40, 128] width 81 height 9
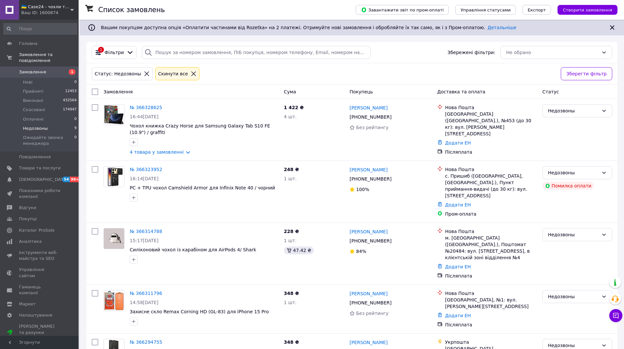
click at [40, 69] on span "Замовлення" at bounding box center [32, 72] width 27 height 6
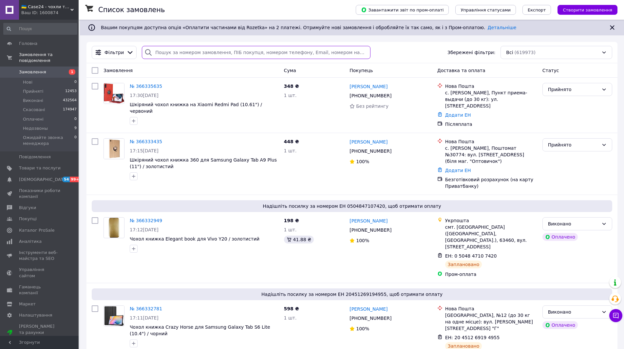
click at [185, 51] on input "search" at bounding box center [256, 52] width 228 height 13
paste input "366327657"
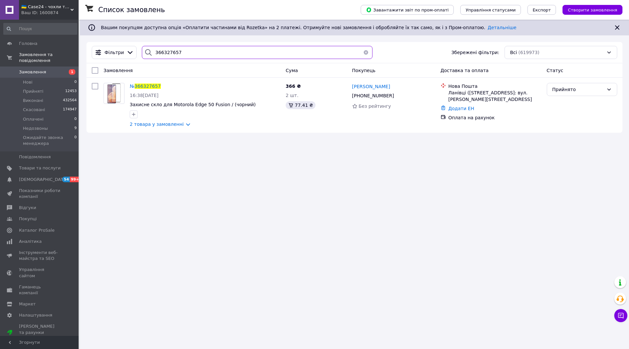
type input "366327657"
click at [463, 108] on link "Додати ЕН" at bounding box center [461, 108] width 26 height 5
click at [409, 137] on input "Додати ЕН" at bounding box center [421, 135] width 88 height 13
paste input "20451269194969"
type input "20451269194969"
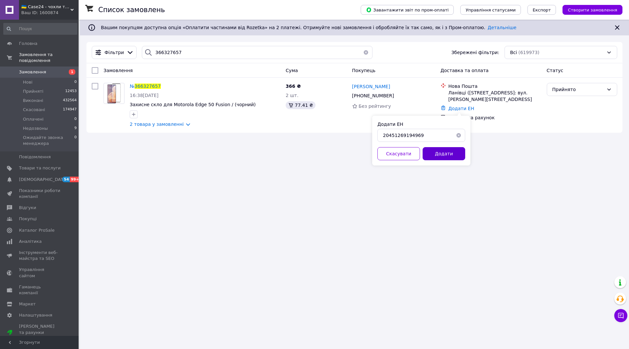
click at [452, 155] on button "Додати" at bounding box center [443, 153] width 43 height 13
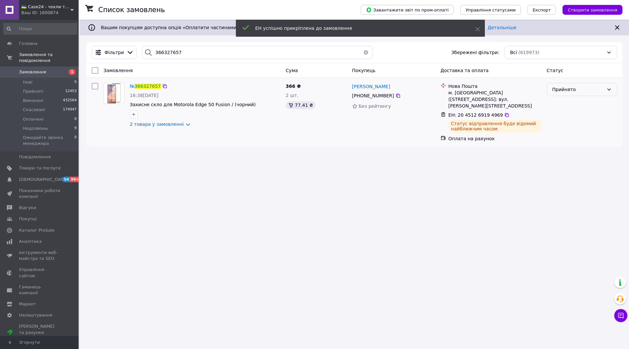
click at [567, 92] on div "Прийнято" at bounding box center [577, 89] width 51 height 7
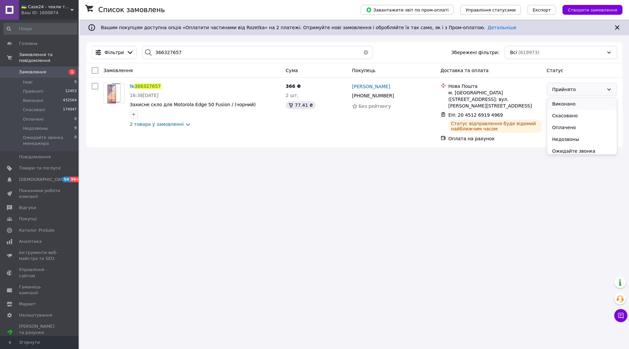
click at [561, 105] on li "Виконано" at bounding box center [582, 104] width 70 height 12
click at [46, 69] on span "Замовлення" at bounding box center [40, 72] width 42 height 6
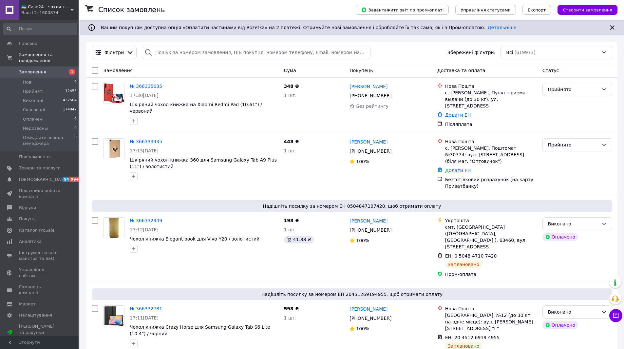
drag, startPoint x: 50, startPoint y: 122, endPoint x: 179, endPoint y: 85, distance: 133.7
click at [51, 124] on li "Недозвоны 9" at bounding box center [40, 128] width 81 height 9
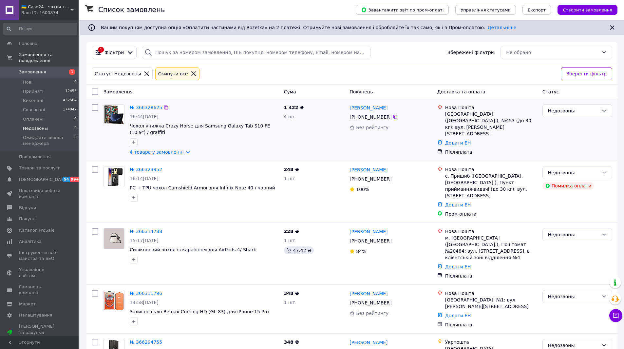
click at [178, 152] on link "4 товара у замовленні" at bounding box center [157, 151] width 54 height 5
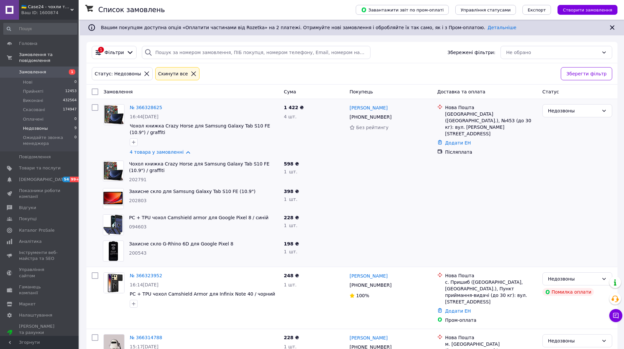
drag, startPoint x: 42, startPoint y: 65, endPoint x: 68, endPoint y: 65, distance: 26.2
click at [42, 69] on span "Замовлення" at bounding box center [32, 72] width 27 height 6
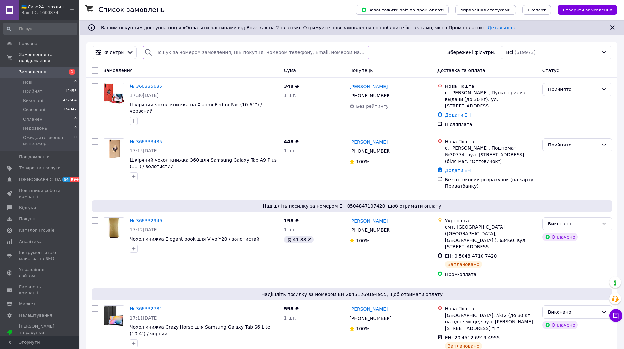
click at [172, 52] on input "search" at bounding box center [256, 52] width 228 height 13
paste input "0956415218"
type input "0956415218"
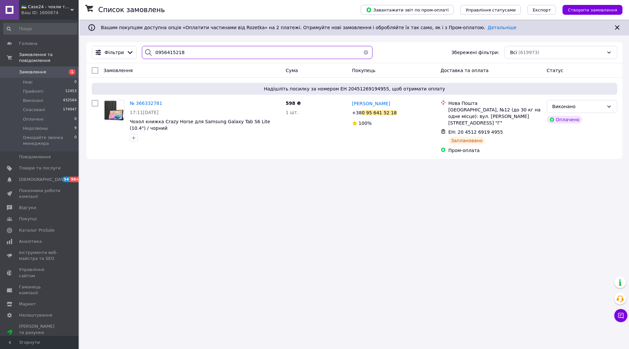
drag, startPoint x: 184, startPoint y: 54, endPoint x: 151, endPoint y: 54, distance: 32.8
click at [151, 54] on div "0956415218" at bounding box center [257, 52] width 231 height 13
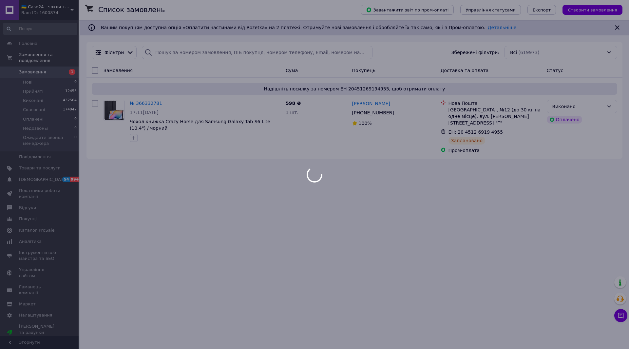
click at [45, 66] on div at bounding box center [314, 174] width 629 height 349
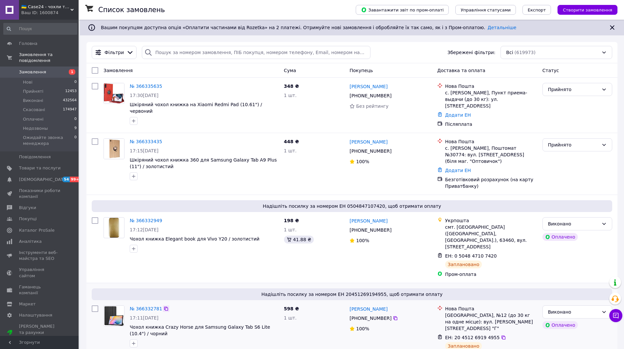
click at [163, 306] on icon at bounding box center [165, 308] width 5 height 5
click at [175, 53] on input "search" at bounding box center [256, 52] width 228 height 13
paste input "366335635"
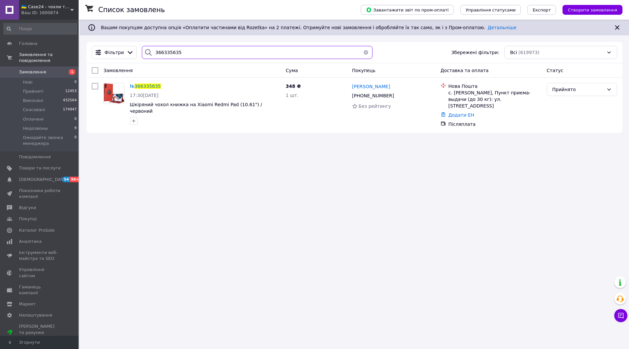
type input "366335635"
click at [459, 112] on link "Додати ЕН" at bounding box center [461, 114] width 26 height 5
click at [409, 137] on input "Додати ЕН" at bounding box center [421, 135] width 88 height 13
paste input "20451269202459"
type input "20451269202459"
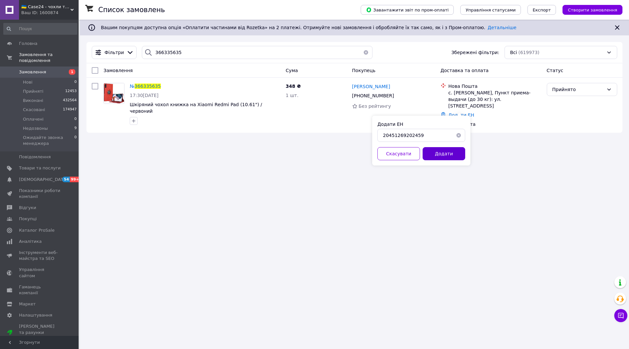
click at [441, 153] on button "Додати" at bounding box center [443, 153] width 43 height 13
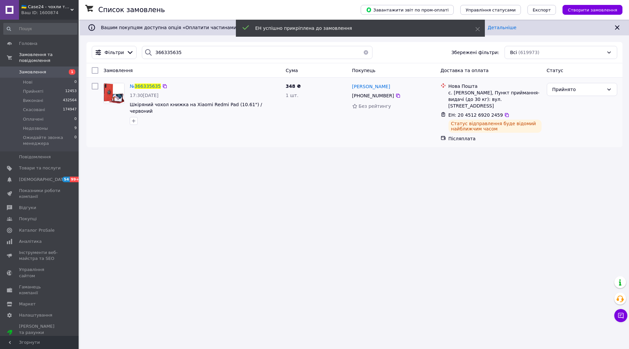
drag, startPoint x: 561, startPoint y: 88, endPoint x: 562, endPoint y: 97, distance: 9.0
click at [561, 88] on div "Прийнято" at bounding box center [577, 89] width 51 height 7
click at [562, 104] on li "Виконано" at bounding box center [582, 104] width 70 height 12
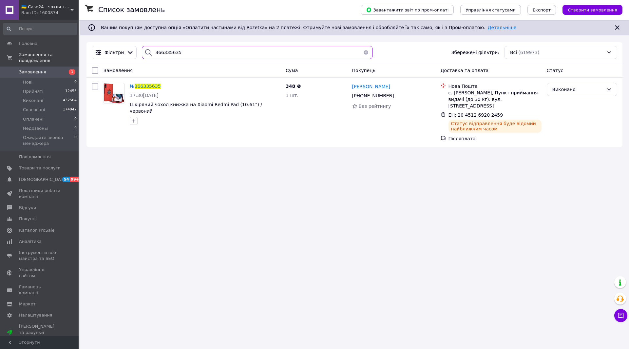
drag, startPoint x: 178, startPoint y: 56, endPoint x: 144, endPoint y: 56, distance: 33.4
click at [144, 56] on div "366335635" at bounding box center [257, 52] width 231 height 13
paste input "283799"
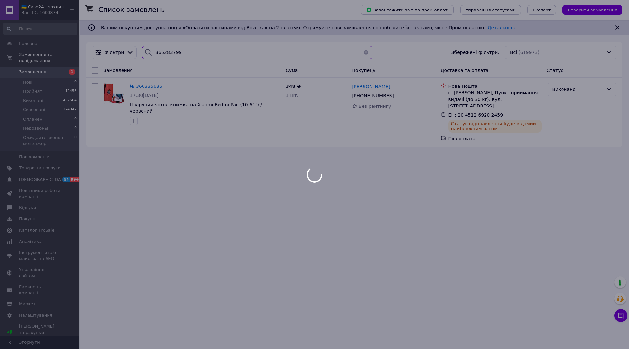
type input "366283799"
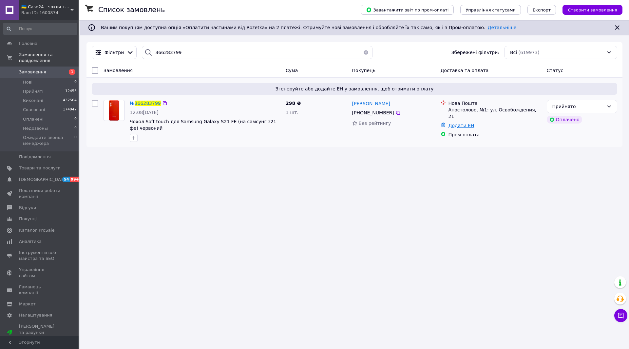
click at [456, 123] on link "Додати ЕН" at bounding box center [461, 125] width 26 height 5
click at [411, 149] on input "Додати ЕН" at bounding box center [421, 145] width 88 height 13
paste input "20451269202471"
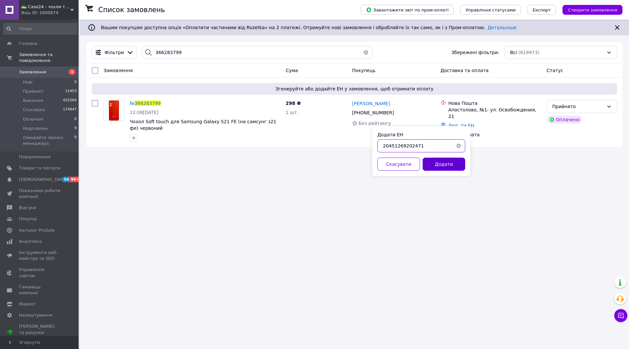
type input "20451269202471"
click at [442, 164] on button "Додати" at bounding box center [443, 164] width 43 height 13
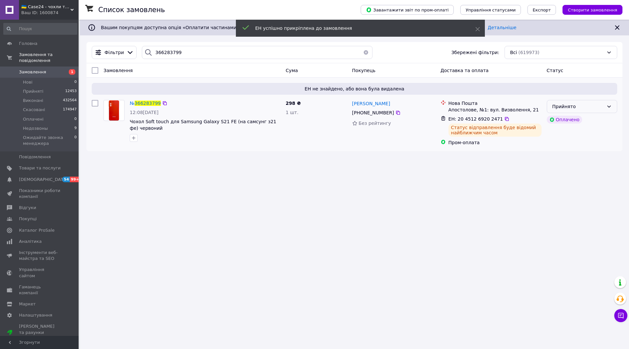
drag, startPoint x: 608, startPoint y: 105, endPoint x: 596, endPoint y: 113, distance: 14.4
click at [608, 106] on icon at bounding box center [608, 106] width 5 height 5
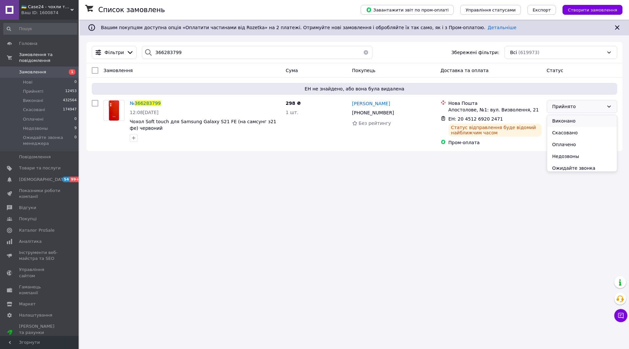
click at [575, 122] on li "Виконано" at bounding box center [582, 121] width 70 height 12
drag, startPoint x: 177, startPoint y: 51, endPoint x: 142, endPoint y: 51, distance: 34.1
click at [142, 51] on div "366283799" at bounding box center [257, 52] width 231 height 13
paste input "4040"
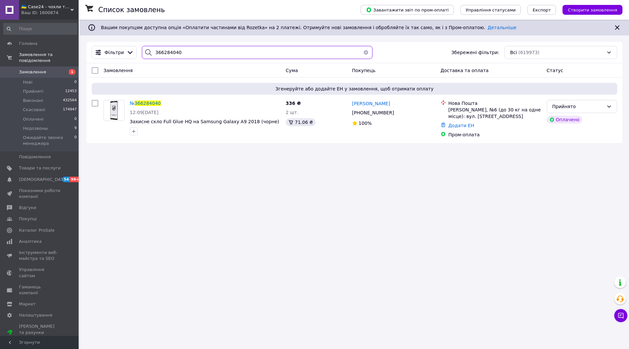
type input "366284040"
click at [459, 126] on link "Додати ЕН" at bounding box center [461, 125] width 26 height 5
click at [408, 152] on input "Додати ЕН" at bounding box center [421, 152] width 88 height 13
paste input "20451269202491"
type input "20451269202491"
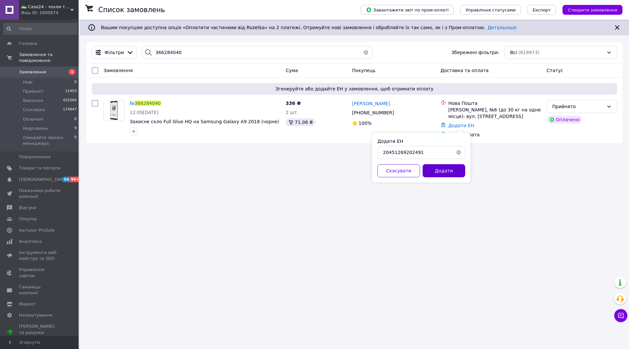
click at [440, 169] on button "Додати" at bounding box center [443, 170] width 43 height 13
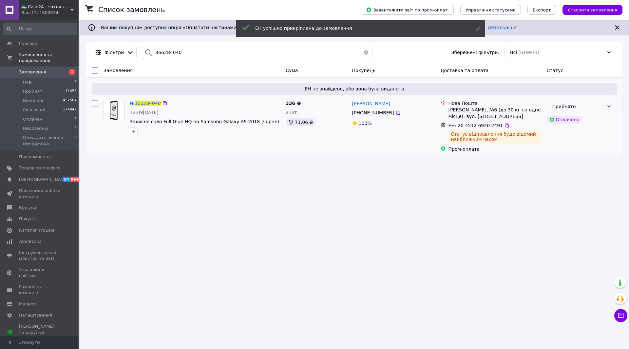
drag, startPoint x: 598, startPoint y: 105, endPoint x: 585, endPoint y: 112, distance: 14.6
click at [597, 105] on div "Прийнято" at bounding box center [577, 106] width 51 height 7
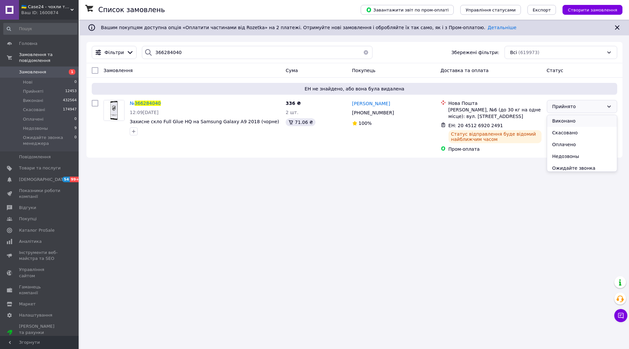
click at [576, 122] on li "Виконано" at bounding box center [582, 121] width 70 height 12
drag, startPoint x: 188, startPoint y: 55, endPoint x: 151, endPoint y: 53, distance: 36.4
click at [151, 53] on div "366284040" at bounding box center [257, 52] width 231 height 13
paste input "55048"
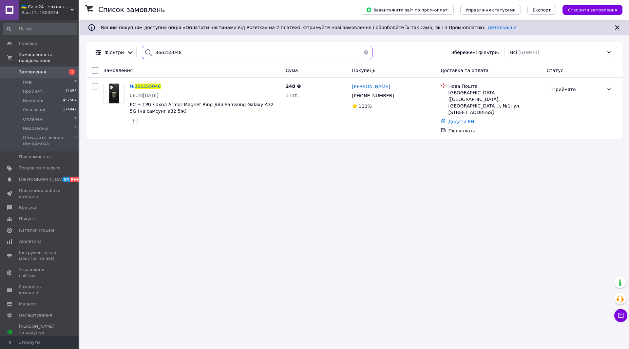
type input "366255048"
click at [460, 119] on link "Додати ЕН" at bounding box center [461, 121] width 26 height 5
click at [406, 136] on input "Додати ЕН" at bounding box center [421, 135] width 88 height 13
paste input "20451269202507"
type input "20451269202507"
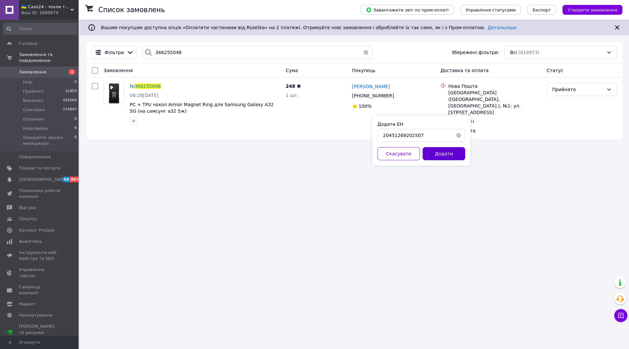
click at [444, 154] on button "Додати" at bounding box center [443, 153] width 43 height 13
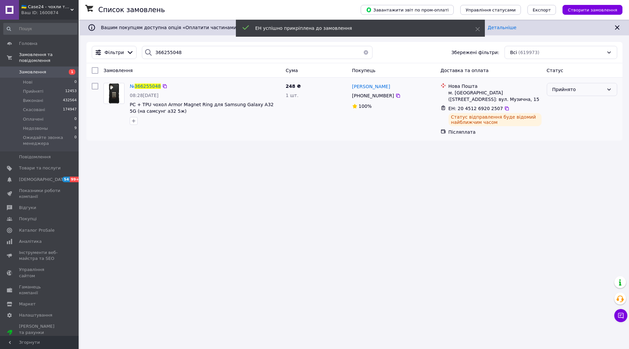
drag, startPoint x: 570, startPoint y: 86, endPoint x: 563, endPoint y: 95, distance: 10.5
click at [569, 86] on div "Прийнято" at bounding box center [577, 89] width 51 height 7
click at [559, 108] on li "Виконано" at bounding box center [582, 104] width 70 height 12
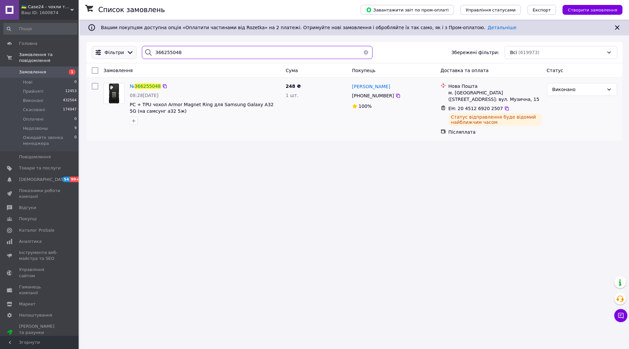
drag, startPoint x: 176, startPoint y: 54, endPoint x: 130, endPoint y: 53, distance: 45.2
click at [130, 53] on div "Фільтри 366255048 Збережені фільтри: Всі (619973)" at bounding box center [354, 52] width 531 height 13
paste input "25061"
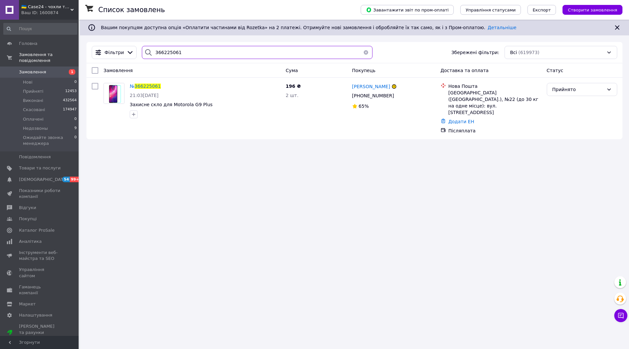
type input "366225061"
click at [459, 119] on link "Додати ЕН" at bounding box center [461, 121] width 26 height 5
click at [398, 137] on input "Додати ЕН" at bounding box center [421, 135] width 88 height 13
paste input "20451269202536"
type input "20451269202536"
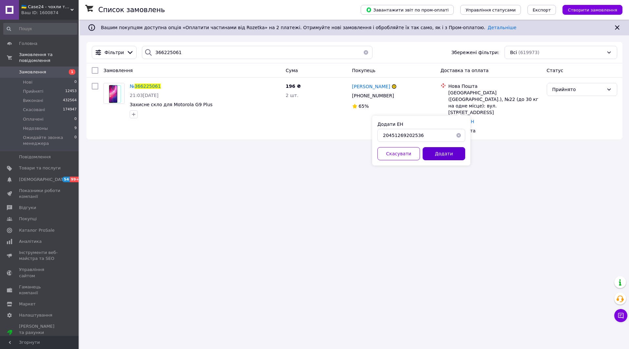
click at [450, 150] on button "Додати" at bounding box center [443, 153] width 43 height 13
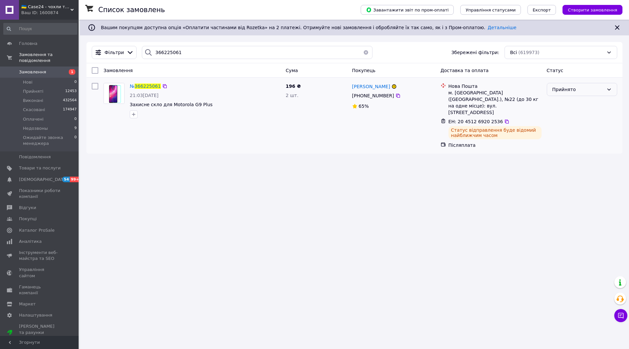
click at [556, 91] on div "Прийнято" at bounding box center [577, 89] width 51 height 7
click at [559, 104] on li "Виконано" at bounding box center [582, 104] width 70 height 12
click at [147, 53] on div "366225061" at bounding box center [257, 52] width 231 height 13
paste input "315604"
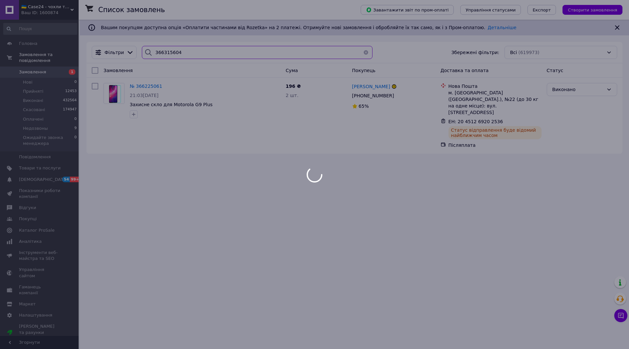
type input "366315604"
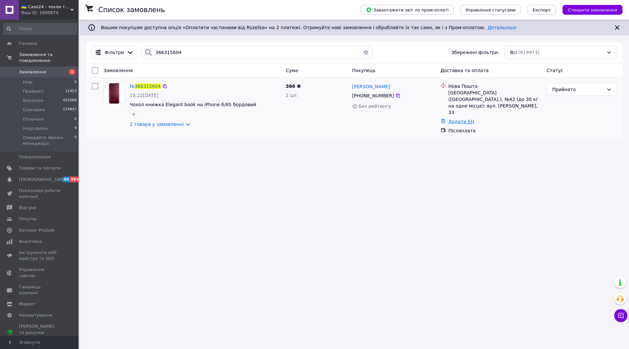
click at [463, 119] on link "Додати ЕН" at bounding box center [461, 121] width 26 height 5
click at [389, 136] on input "Додати ЕН" at bounding box center [421, 135] width 88 height 13
paste input "20451269202559"
type input "20451269202559"
click at [452, 155] on button "Додати" at bounding box center [443, 153] width 43 height 13
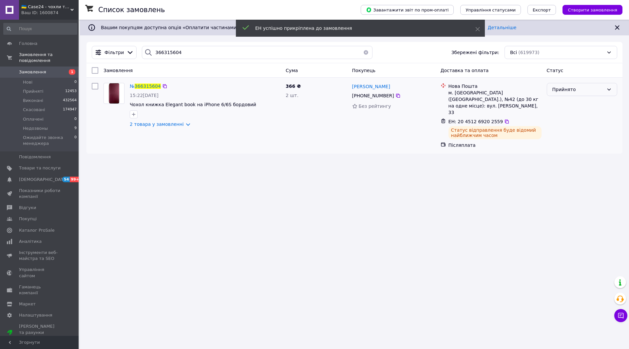
click at [564, 93] on div "Прийнято" at bounding box center [577, 89] width 51 height 7
click at [563, 105] on li "Виконано" at bounding box center [582, 104] width 70 height 12
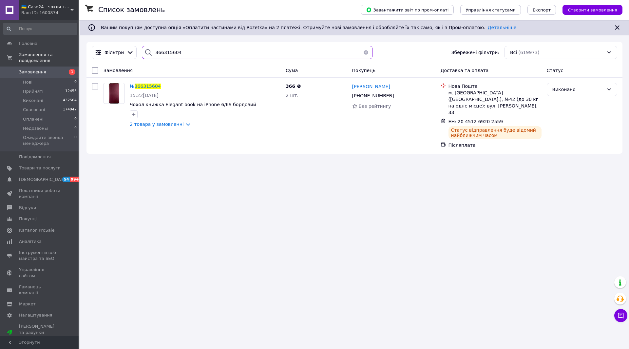
drag, startPoint x: 176, startPoint y: 54, endPoint x: 143, endPoint y: 52, distance: 33.2
click at [143, 52] on div "366315604" at bounding box center [257, 52] width 231 height 13
paste input "7340"
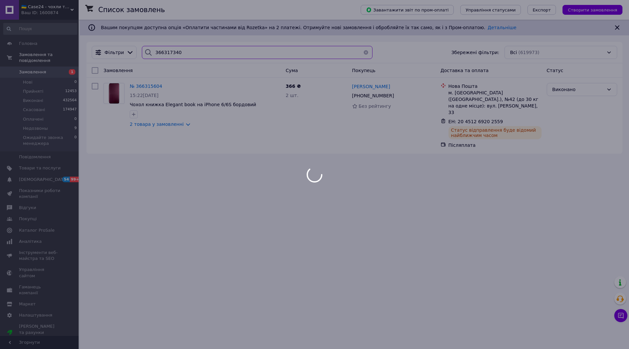
type input "366317340"
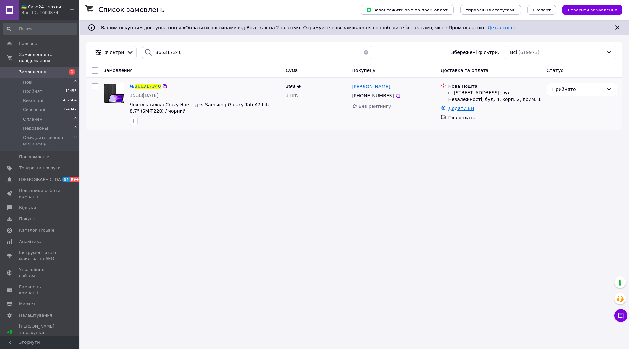
click at [456, 111] on link "Додати ЕН" at bounding box center [461, 108] width 26 height 5
click at [437, 137] on input "Додати ЕН" at bounding box center [421, 135] width 88 height 13
paste input "20451269202567"
type input "20451269202567"
click at [445, 160] on div "Додати ЕН 20451269202567 Скасувати Додати" at bounding box center [421, 141] width 98 height 50
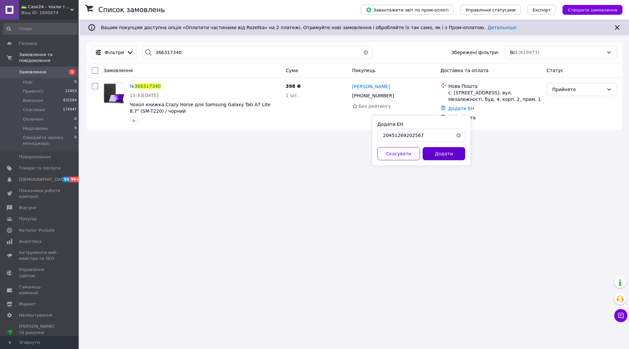
click at [445, 157] on button "Додати" at bounding box center [443, 153] width 43 height 13
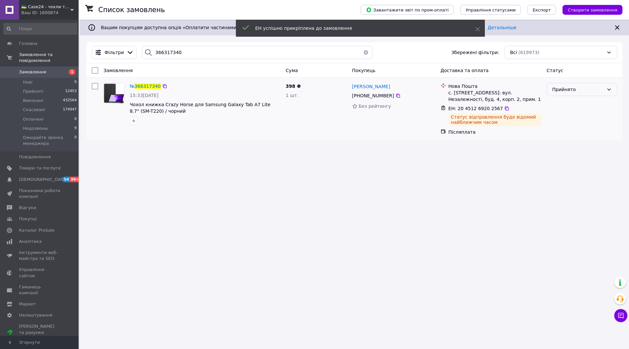
click at [579, 88] on div "Прийнято" at bounding box center [577, 89] width 51 height 7
click at [567, 104] on li "Виконано" at bounding box center [582, 104] width 70 height 12
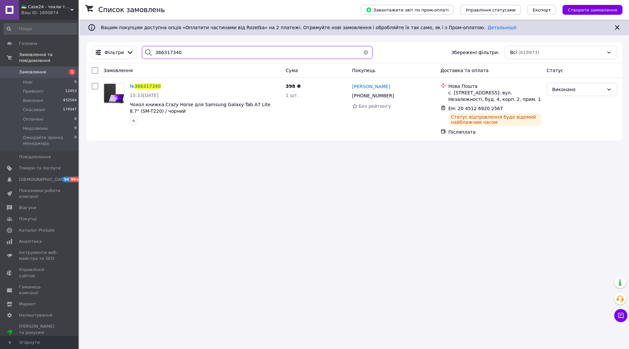
drag, startPoint x: 179, startPoint y: 55, endPoint x: 142, endPoint y: 55, distance: 37.3
click at [142, 55] on div "366317340" at bounding box center [257, 52] width 231 height 13
paste input "255559"
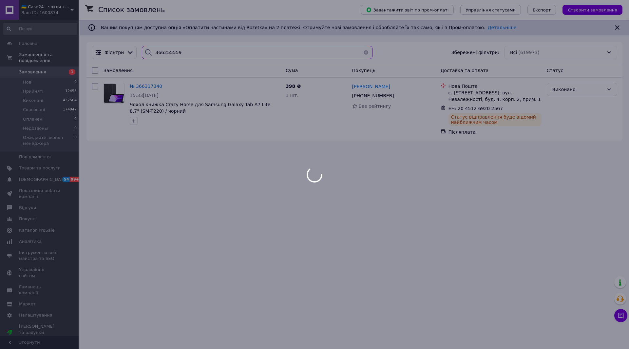
type input "366255559"
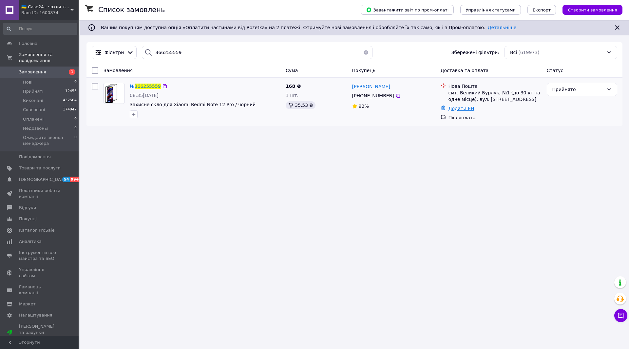
click at [457, 106] on link "Додати ЕН" at bounding box center [461, 108] width 26 height 5
click at [419, 139] on input "Додати ЕН" at bounding box center [421, 135] width 88 height 13
paste input "20451269167890"
type input "20451269167890"
click at [445, 156] on button "Додати" at bounding box center [443, 153] width 43 height 13
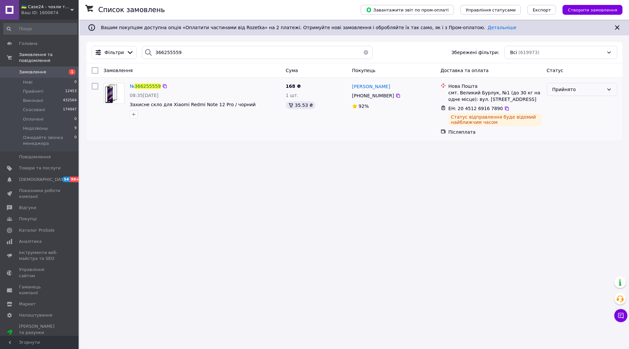
click at [569, 90] on div "Прийнято" at bounding box center [577, 89] width 51 height 7
click at [561, 106] on li "Виконано" at bounding box center [582, 104] width 70 height 12
click at [42, 69] on span "Замовлення" at bounding box center [32, 72] width 27 height 6
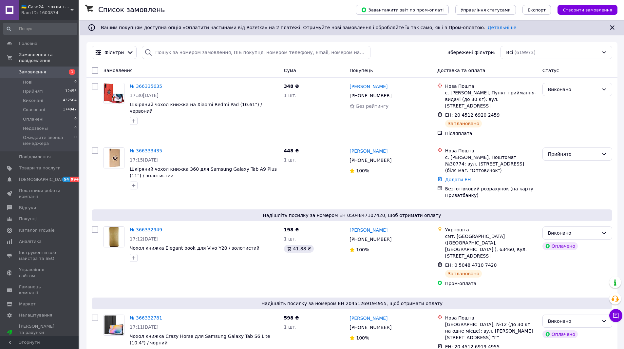
click at [40, 66] on link "Замовлення 1" at bounding box center [40, 71] width 81 height 11
drag, startPoint x: 46, startPoint y: 65, endPoint x: 56, endPoint y: 59, distance: 11.7
click at [46, 69] on span "Замовлення" at bounding box center [40, 72] width 42 height 6
click at [51, 69] on span "Замовлення" at bounding box center [40, 72] width 42 height 6
click at [40, 69] on span "Замовлення" at bounding box center [32, 72] width 27 height 6
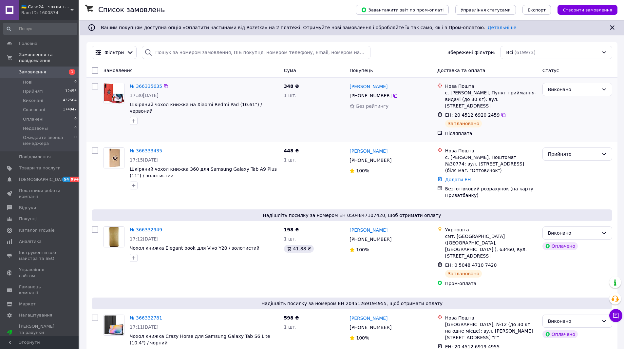
drag, startPoint x: 39, startPoint y: 66, endPoint x: 190, endPoint y: 115, distance: 158.3
click at [39, 69] on span "Замовлення" at bounding box center [32, 72] width 27 height 6
drag, startPoint x: 32, startPoint y: 75, endPoint x: 251, endPoint y: 90, distance: 218.6
click at [32, 78] on li "Нові 0" at bounding box center [40, 82] width 81 height 9
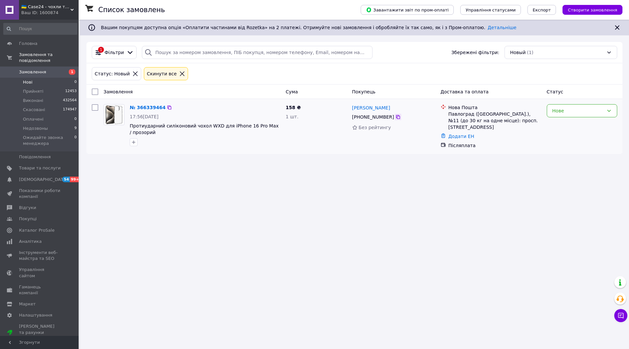
click at [395, 117] on icon at bounding box center [397, 116] width 5 height 5
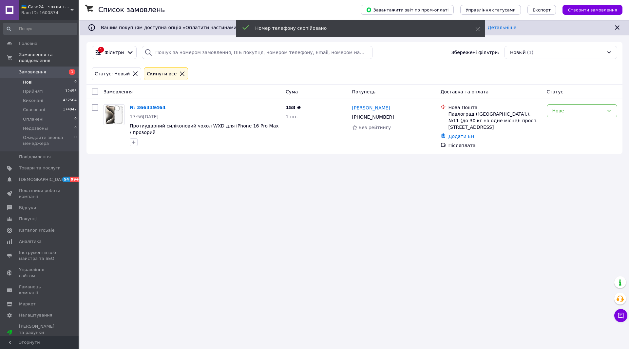
click at [36, 69] on span "Замовлення" at bounding box center [32, 72] width 27 height 6
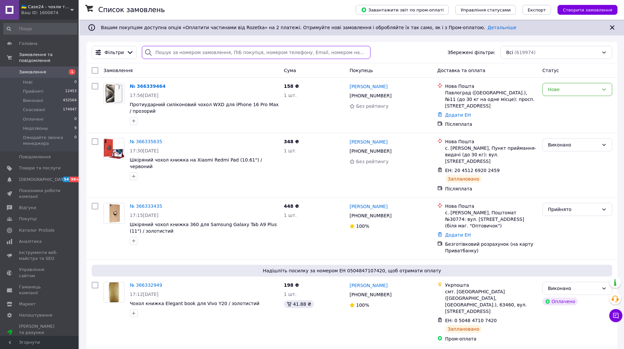
click at [179, 54] on input "search" at bounding box center [256, 52] width 228 height 13
paste input "[PHONE_NUMBER]"
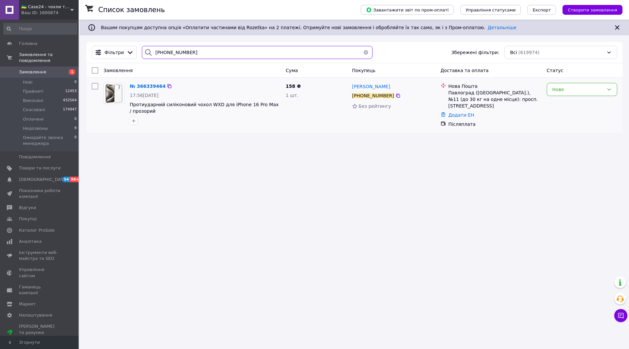
type input "[PHONE_NUMBER]"
drag, startPoint x: 266, startPoint y: 104, endPoint x: 239, endPoint y: 104, distance: 27.2
click at [239, 104] on span "Протиударний силіконовий чохол WXD для iPhone 16 Pro Max / прозорий" at bounding box center [205, 107] width 151 height 13
copy span "16 Pro Max /"
click at [110, 85] on img at bounding box center [114, 93] width 18 height 20
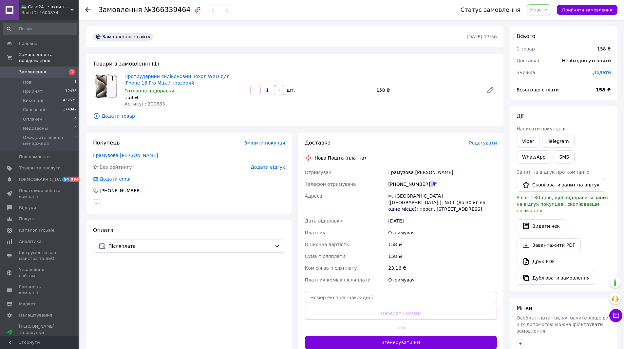
drag, startPoint x: 432, startPoint y: 186, endPoint x: 399, endPoint y: 185, distance: 32.8
click at [399, 185] on div "[PHONE_NUMBER]" at bounding box center [442, 184] width 109 height 7
click at [437, 185] on div "[PHONE_NUMBER]" at bounding box center [442, 184] width 109 height 7
drag, startPoint x: 440, startPoint y: 184, endPoint x: 402, endPoint y: 182, distance: 37.7
click at [397, 183] on div "[PHONE_NUMBER]" at bounding box center [442, 184] width 109 height 7
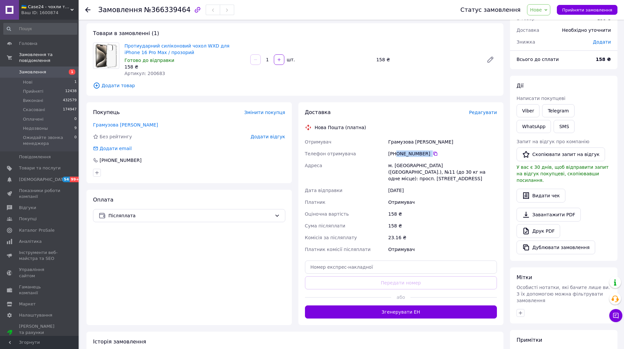
scroll to position [92, 0]
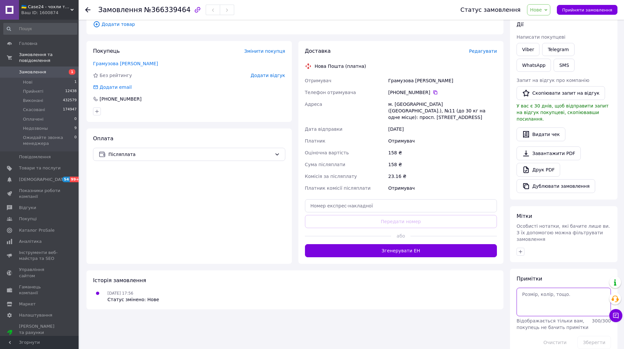
click at [524, 288] on textarea at bounding box center [563, 302] width 94 height 28
type textarea "[PERSON_NAME]"
click at [599, 336] on button "Зберегти" at bounding box center [593, 342] width 33 height 13
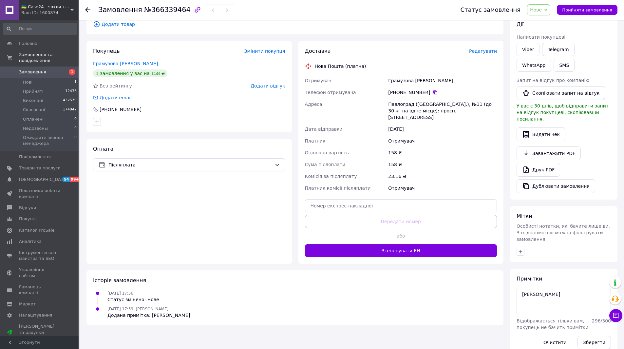
click at [542, 7] on span "Нове" at bounding box center [536, 9] width 12 height 5
click at [545, 25] on li "Прийнято" at bounding box center [564, 23] width 74 height 10
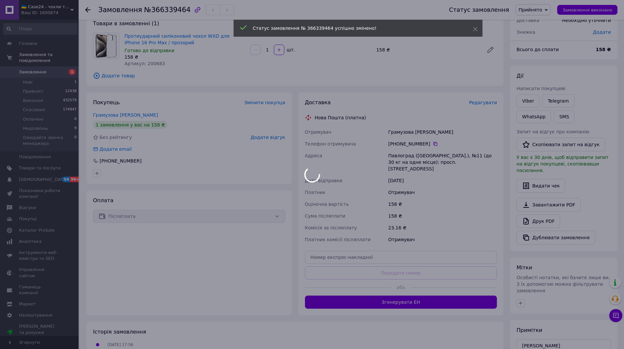
scroll to position [0, 0]
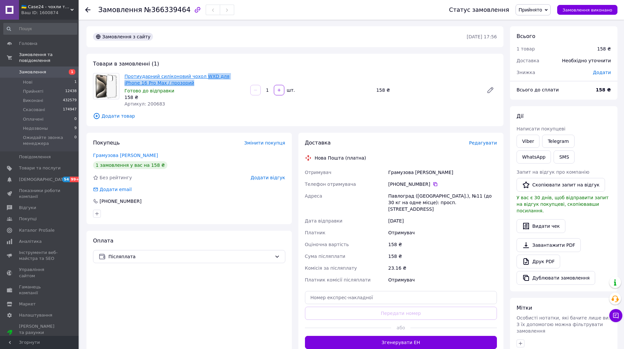
drag, startPoint x: 171, startPoint y: 81, endPoint x: 197, endPoint y: 74, distance: 27.7
click at [198, 74] on span "Протиударний силіконовий чохол WXD для iPhone 16 Pro Max / прозорий" at bounding box center [184, 79] width 121 height 13
copy link "WXD для iPhone 16 Pro Max / прозорий"
drag, startPoint x: 395, startPoint y: 173, endPoint x: 385, endPoint y: 171, distance: 9.6
click at [385, 171] on div "Отримувач Грамузова [GEOGRAPHIC_DATA] Телефон отримувача [PHONE_NUMBER]   [PERS…" at bounding box center [401, 225] width 195 height 119
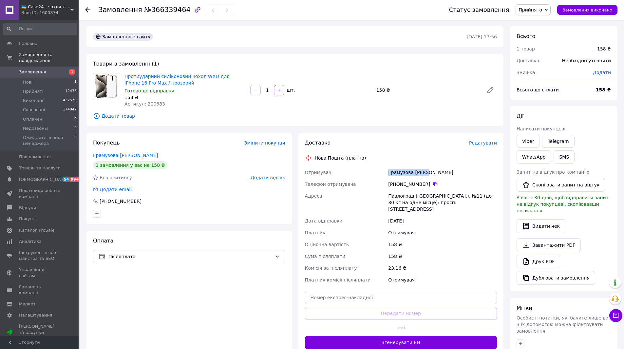
copy div "Отримувач Грамузова [GEOGRAPHIC_DATA]"
click at [433, 183] on icon at bounding box center [435, 183] width 5 height 5
drag, startPoint x: 410, startPoint y: 196, endPoint x: 388, endPoint y: 194, distance: 21.7
click at [388, 194] on div "Павлоград ([GEOGRAPHIC_DATA].), №11 (до 30 кг на одне місце): просп. [STREET_AD…" at bounding box center [442, 202] width 111 height 25
copy div "[GEOGRAPHIC_DATA]"
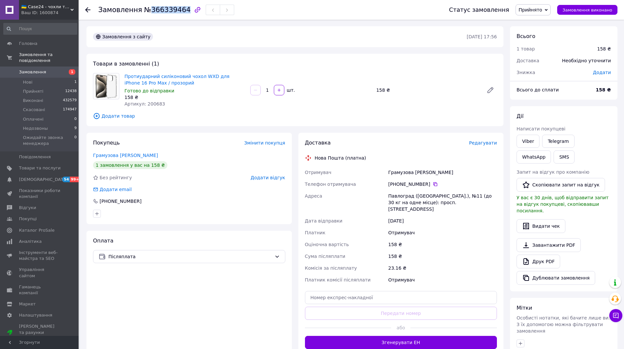
drag, startPoint x: 144, startPoint y: 12, endPoint x: 179, endPoint y: 13, distance: 35.1
click at [179, 13] on span "№366339464" at bounding box center [167, 10] width 47 height 8
copy span "366339464"
click at [52, 69] on span "Замовлення" at bounding box center [40, 72] width 42 height 6
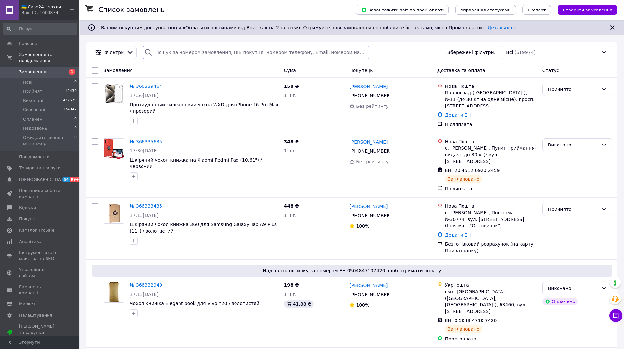
click at [178, 51] on input "search" at bounding box center [256, 52] width 228 height 13
paste input "366333435"
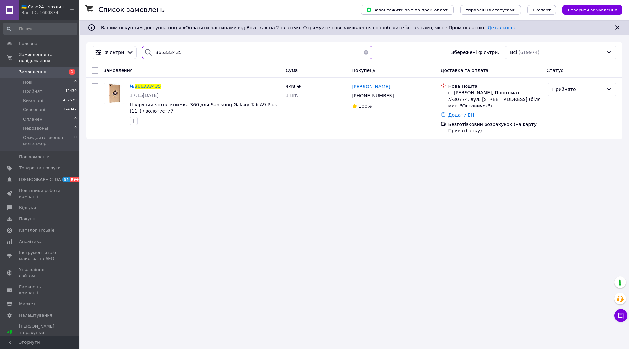
type input "366333435"
click at [457, 112] on link "Додати ЕН" at bounding box center [461, 114] width 26 height 5
click at [386, 137] on input "Додати ЕН" at bounding box center [421, 135] width 88 height 13
paste input "20451269206327"
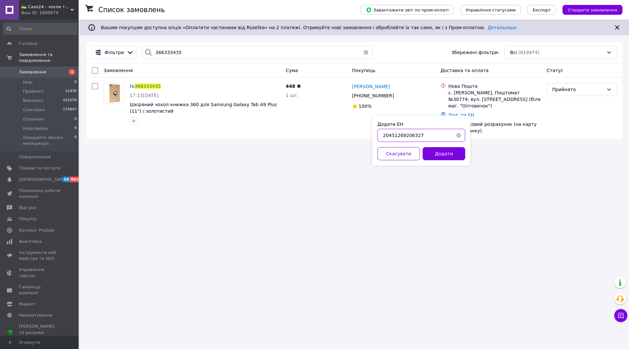
type input "20451269206327"
click at [444, 146] on div "Додати ЕН 20451269206327 Скасувати Додати" at bounding box center [421, 141] width 98 height 50
click at [446, 151] on button "Додати" at bounding box center [443, 153] width 43 height 13
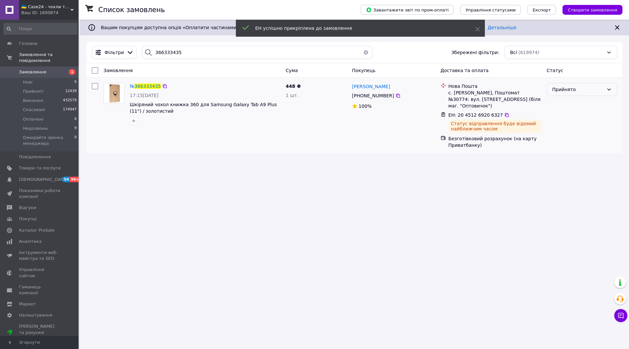
click at [572, 88] on div "Прийнято" at bounding box center [577, 89] width 51 height 7
click at [563, 102] on li "Виконано" at bounding box center [582, 104] width 70 height 12
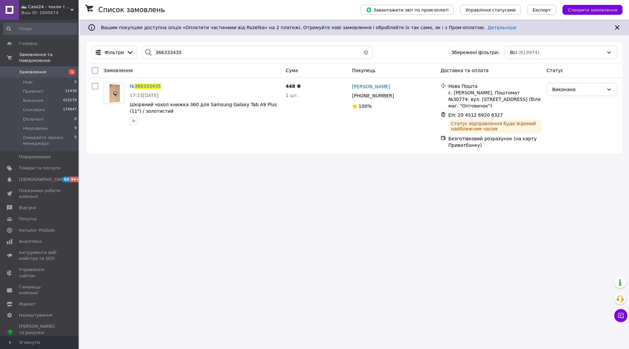
click at [44, 66] on link "Замовлення 1" at bounding box center [40, 71] width 81 height 11
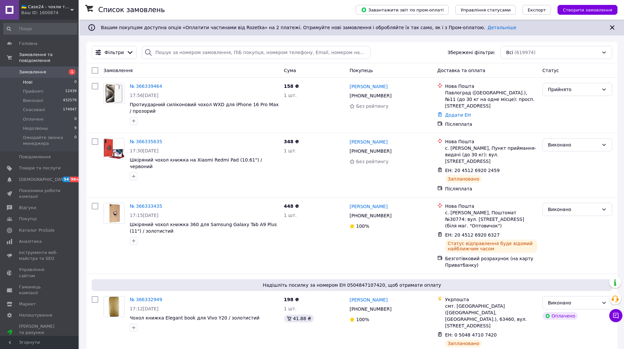
click at [36, 78] on li "Нові 0" at bounding box center [40, 82] width 81 height 9
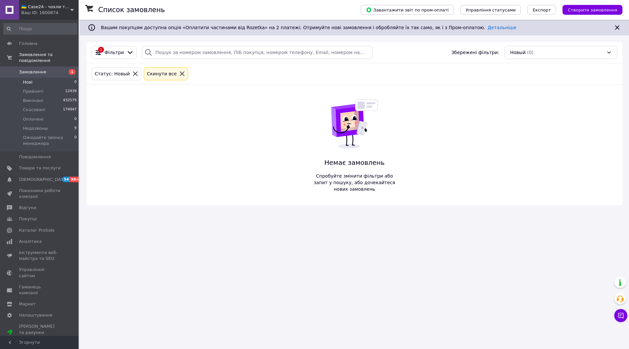
click at [41, 69] on span "Замовлення" at bounding box center [32, 72] width 27 height 6
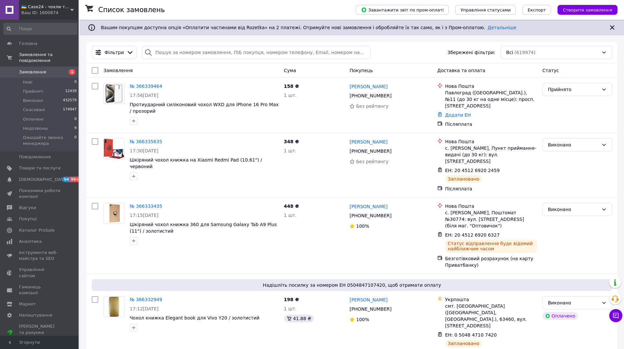
click at [44, 69] on span "Замовлення" at bounding box center [40, 72] width 42 height 6
